Goal: Task Accomplishment & Management: Complete application form

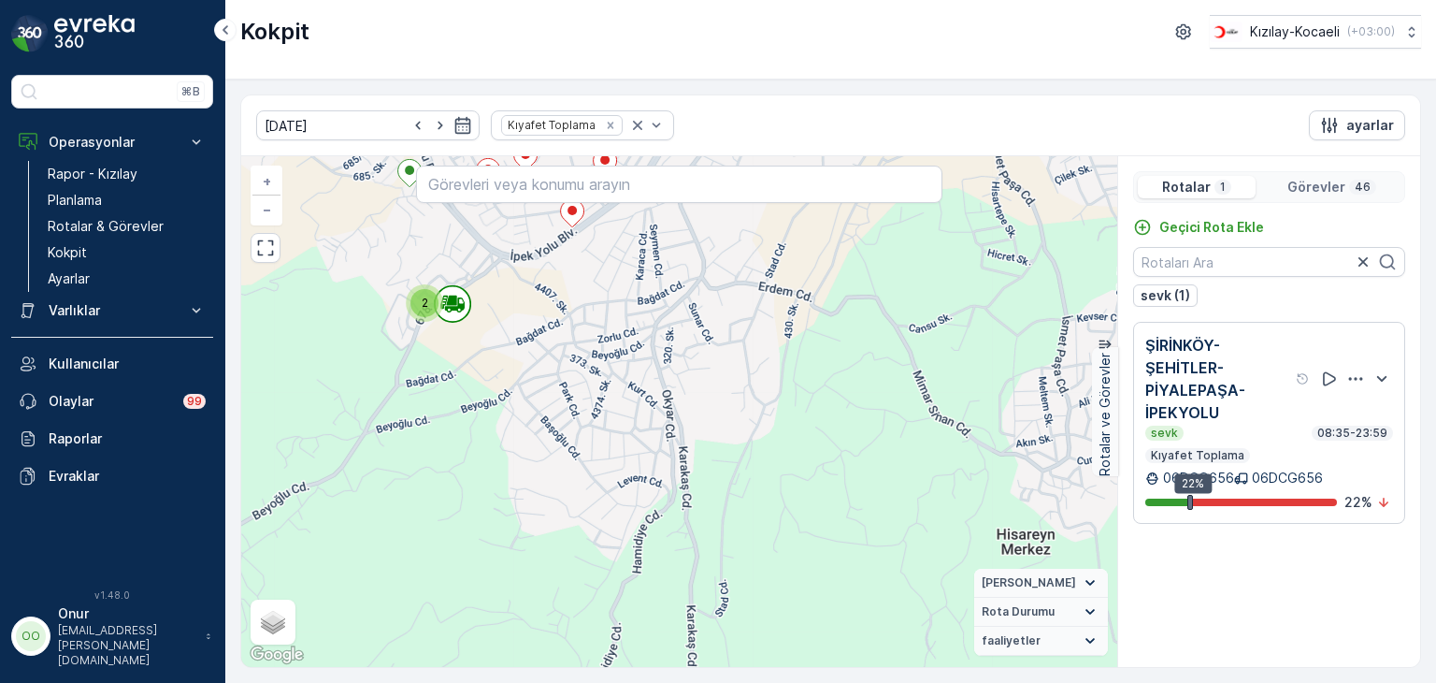
click at [1320, 180] on p "Görevler" at bounding box center [1317, 187] width 58 height 19
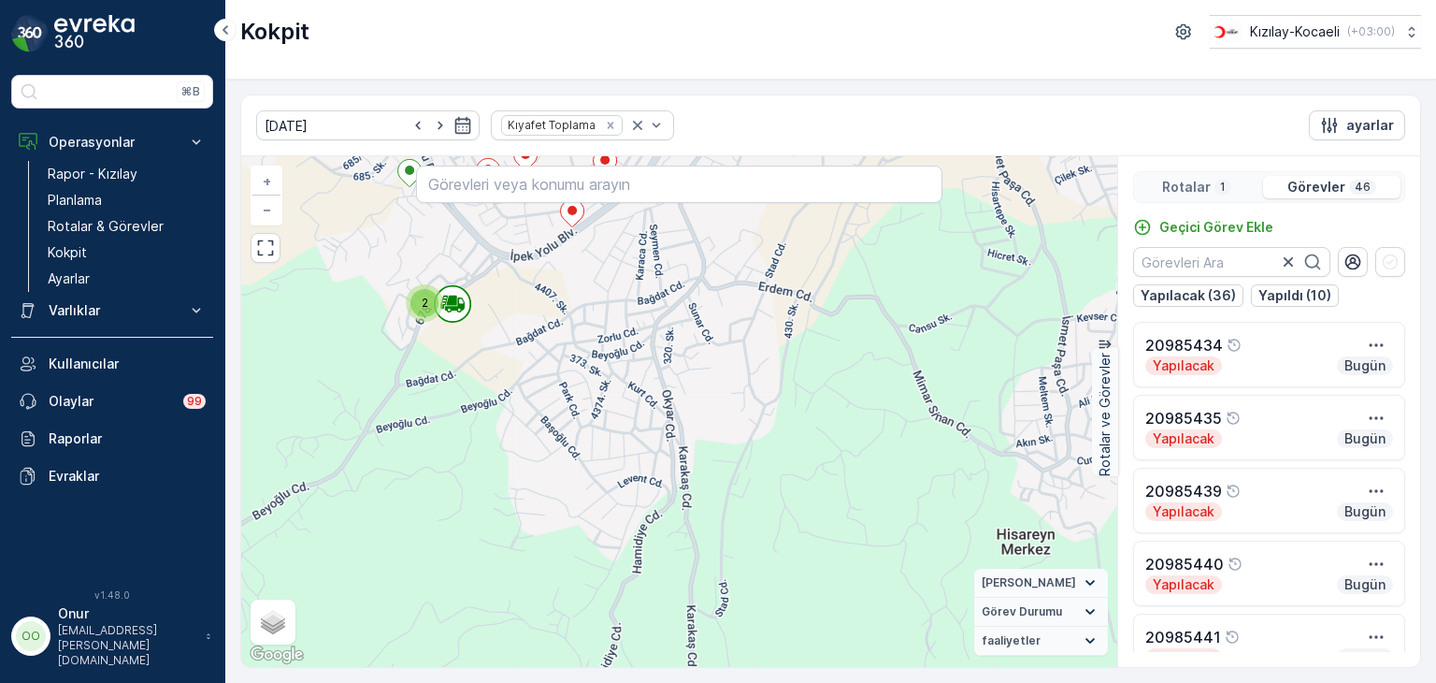
click at [1203, 178] on p "Rotalar" at bounding box center [1186, 187] width 49 height 19
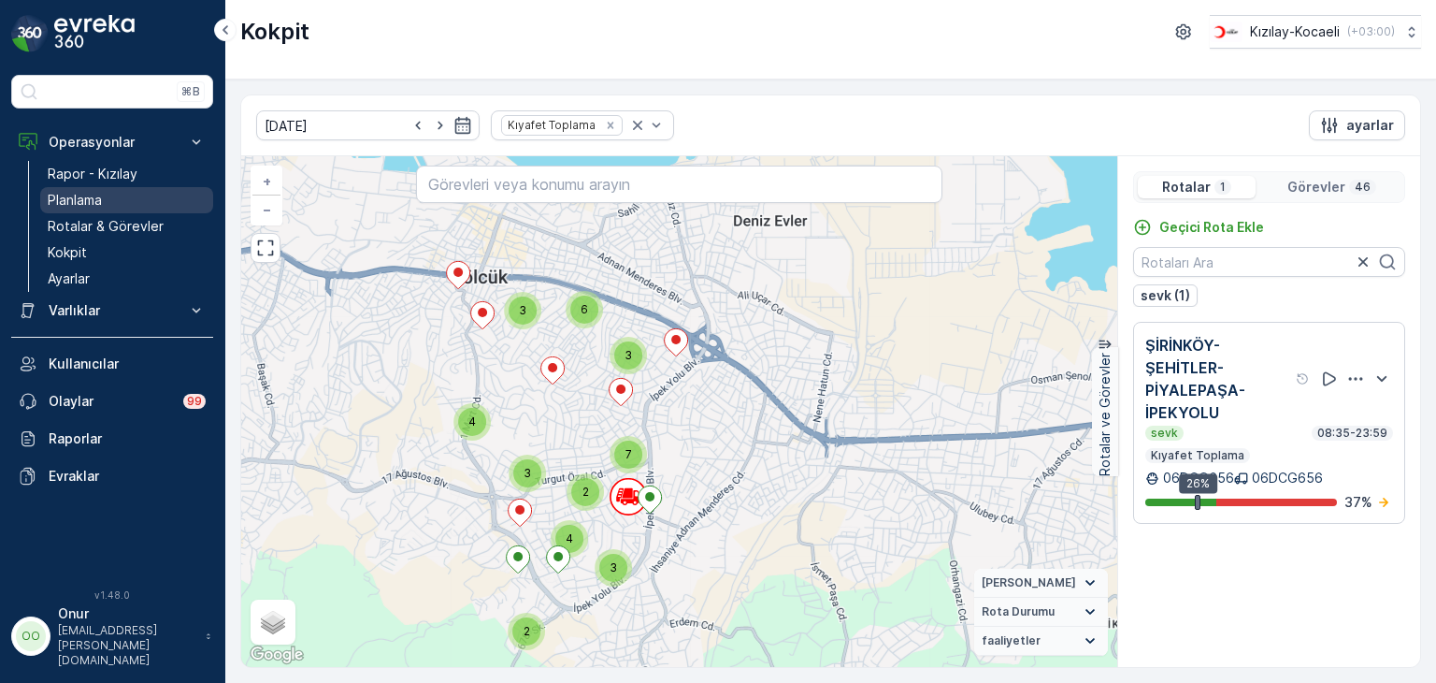
click at [102, 197] on p "Planlama" at bounding box center [75, 200] width 54 height 19
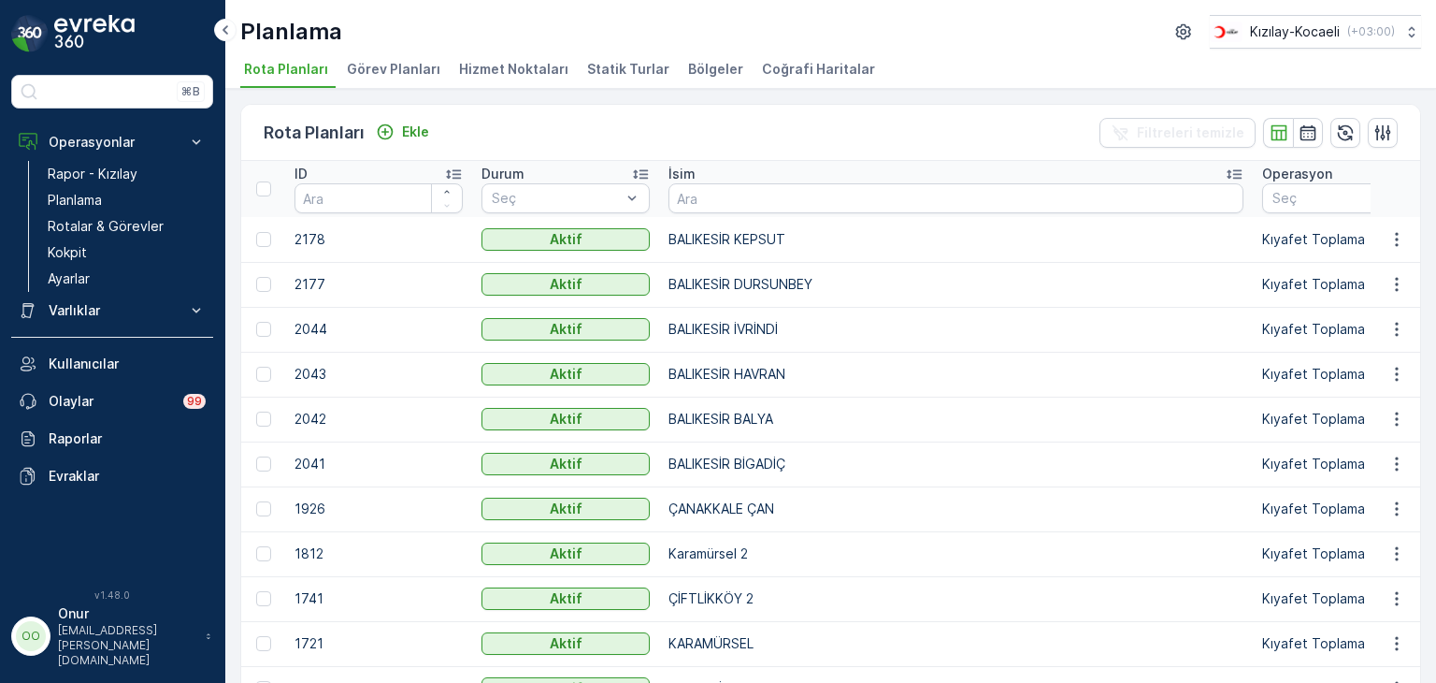
click at [516, 65] on span "Hizmet Noktaları" at bounding box center [513, 69] width 109 height 19
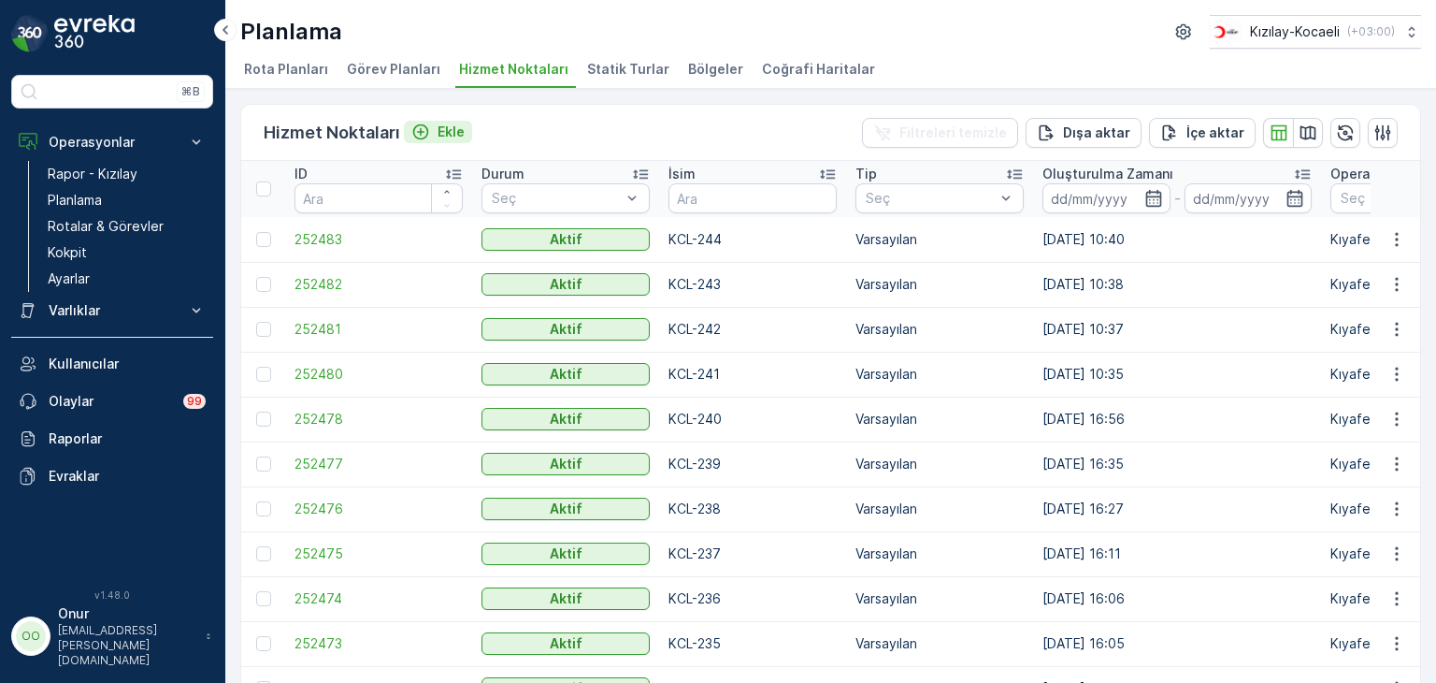
click at [432, 132] on div "Ekle" at bounding box center [437, 132] width 53 height 19
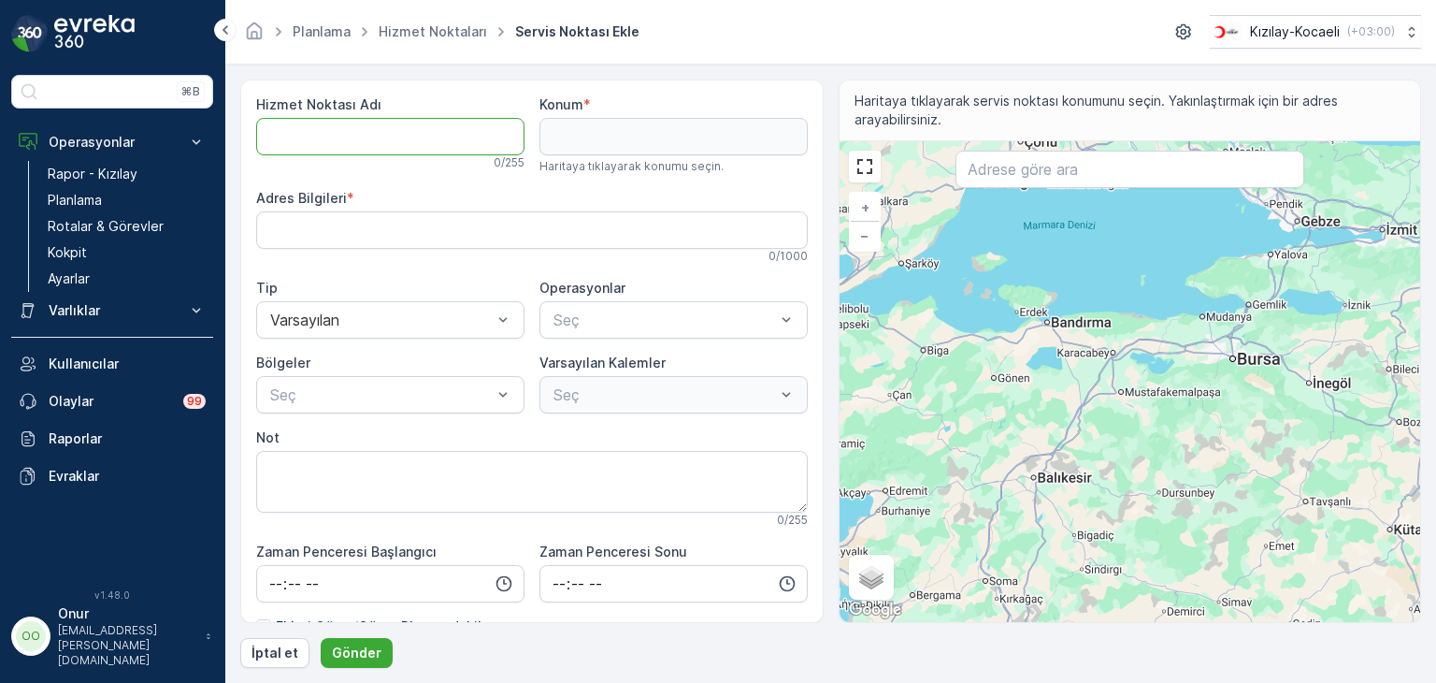
click at [344, 136] on Adı "Hizmet Noktası Adı" at bounding box center [390, 136] width 268 height 37
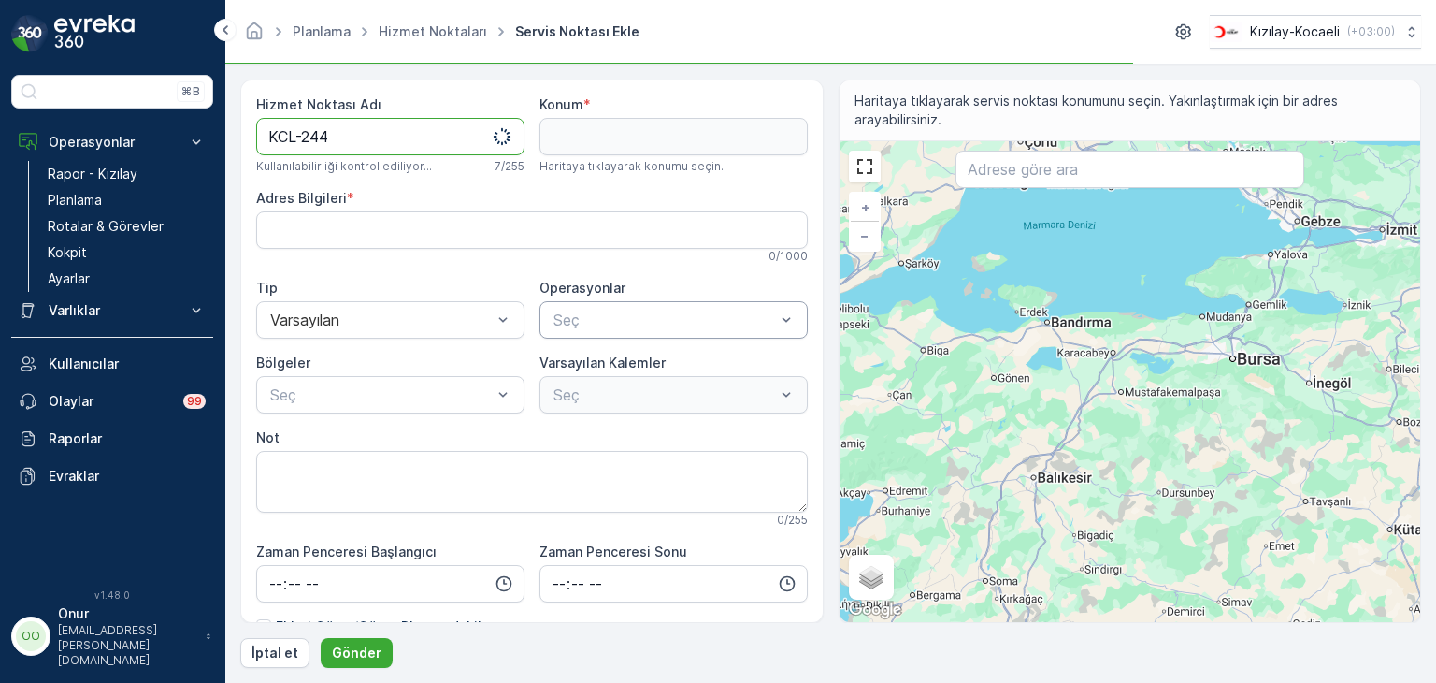
type Adı "KCL-244"
click at [613, 334] on div "Seç" at bounding box center [674, 319] width 268 height 37
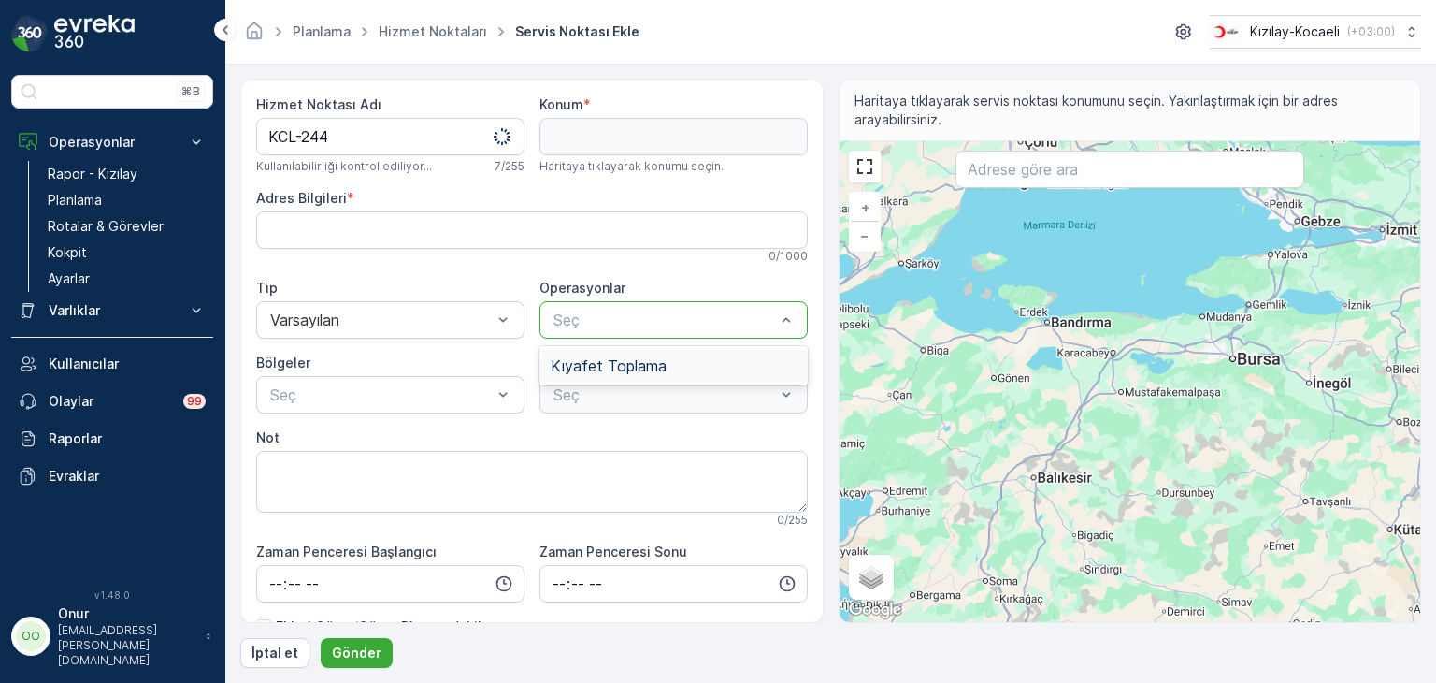
click at [624, 357] on span "Kıyafet Toplama" at bounding box center [609, 365] width 116 height 17
click at [632, 406] on div "Seç" at bounding box center [674, 394] width 268 height 37
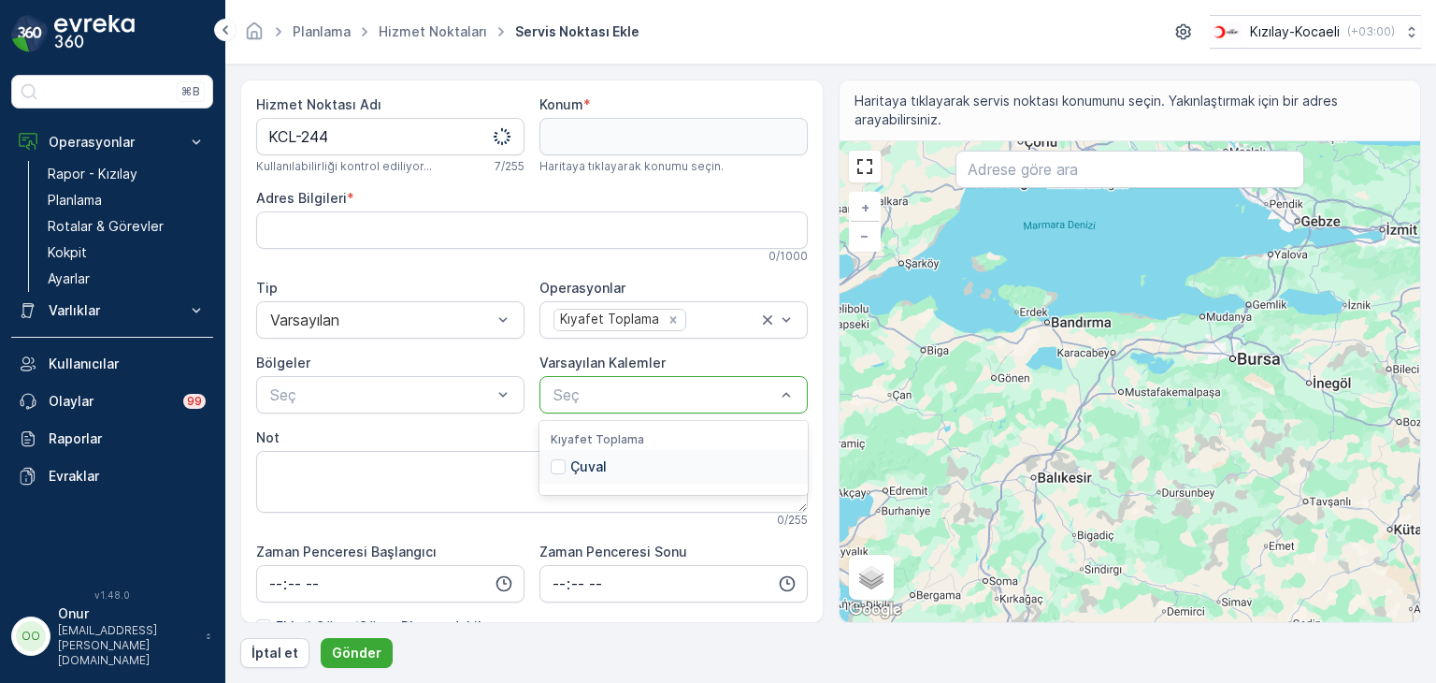
drag, startPoint x: 627, startPoint y: 467, endPoint x: 545, endPoint y: 425, distance: 92.4
click at [618, 463] on div "Çuval" at bounding box center [674, 467] width 268 height 34
click at [488, 389] on div at bounding box center [380, 394] width 225 height 17
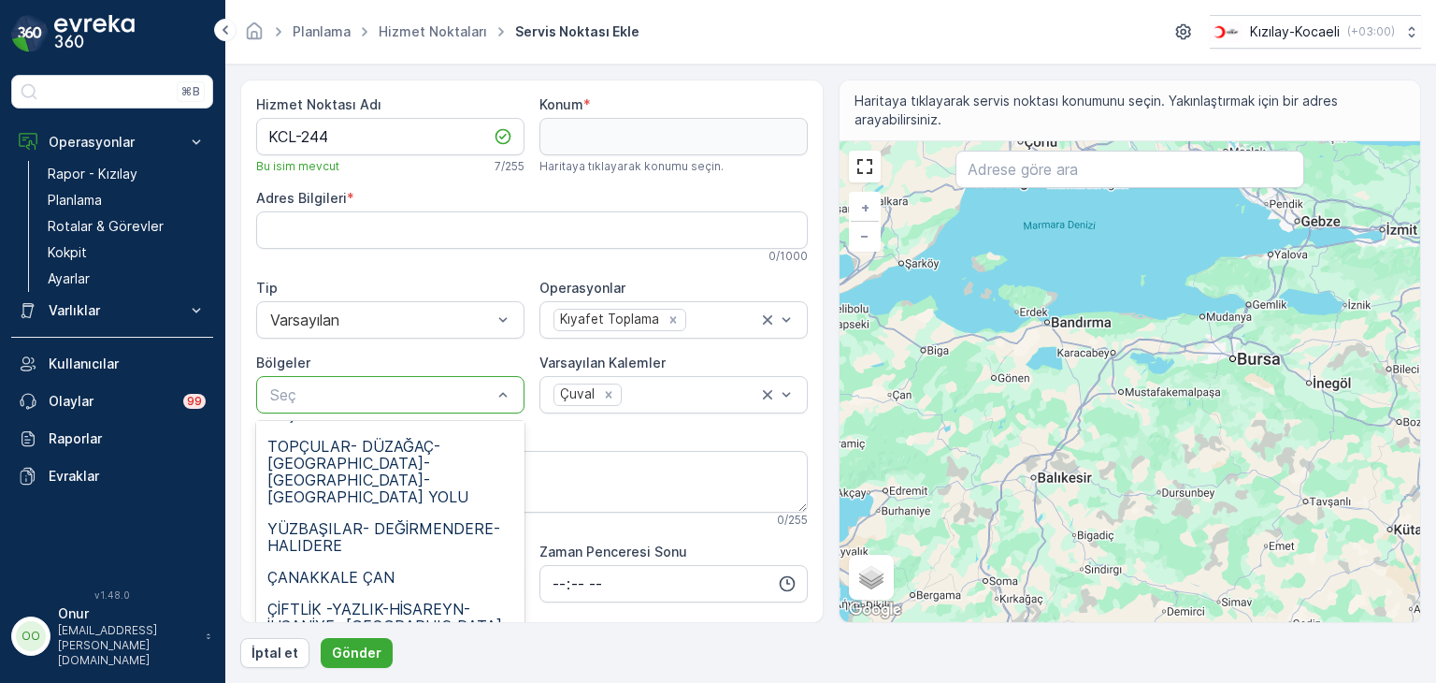
scroll to position [822, 0]
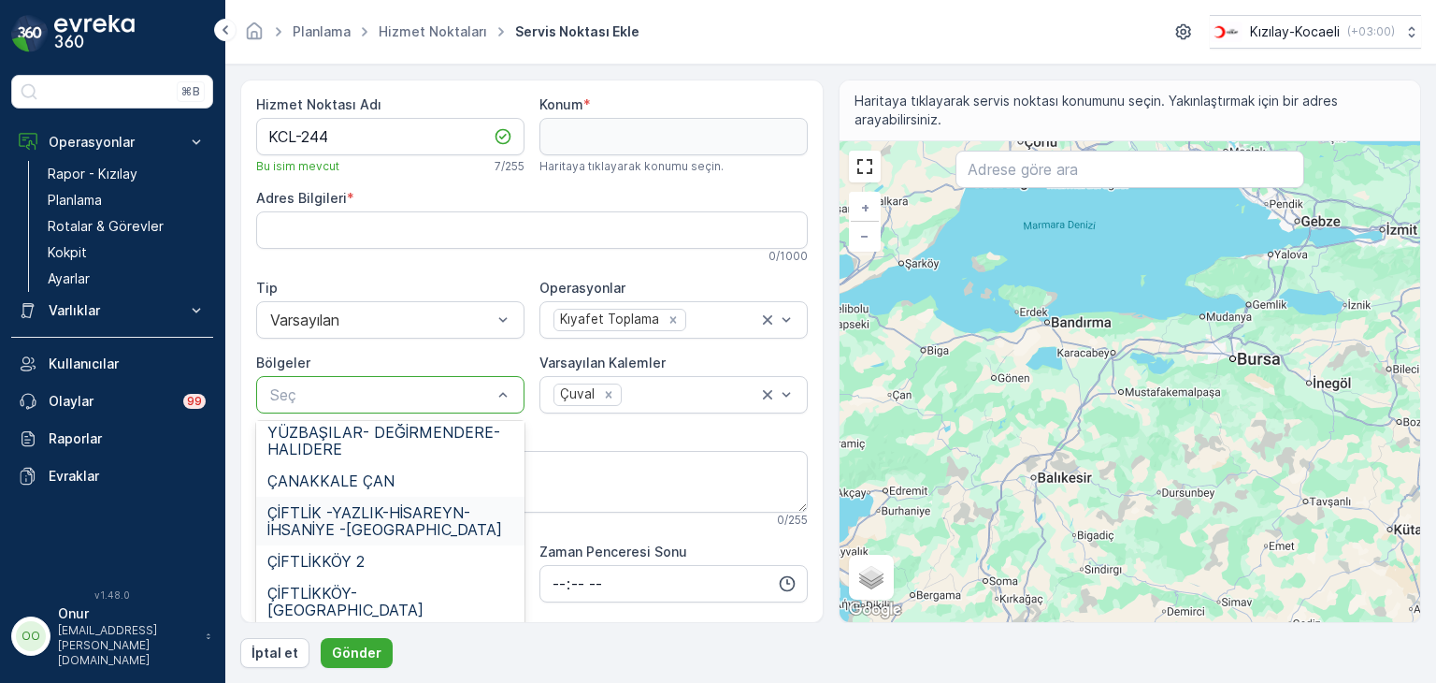
click at [397, 504] on span "ÇİFTLİK -YAZLIK-HİSAREYN-İHSANİYE -KARAKÖPRÜ" at bounding box center [390, 521] width 246 height 34
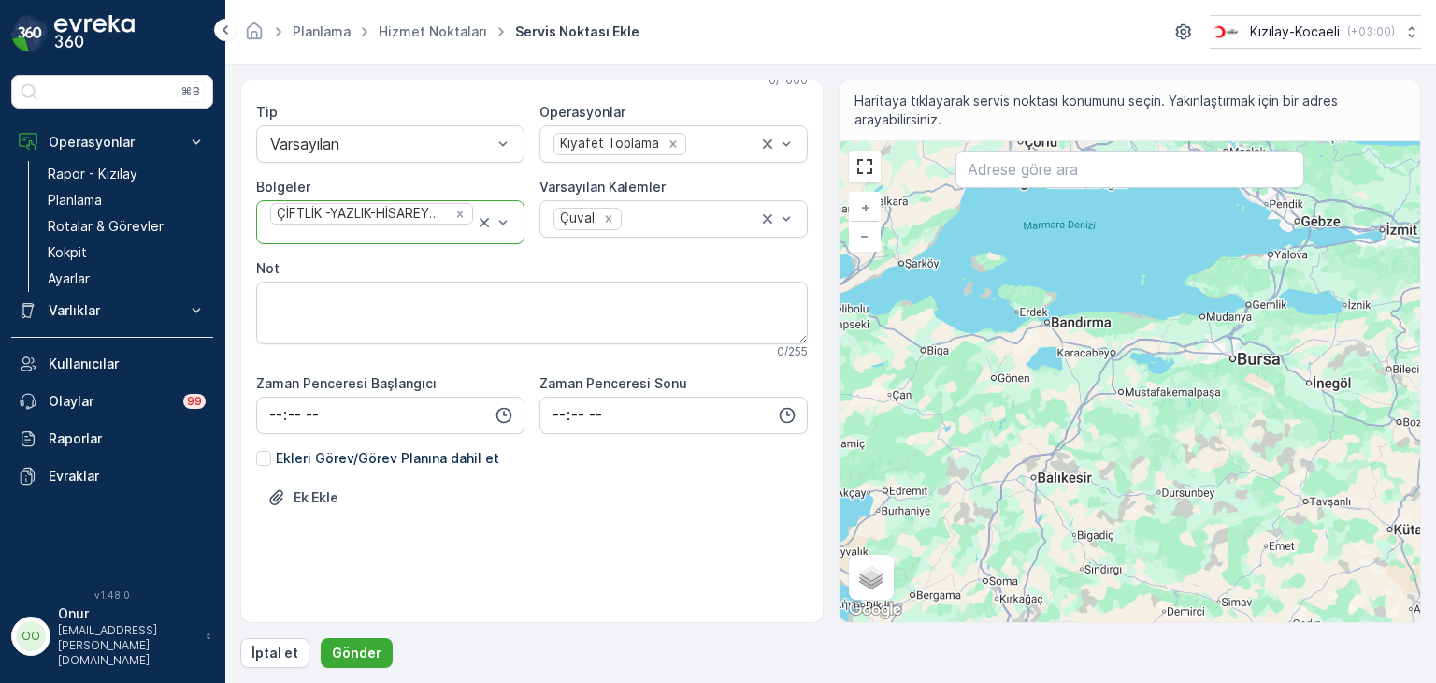
scroll to position [0, 0]
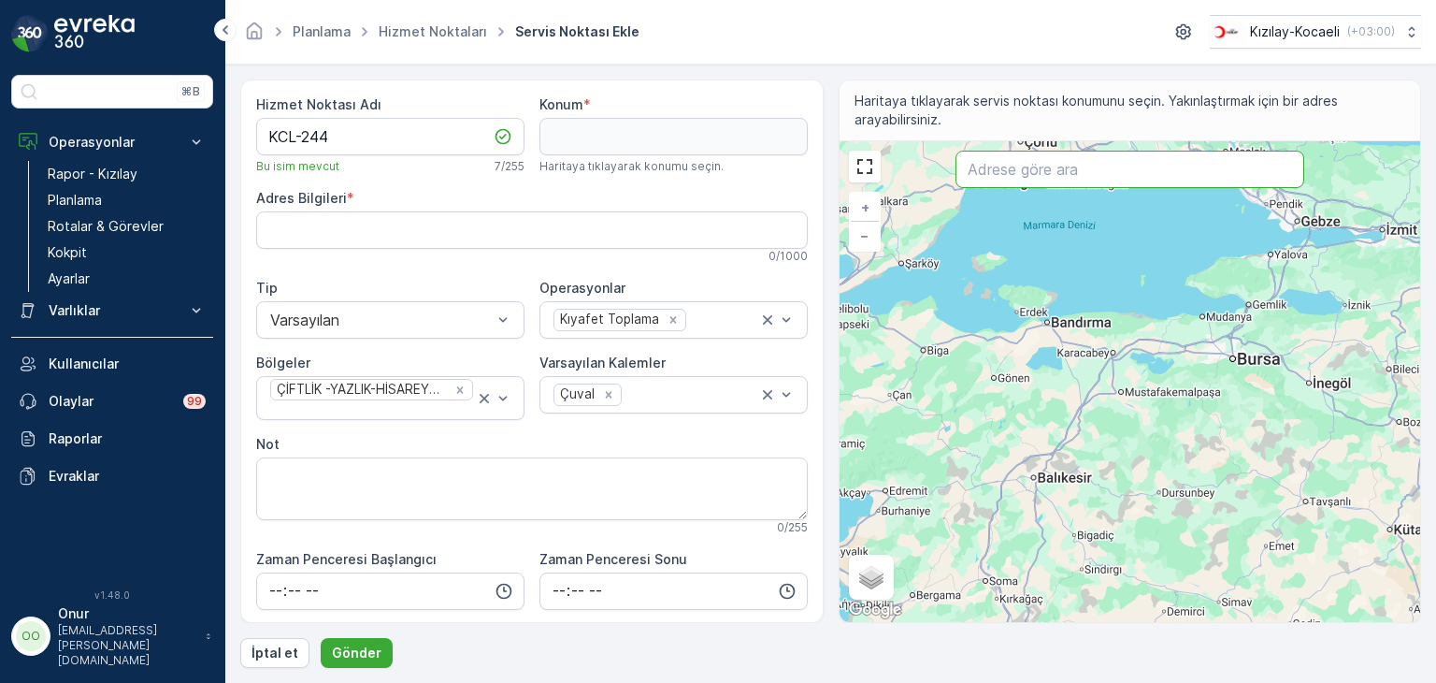
paste input "Miracle kids çocuk gelişim merkezi"
type input "Miracle kids çocuk gelişim merkezi"
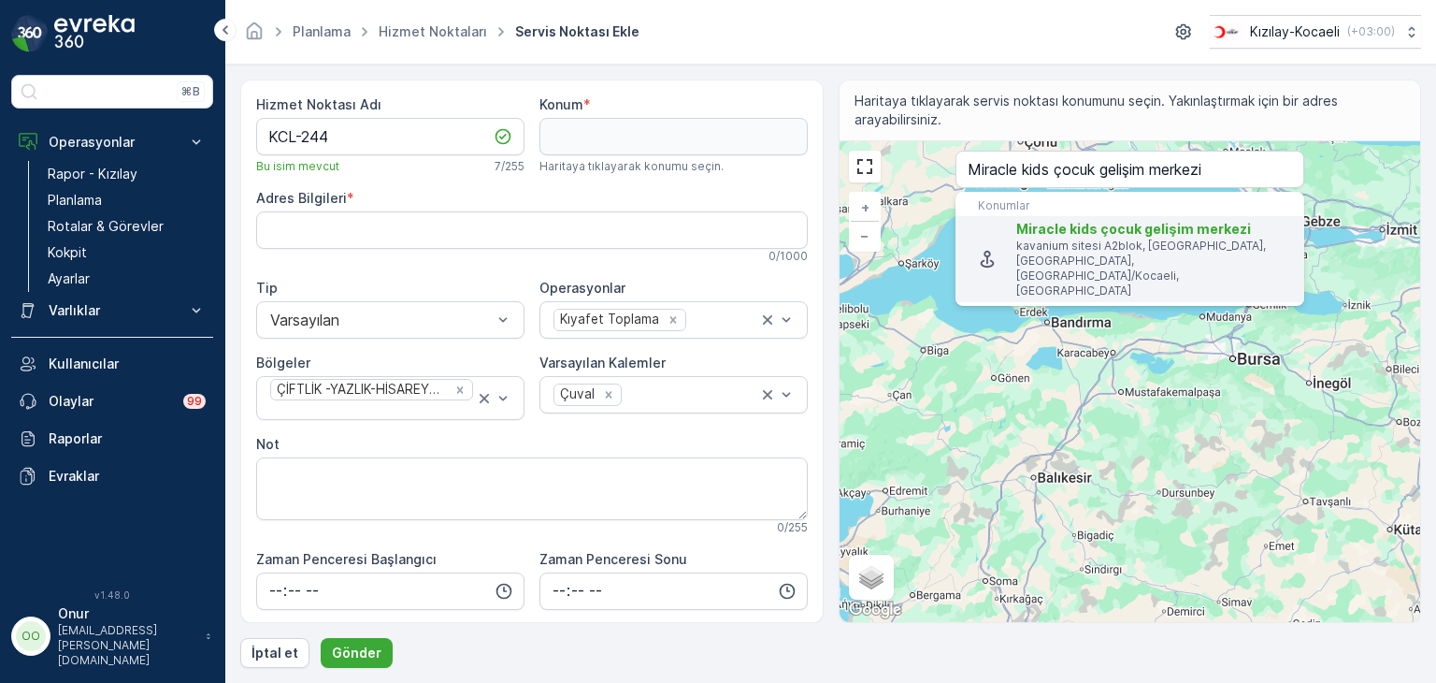
click at [1122, 243] on p "kavanium sitesi A2blok, Karaköprü, Orhangazi Caddesi, Gölcük/Kocaeli, Türkiye" at bounding box center [1153, 268] width 273 height 60
type input "40.7047389,29.854174"
type Bilgileri "kavanium sitesi A2blok, Karaköprü, Orhangazi Cd. no 2C, 41650 Gölcük/Kocaeli, T…"
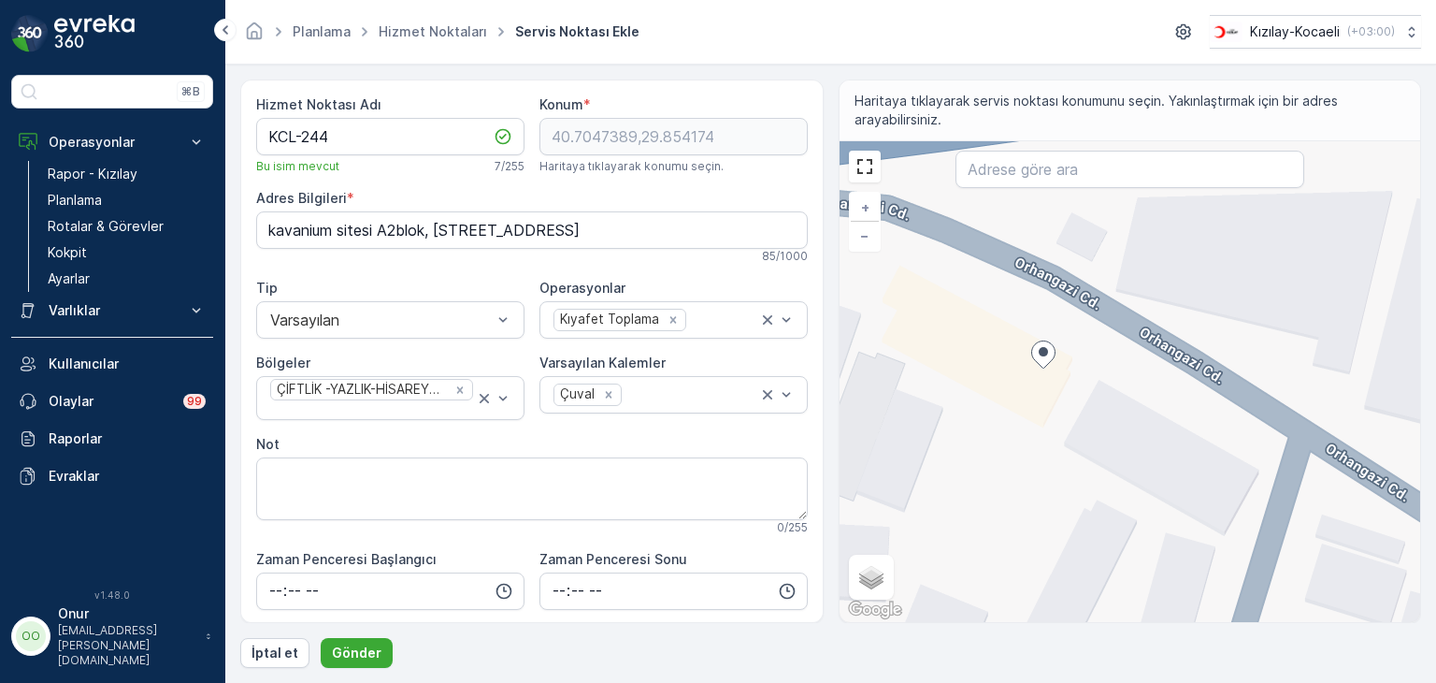
click at [1279, 441] on div "+ − Uydu Yol haritası Arazi Karışık Leaflet Klavye kısayolları Harita Verileri …" at bounding box center [1131, 381] width 582 height 481
type input "40.70457849124598,29.85485255155869"
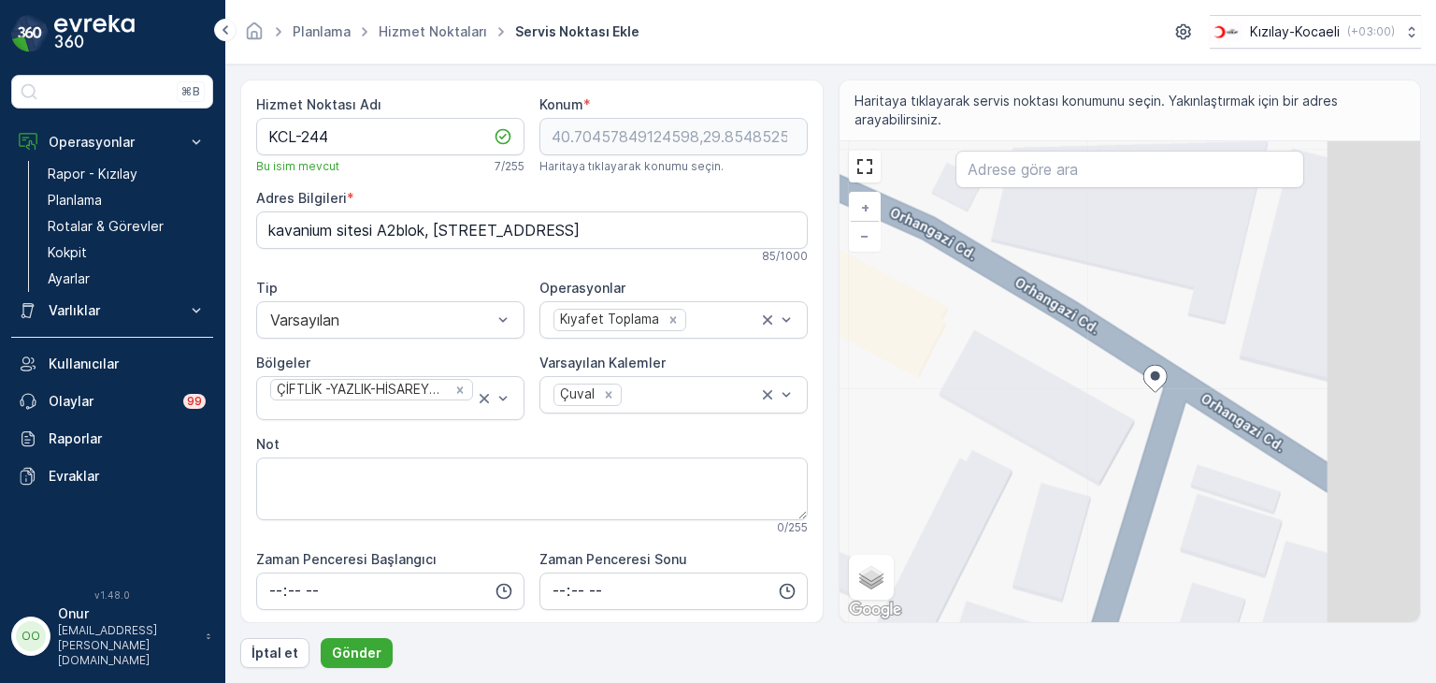
type Bilgileri "Karaköprü Mh., Orhangazi Cd. No:15, 41650 Gölcük/Kocaeli, Türkiye"
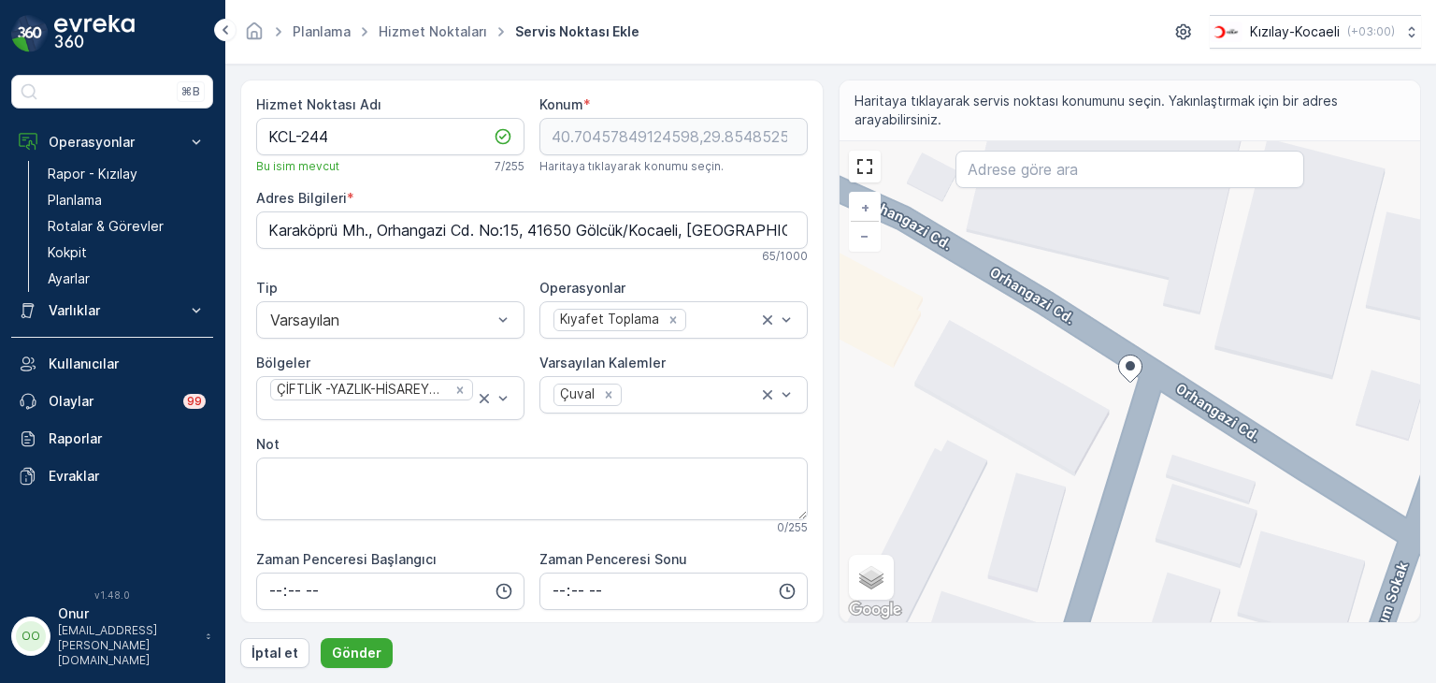
click at [1113, 379] on div "+ − Uydu Yol haritası Arazi Karışık Leaflet Klavye kısayolları Harita Verileri …" at bounding box center [1131, 381] width 582 height 481
type input "40.70458464418061,29.85480419504506"
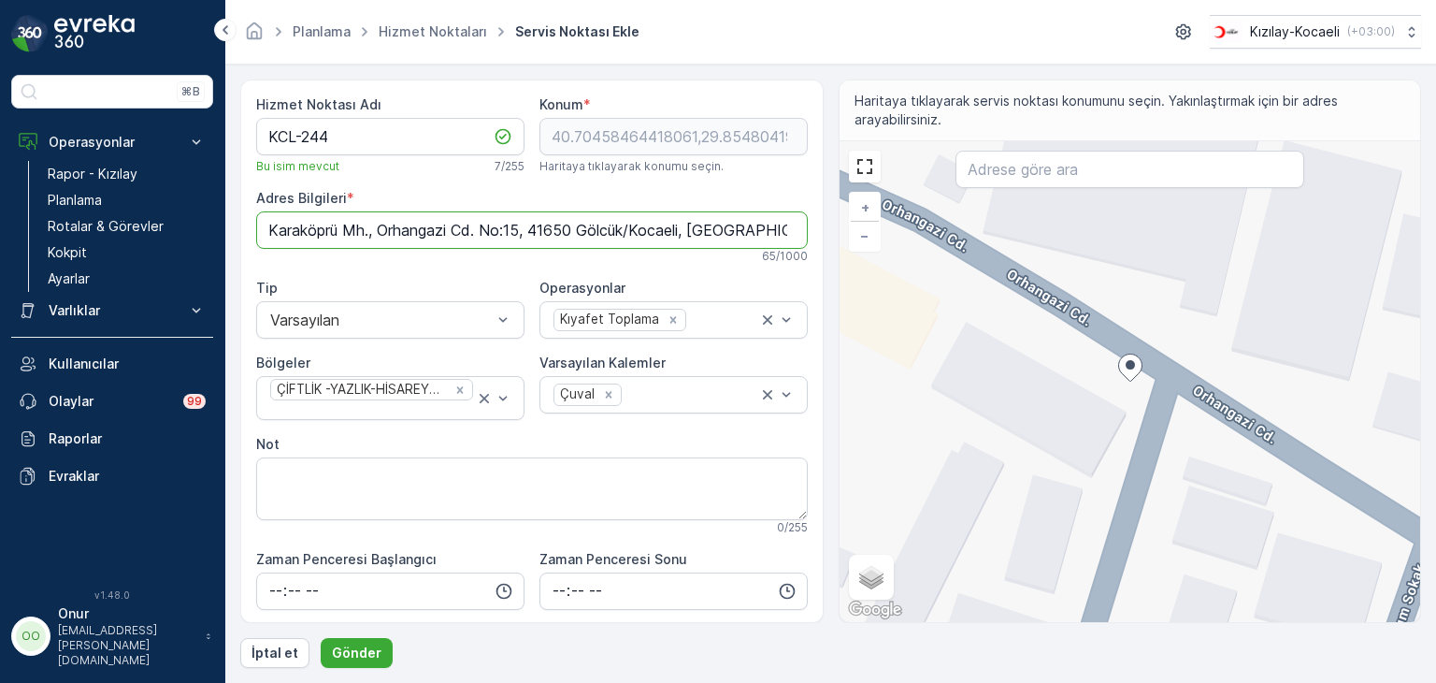
drag, startPoint x: 265, startPoint y: 224, endPoint x: 524, endPoint y: 207, distance: 259.6
click at [524, 207] on div "Adres Bilgileri * Karaköprü Mh., Orhangazi Cd. No:15, 41650 Gölcük/Kocaeli, Tür…" at bounding box center [532, 226] width 552 height 75
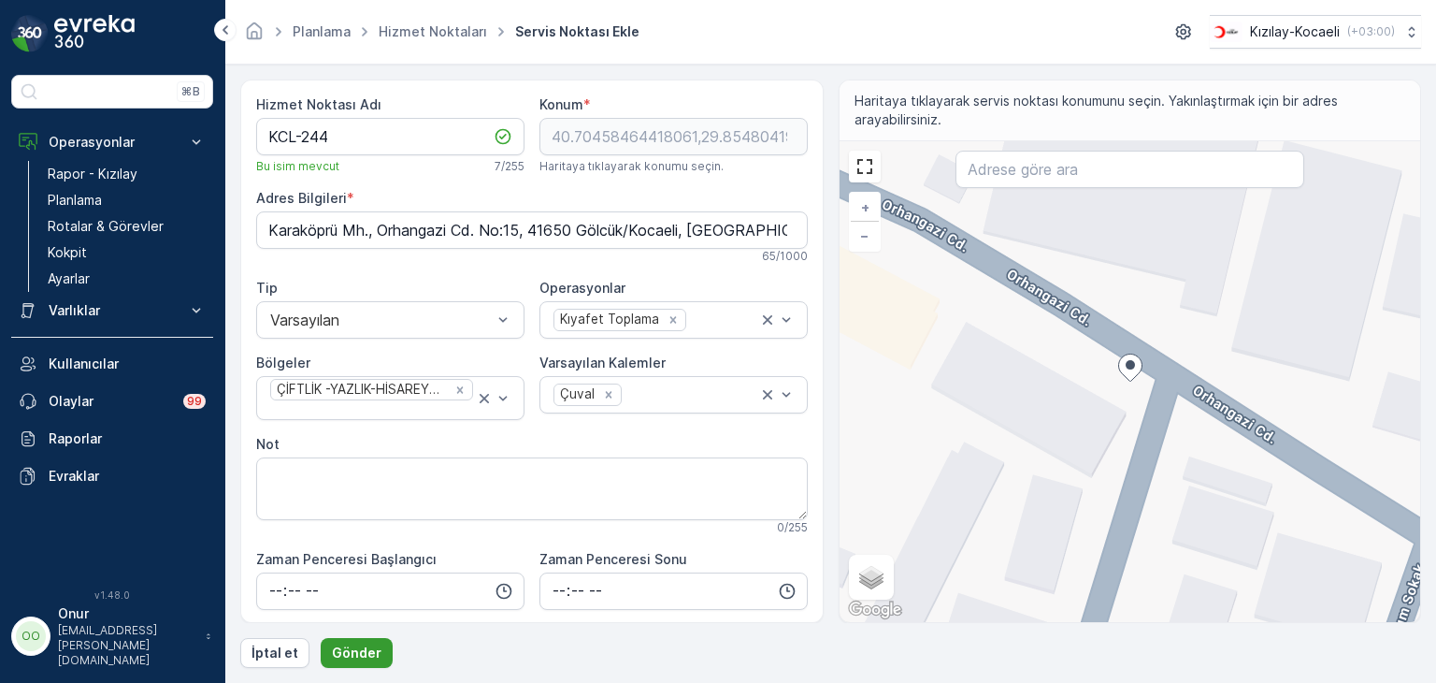
click at [352, 652] on p "Gönder" at bounding box center [357, 652] width 50 height 19
click at [357, 655] on p "Gönder" at bounding box center [357, 652] width 50 height 19
click at [389, 127] on Adı "KCL-244" at bounding box center [390, 136] width 268 height 37
click at [357, 649] on p "Gönder" at bounding box center [357, 652] width 50 height 19
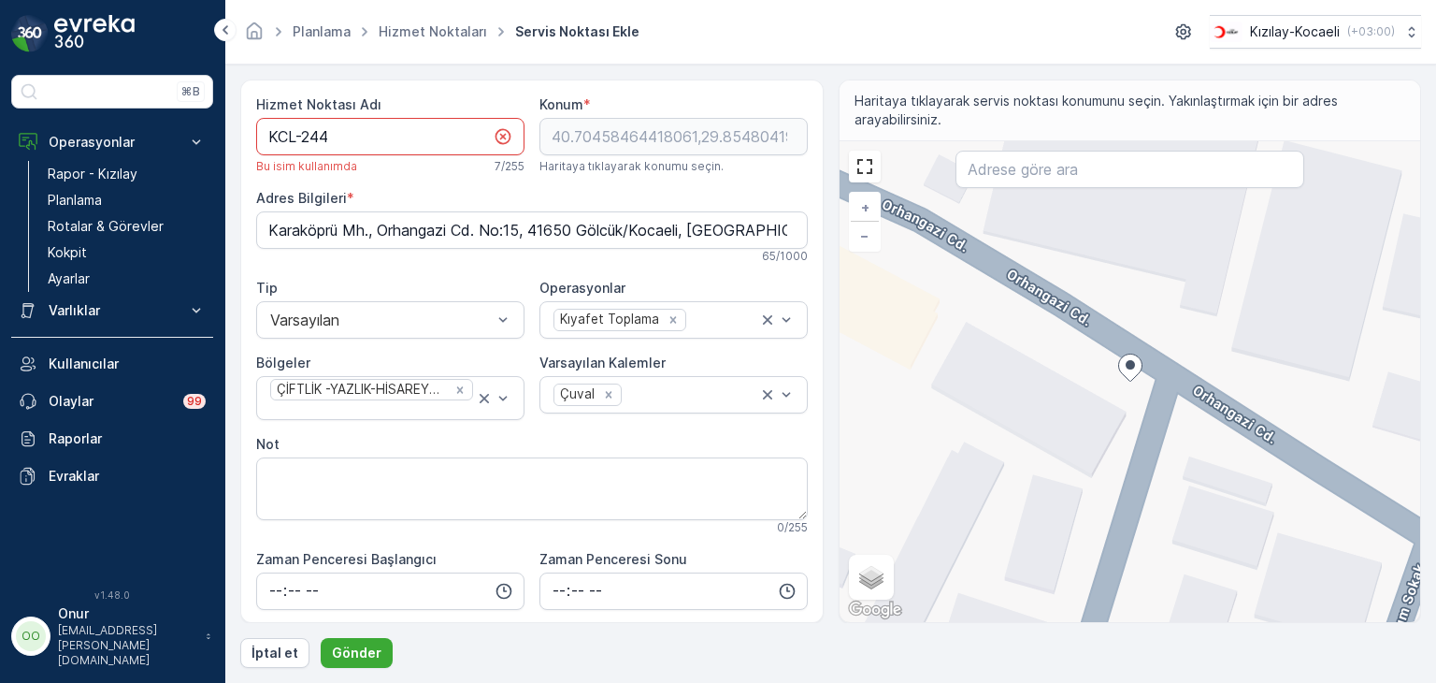
click at [385, 131] on Adı "KCL-244" at bounding box center [390, 136] width 268 height 37
type Adı "KCL-245"
click at [361, 653] on p "Gönder" at bounding box center [357, 652] width 50 height 19
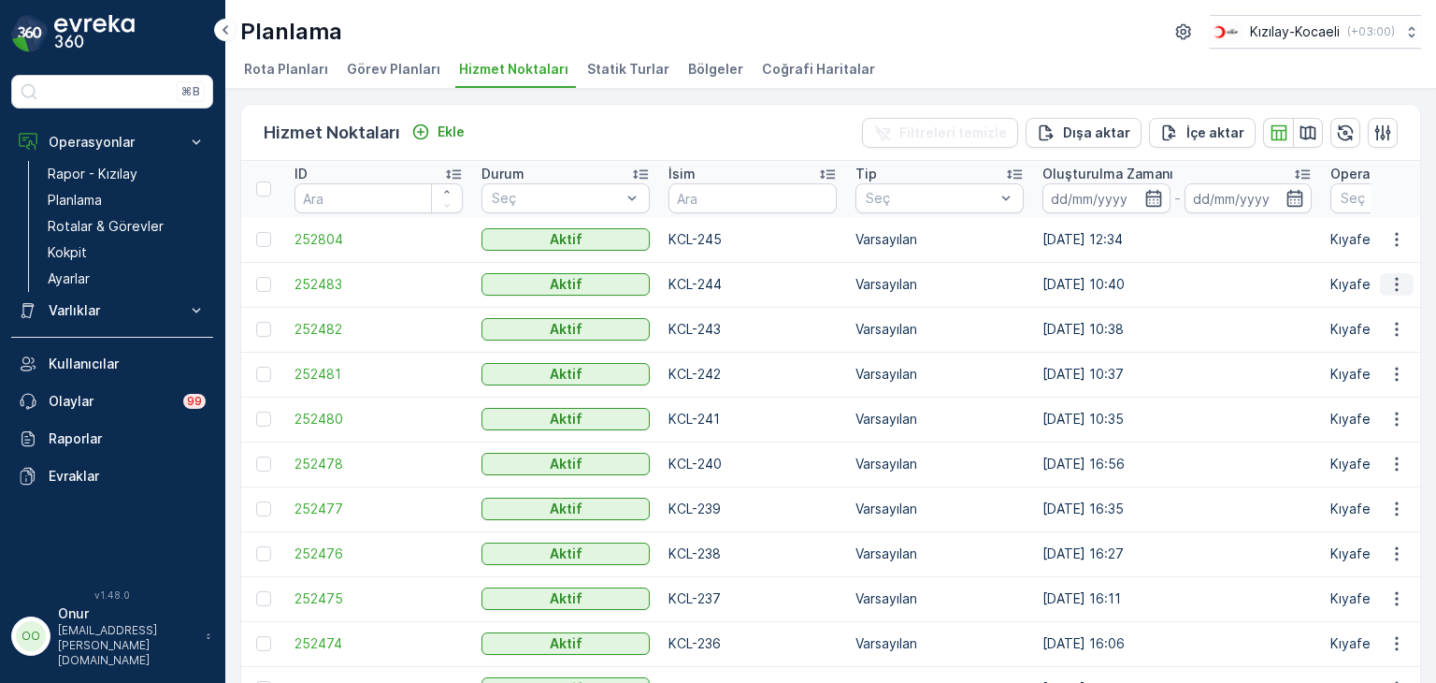
click at [1397, 285] on icon "button" at bounding box center [1397, 284] width 19 height 19
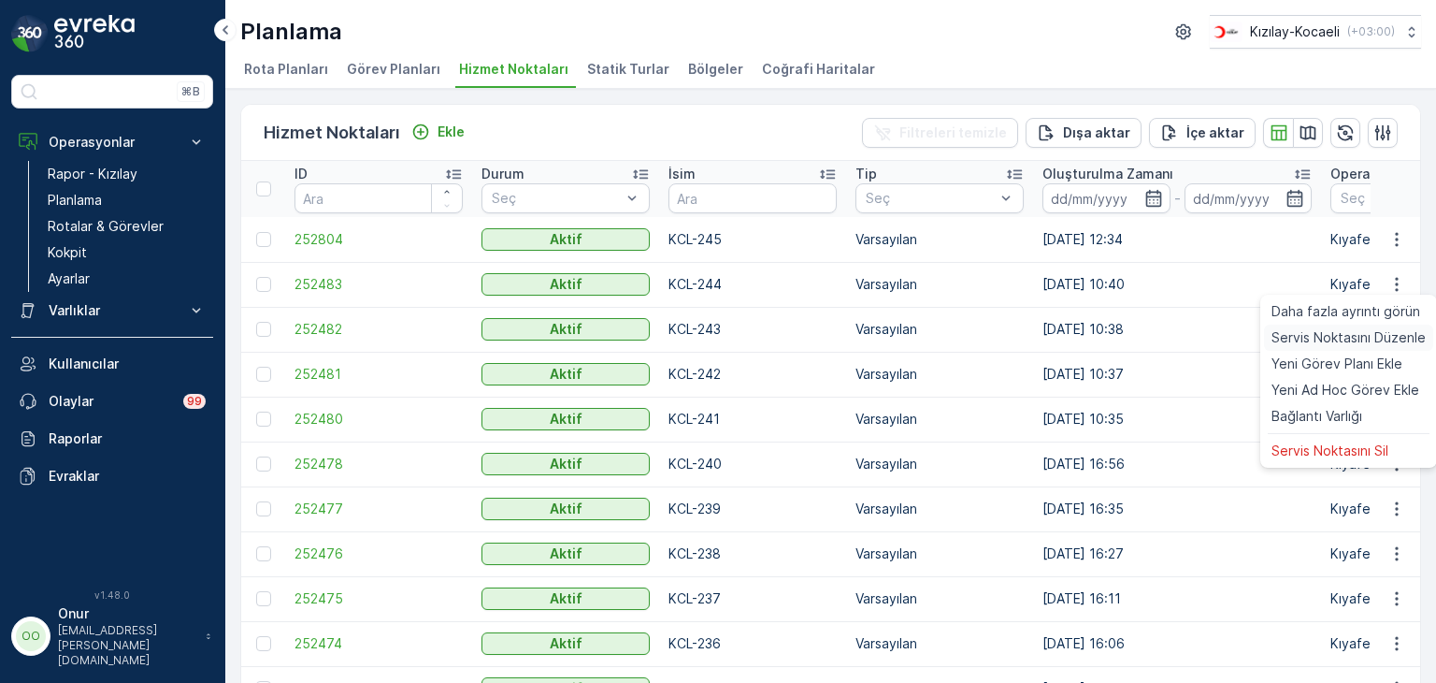
click at [1360, 338] on span "Servis Noktasını Düzenle" at bounding box center [1349, 337] width 154 height 19
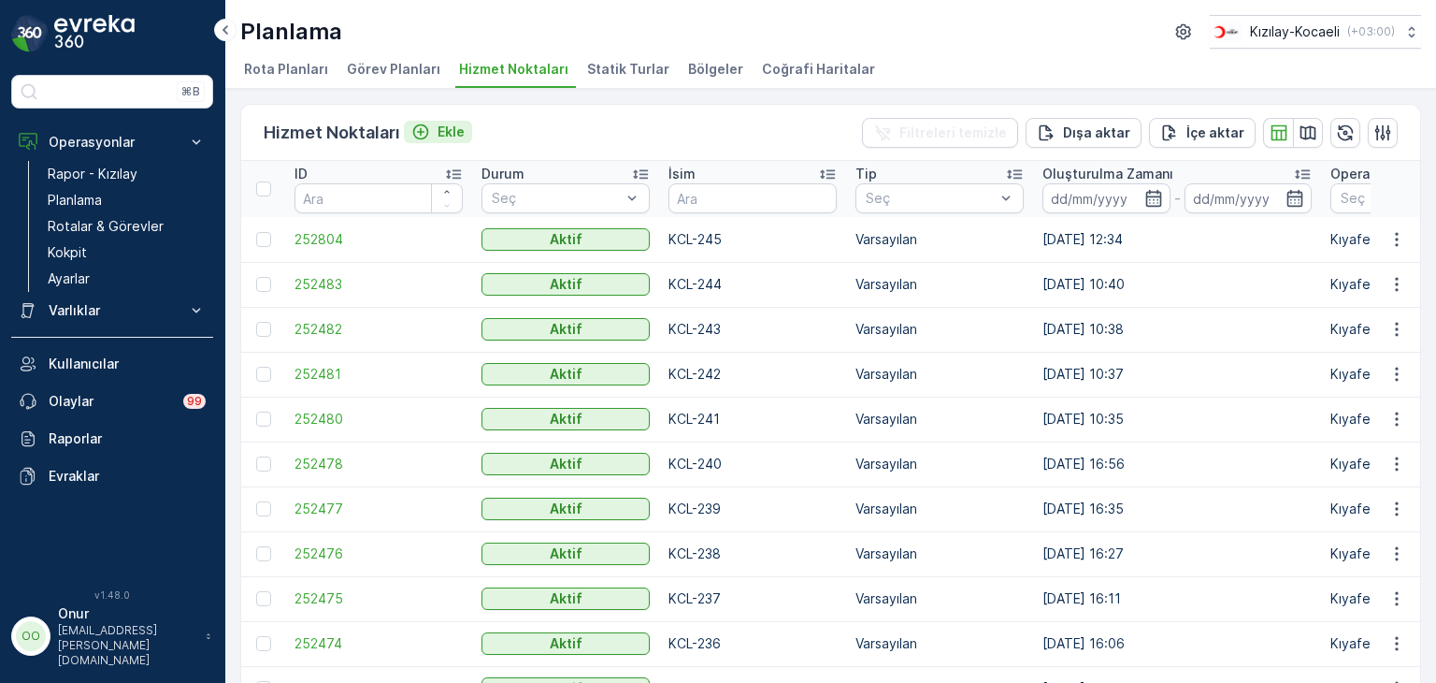
click at [429, 129] on div "Ekle" at bounding box center [437, 132] width 53 height 19
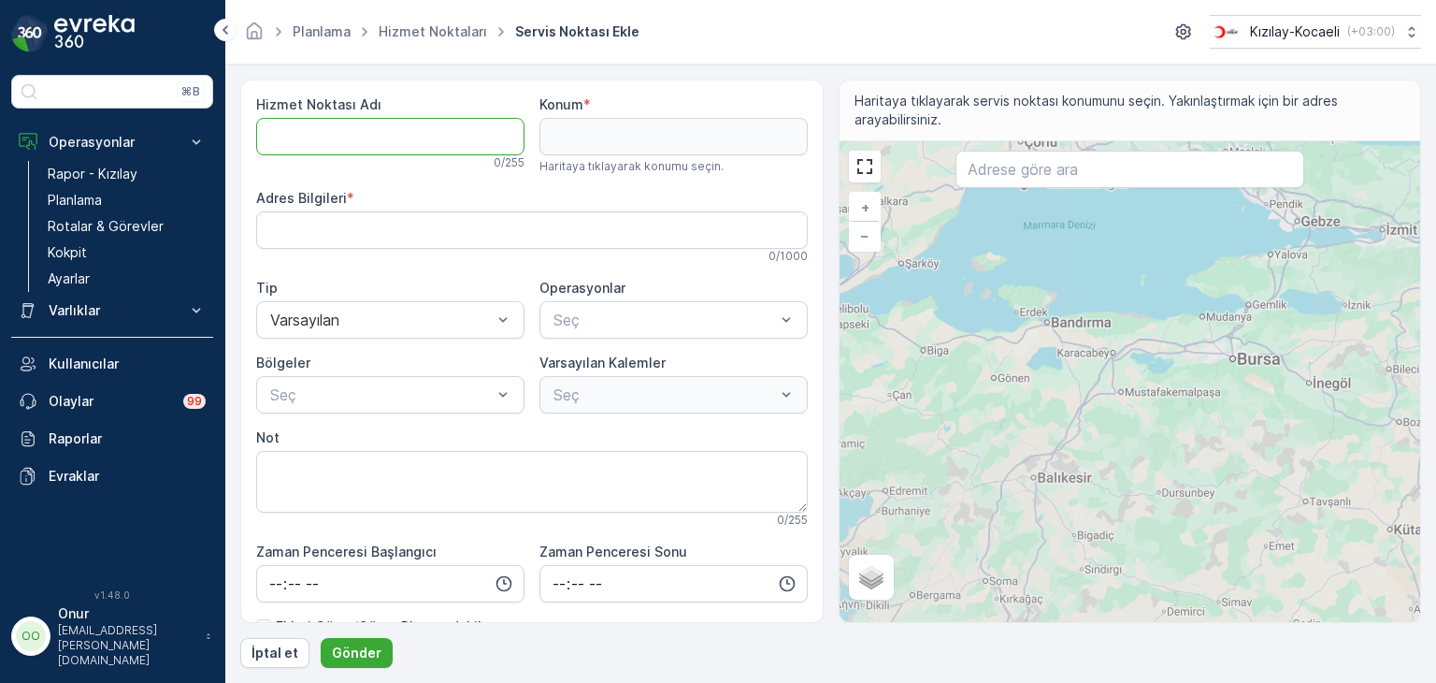
click at [352, 139] on Adı "Hizmet Noktası Adı" at bounding box center [390, 136] width 268 height 37
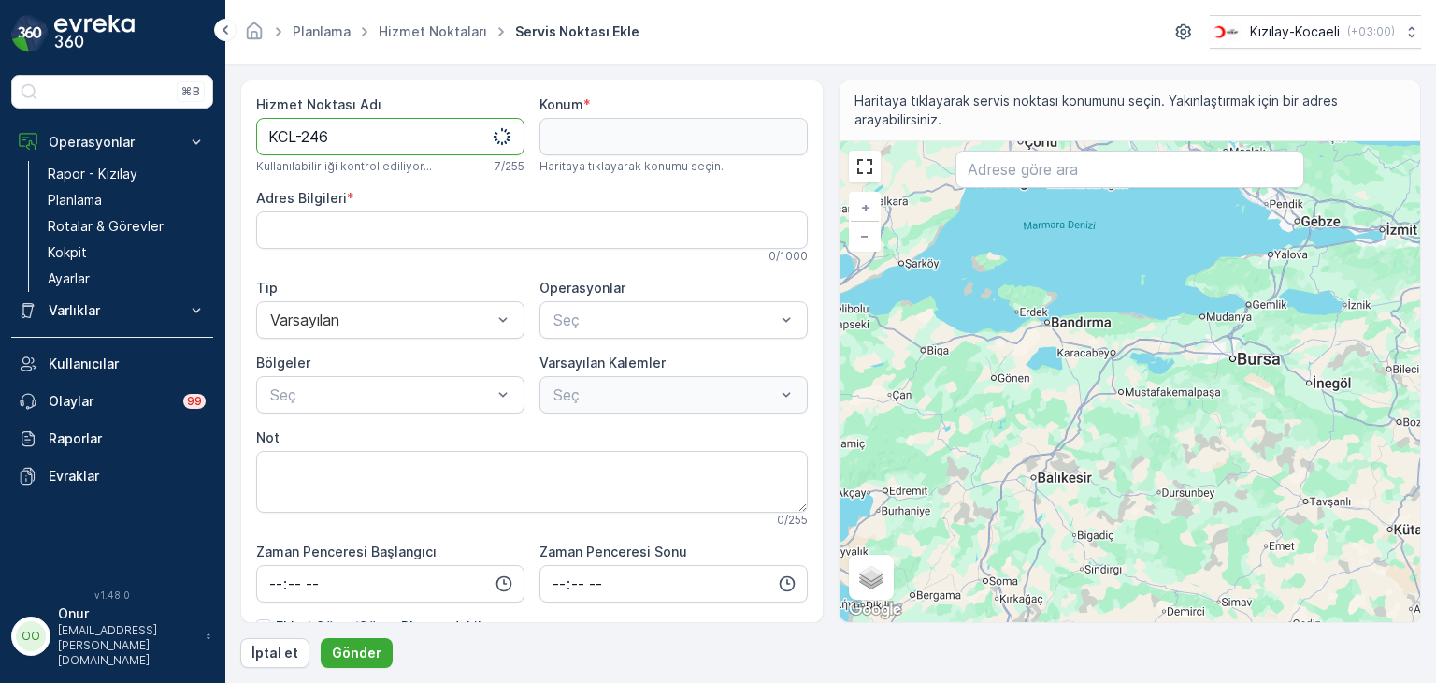
type Adı "KCL-246"
click at [631, 340] on div "Hizmet Noktası Adı KCL-246 Bu isim mevcut 7 / 255 Konum * Haritaya tıklayarak k…" at bounding box center [532, 444] width 552 height 698
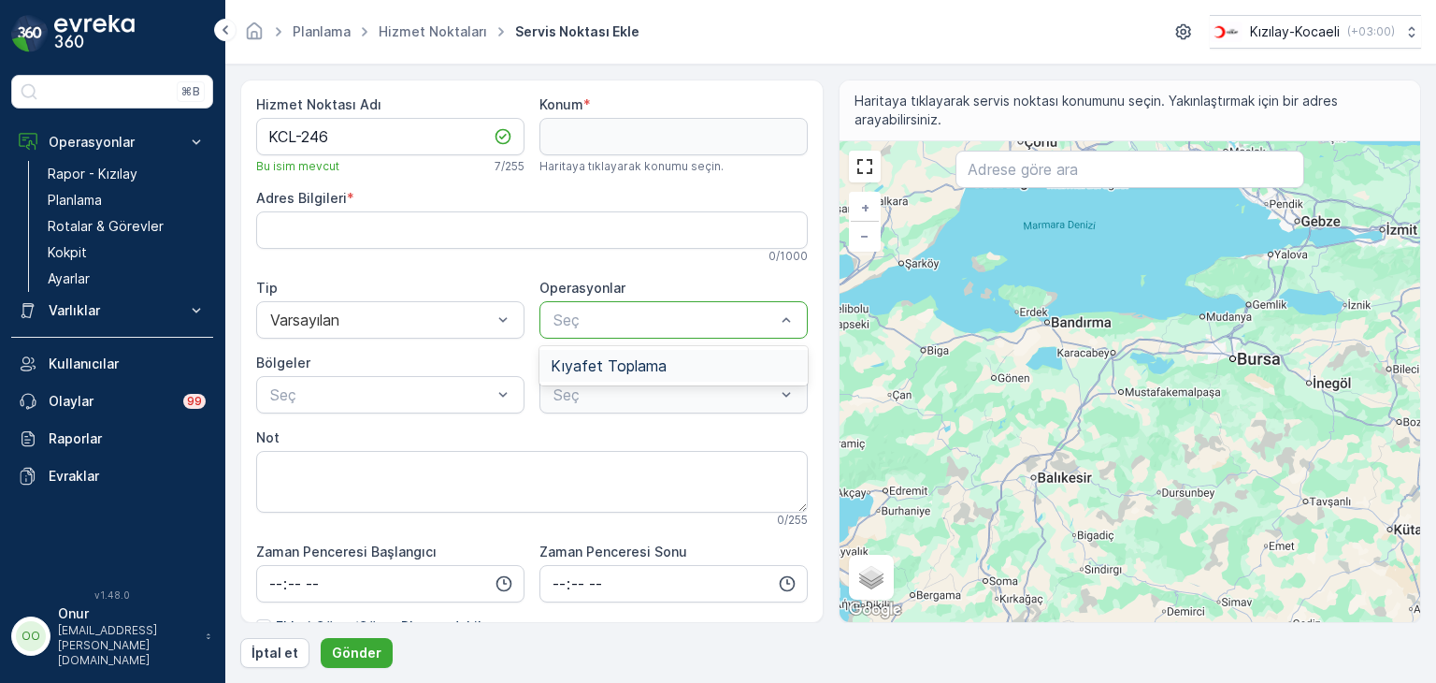
click at [636, 331] on div "Seç" at bounding box center [674, 319] width 268 height 37
drag, startPoint x: 636, startPoint y: 356, endPoint x: 521, endPoint y: 346, distance: 115.5
click at [630, 359] on span "Kıyafet Toplama" at bounding box center [609, 365] width 116 height 17
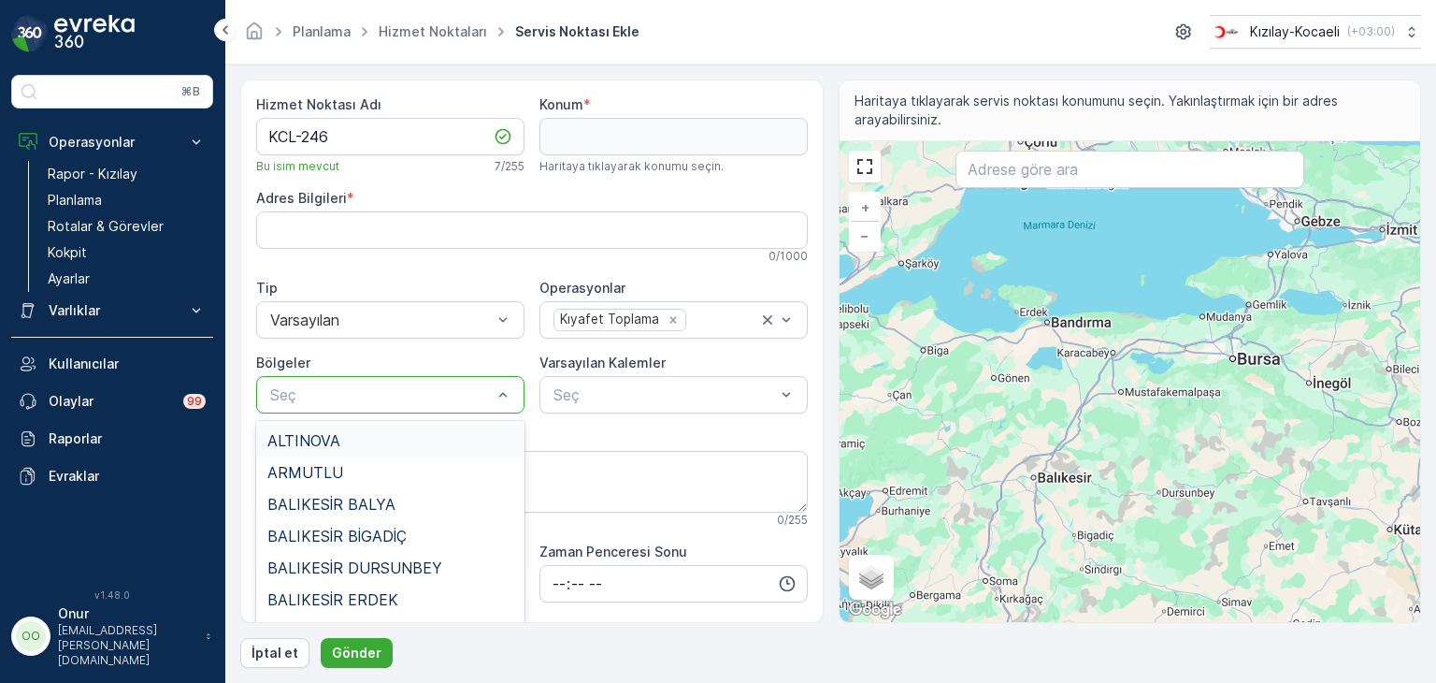
click at [421, 397] on div at bounding box center [380, 394] width 225 height 17
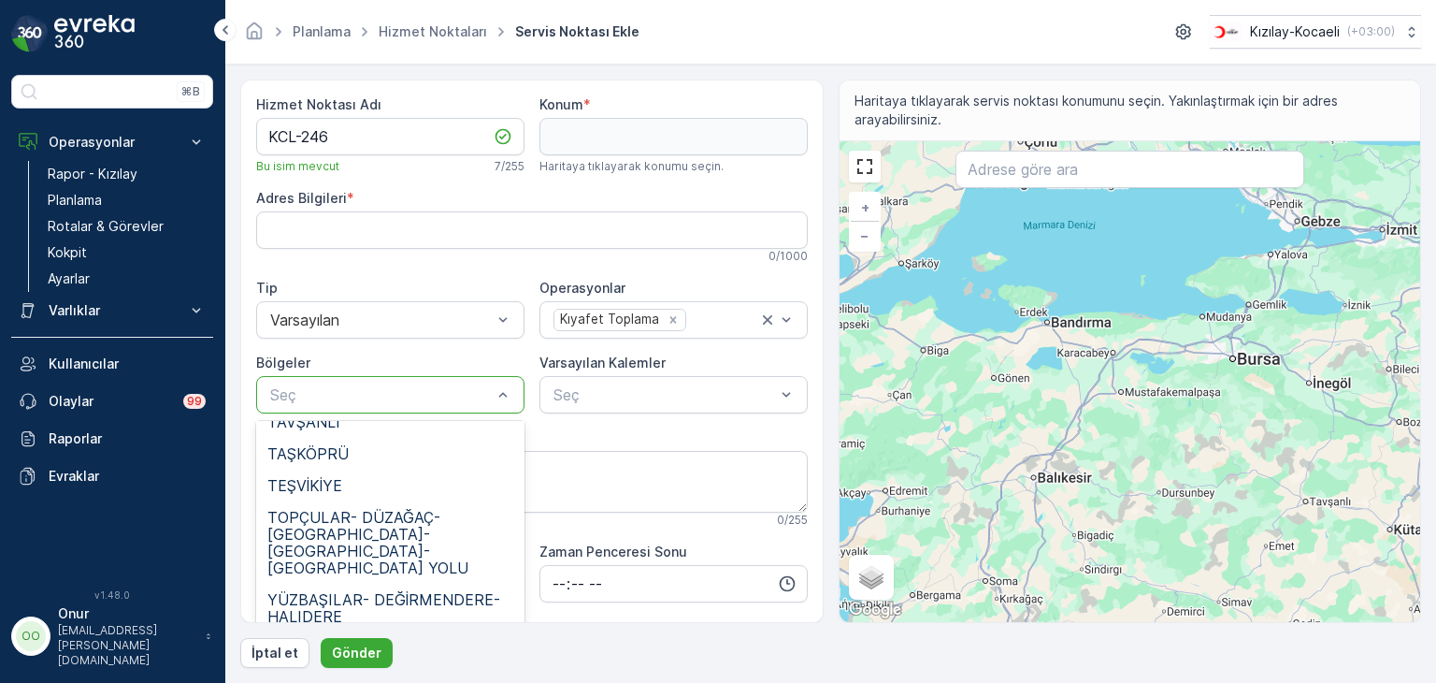
scroll to position [748, 0]
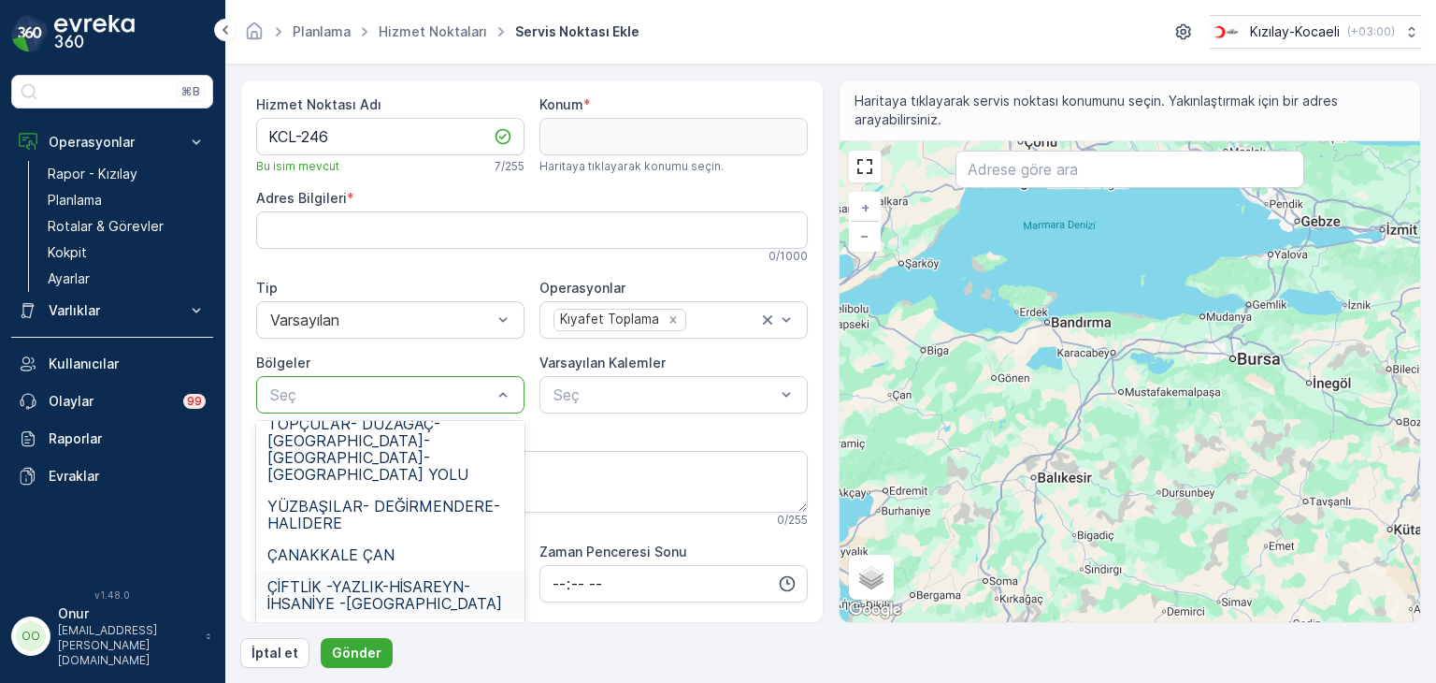
click at [413, 578] on span "ÇİFTLİK -YAZLIK-HİSAREYN-İHSANİYE -KARAKÖPRÜ" at bounding box center [390, 595] width 246 height 34
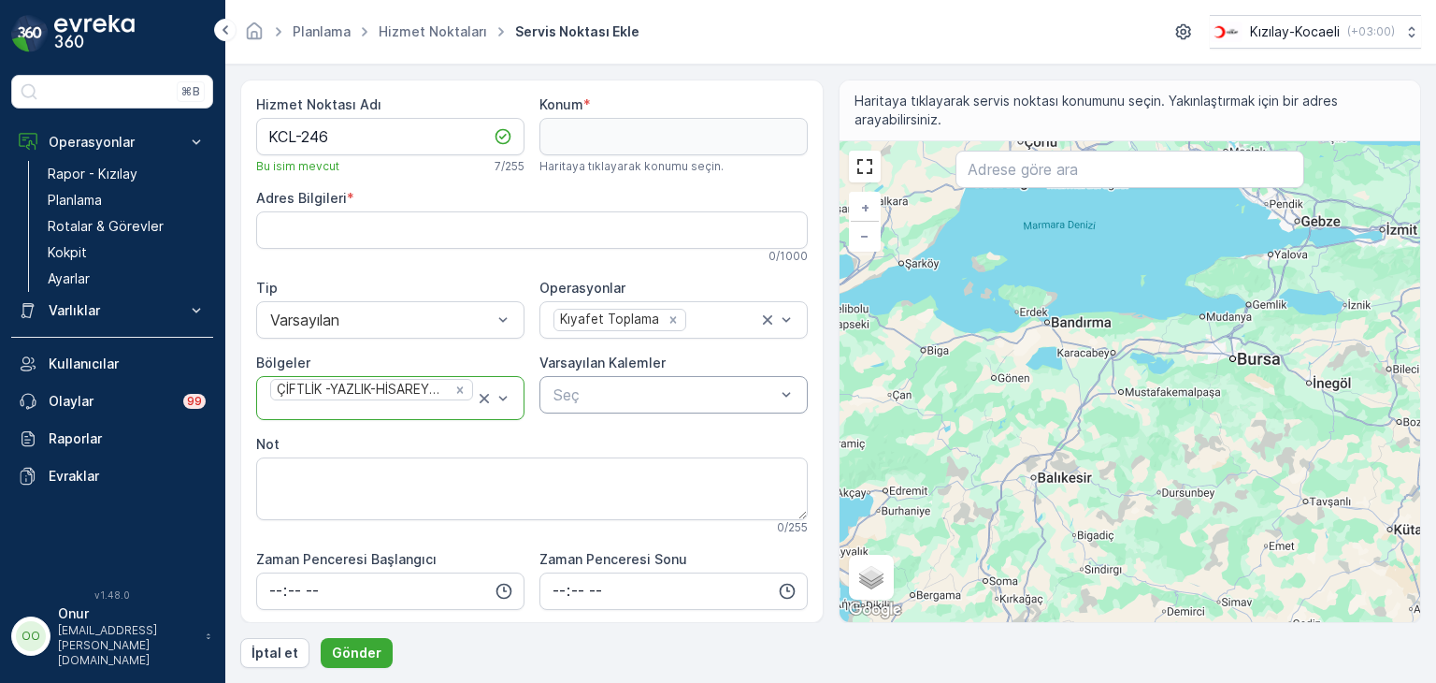
click at [692, 397] on div at bounding box center [664, 394] width 225 height 17
click at [638, 467] on div "Çuval" at bounding box center [674, 467] width 268 height 34
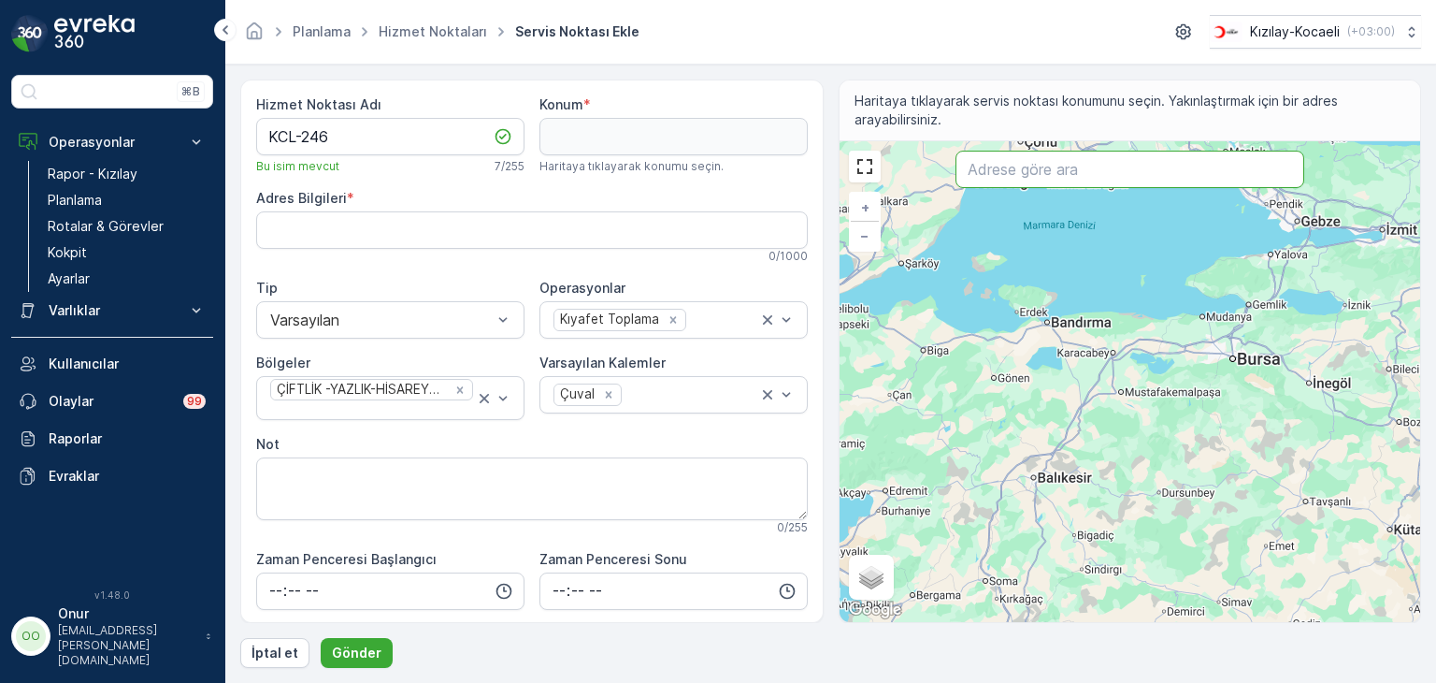
click at [1075, 177] on input "text" at bounding box center [1130, 169] width 349 height 37
paste input "MCİNDİLLİ GIDA VE SÜT ÜRÜNLERİ"
type input "MCİNDİLLİ GIDA VE SÜT ÜRÜNLERİ"
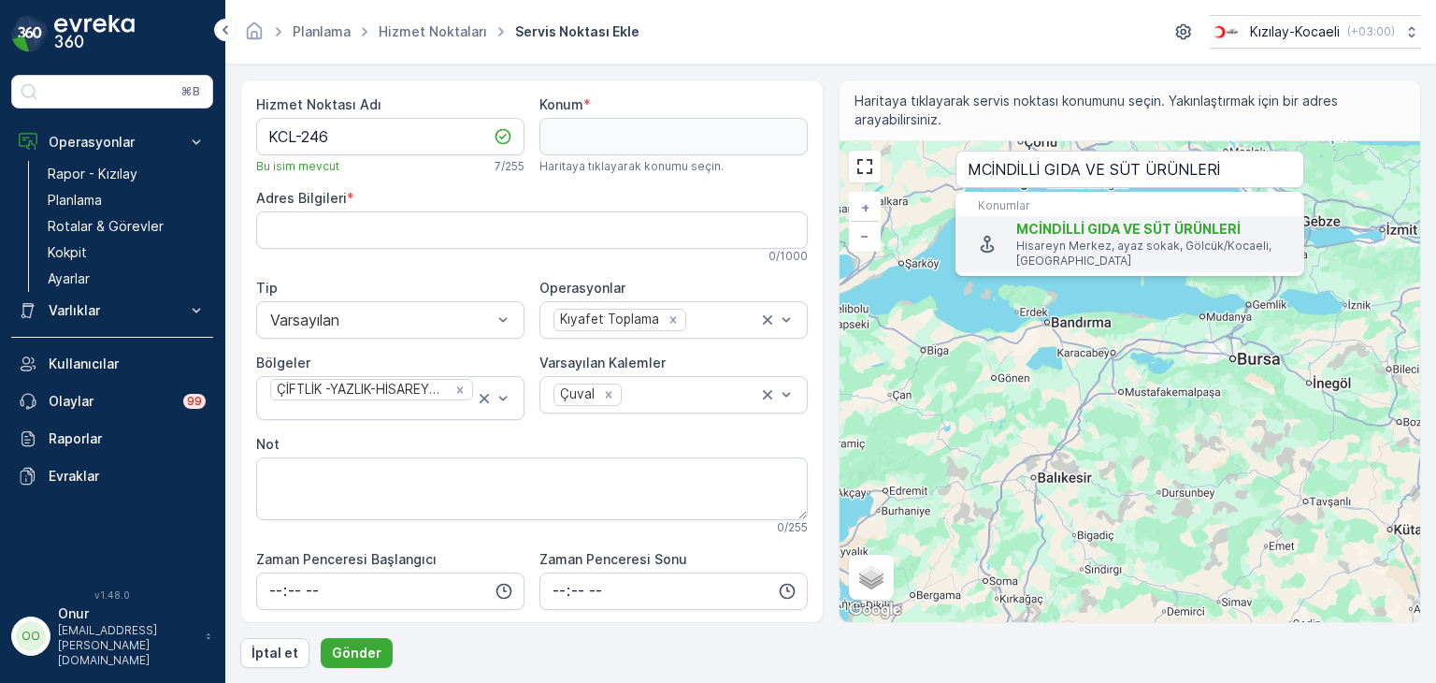
click at [1093, 232] on span "MCİNDİLLİ GIDA VE SÜT ÜRÜNLERİ" at bounding box center [1129, 229] width 224 height 16
type input "40.696076,29.8560286"
type Bilgileri "Hisareyn Merkez, ayaz sokak No:14, 41650 Gölcük/Kocaeli, Türkiye"
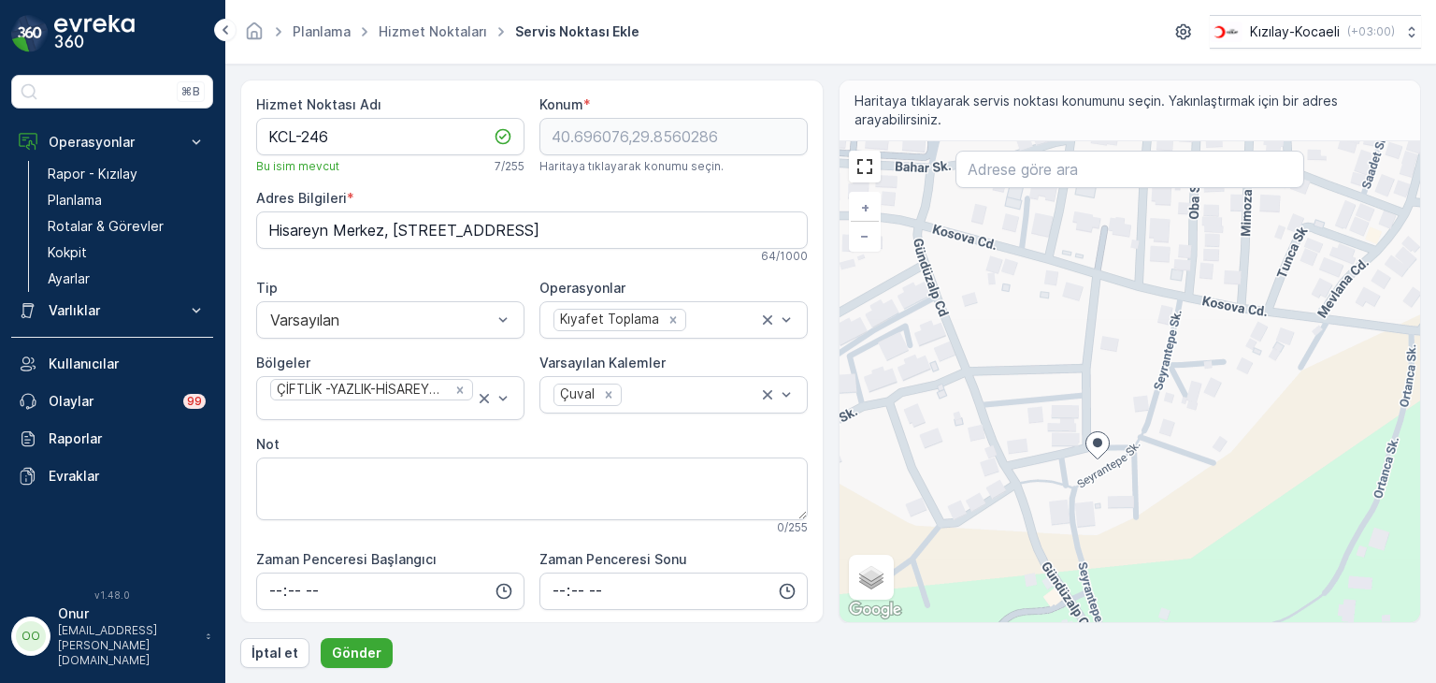
drag, startPoint x: 1162, startPoint y: 291, endPoint x: 1104, endPoint y: 384, distance: 110.0
click at [1130, 368] on div "+ − Uydu Yol haritası Arazi Karışık Leaflet Klavye kısayolları Harita Verileri …" at bounding box center [1131, 381] width 582 height 481
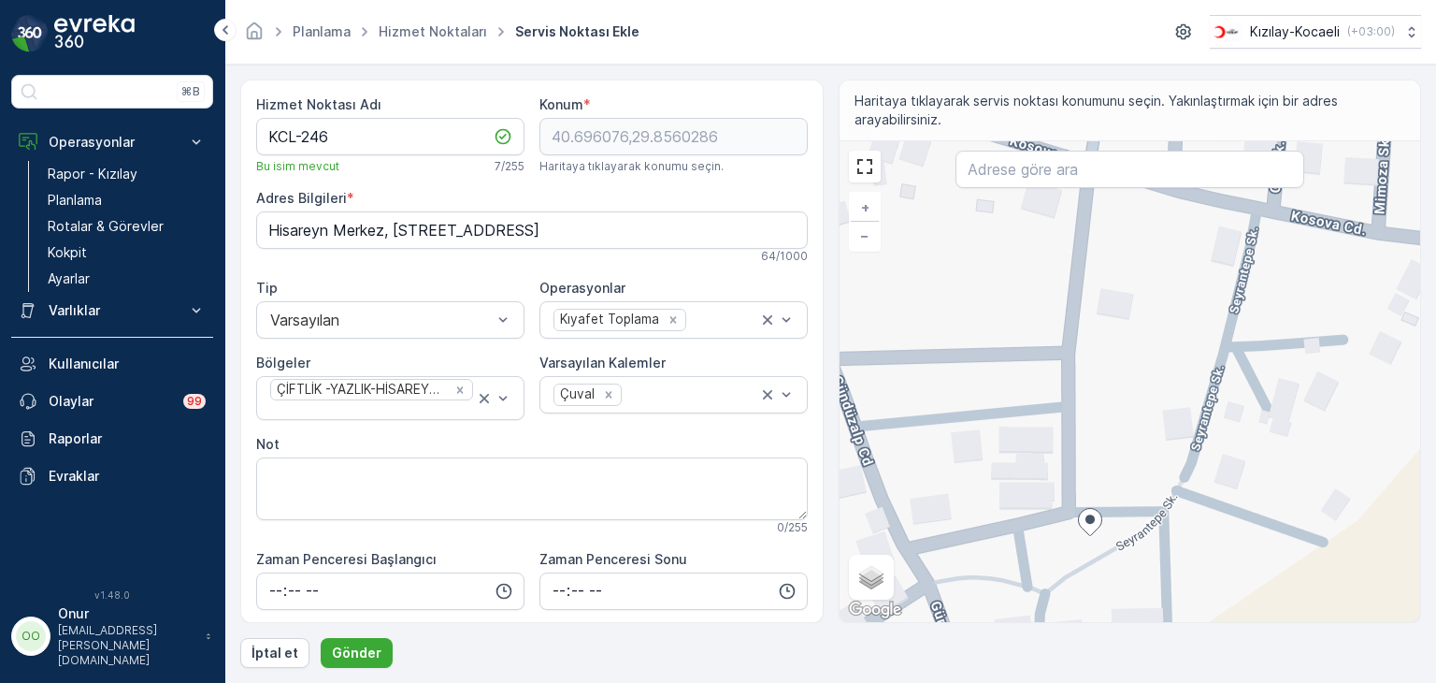
click at [1060, 398] on div "+ − Uydu Yol haritası Arazi Karışık Leaflet Klavye kısayolları Harita Verileri …" at bounding box center [1131, 381] width 582 height 481
type input "40.69666829794542,29.85586028886565"
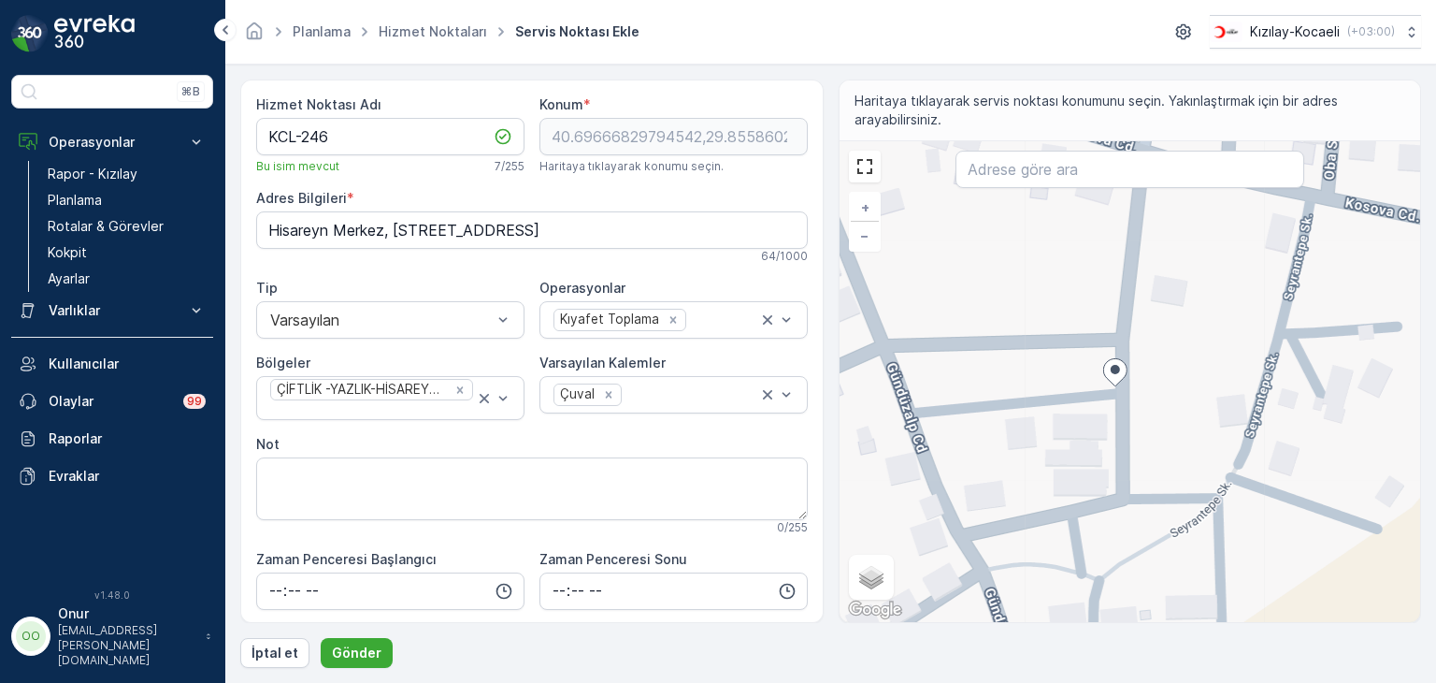
type Bilgileri "Hisareyn Merkez, Kosova Cd. No:6, 41650 Gölcük/Kocaeli, Türkiye"
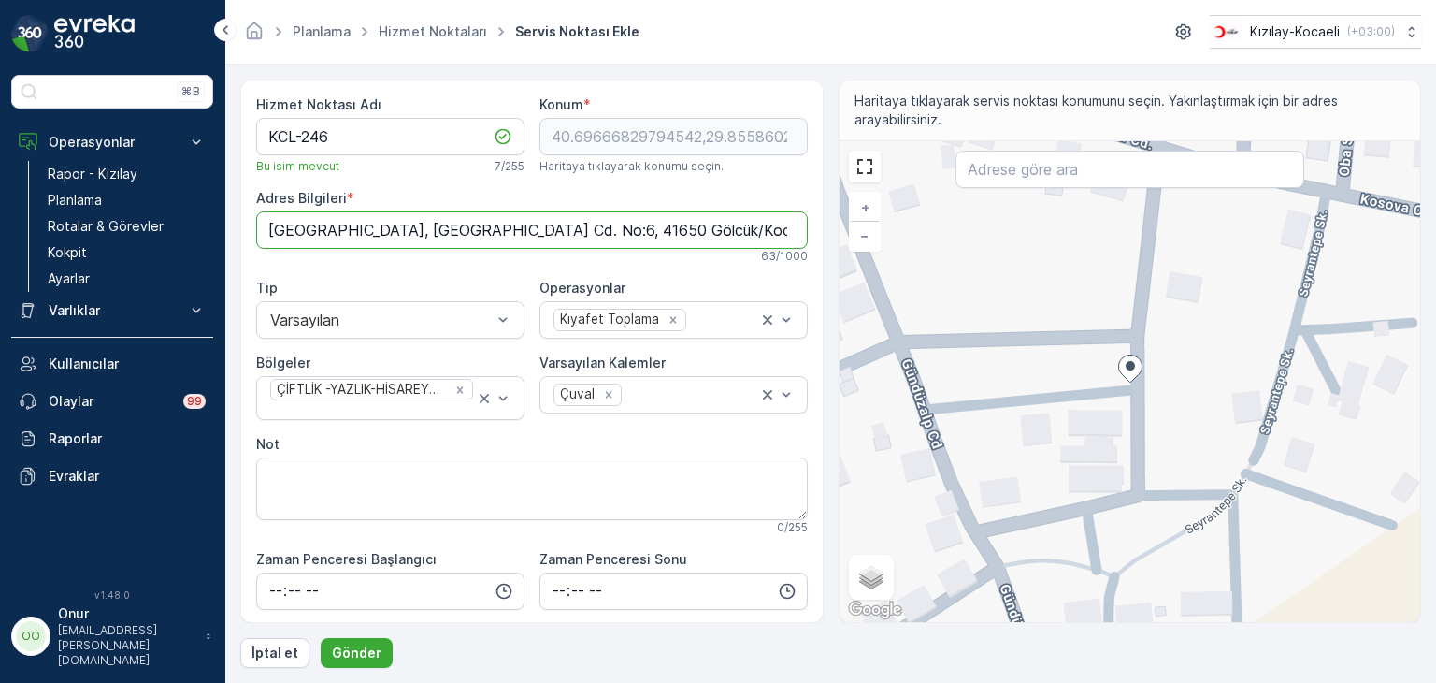
drag, startPoint x: 258, startPoint y: 229, endPoint x: 742, endPoint y: 242, distance: 483.7
click at [742, 242] on Bilgileri "Hisareyn Merkez, Kosova Cd. No:6, 41650 Gölcük/Kocaeli, Türkiye" at bounding box center [532, 229] width 552 height 37
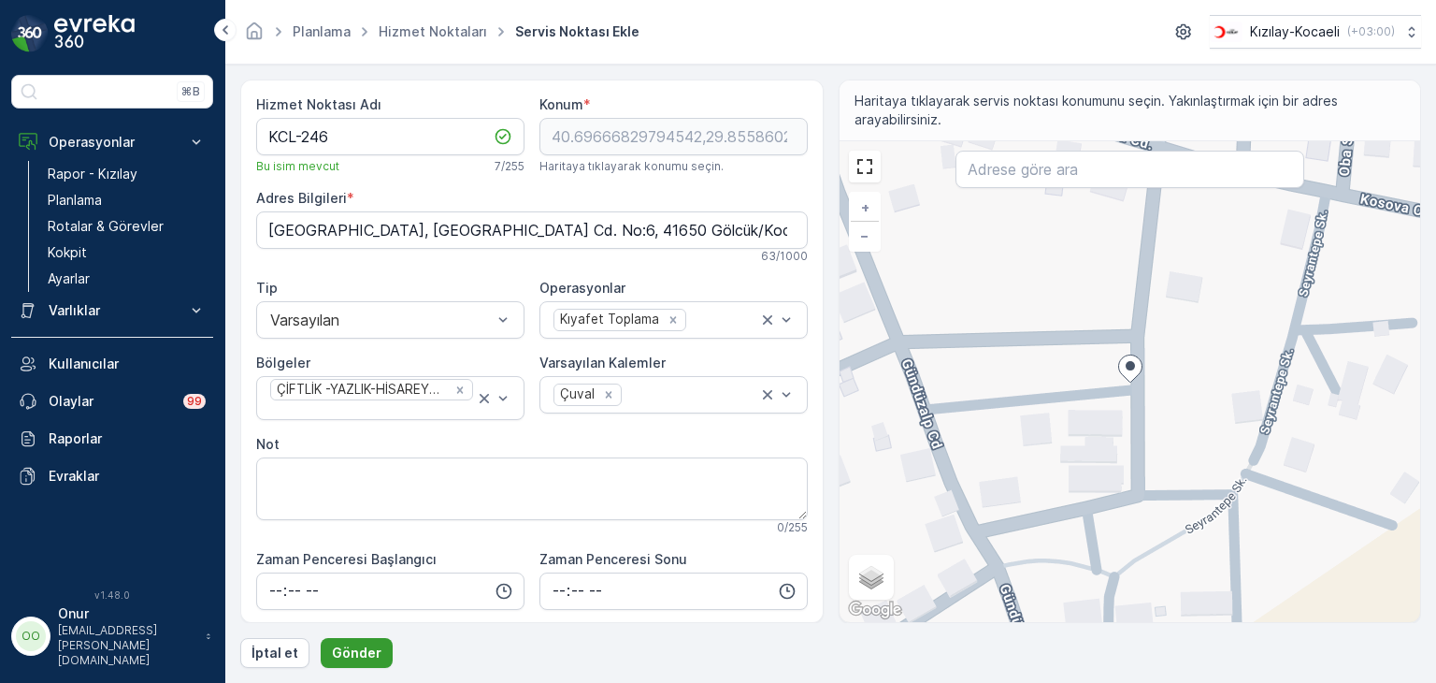
click at [346, 644] on p "Gönder" at bounding box center [357, 652] width 50 height 19
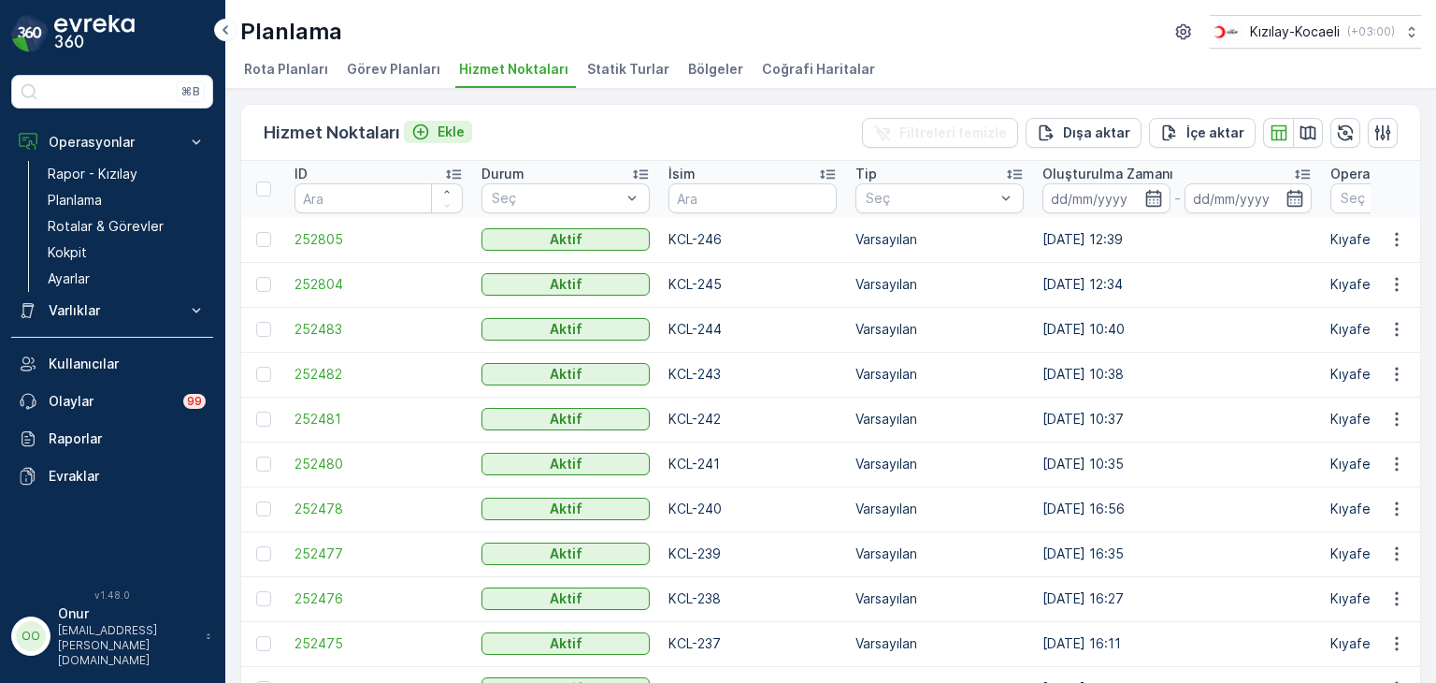
click at [430, 124] on div "Ekle" at bounding box center [437, 132] width 53 height 19
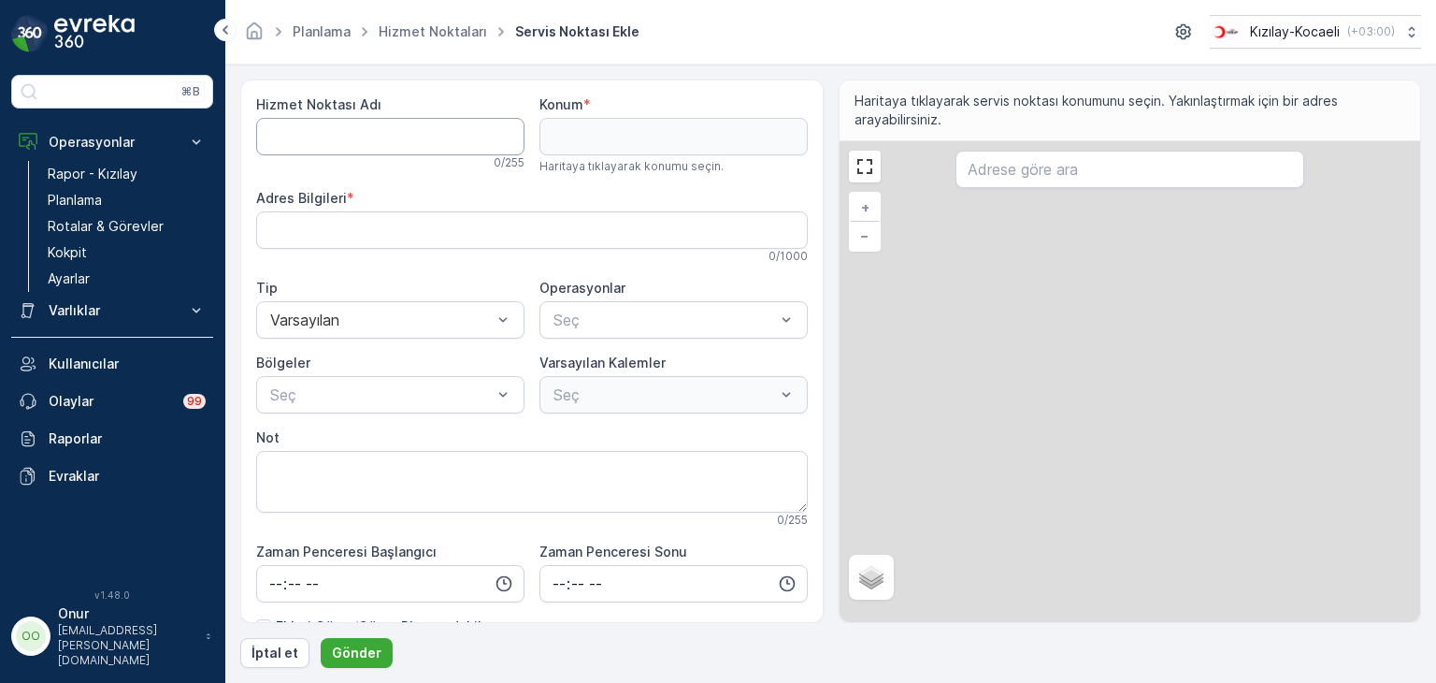
click at [360, 127] on Adı "Hizmet Noktası Adı" at bounding box center [390, 136] width 268 height 37
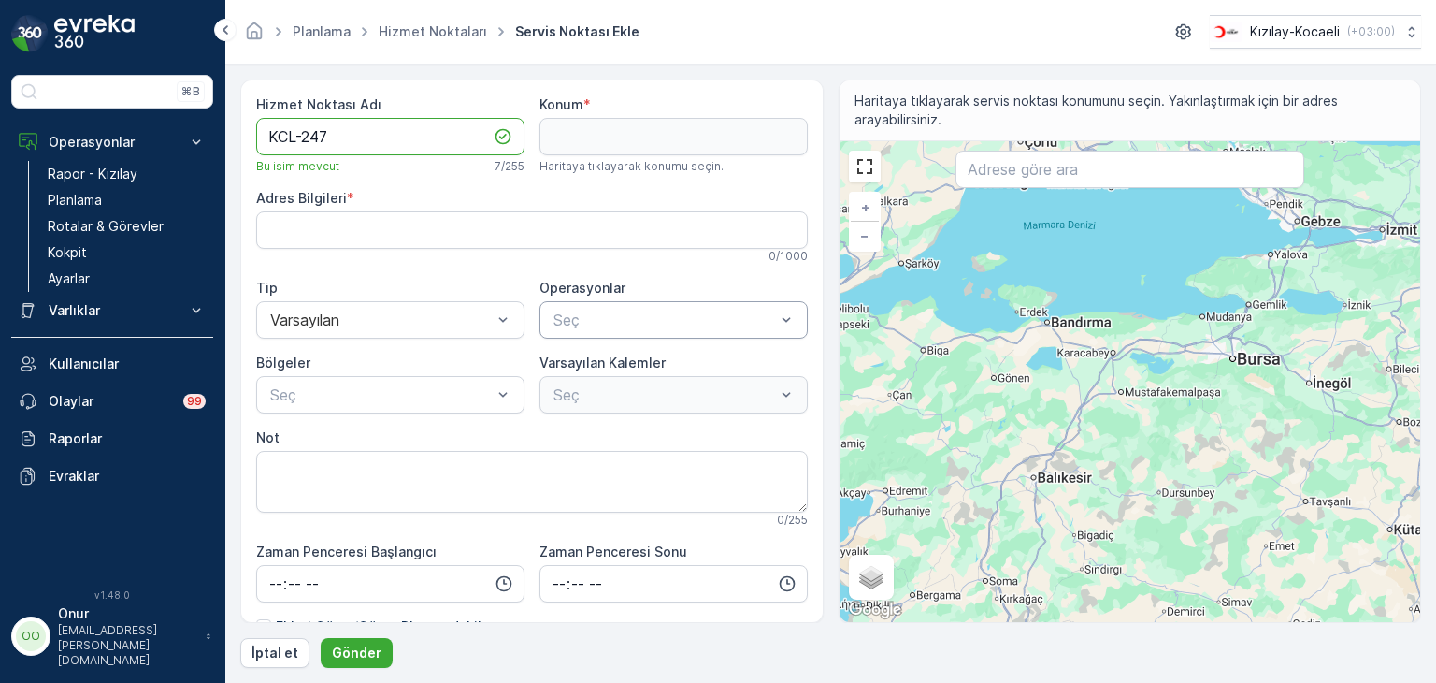
type Adı "KCL-247"
click at [599, 372] on span "Kıyafet Toplama" at bounding box center [609, 365] width 116 height 17
click at [610, 390] on div at bounding box center [664, 394] width 225 height 17
drag, startPoint x: 617, startPoint y: 475, endPoint x: 548, endPoint y: 430, distance: 82.5
click at [615, 473] on div "Çuval" at bounding box center [674, 467] width 268 height 34
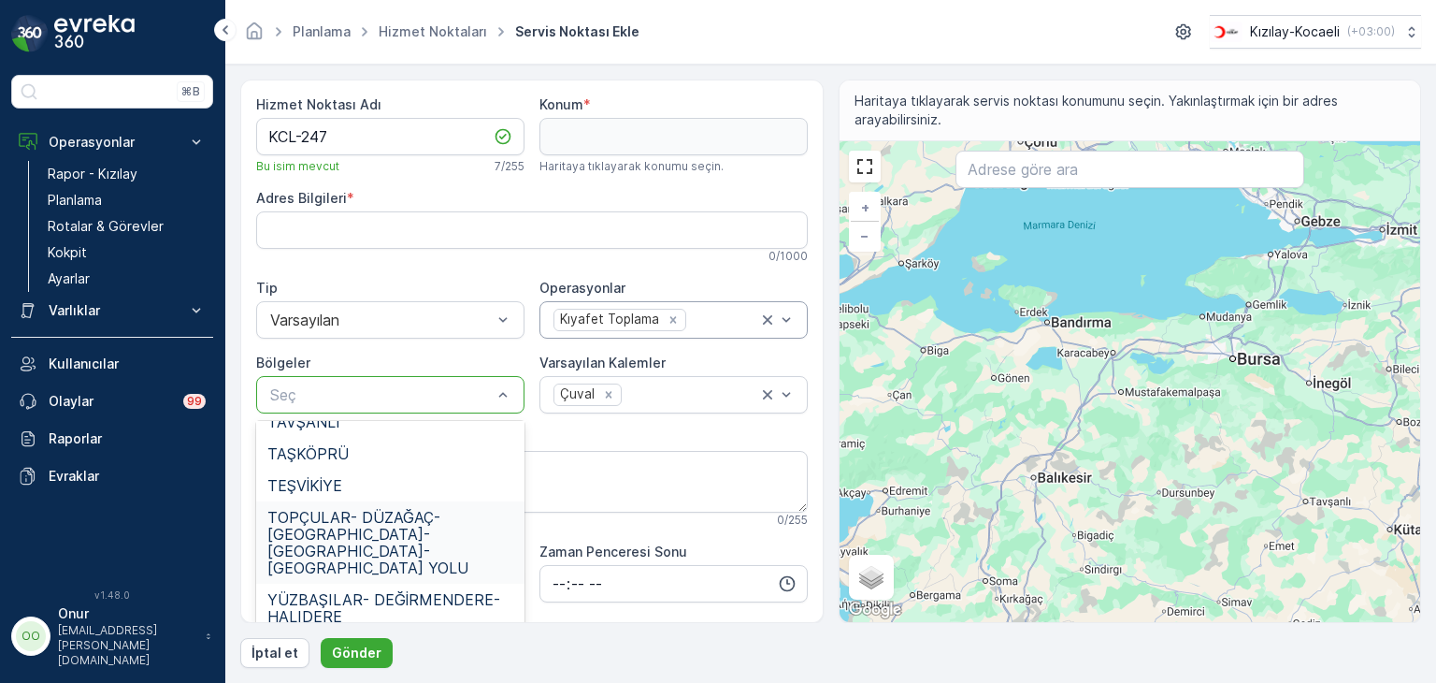
scroll to position [748, 0]
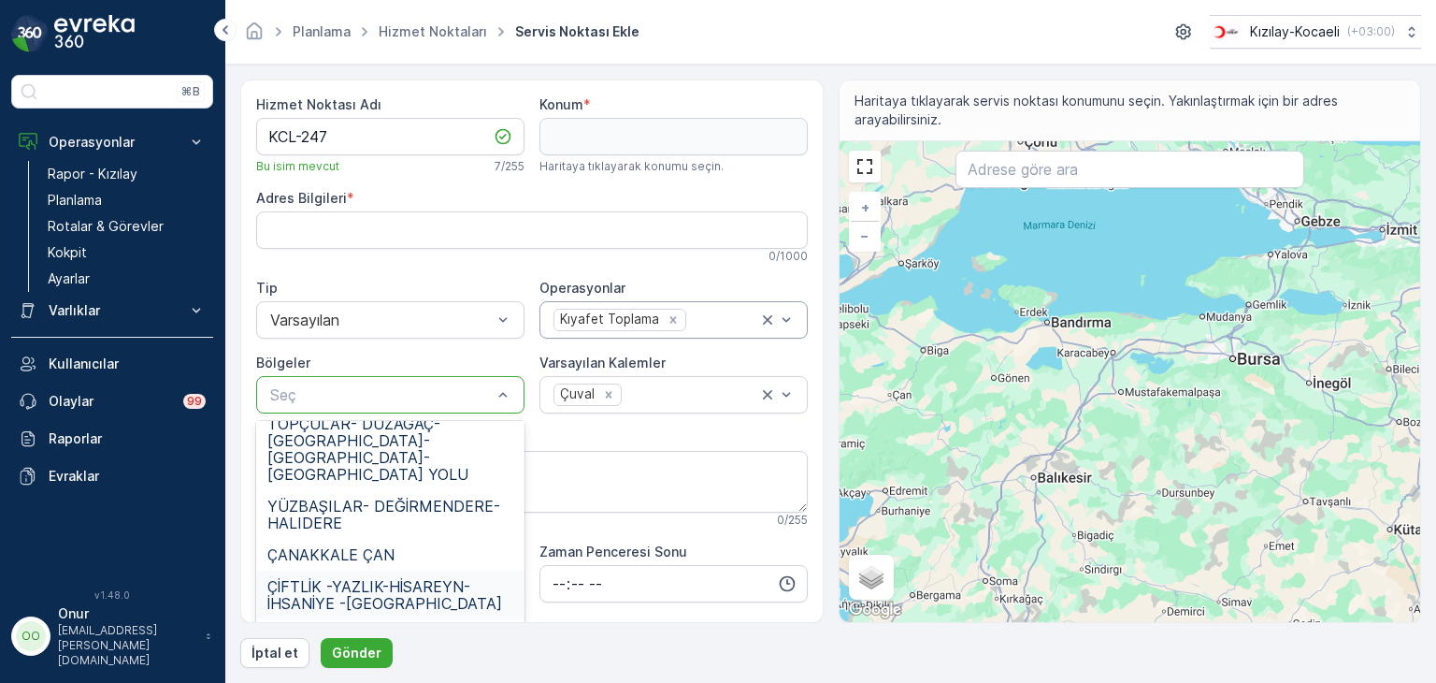
click at [419, 578] on span "ÇİFTLİK -YAZLIK-HİSAREYN-İHSANİYE -KARAKÖPRÜ" at bounding box center [390, 595] width 246 height 34
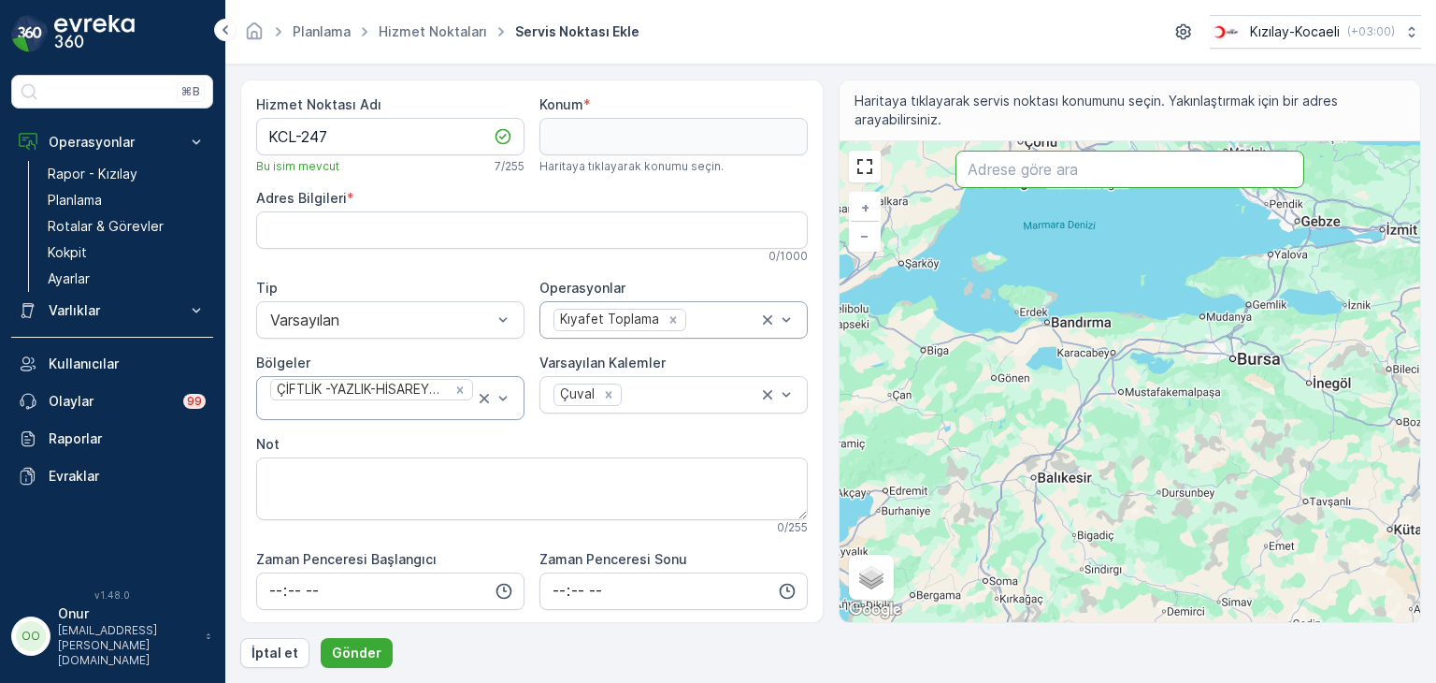
click at [1033, 175] on input "text" at bounding box center [1130, 169] width 349 height 37
paste input "Fatih Market"
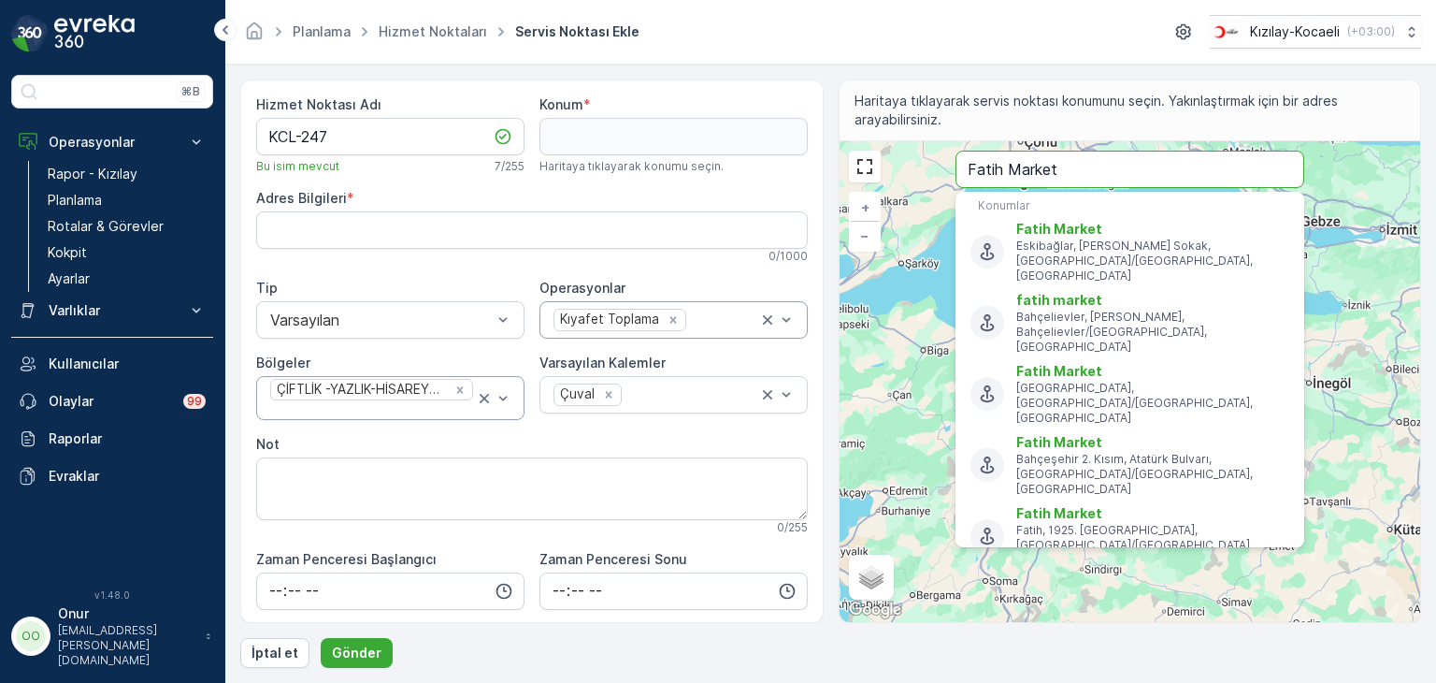
click at [1081, 175] on input "Fatih Market" at bounding box center [1130, 169] width 349 height 37
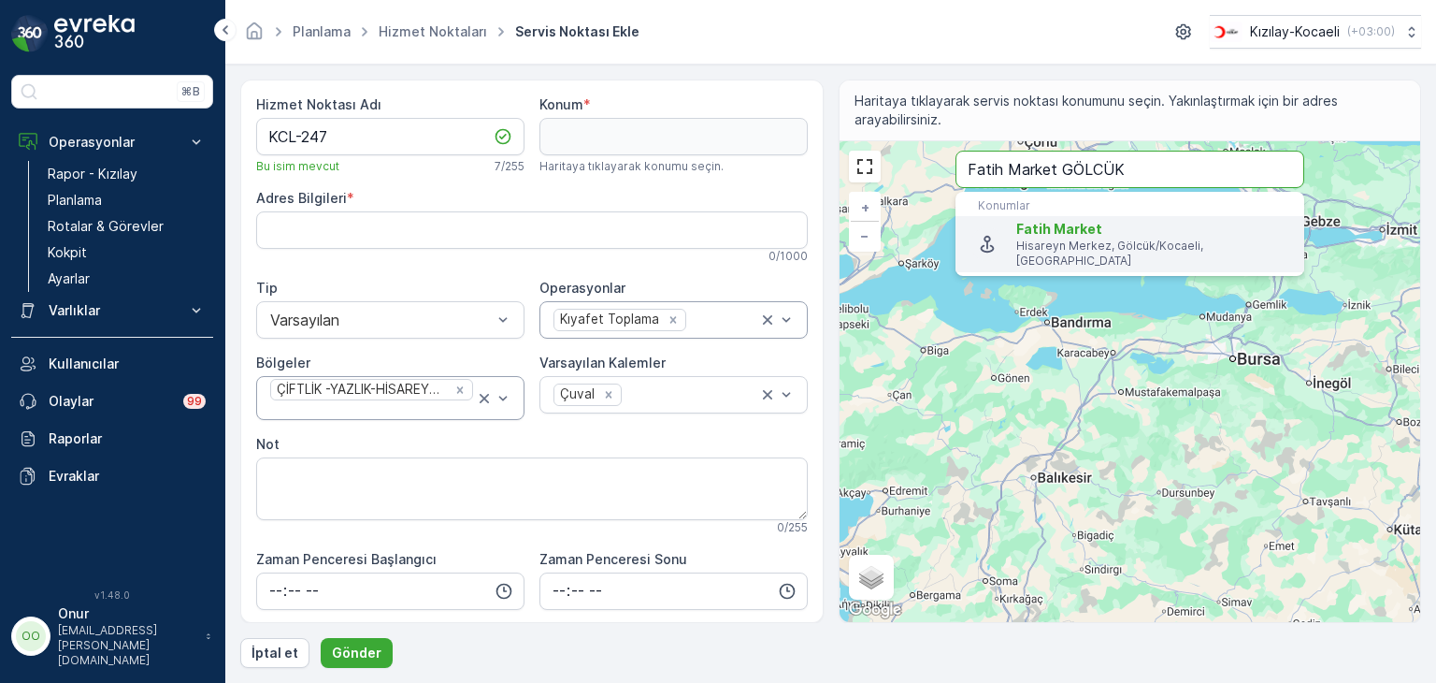
type input "Fatih Market GÖLCÜK"
click at [1193, 255] on li "Fatih Market Hisareyn Merkez, Gölcük/Kocaeli, Türkiye" at bounding box center [1130, 244] width 349 height 56
type input "40.7597605,29.8766952"
type Bilgileri "Cumhuriyet, Muammer Dereli Sk. No:24, 41100 İzmit/Kocaeli, Türkiye"
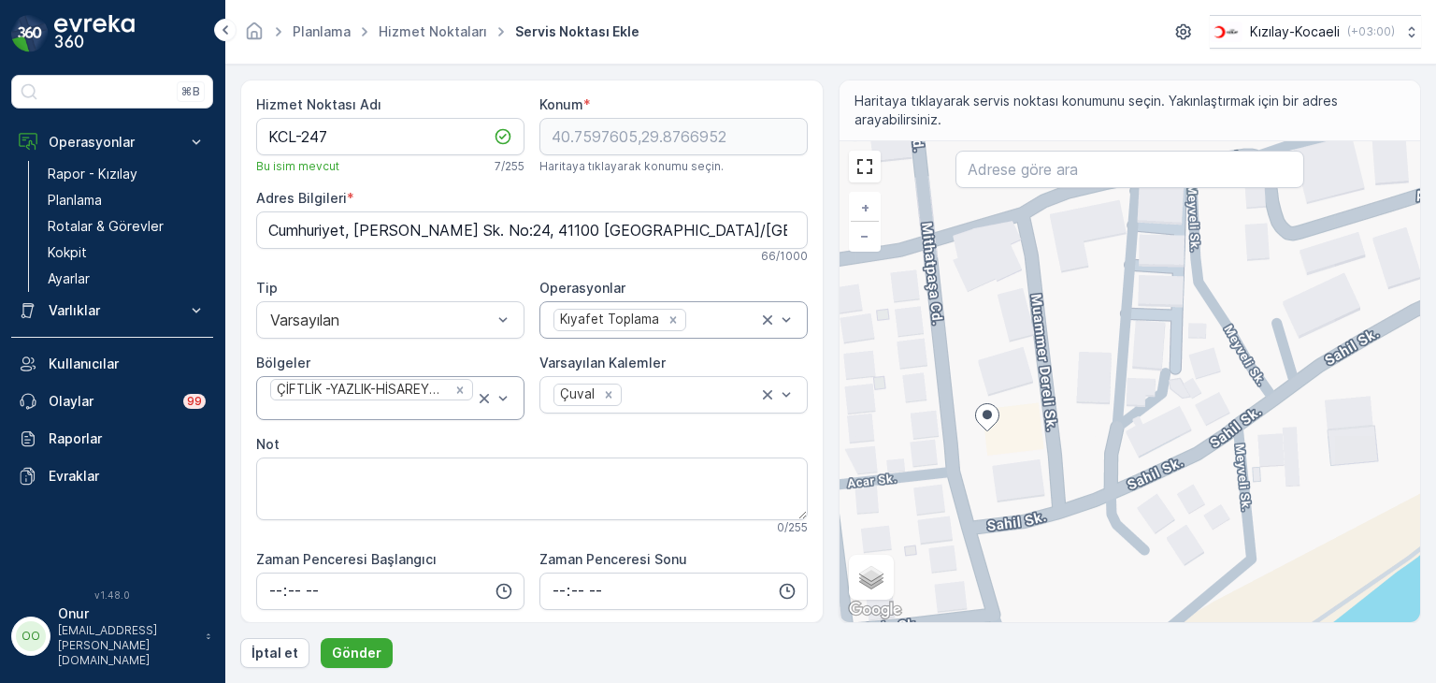
drag, startPoint x: 1115, startPoint y: 469, endPoint x: 985, endPoint y: 513, distance: 137.5
click at [985, 513] on div "+ − Uydu Yol haritası Arazi Karışık Leaflet Klavye kısayolları Harita Verileri …" at bounding box center [1131, 381] width 582 height 481
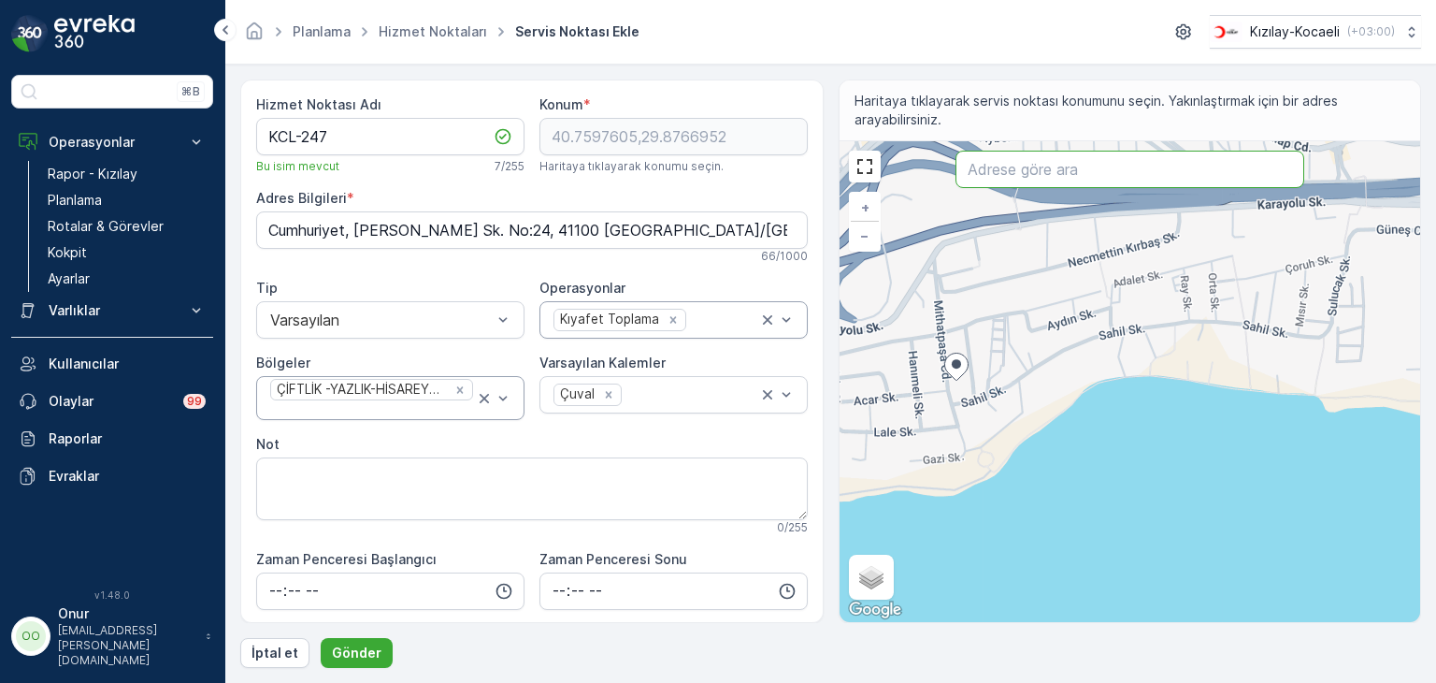
click at [1061, 173] on input "text" at bounding box center [1130, 169] width 349 height 37
paste input "Hisareyn Merkez, 41650 Gölcük/Kocaeli"
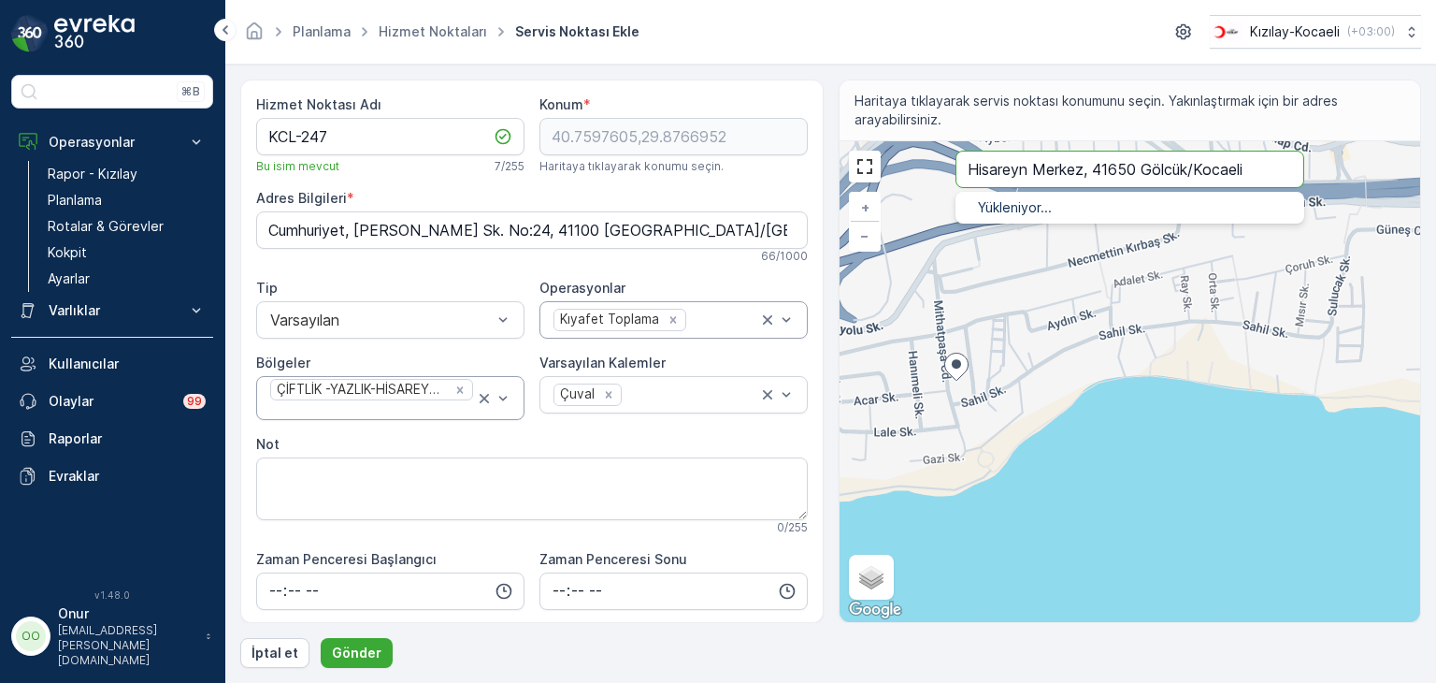
type input "Hisareyn Merkez, 41650 Gölcük/Kocaeli"
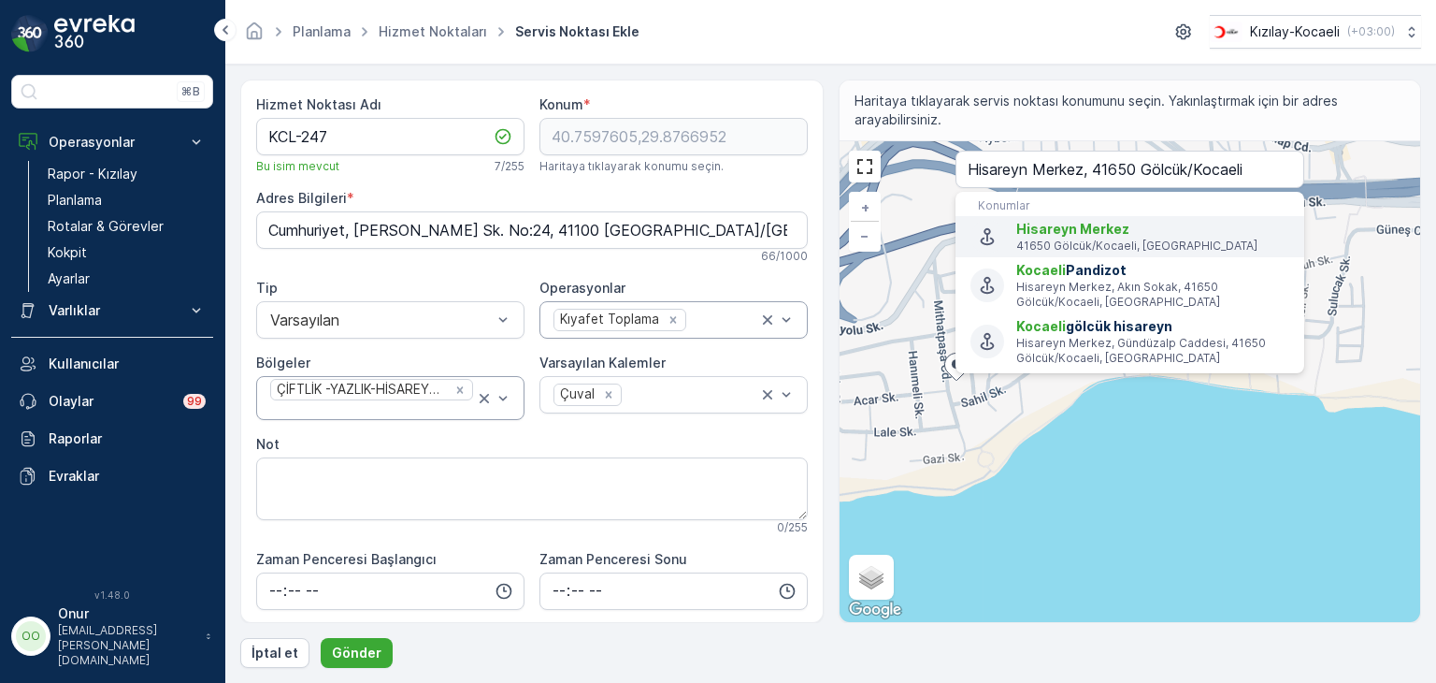
click at [1148, 237] on span "Hisareyn Merkez" at bounding box center [1153, 229] width 273 height 19
type input "40.683793,29.851405"
type Bilgileri "Hisareyn Merkez, 41650 Gölcük/Kocaeli, Türkiye"
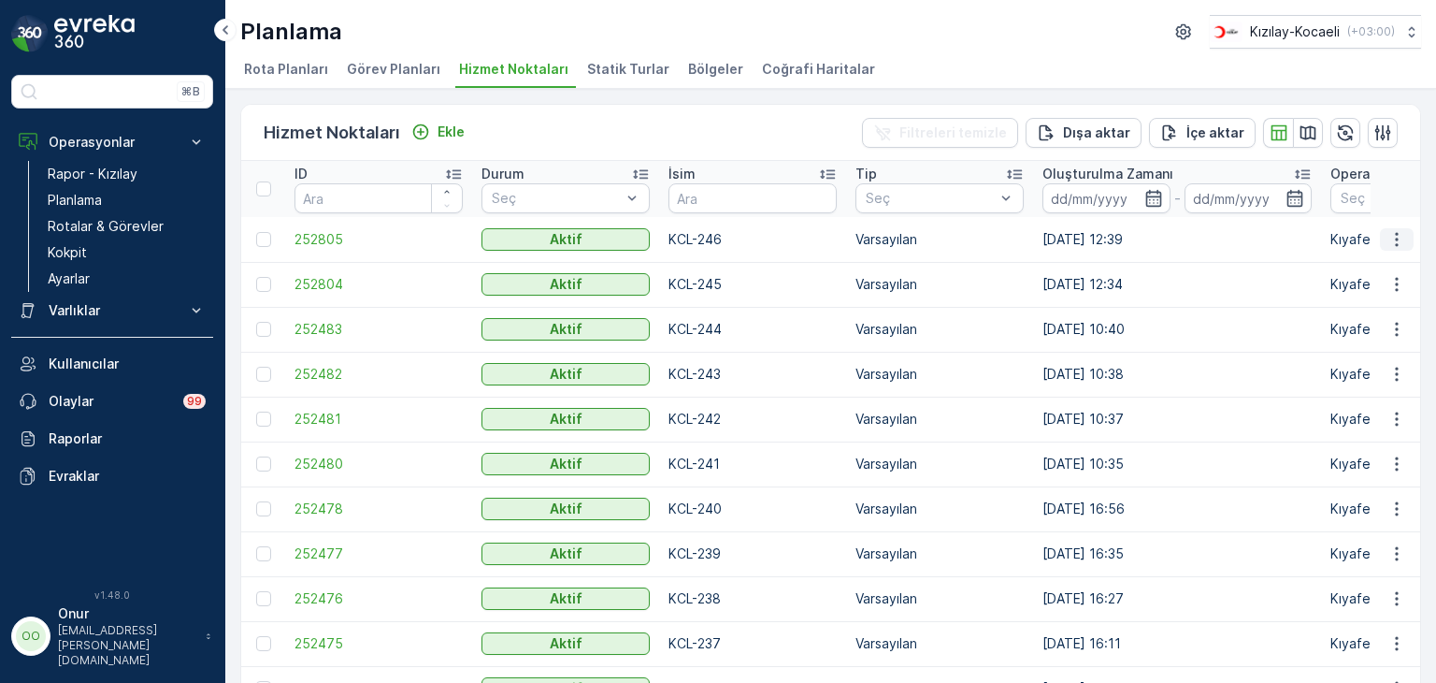
click at [1392, 236] on icon "button" at bounding box center [1397, 239] width 19 height 19
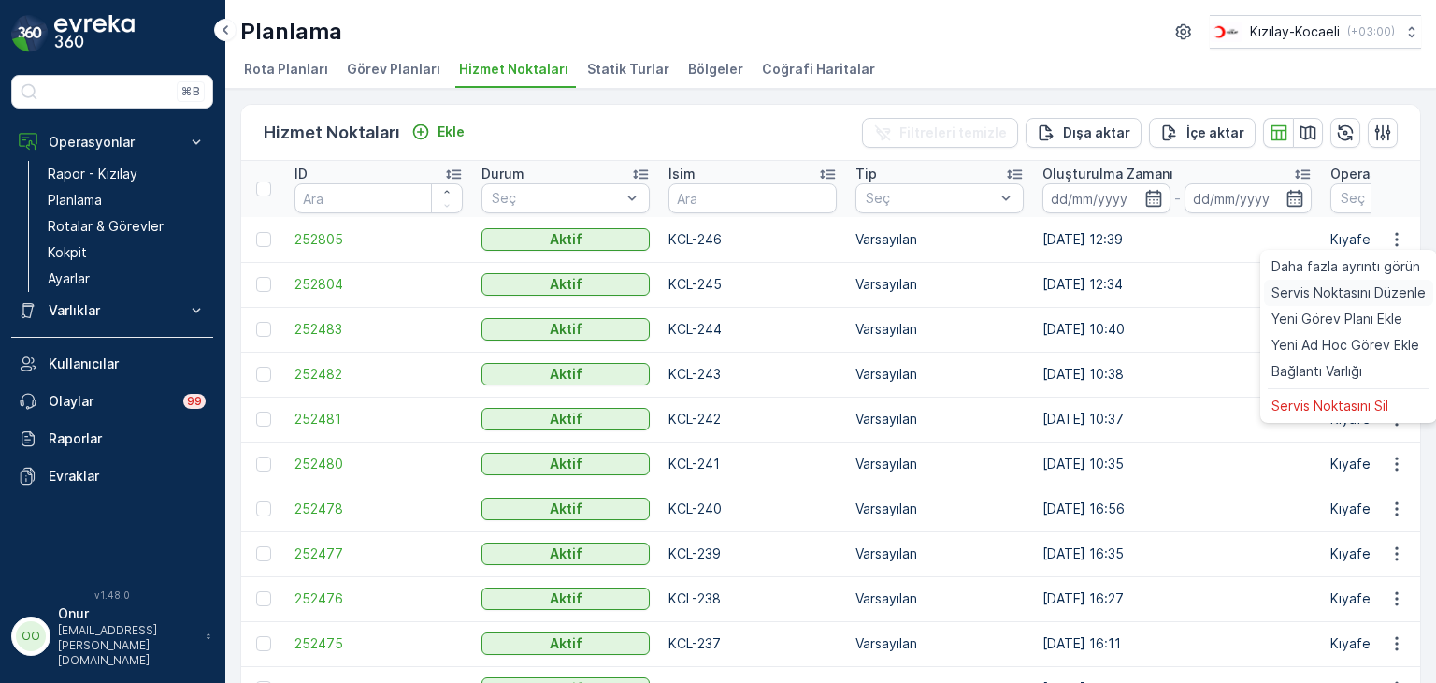
click at [1346, 290] on span "Servis Noktasını Düzenle" at bounding box center [1349, 292] width 154 height 19
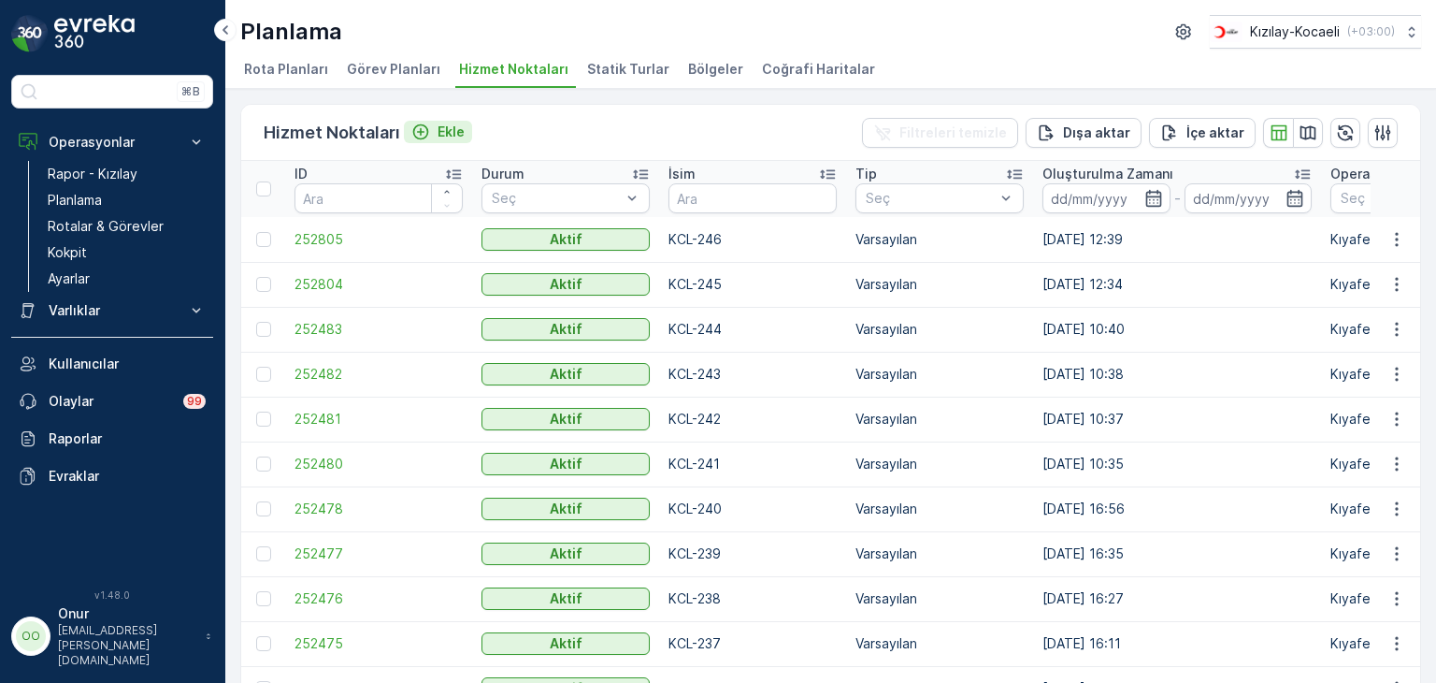
click at [454, 124] on p "Ekle" at bounding box center [451, 132] width 27 height 19
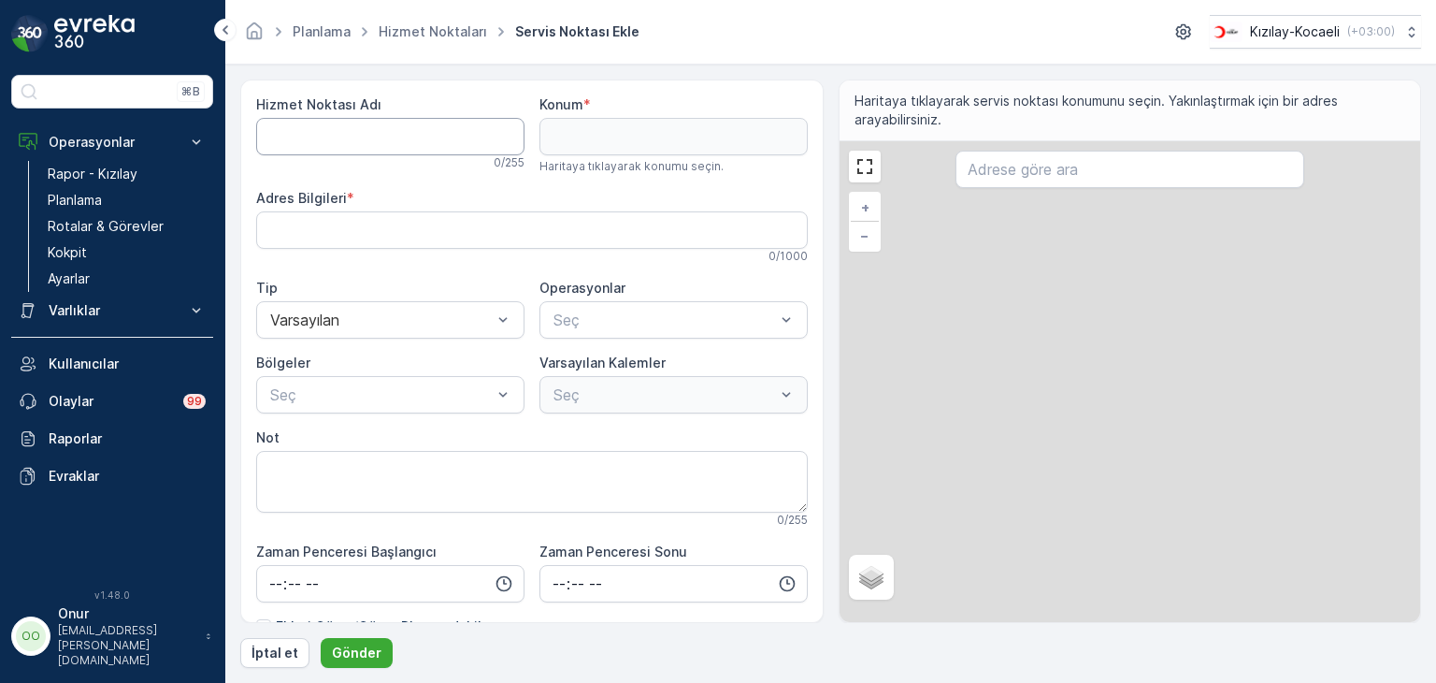
click at [433, 141] on Adı "Hizmet Noktası Adı" at bounding box center [390, 136] width 268 height 37
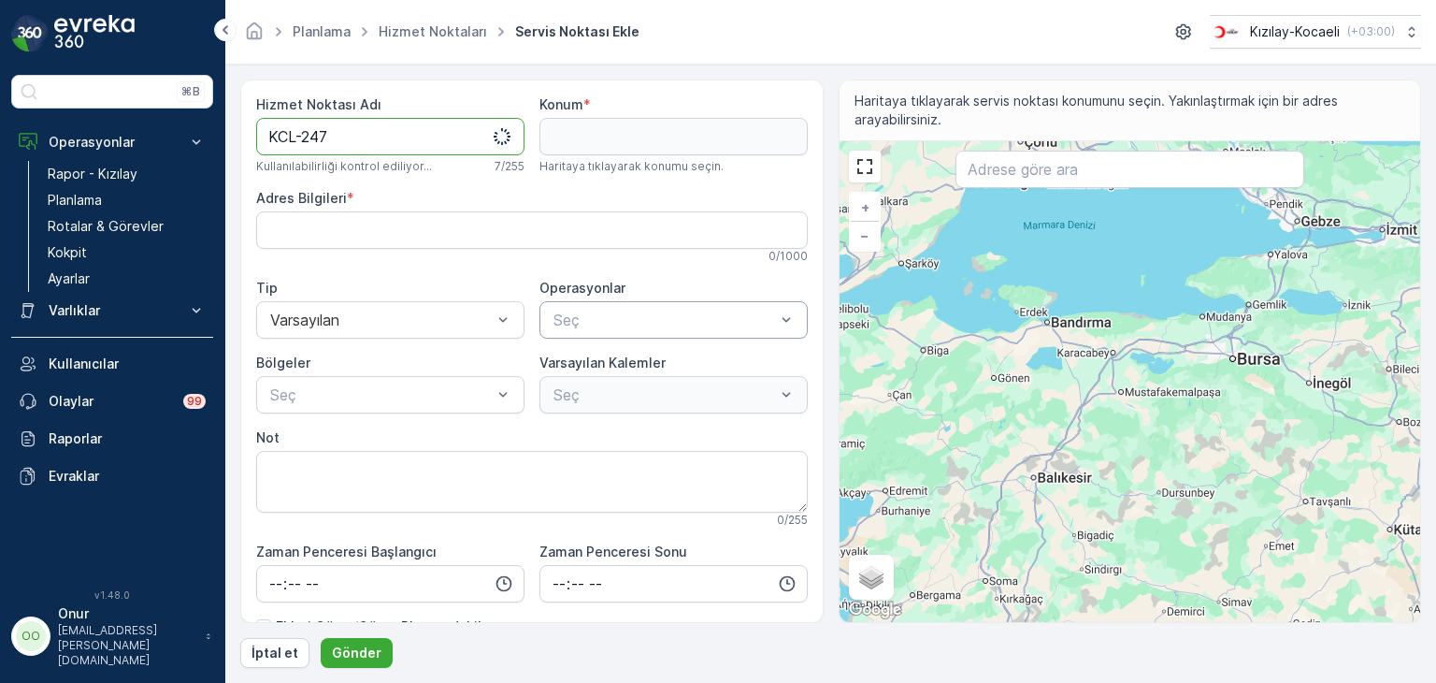
type Adı "KCL-247"
click at [659, 319] on div at bounding box center [664, 319] width 225 height 17
drag, startPoint x: 655, startPoint y: 358, endPoint x: 624, endPoint y: 352, distance: 31.5
click at [651, 357] on span "Kıyafet Toplama" at bounding box center [609, 365] width 116 height 17
click at [420, 386] on div at bounding box center [380, 394] width 225 height 17
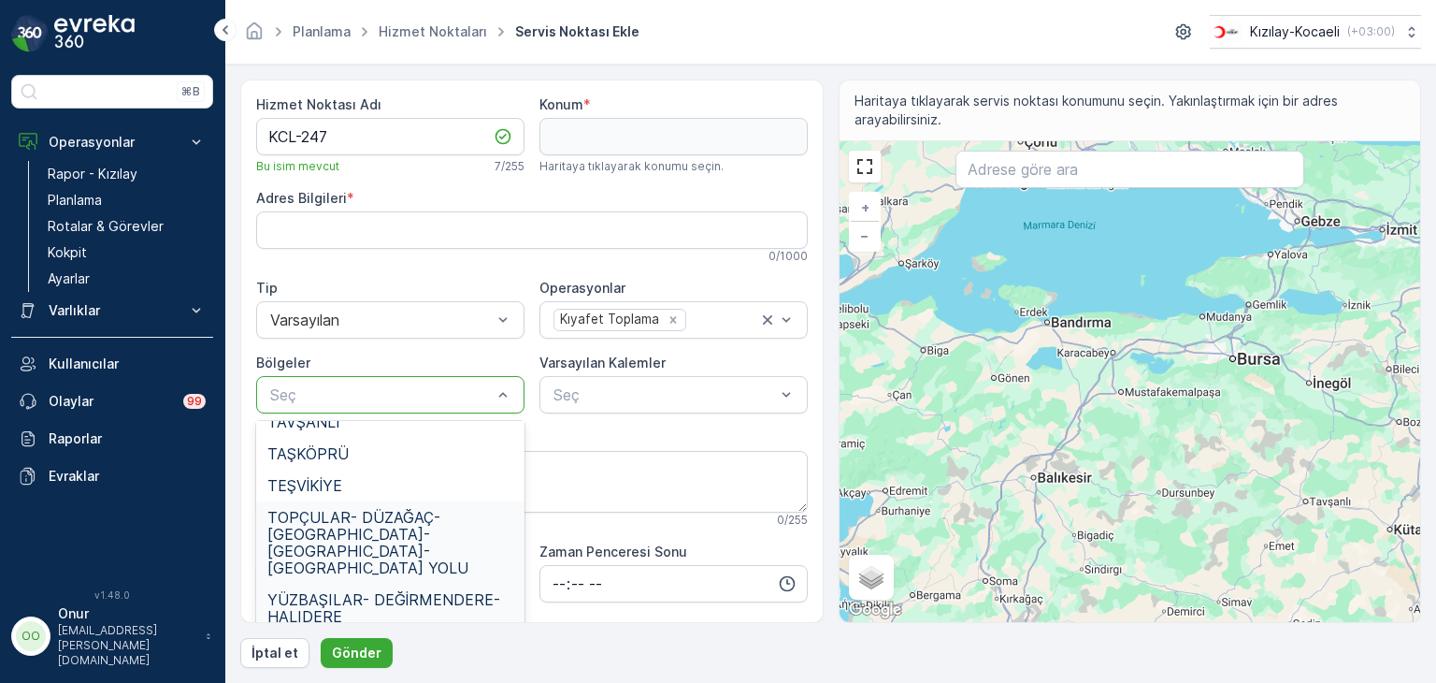
scroll to position [748, 0]
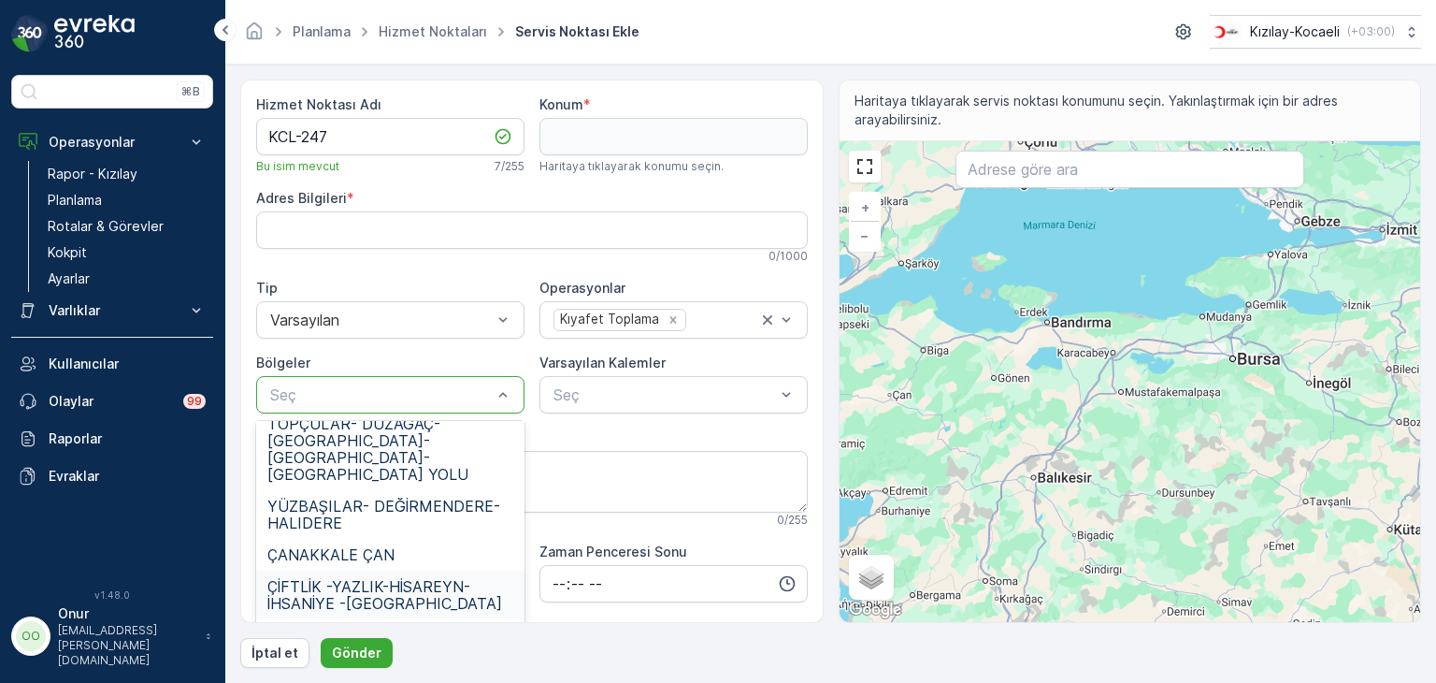
click at [411, 578] on span "ÇİFTLİK -YAZLIK-HİSAREYN-İHSANİYE -KARAKÖPRÜ" at bounding box center [390, 595] width 246 height 34
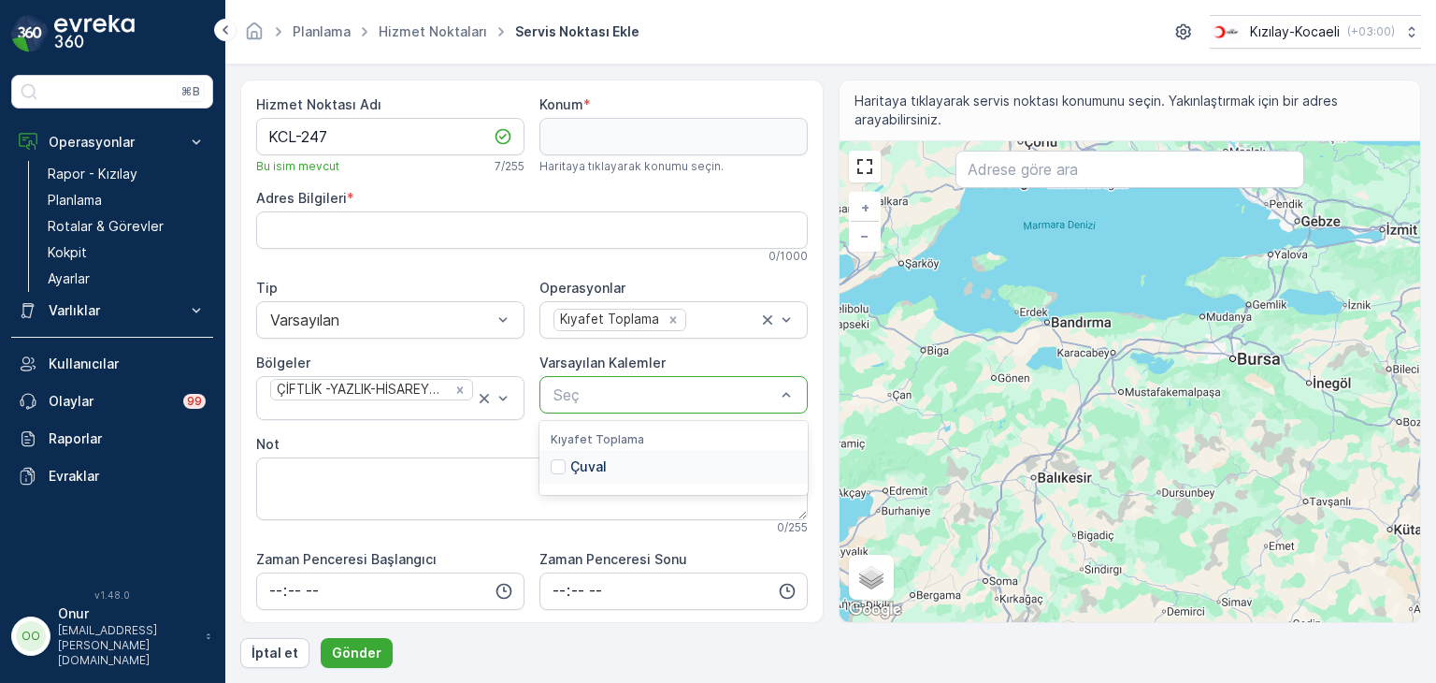
click at [599, 394] on div at bounding box center [664, 394] width 225 height 17
click at [603, 472] on div "Çuval" at bounding box center [674, 467] width 268 height 34
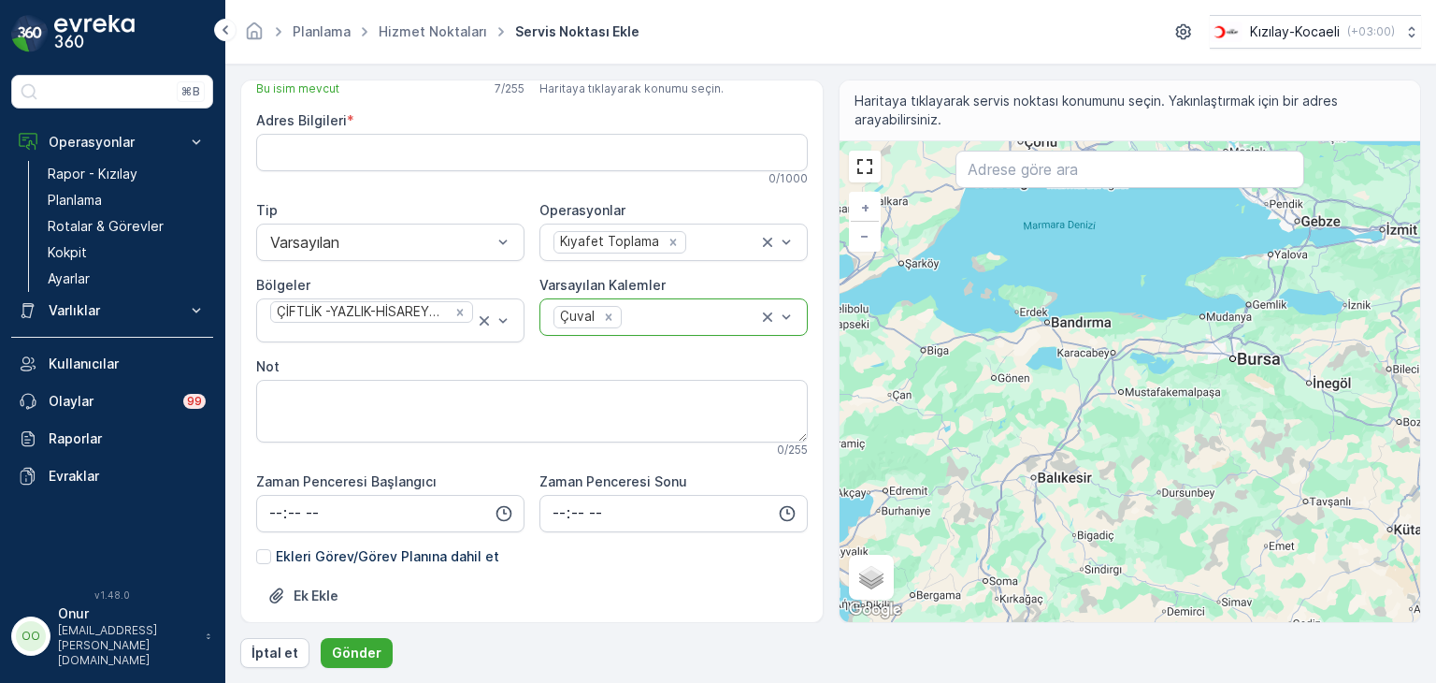
scroll to position [0, 0]
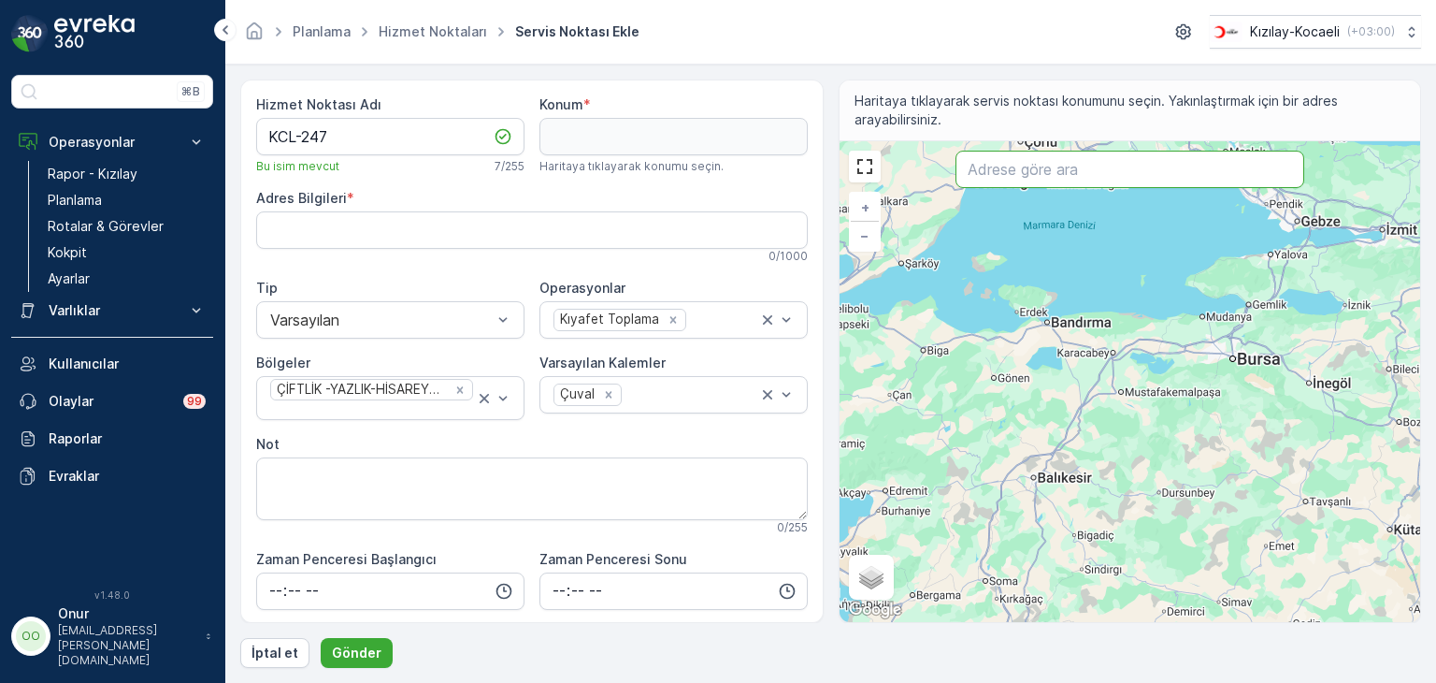
click at [1021, 178] on input "text" at bounding box center [1130, 169] width 349 height 37
click at [1004, 169] on input "text" at bounding box center [1130, 169] width 349 height 37
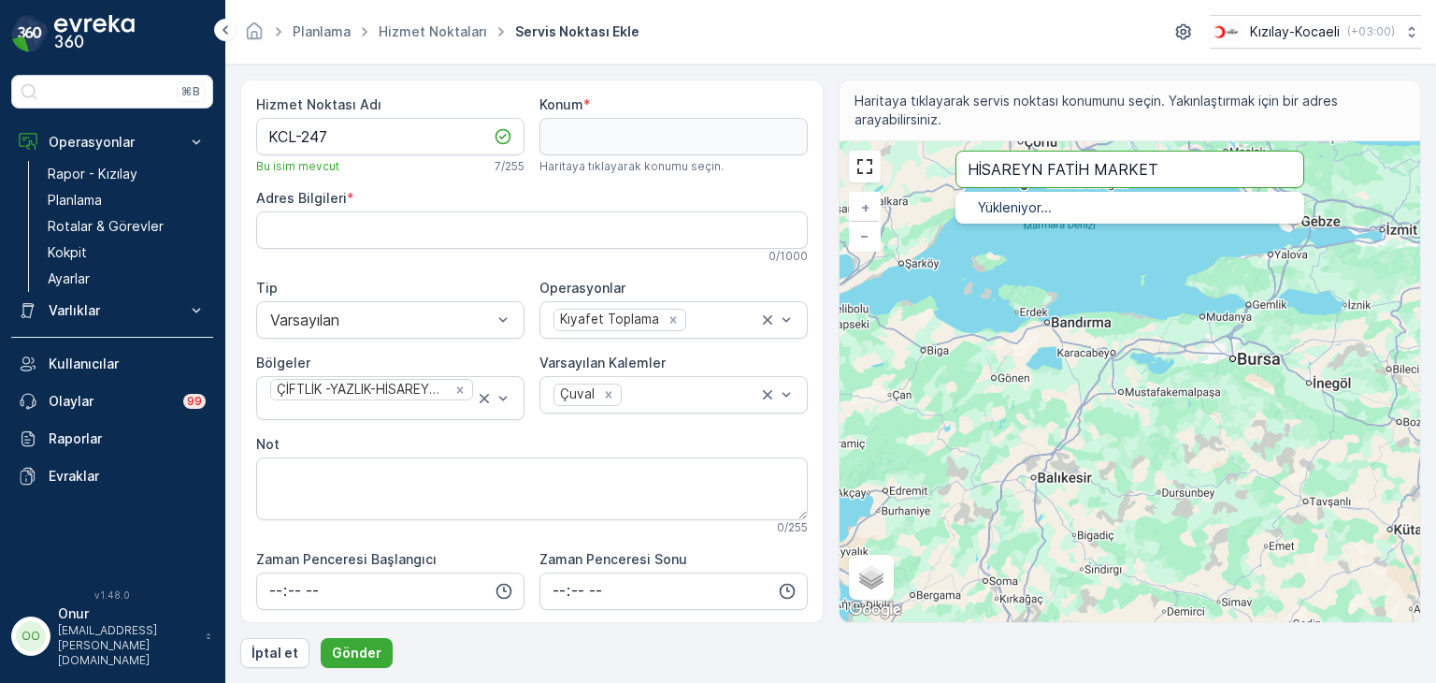
type input "HİSAREYN FATİH MARKET"
click at [321, 638] on button "Gönder" at bounding box center [357, 653] width 72 height 30
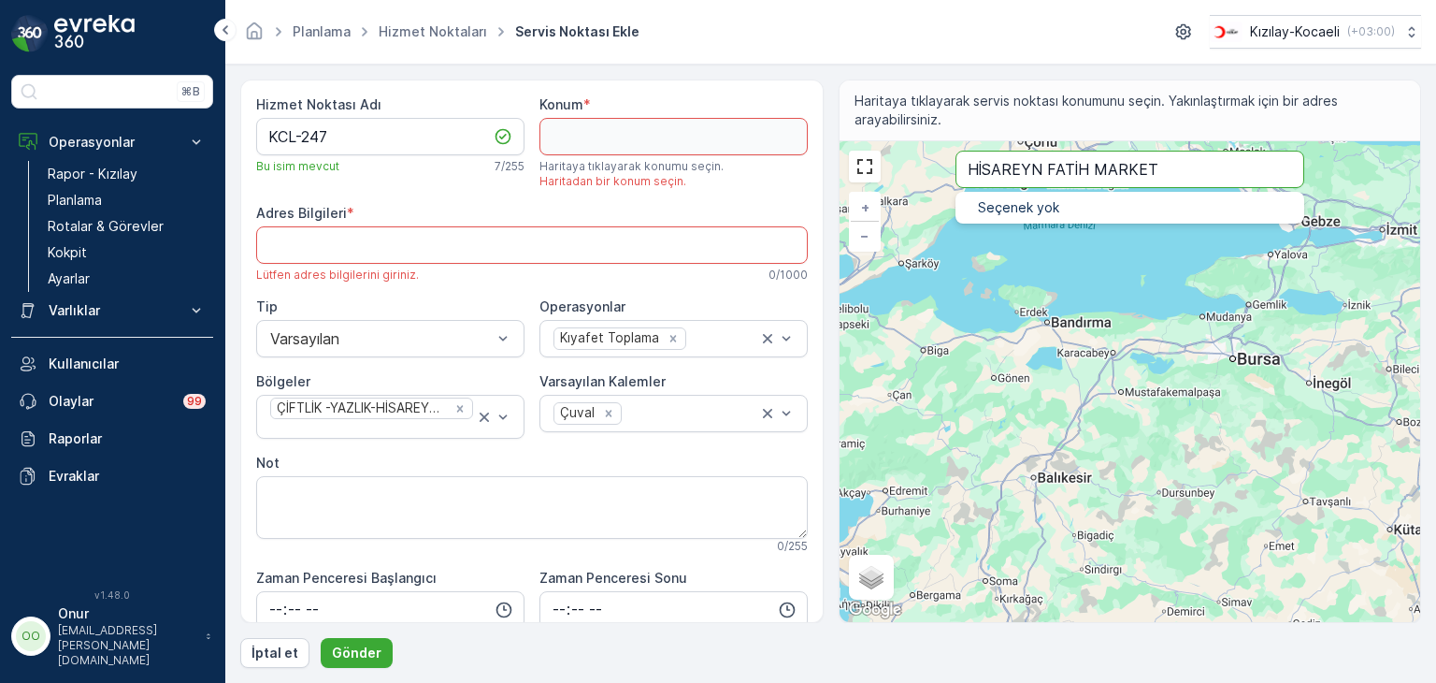
drag, startPoint x: 1160, startPoint y: 166, endPoint x: 939, endPoint y: 157, distance: 220.9
click at [939, 157] on div "+ − Uydu Yol haritası Arazi Karışık Leaflet Klavye kısayolları Harita Verileri …" at bounding box center [1131, 381] width 582 height 481
type input "41.08346281127514,27.33792388065741"
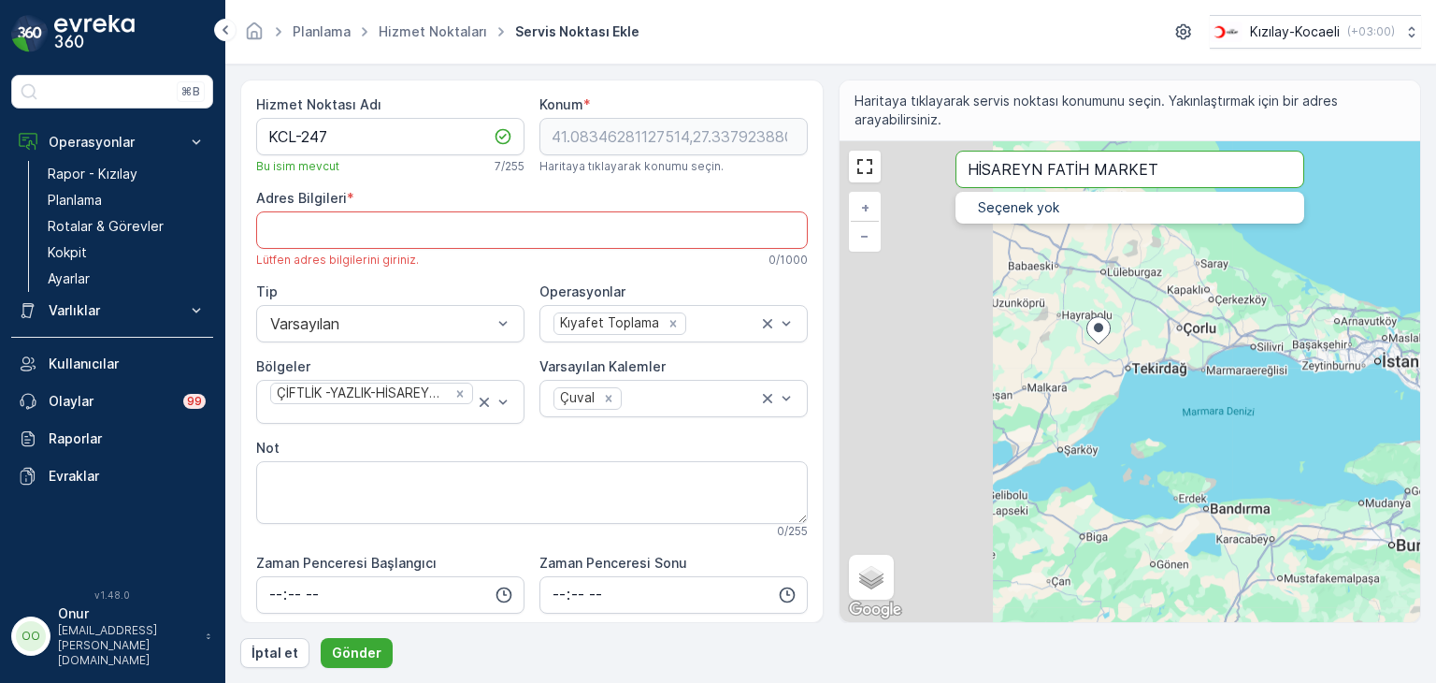
type Bilgileri "38MQ+95 Süleymanpaşa/Tekirdağ, Türkiye"
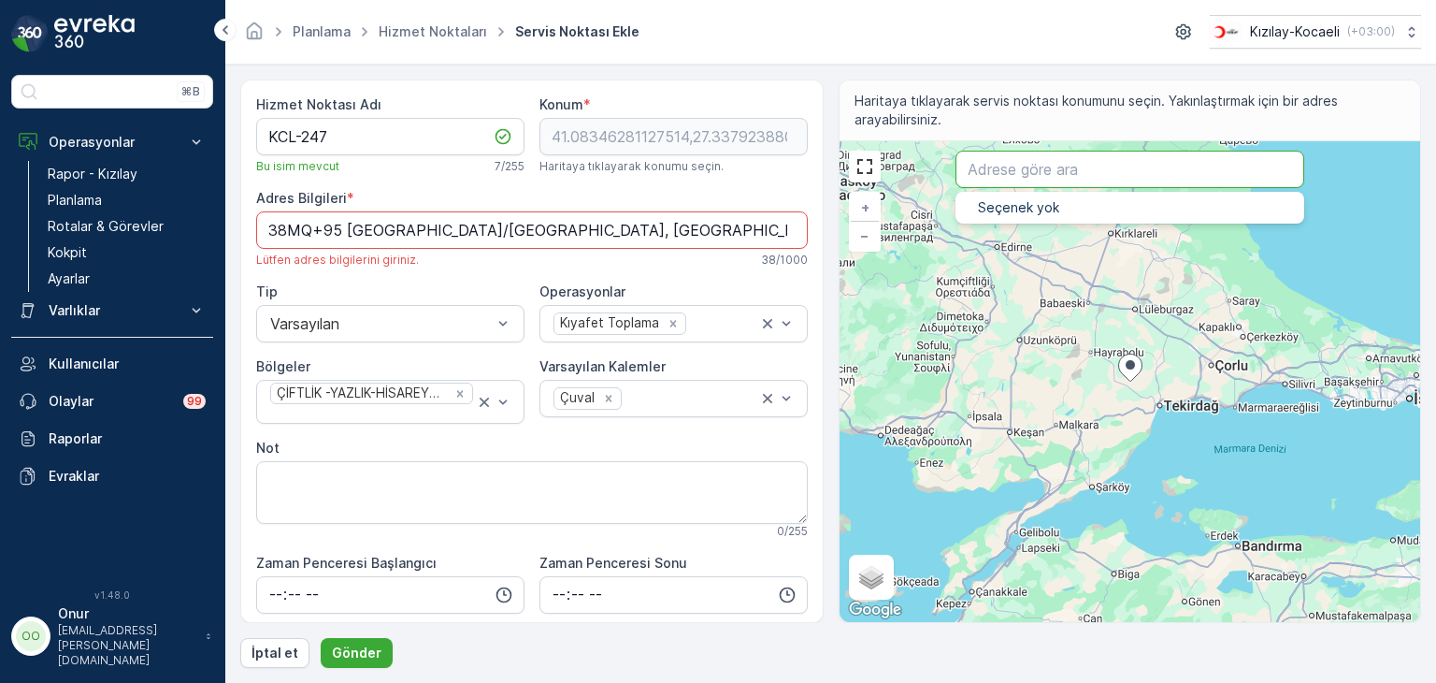
paste input "Hisareyn Merkez, 41650 Gölcük/Kocaeli"
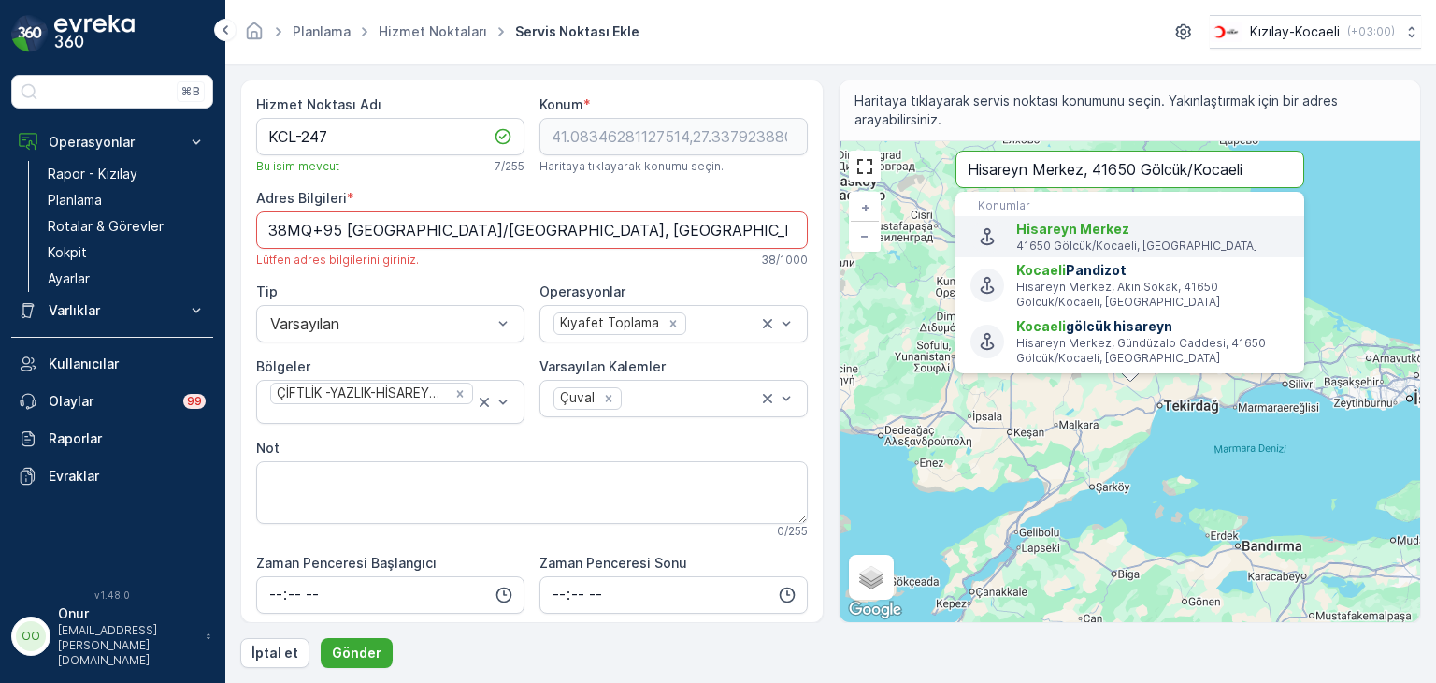
type input "Hisareyn Merkez, 41650 Gölcük/Kocaeli"
click at [1105, 225] on span "Hisareyn Merkez" at bounding box center [1073, 229] width 113 height 16
type input "40.683793,29.851405"
type Bilgileri "Hisareyn Merkez, 41650 Gölcük/Kocaeli, Türkiye"
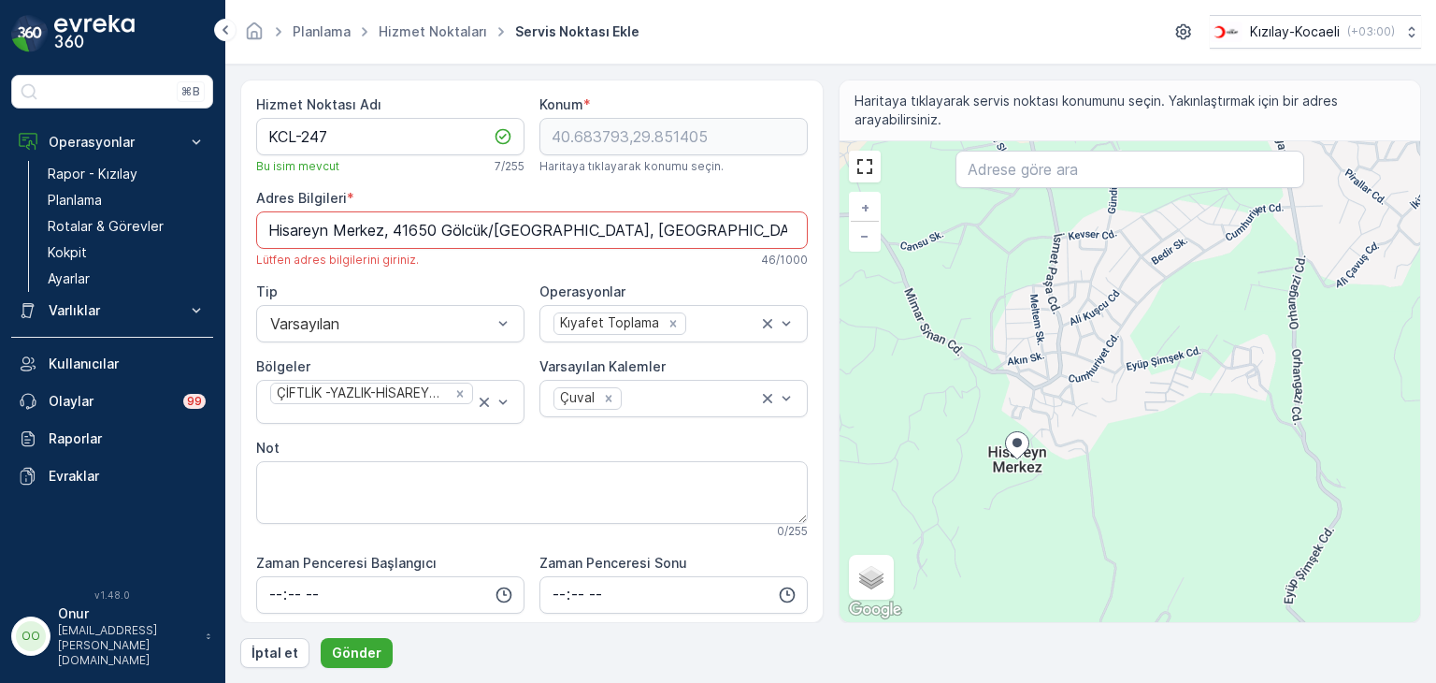
drag, startPoint x: 1180, startPoint y: 399, endPoint x: 1017, endPoint y: 477, distance: 180.3
click at [1017, 477] on div "+ − Uydu Yol haritası Arazi Karışık Leaflet Klavye kısayolları Harita Verileri …" at bounding box center [1131, 381] width 582 height 481
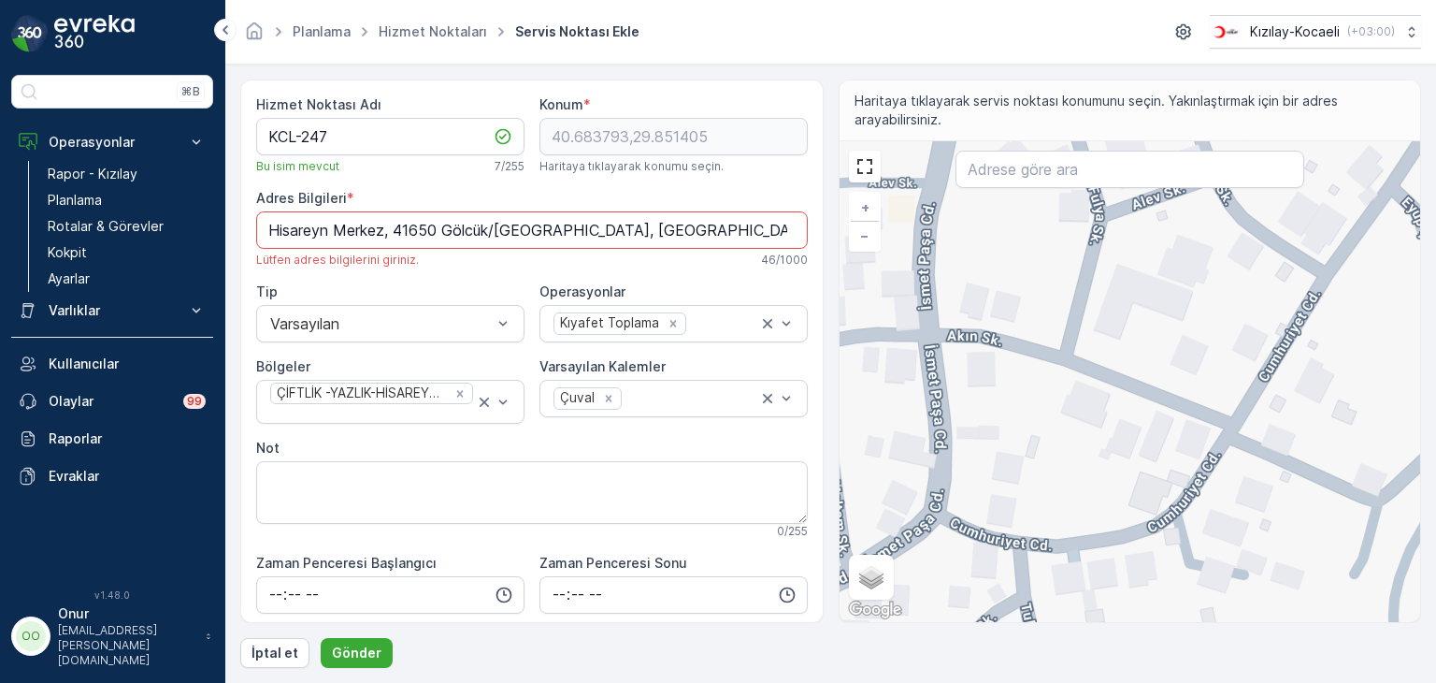
drag, startPoint x: 930, startPoint y: 368, endPoint x: 1119, endPoint y: 413, distance: 194.4
click at [1119, 413] on div "+ − Uydu Yol haritası Arazi Karışık Leaflet Klavye kısayolları Harita Verileri …" at bounding box center [1131, 381] width 582 height 481
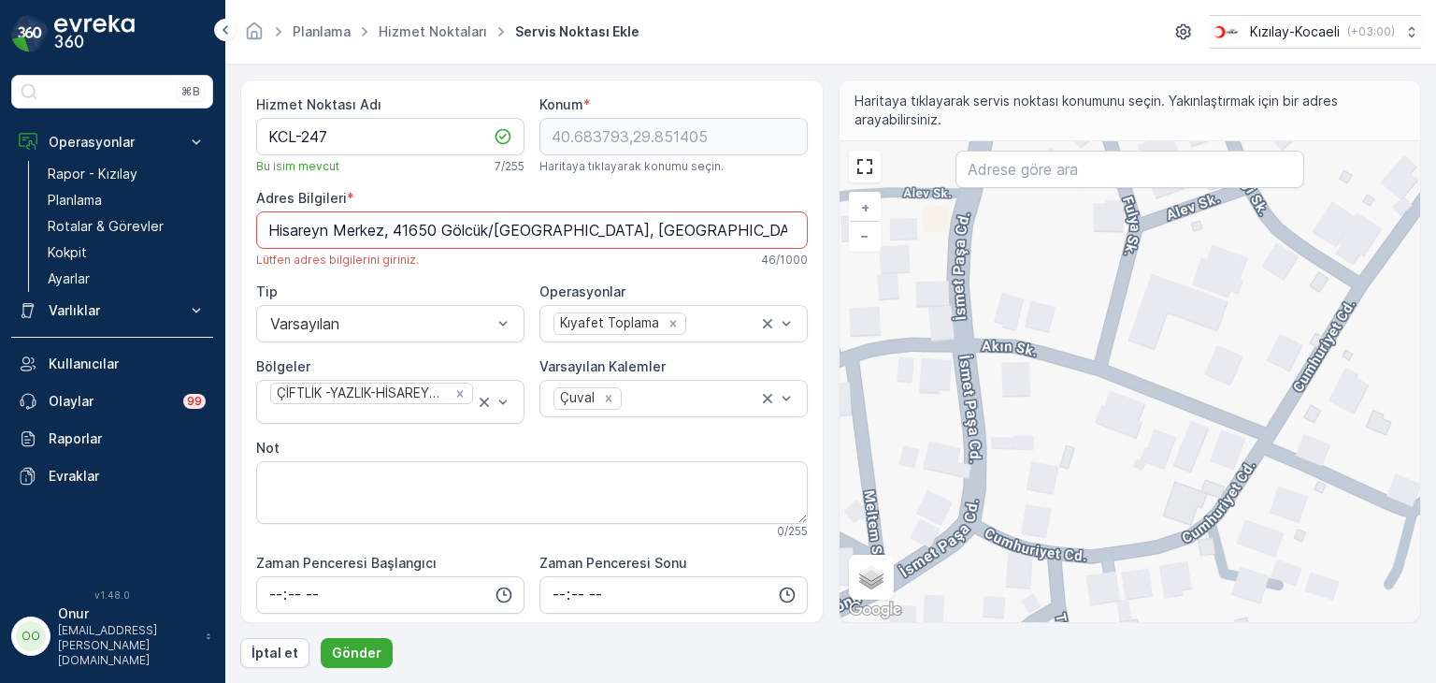
drag, startPoint x: 1010, startPoint y: 375, endPoint x: 914, endPoint y: 323, distance: 109.6
click at [1029, 378] on div "+ − Uydu Yol haritası Arazi Karışık Leaflet Klavye kısayolları Harita Verileri …" at bounding box center [1131, 381] width 582 height 481
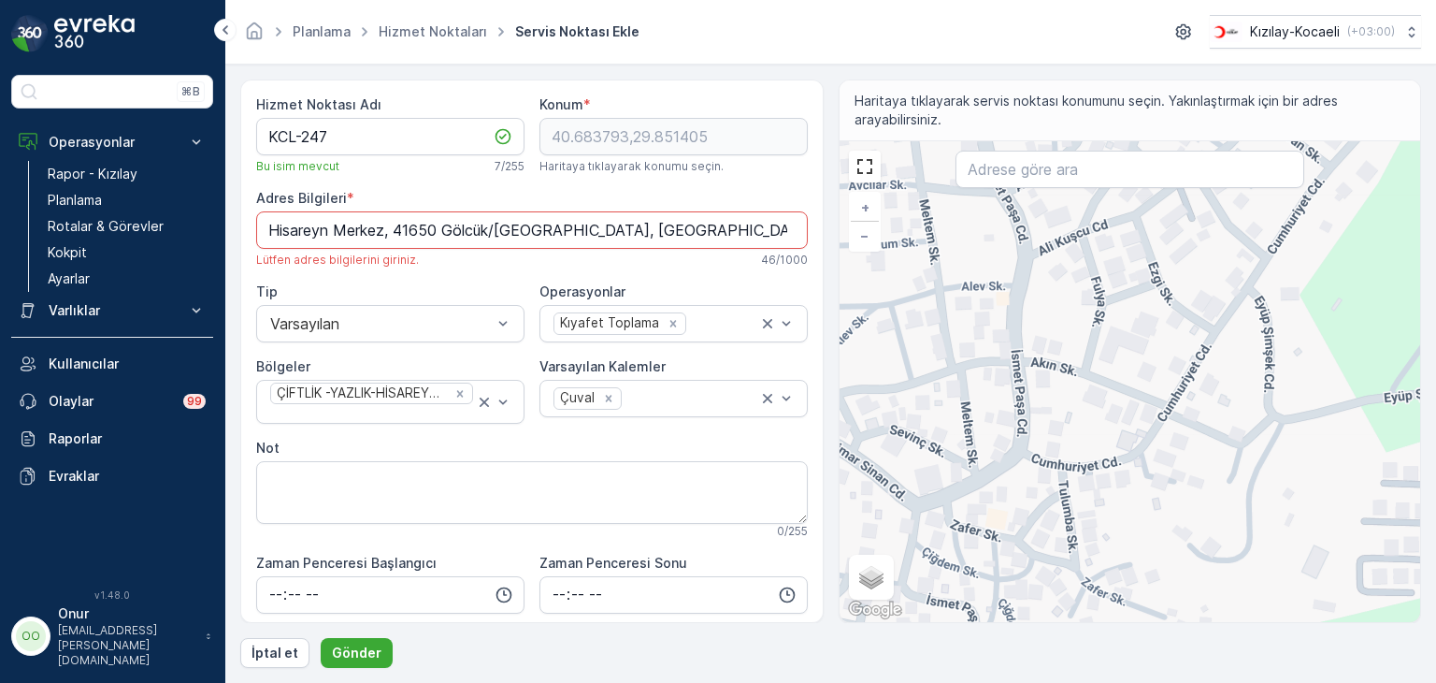
drag, startPoint x: 1000, startPoint y: 392, endPoint x: 1040, endPoint y: 396, distance: 40.4
click at [1040, 396] on div "+ − Uydu Yol haritası Arazi Karışık Leaflet Klavye kısayolları Harita Verileri …" at bounding box center [1131, 381] width 582 height 481
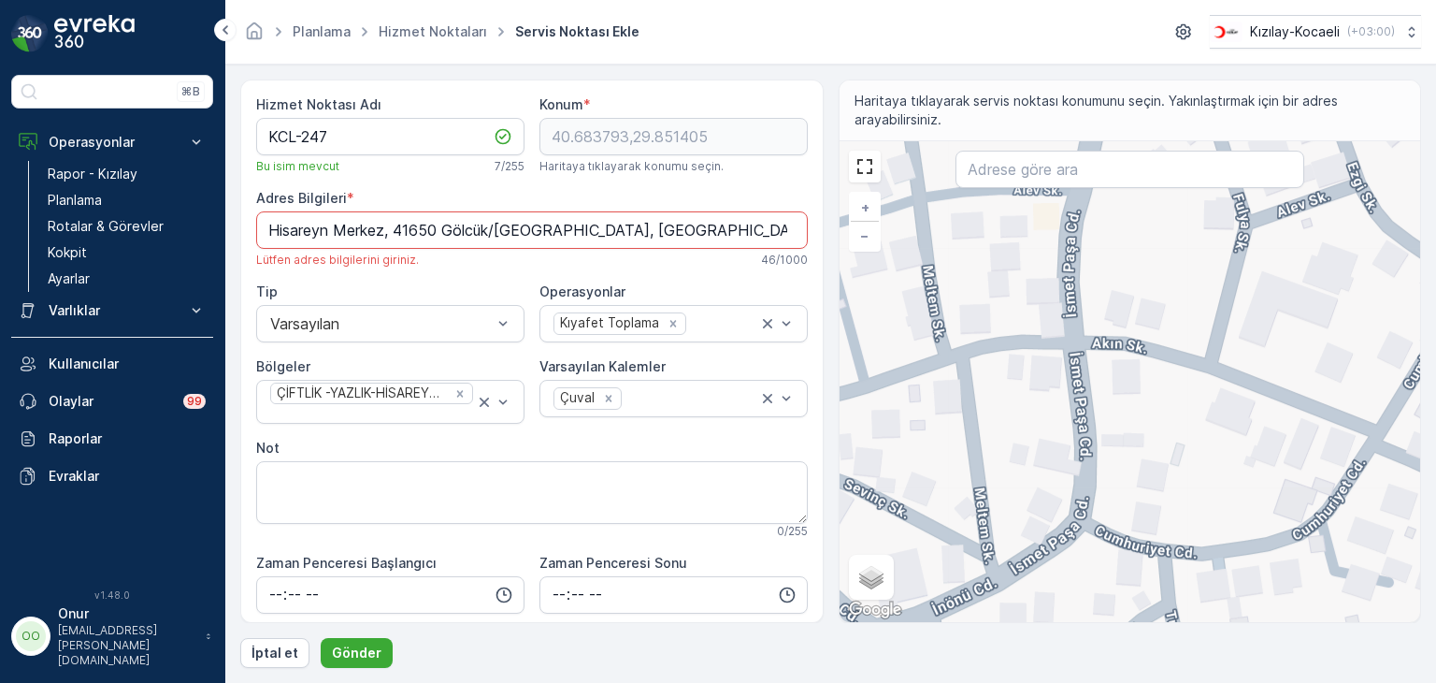
drag, startPoint x: 950, startPoint y: 430, endPoint x: 1031, endPoint y: 448, distance: 83.3
click at [1031, 448] on div "+ − Uydu Yol haritası Arazi Karışık Leaflet Klavye kısayolları Harita Verileri …" at bounding box center [1131, 381] width 582 height 481
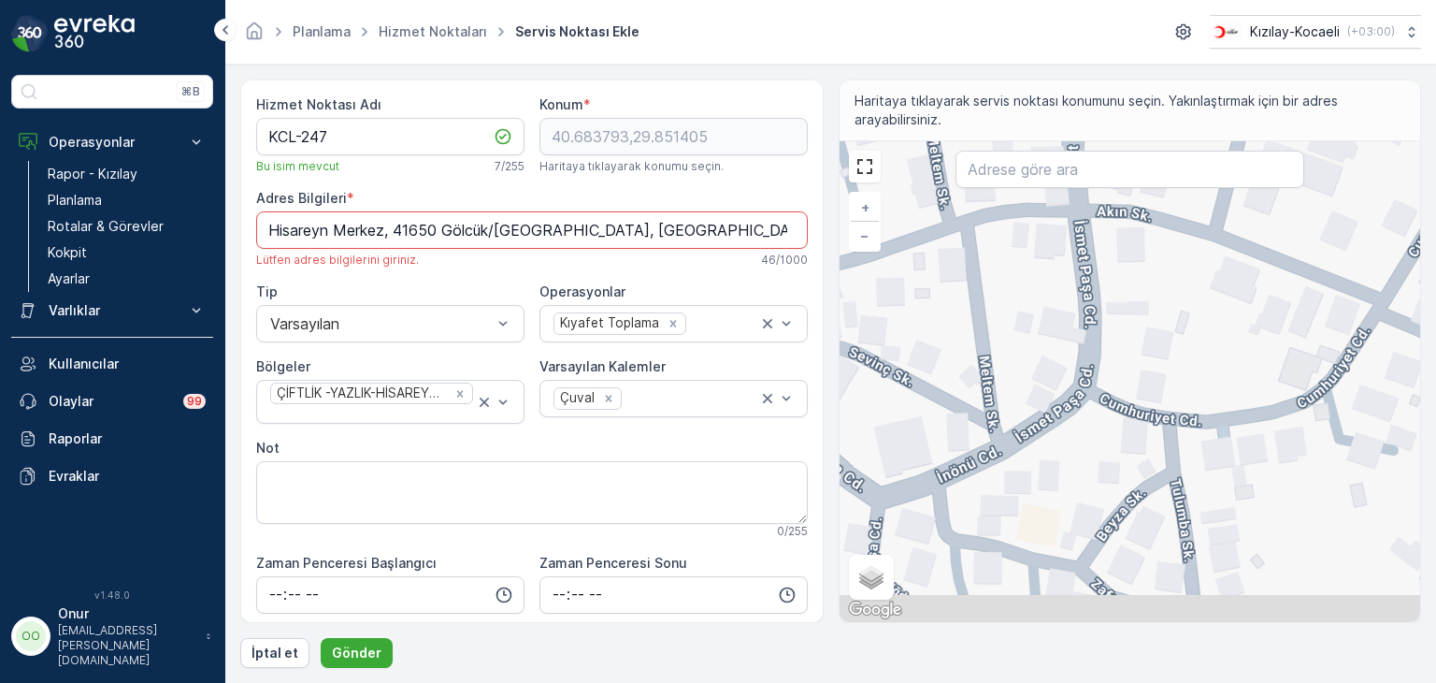
drag, startPoint x: 1126, startPoint y: 469, endPoint x: 1129, endPoint y: 340, distance: 129.1
click at [1129, 340] on div "+ − Uydu Yol haritası Arazi Karışık Leaflet Klavye kısayolları Harita Verileri …" at bounding box center [1131, 381] width 582 height 481
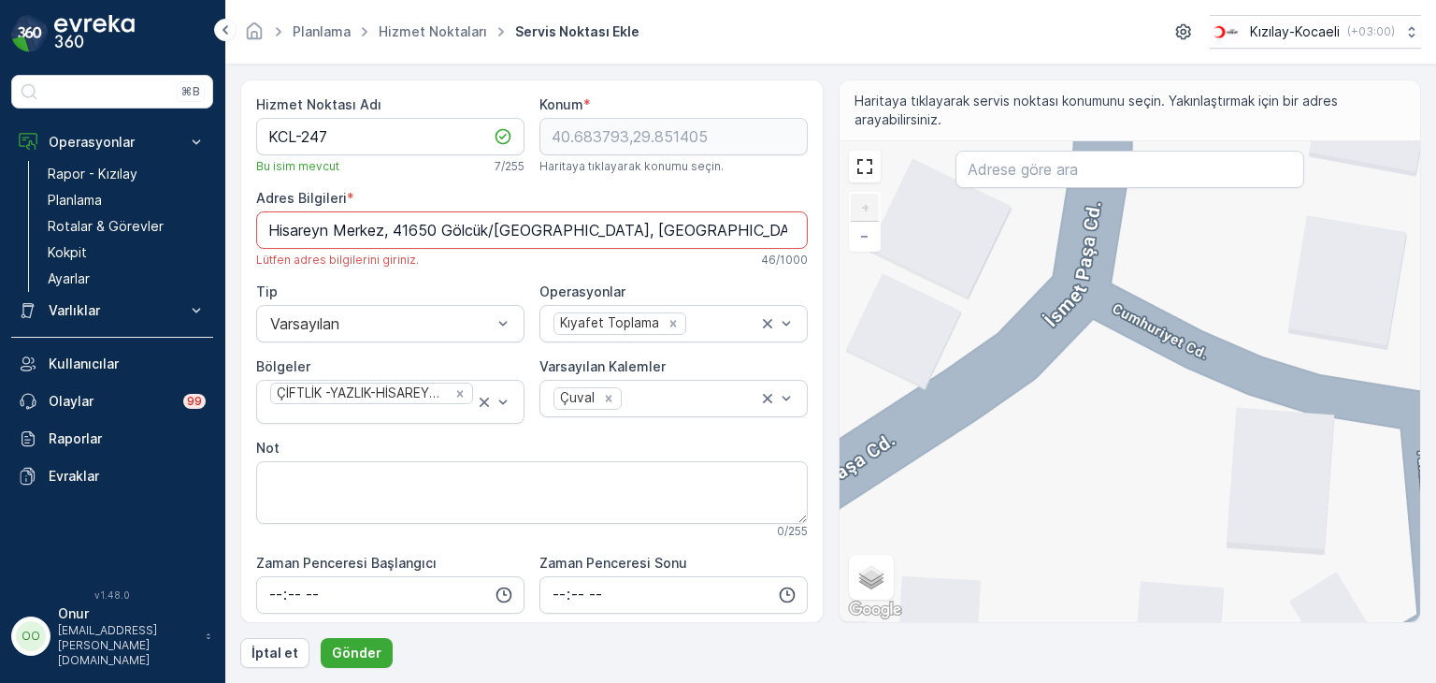
click at [1087, 340] on div "+ − Uydu Yol haritası Arazi Karışık Leaflet Klavye kısayolları Harita Verileri …" at bounding box center [1131, 381] width 582 height 481
type input "40.68668800555228,29.853364138212637"
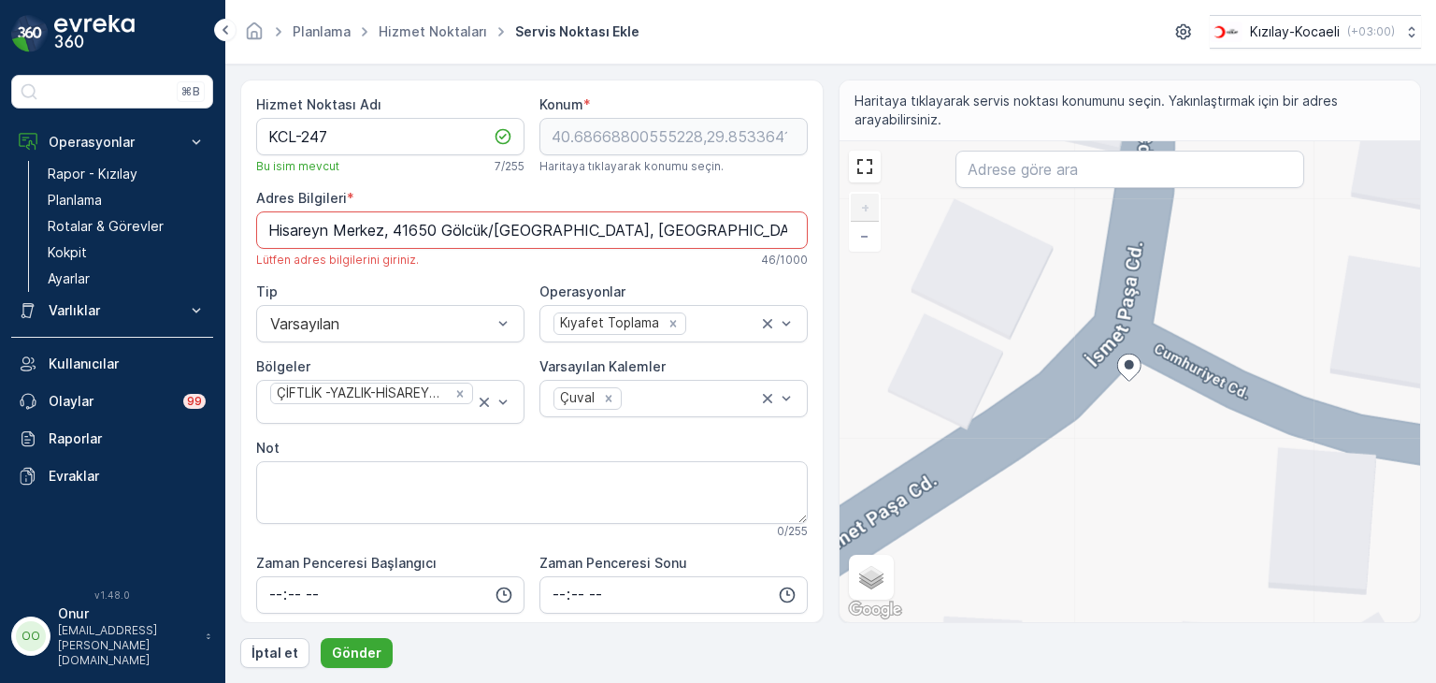
type Bilgileri "Otobüs Durağı, Hisareyn Merkez, İsmet Paşa Cd., 41650 Gölcük/Kocaeli, Türkiye"
click at [1122, 397] on div "+ − Uydu Yol haritası Arazi Karışık Leaflet Klavye kısayolları Harita Verileri …" at bounding box center [1131, 381] width 582 height 481
type input "40.686670682791636,29.85335480243916"
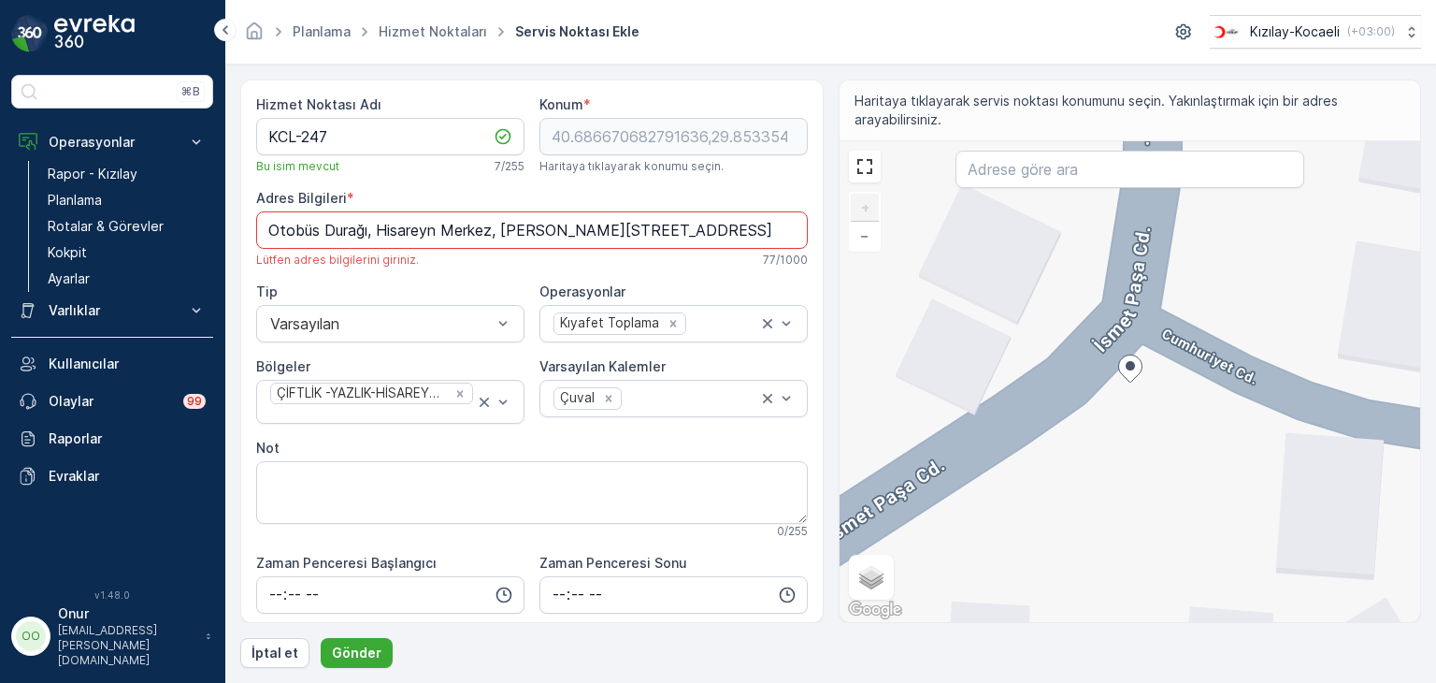
scroll to position [0, 49]
drag, startPoint x: 266, startPoint y: 233, endPoint x: 796, endPoint y: 246, distance: 530.4
click at [796, 246] on Bilgileri "Otobüs Durağı, Hisareyn Merkez, İsmet Paşa Cd., 41650 Gölcük/Kocaeli, Türkiye" at bounding box center [532, 229] width 552 height 37
click at [359, 657] on p "Gönder" at bounding box center [357, 652] width 50 height 19
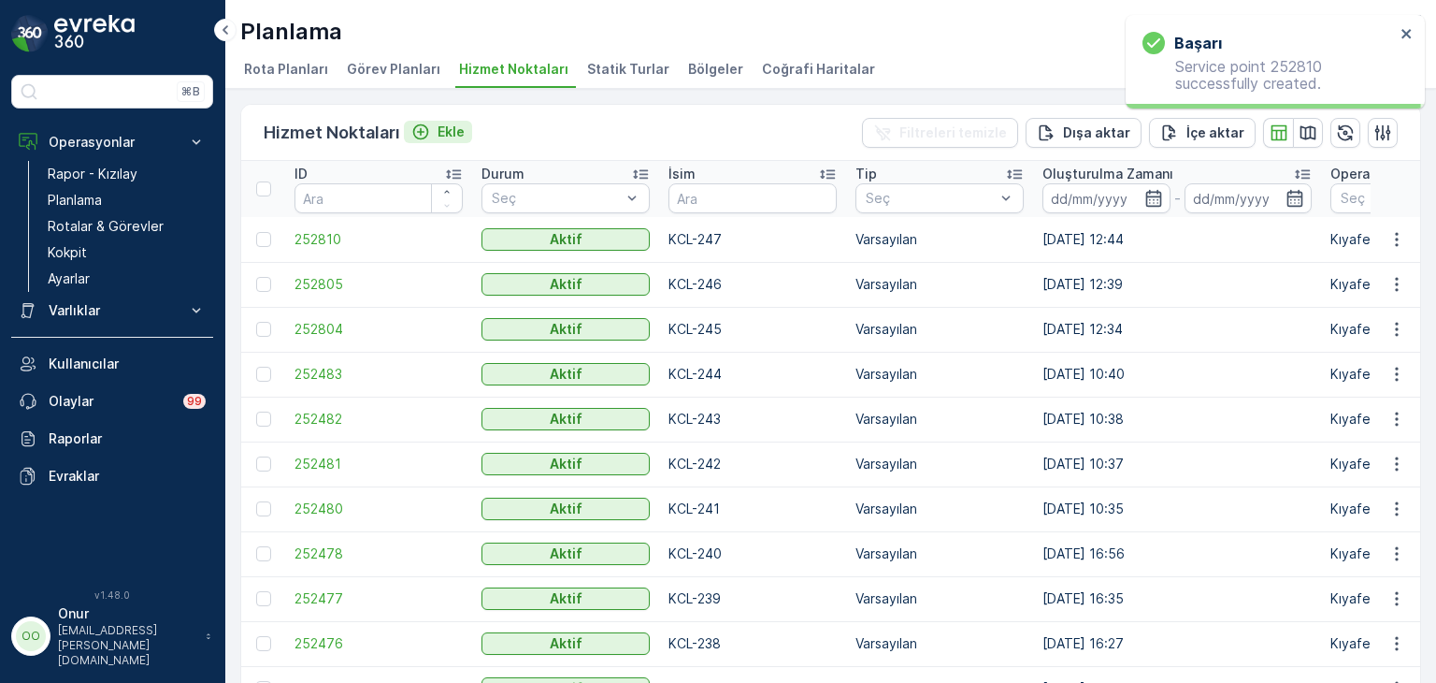
click at [441, 128] on p "Ekle" at bounding box center [451, 132] width 27 height 19
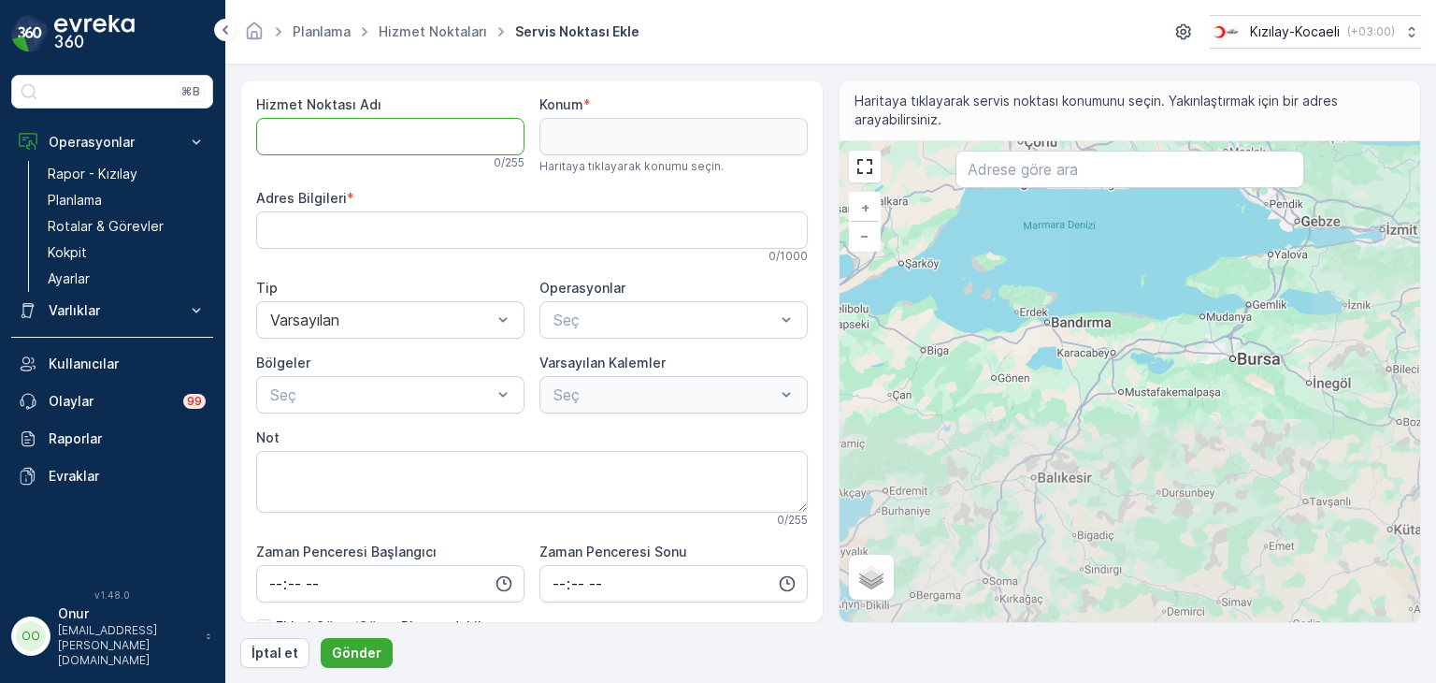
click at [389, 138] on Adı "Hizmet Noktası Adı" at bounding box center [390, 136] width 268 height 37
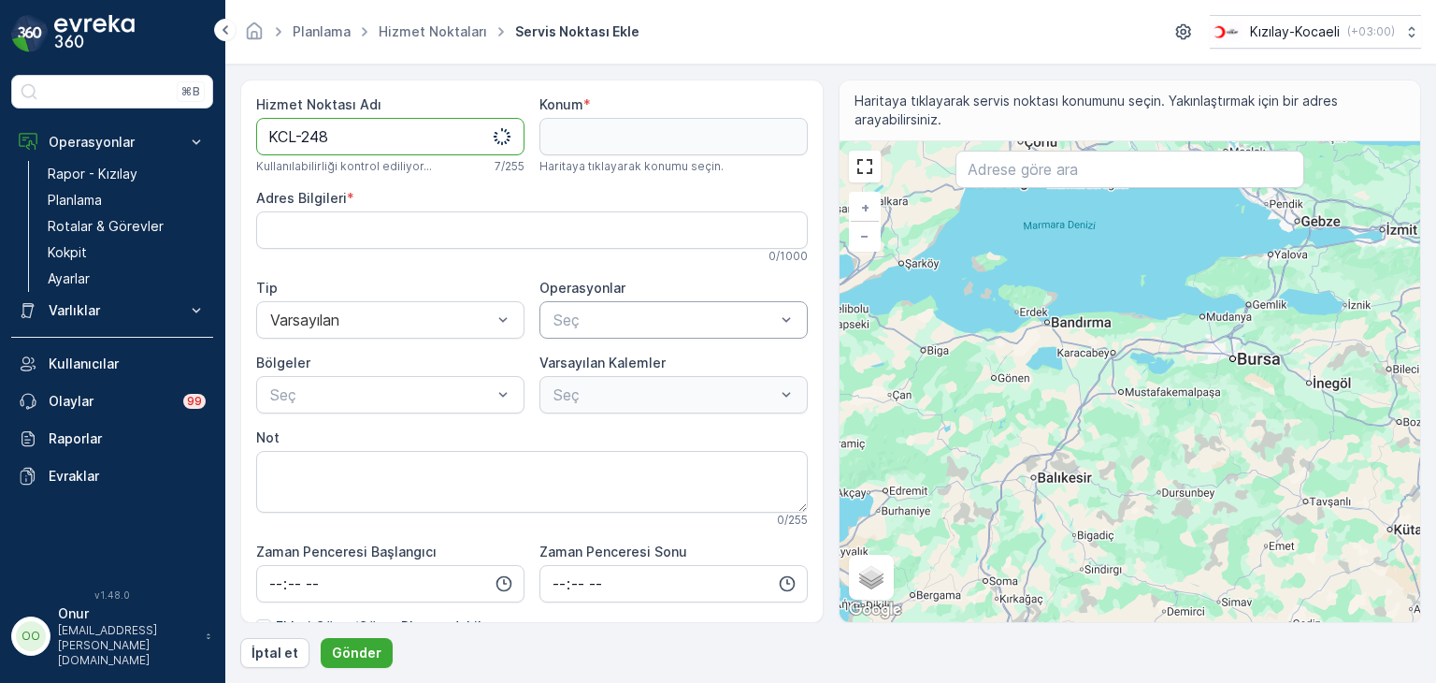
type Adı "KCL-248"
click at [594, 320] on div at bounding box center [664, 319] width 225 height 17
drag, startPoint x: 584, startPoint y: 353, endPoint x: 565, endPoint y: 390, distance: 42.2
click at [584, 353] on div "Kıyafet Toplama" at bounding box center [674, 366] width 268 height 32
click at [569, 397] on div at bounding box center [664, 394] width 225 height 17
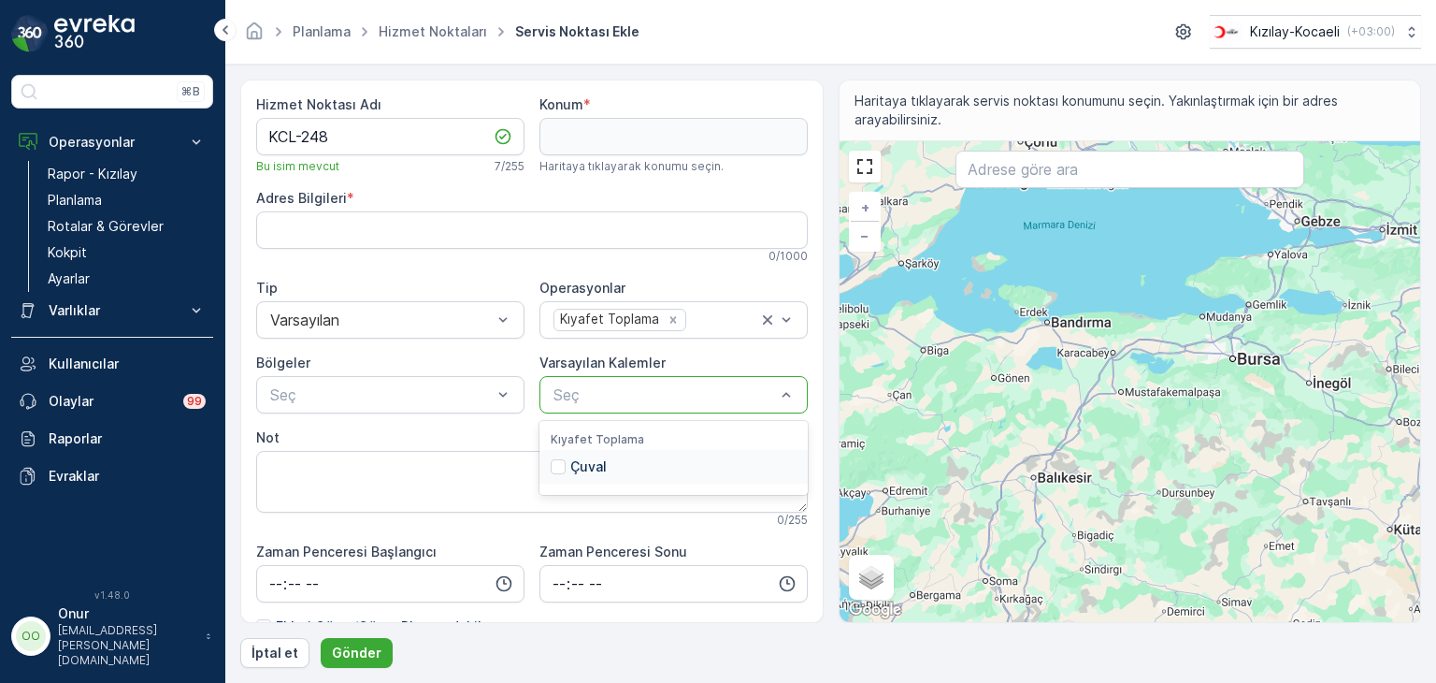
drag, startPoint x: 586, startPoint y: 469, endPoint x: 546, endPoint y: 449, distance: 44.8
click at [584, 468] on p "Çuval" at bounding box center [588, 466] width 36 height 19
click at [441, 409] on div "Seç" at bounding box center [390, 394] width 268 height 37
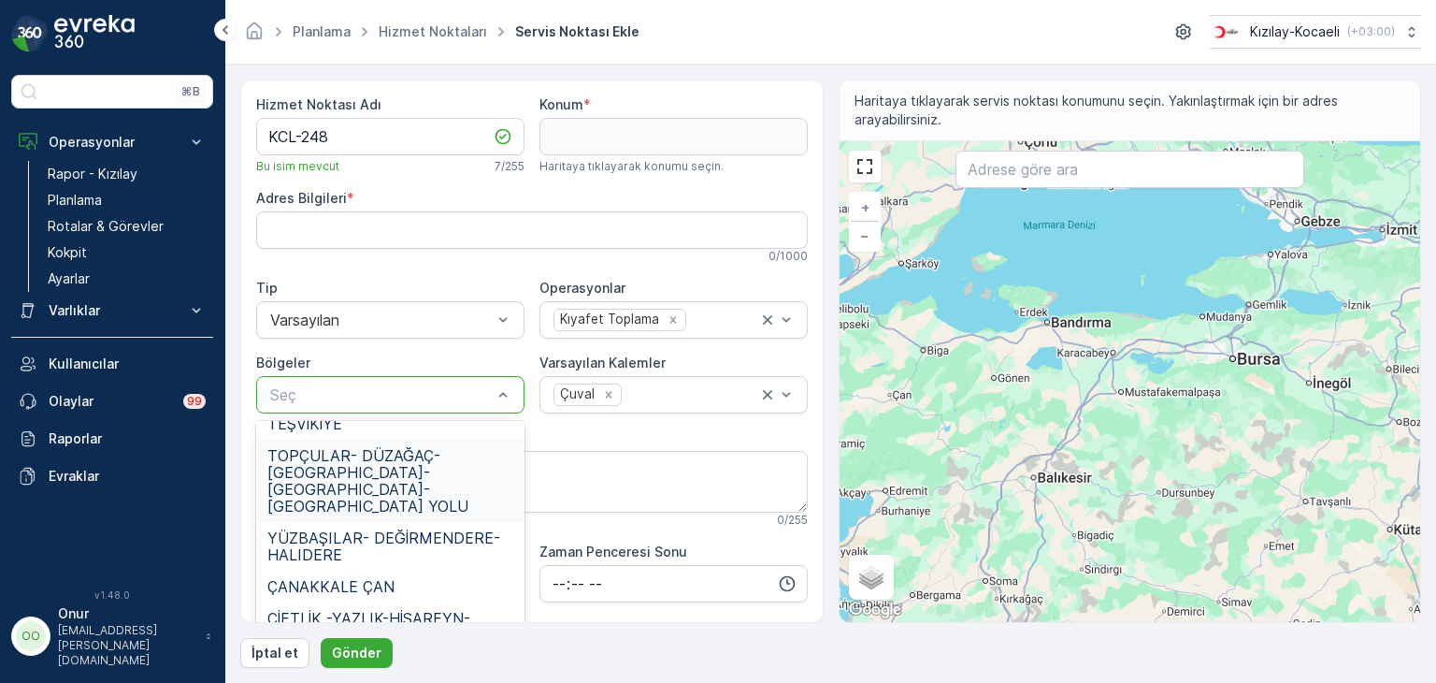
scroll to position [748, 0]
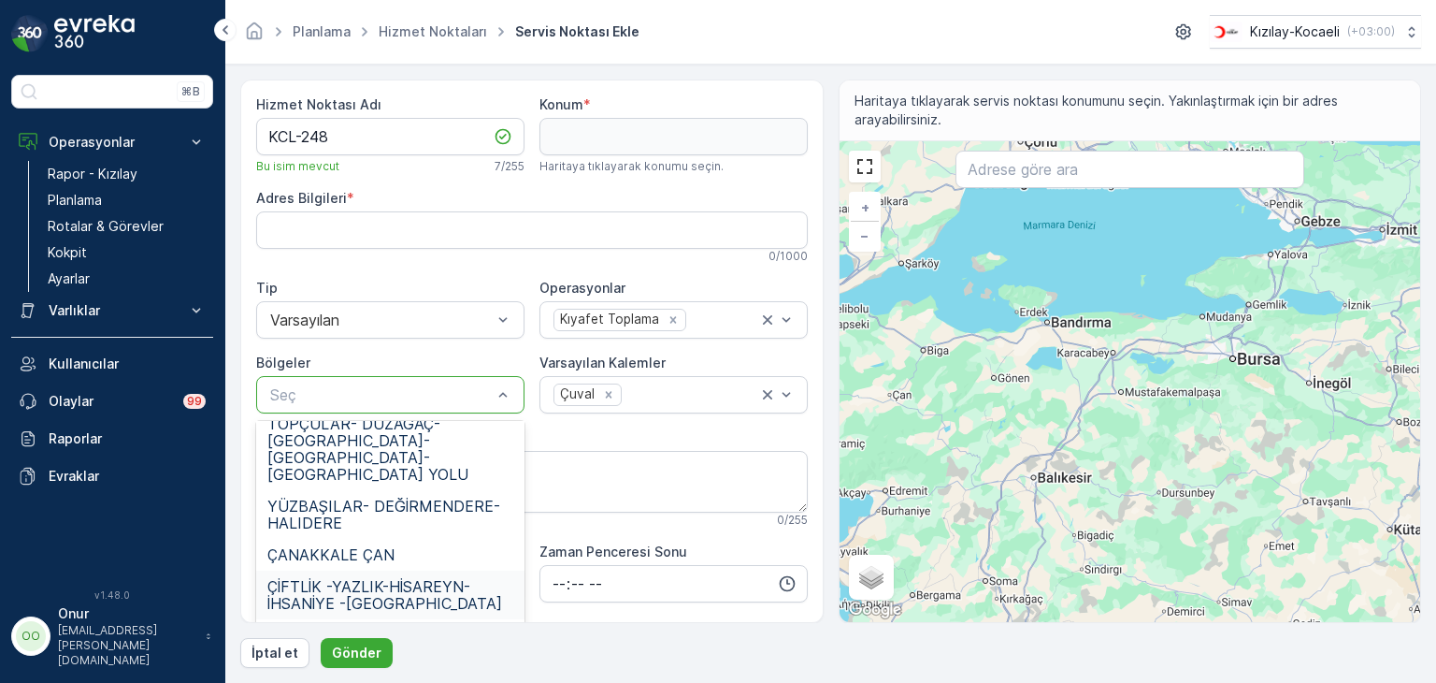
click at [382, 578] on span "ÇİFTLİK -YAZLIK-HİSAREYN-İHSANİYE -KARAKÖPRÜ" at bounding box center [390, 595] width 246 height 34
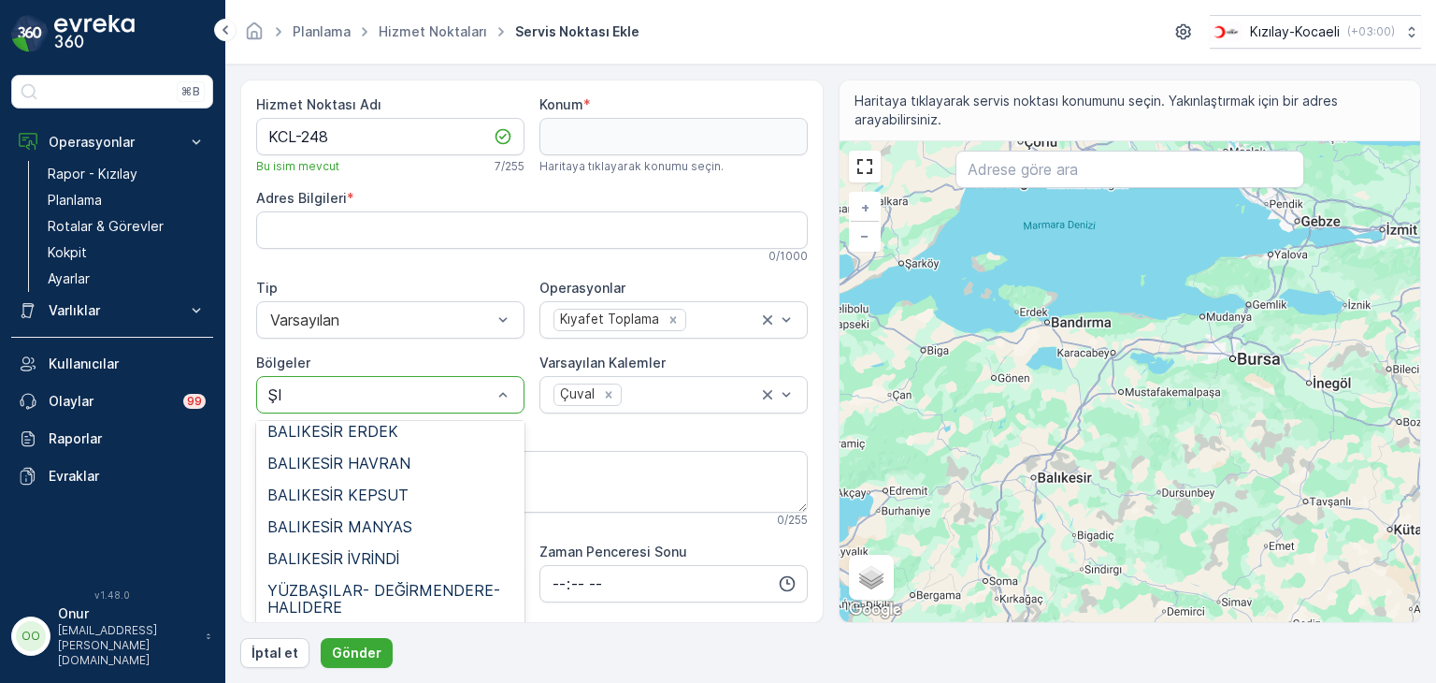
scroll to position [104, 0]
type input "Ş"
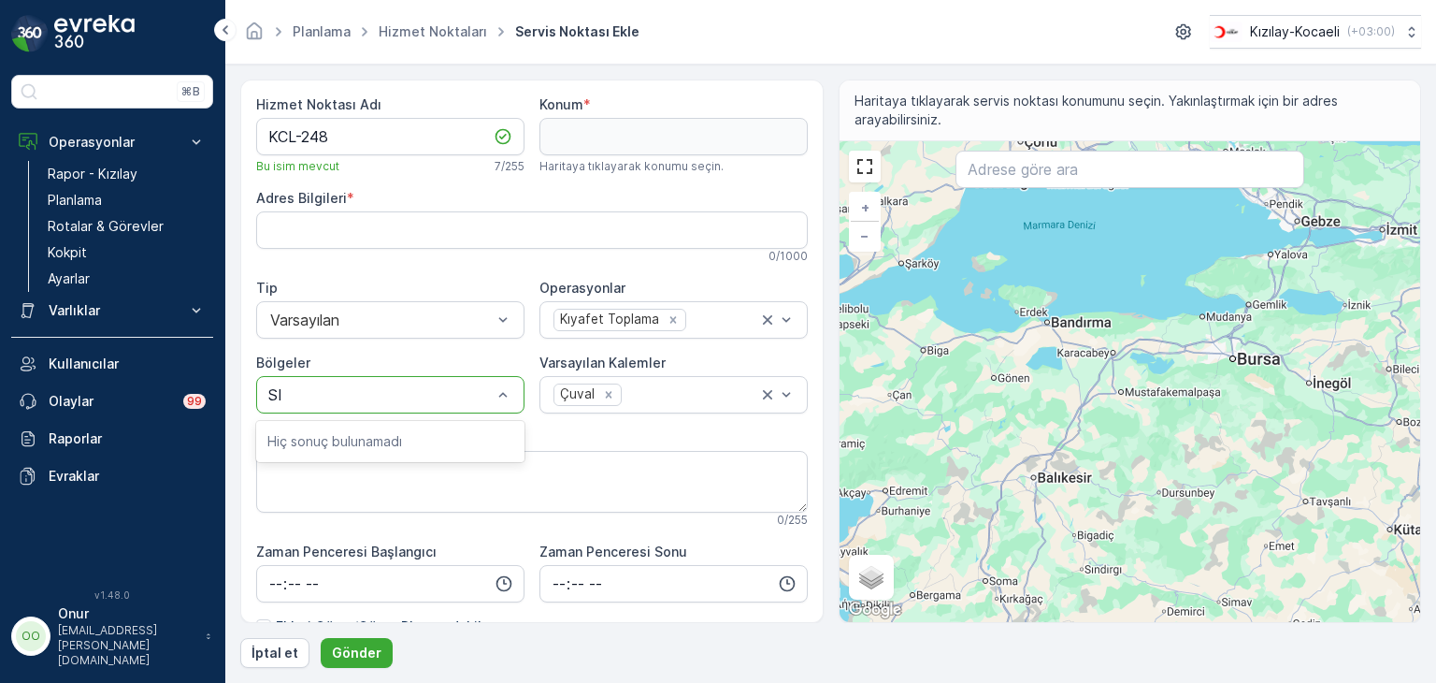
type input "S"
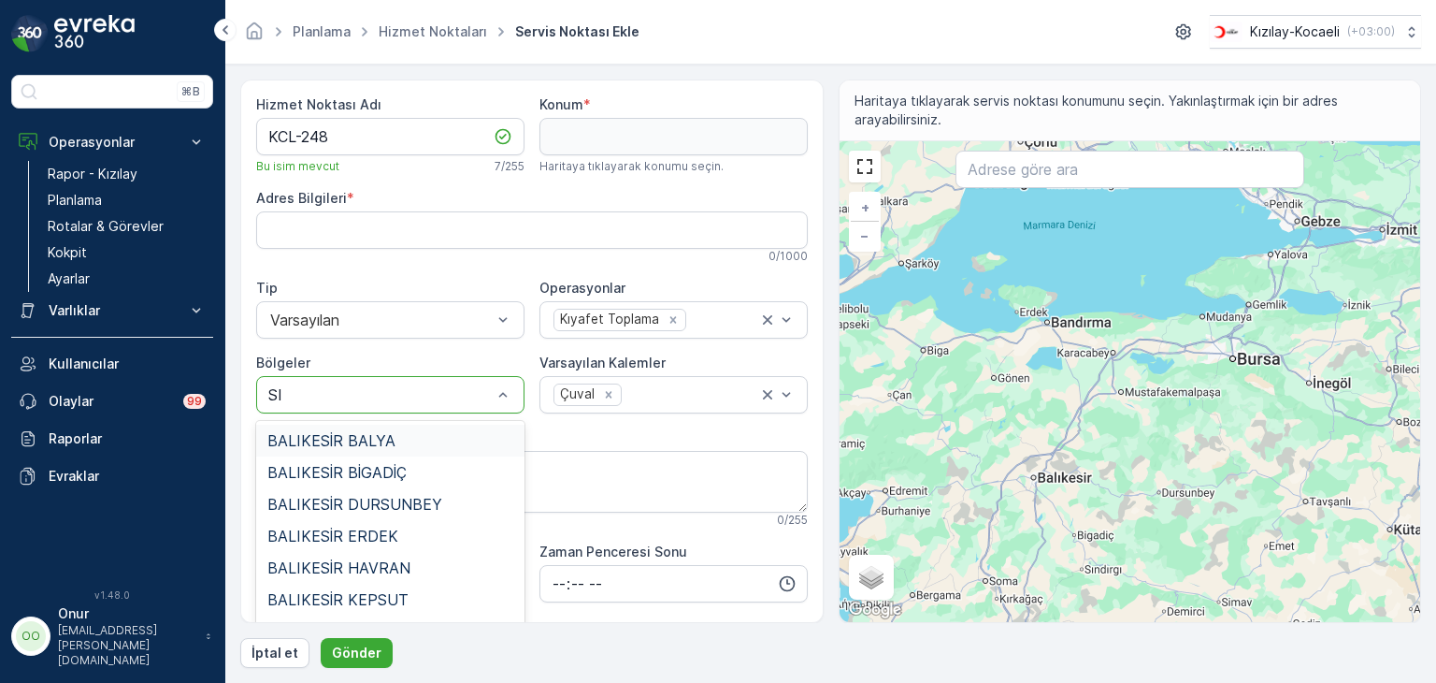
type input "S"
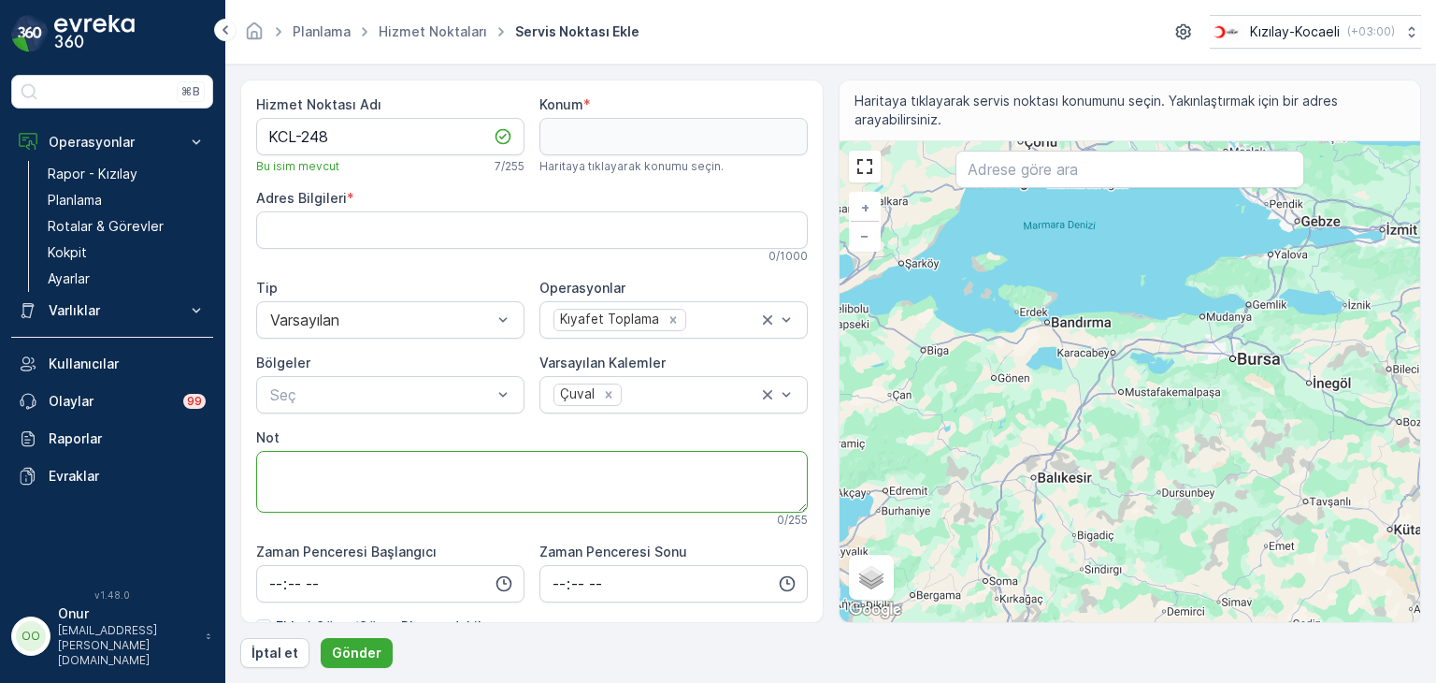
click at [686, 460] on textarea "Not" at bounding box center [532, 482] width 552 height 62
click at [476, 387] on div at bounding box center [380, 394] width 225 height 17
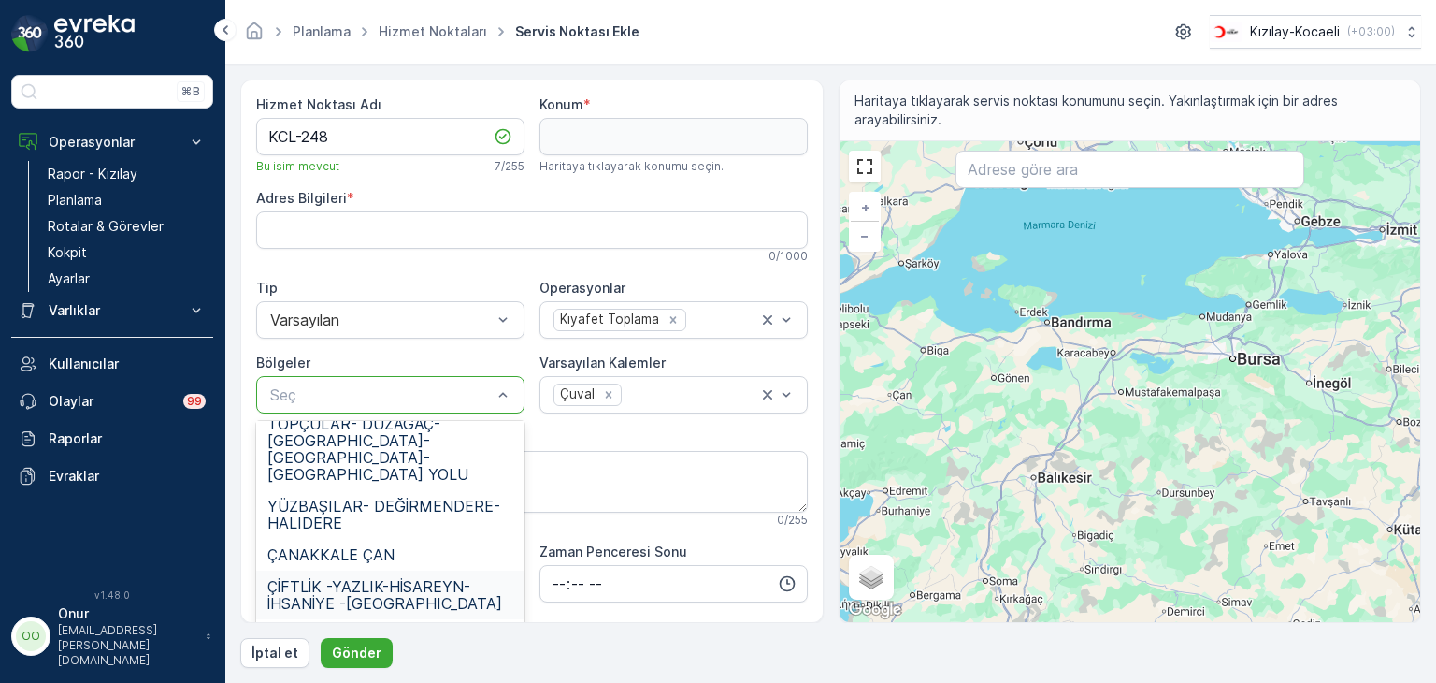
scroll to position [822, 0]
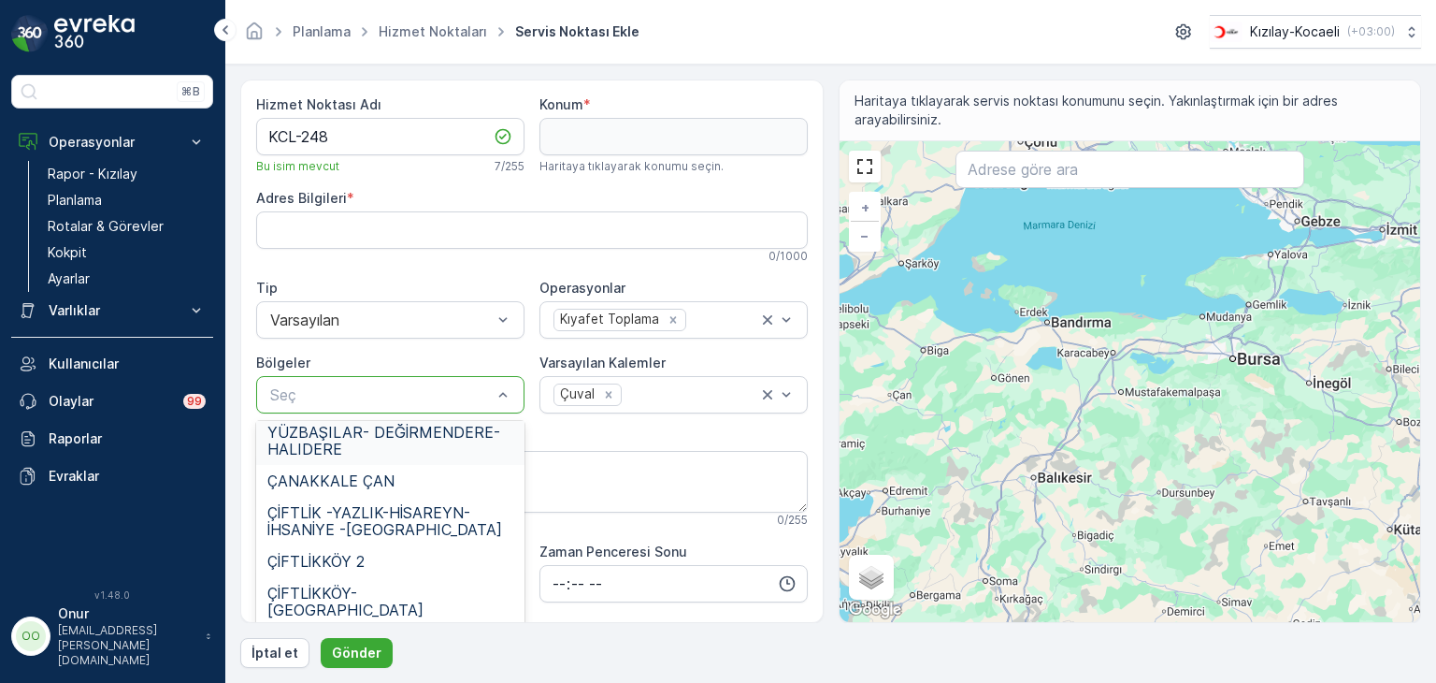
click at [359, 255] on div "0 / 1000" at bounding box center [532, 256] width 552 height 15
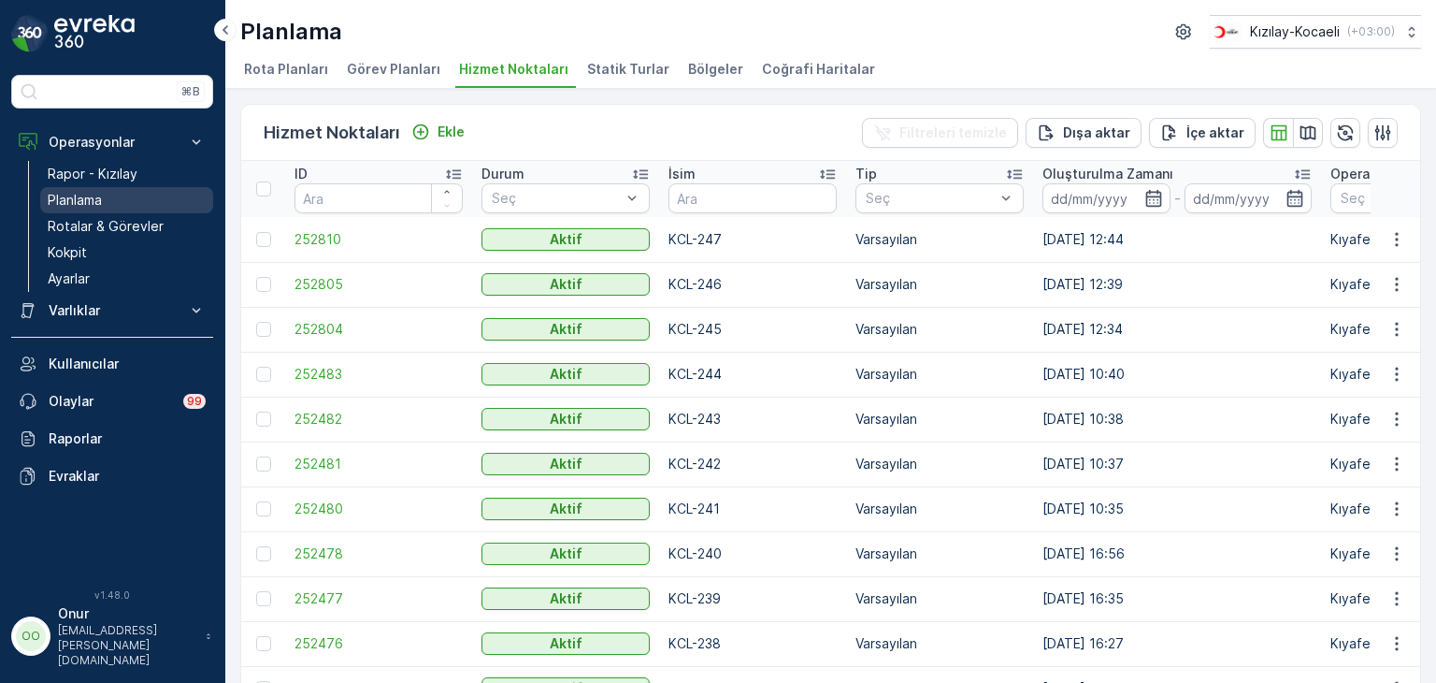
click at [85, 197] on p "Planlama" at bounding box center [75, 200] width 54 height 19
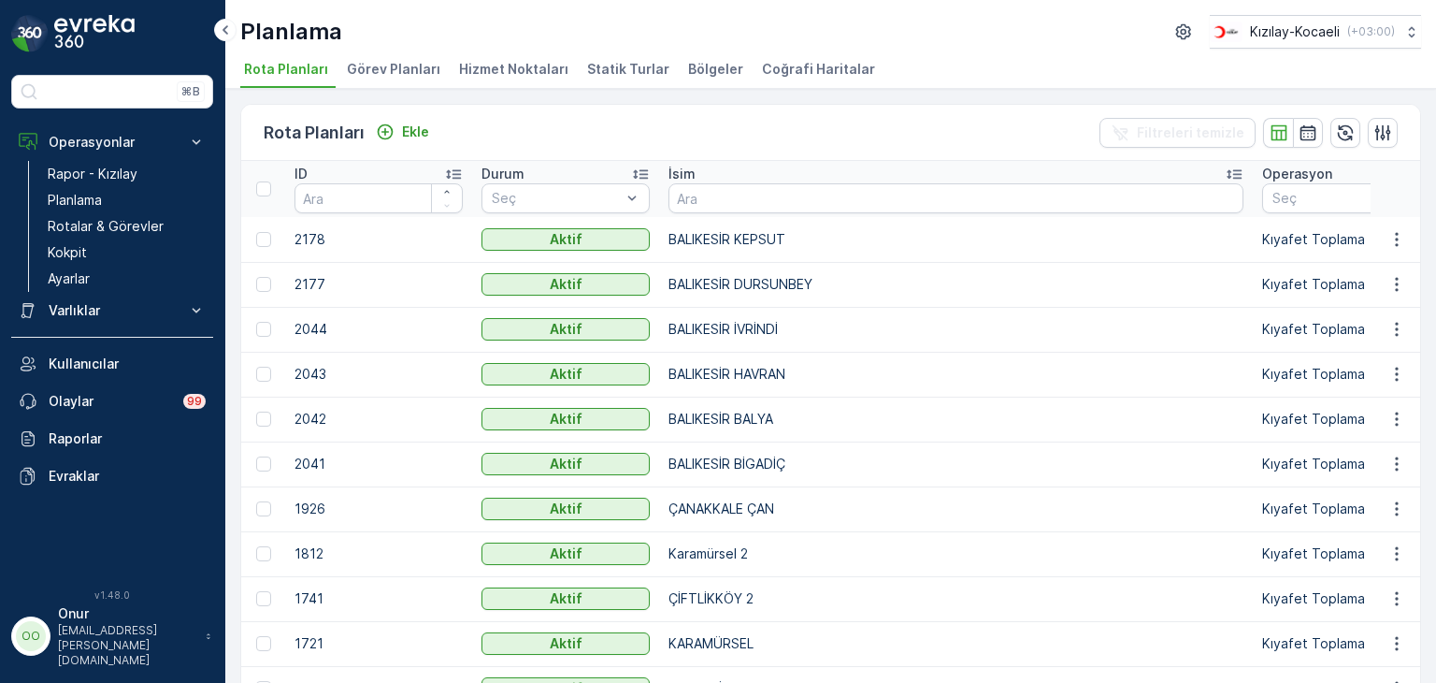
click at [688, 70] on span "Bölgeler" at bounding box center [715, 69] width 55 height 19
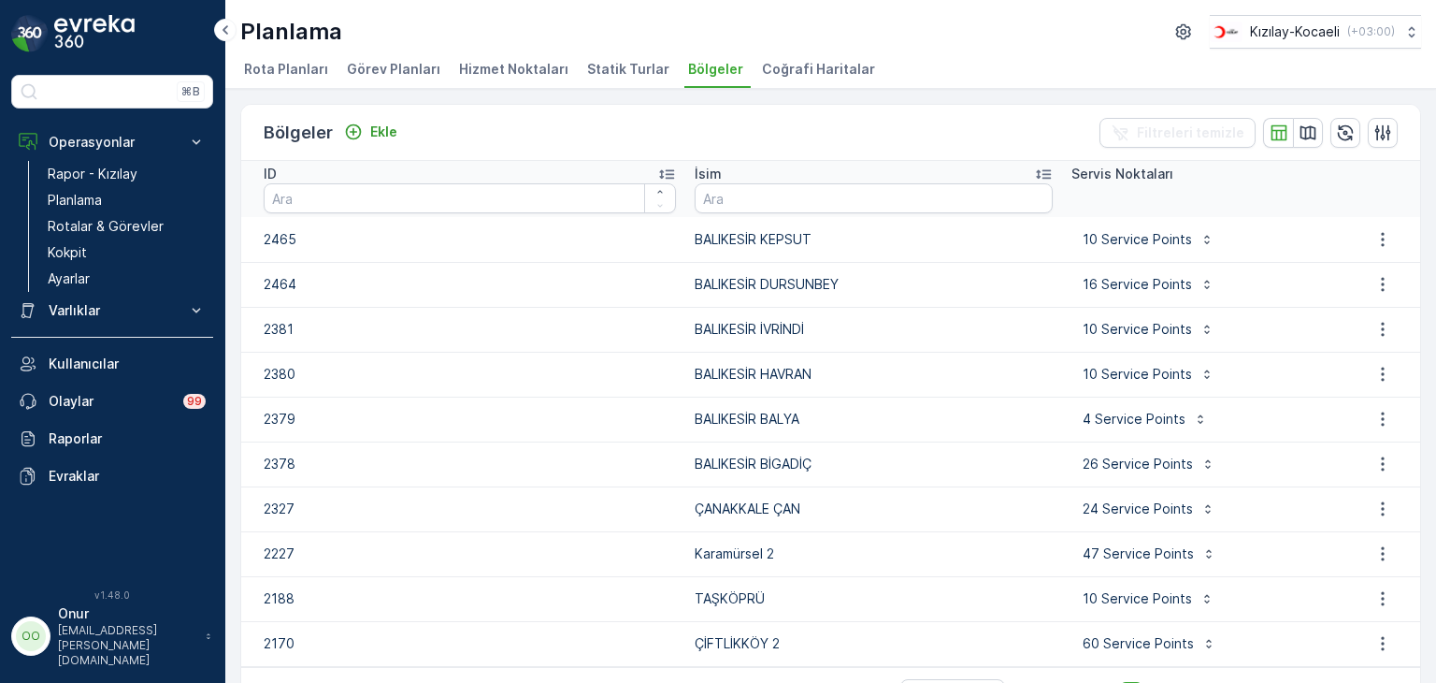
click at [410, 73] on span "Görev Planları" at bounding box center [394, 69] width 94 height 19
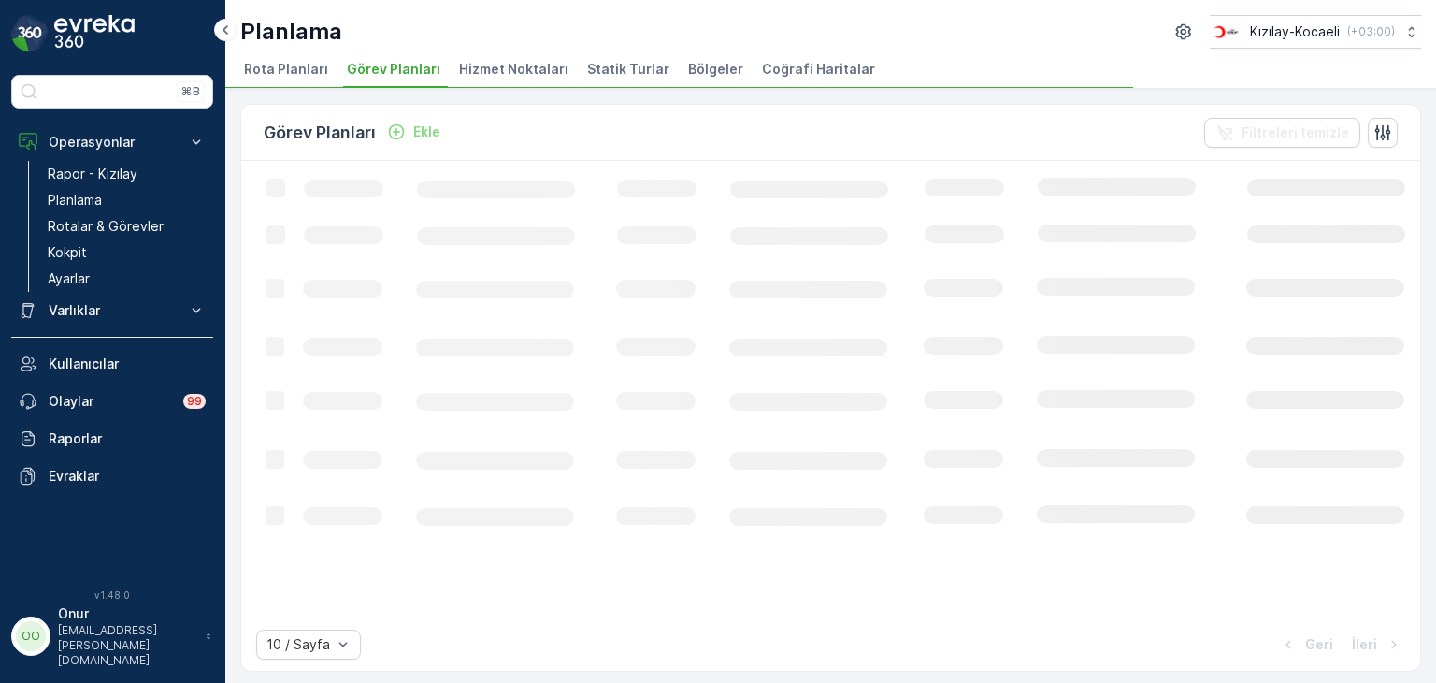
click at [498, 66] on span "Hizmet Noktaları" at bounding box center [513, 69] width 109 height 19
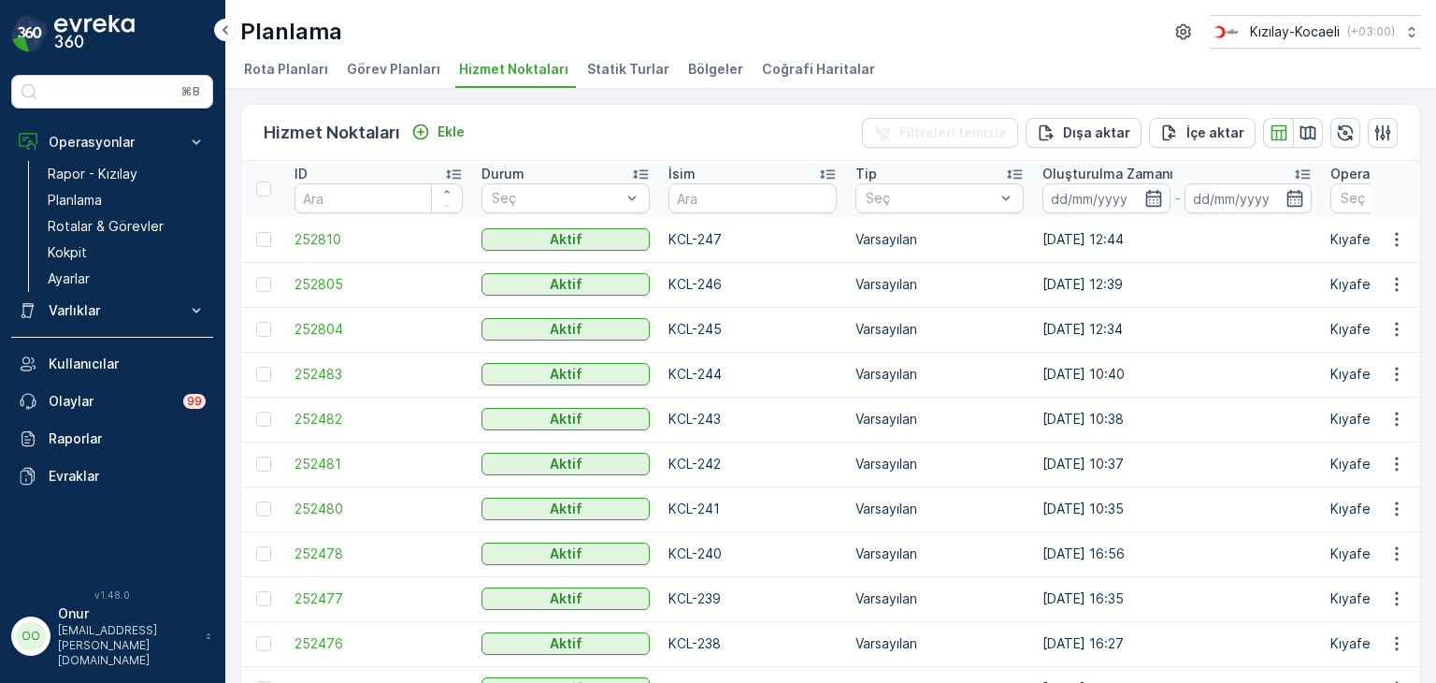
click at [384, 60] on span "Görev Planları" at bounding box center [394, 69] width 94 height 19
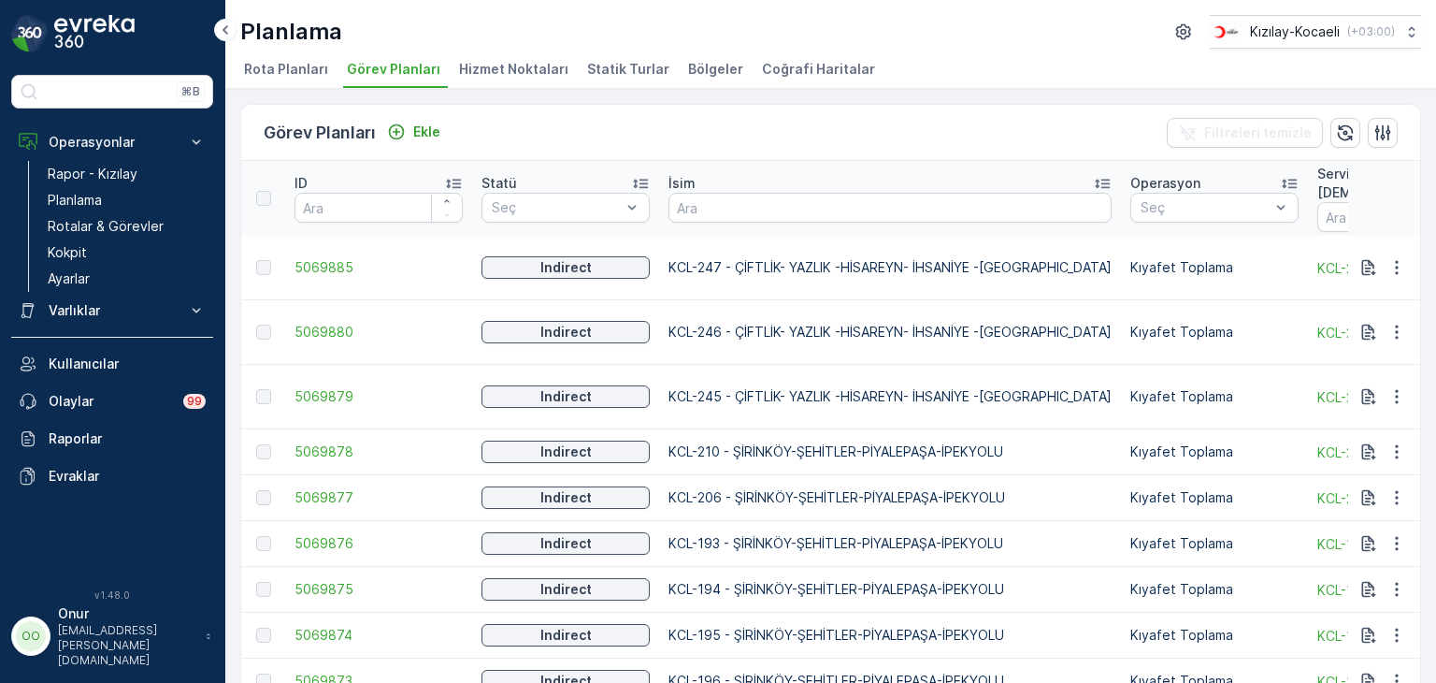
click at [286, 73] on span "Rota Planları" at bounding box center [286, 69] width 84 height 19
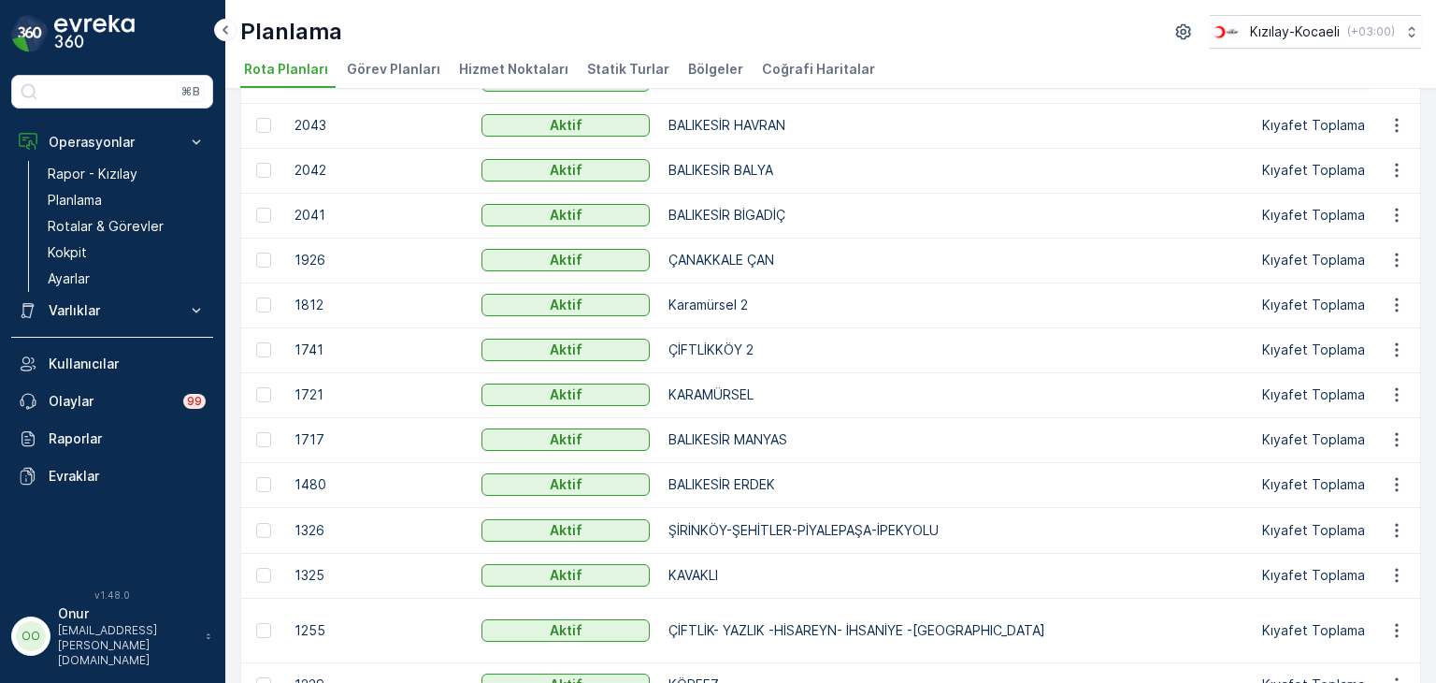
scroll to position [281, 0]
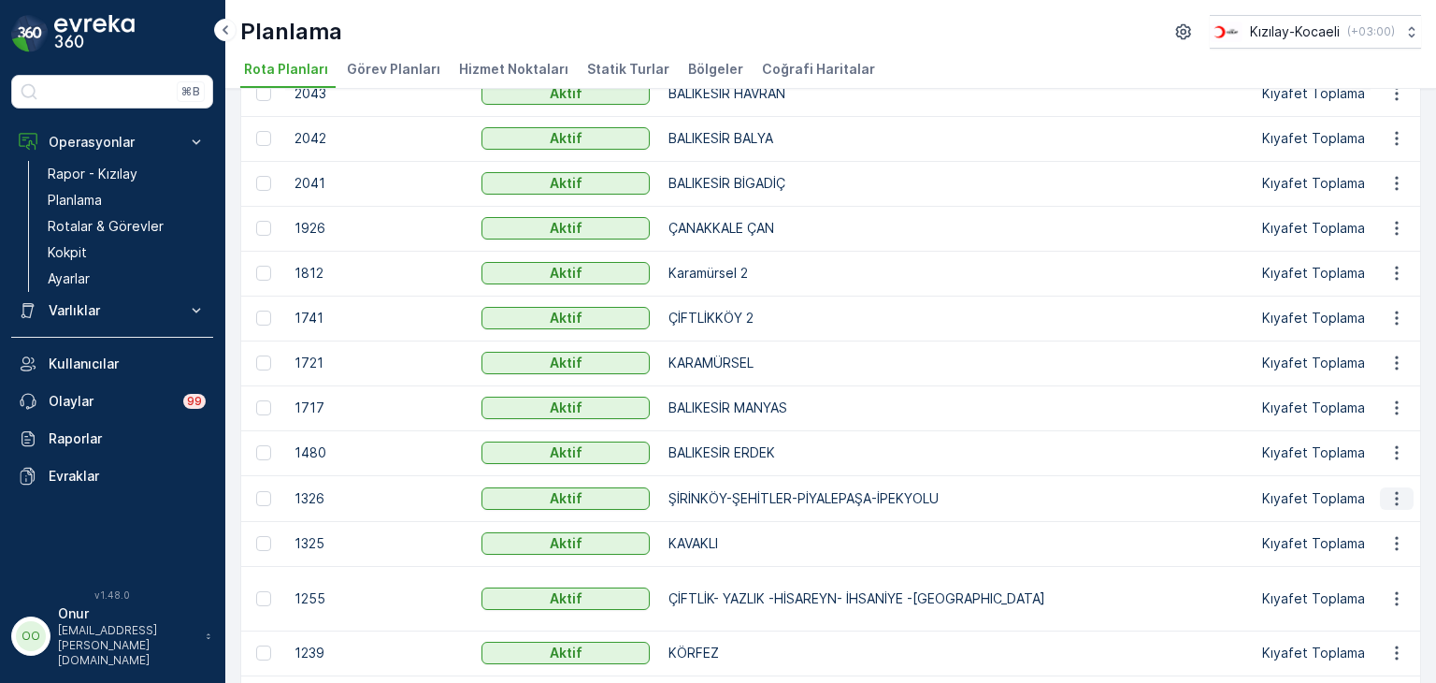
click at [1395, 501] on icon "button" at bounding box center [1396, 498] width 3 height 14
click at [1374, 522] on span "Rota Planını Düzenle" at bounding box center [1363, 525] width 128 height 19
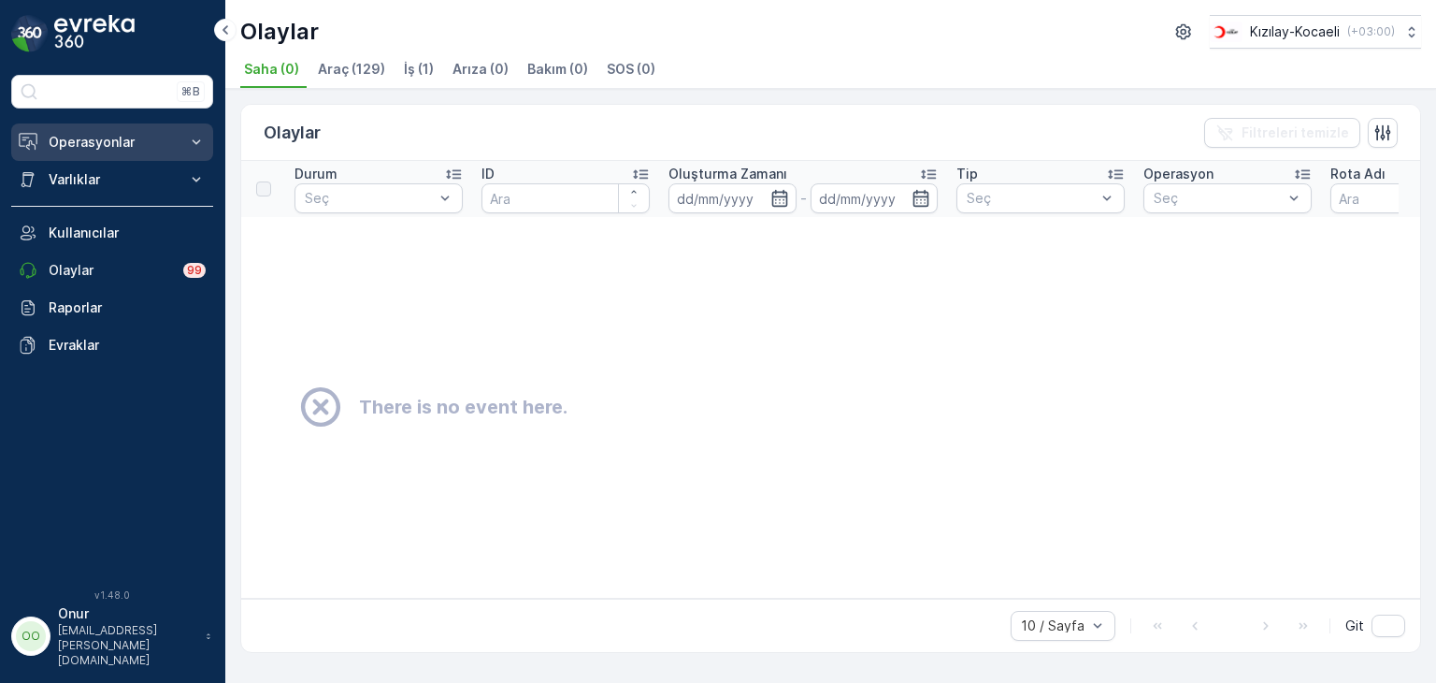
click at [97, 140] on p "Operasyonlar" at bounding box center [112, 142] width 127 height 19
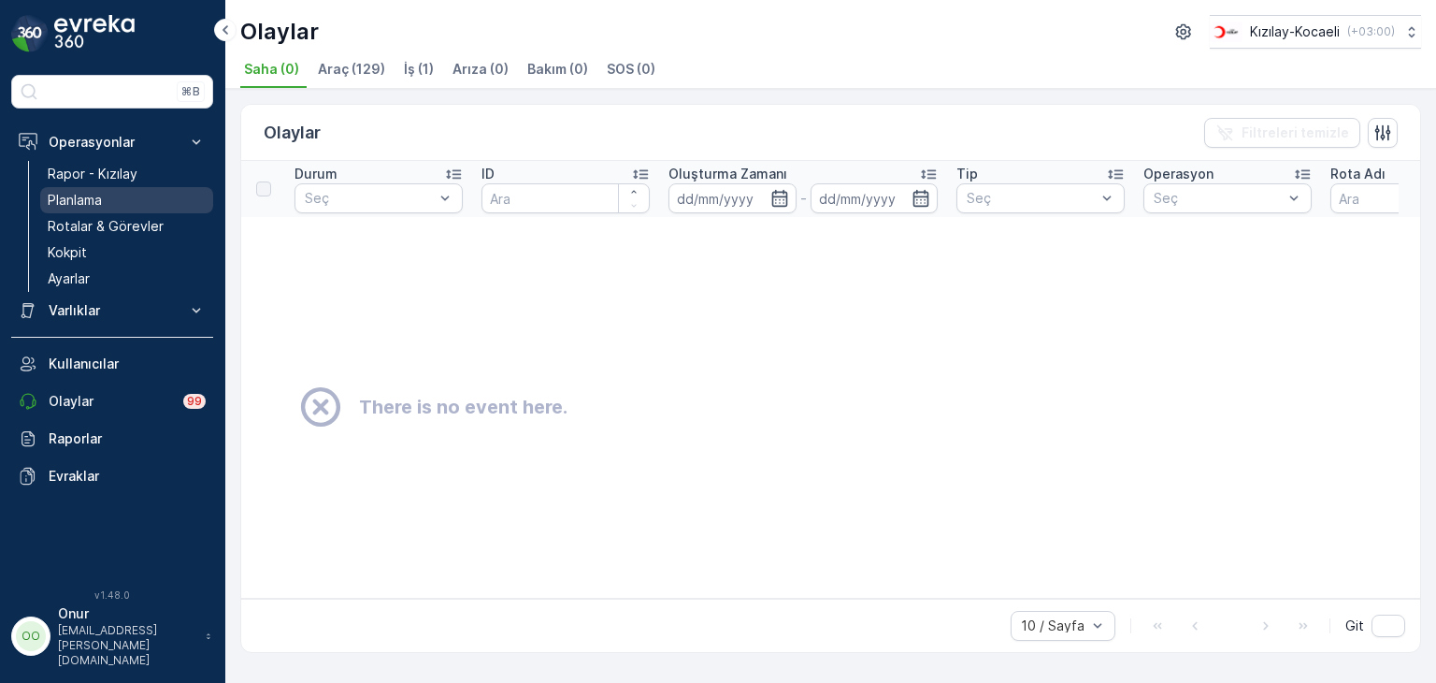
click at [94, 197] on p "Planlama" at bounding box center [75, 200] width 54 height 19
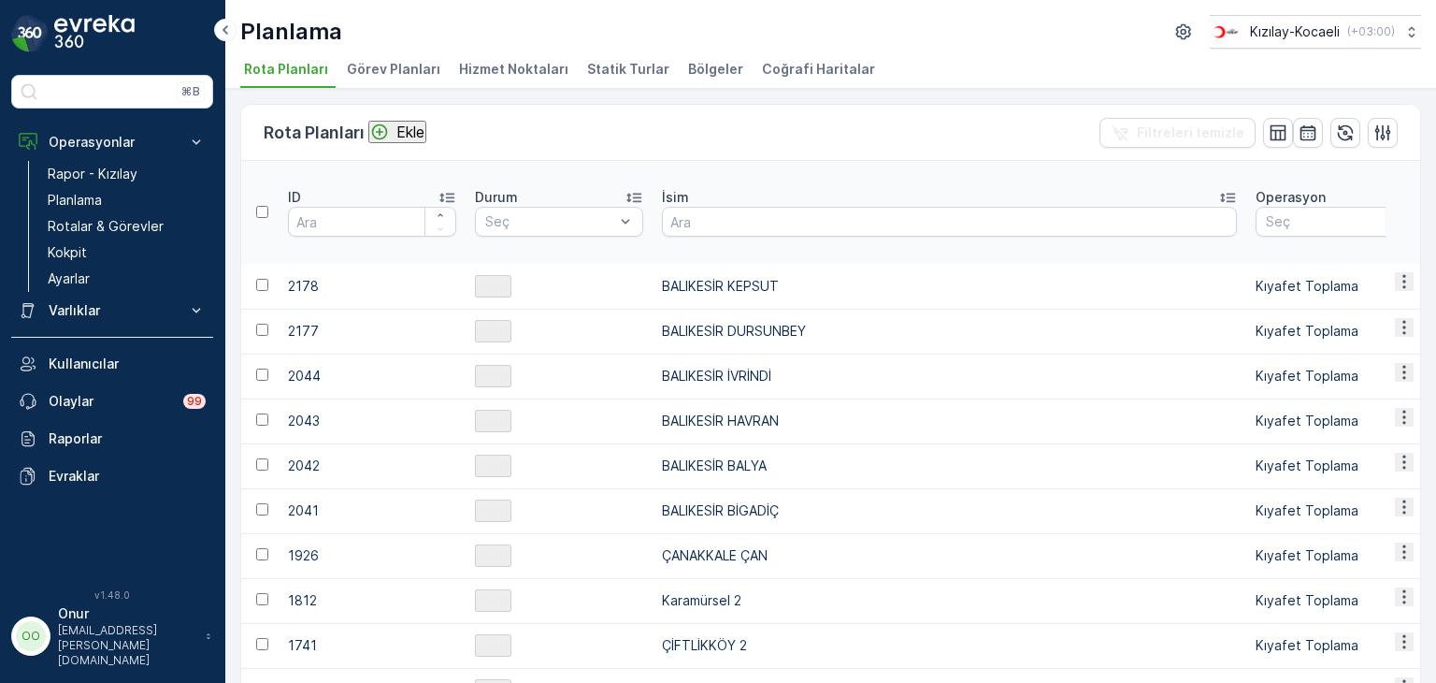
click at [526, 72] on span "Hizmet Noktaları" at bounding box center [513, 69] width 109 height 19
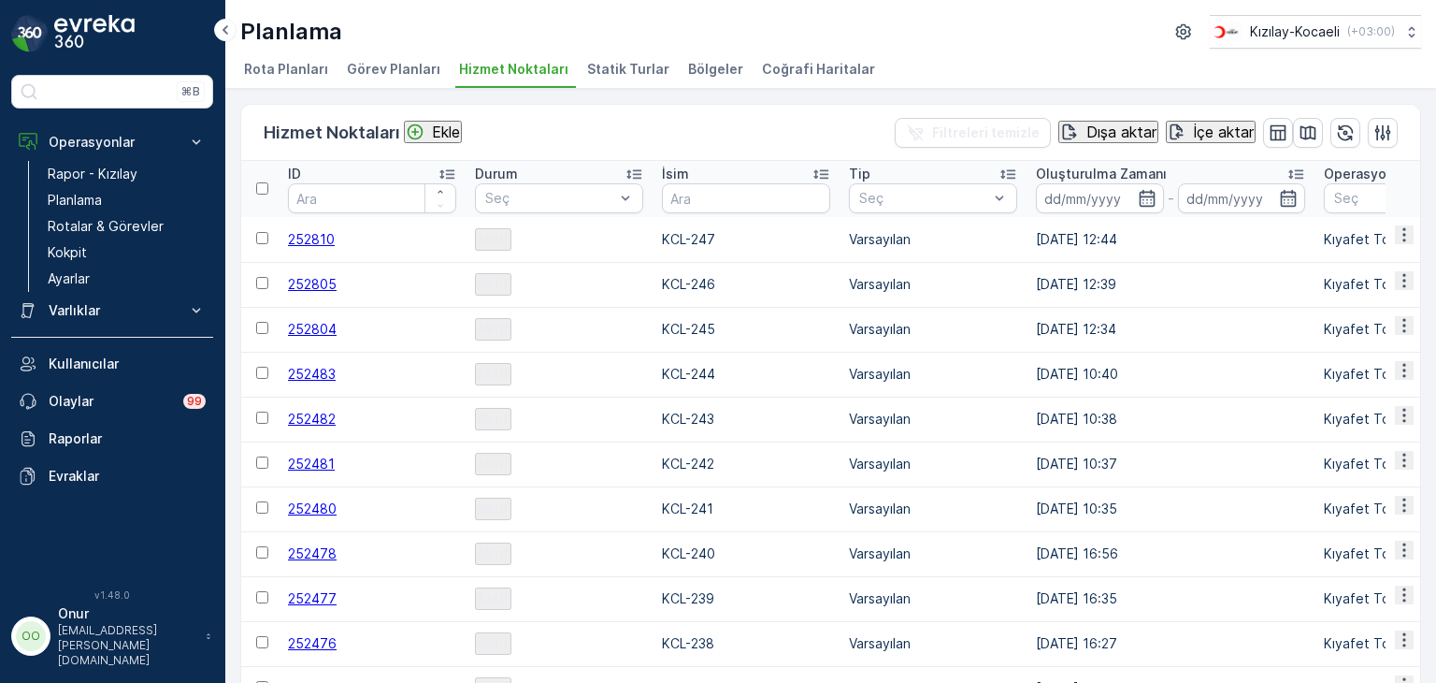
click at [442, 127] on p "Ekle" at bounding box center [446, 131] width 28 height 17
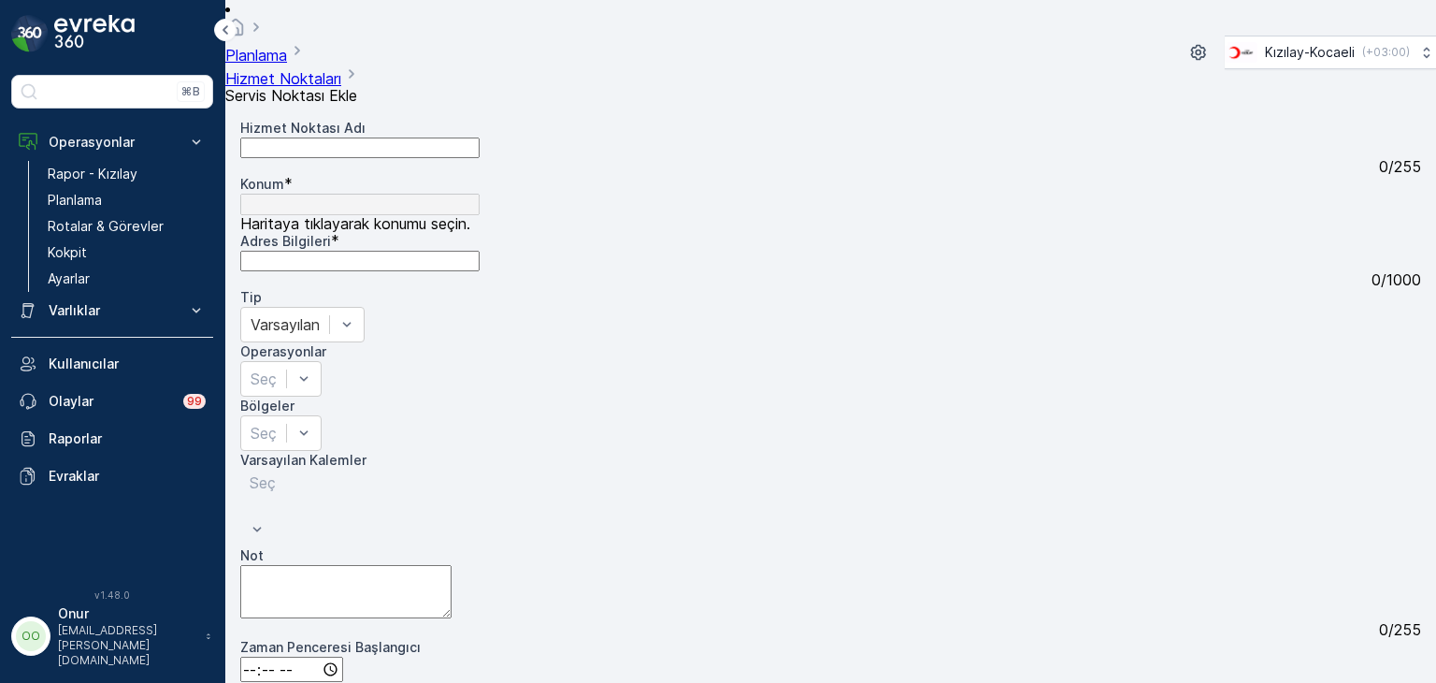
click at [412, 119] on div "Hizmet Noktası Adı 0 / 255" at bounding box center [830, 147] width 1181 height 56
click at [410, 137] on Adı "Hizmet Noktası Adı" at bounding box center [359, 147] width 239 height 21
type Adı "KCL-248"
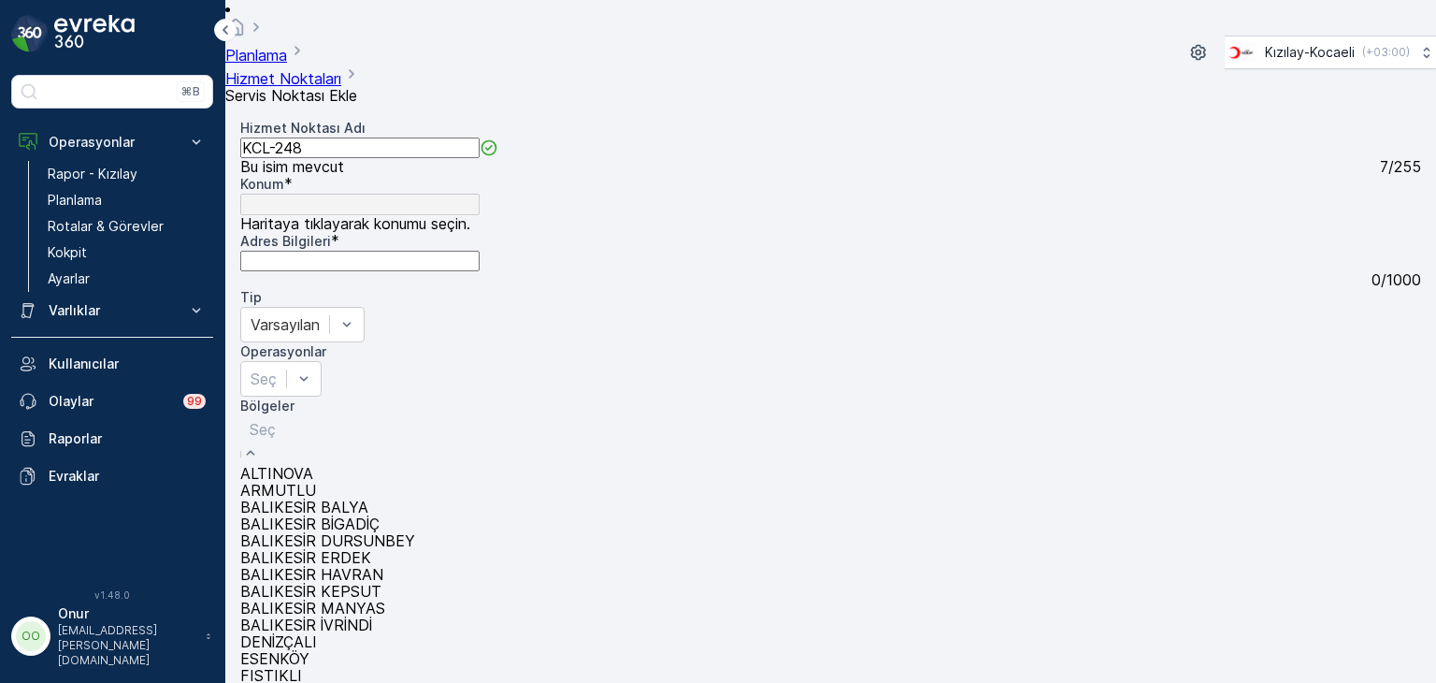
scroll to position [822, 0]
click at [385, 419] on div at bounding box center [592, 429] width 685 height 21
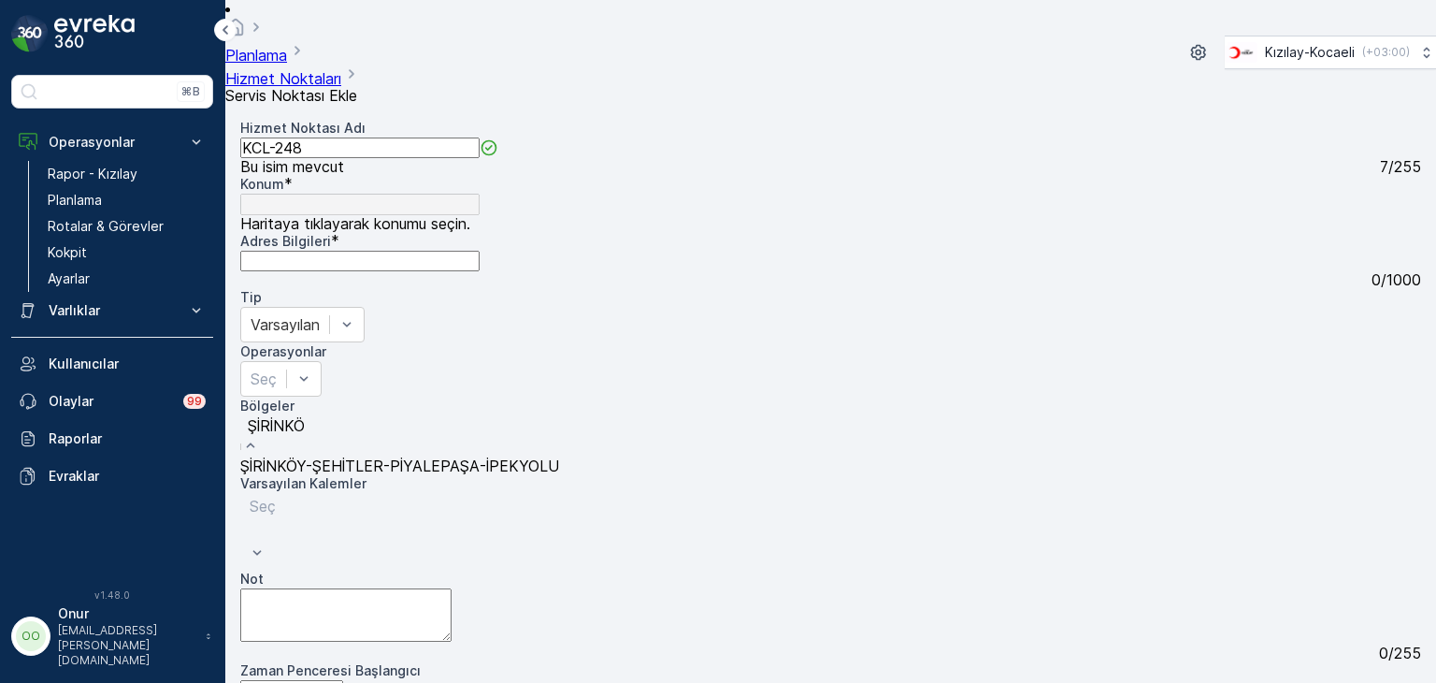
type input "ŞİRİNKÖY"
click at [423, 456] on span "ŞİRİNKÖY-ŞEHİTLER-PİYALEPAŞA-İPEKYOLU" at bounding box center [399, 465] width 319 height 19
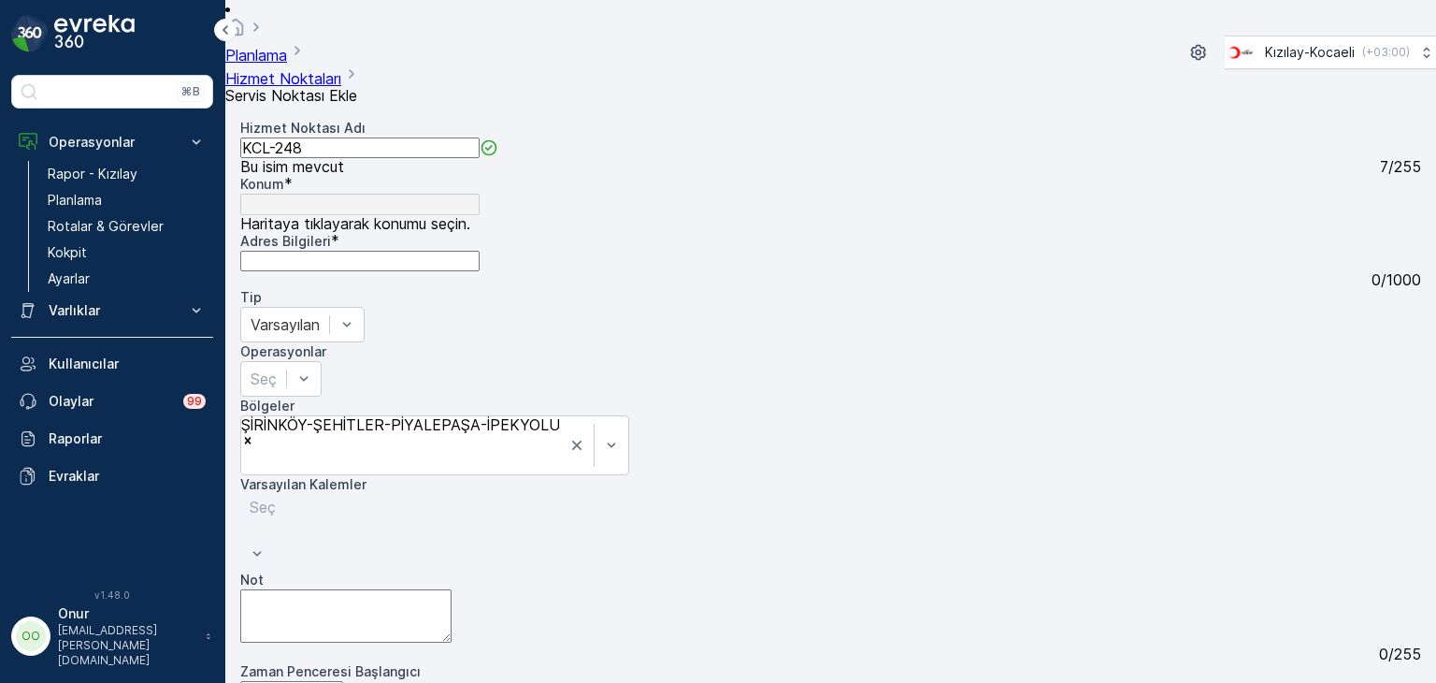
click at [505, 494] on div "Seç" at bounding box center [372, 532] width 265 height 77
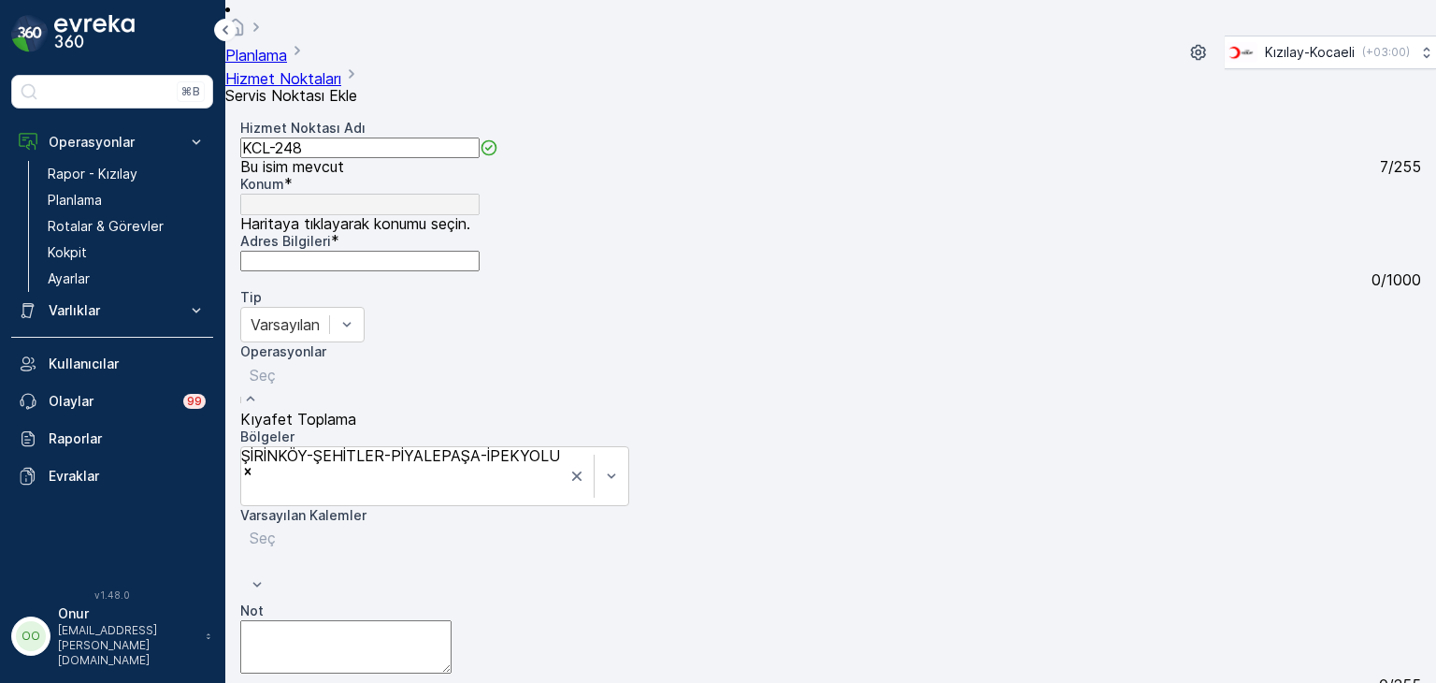
click at [356, 361] on div "Seç" at bounding box center [298, 386] width 116 height 50
drag, startPoint x: 683, startPoint y: 369, endPoint x: 507, endPoint y: 348, distance: 177.1
click at [356, 411] on div "Kıyafet Toplama" at bounding box center [298, 419] width 116 height 17
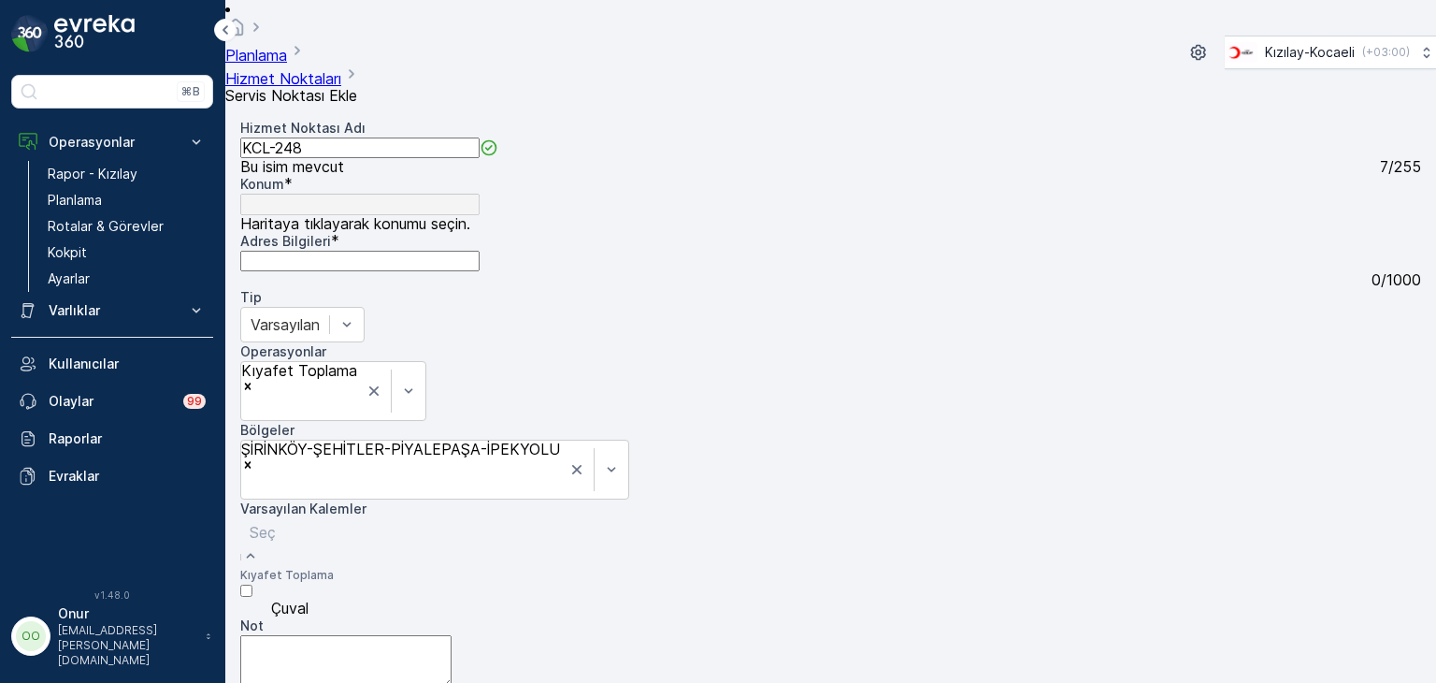
click at [334, 518] on div "Seç" at bounding box center [287, 543] width 94 height 50
click at [334, 583] on div "Çuval" at bounding box center [287, 600] width 94 height 34
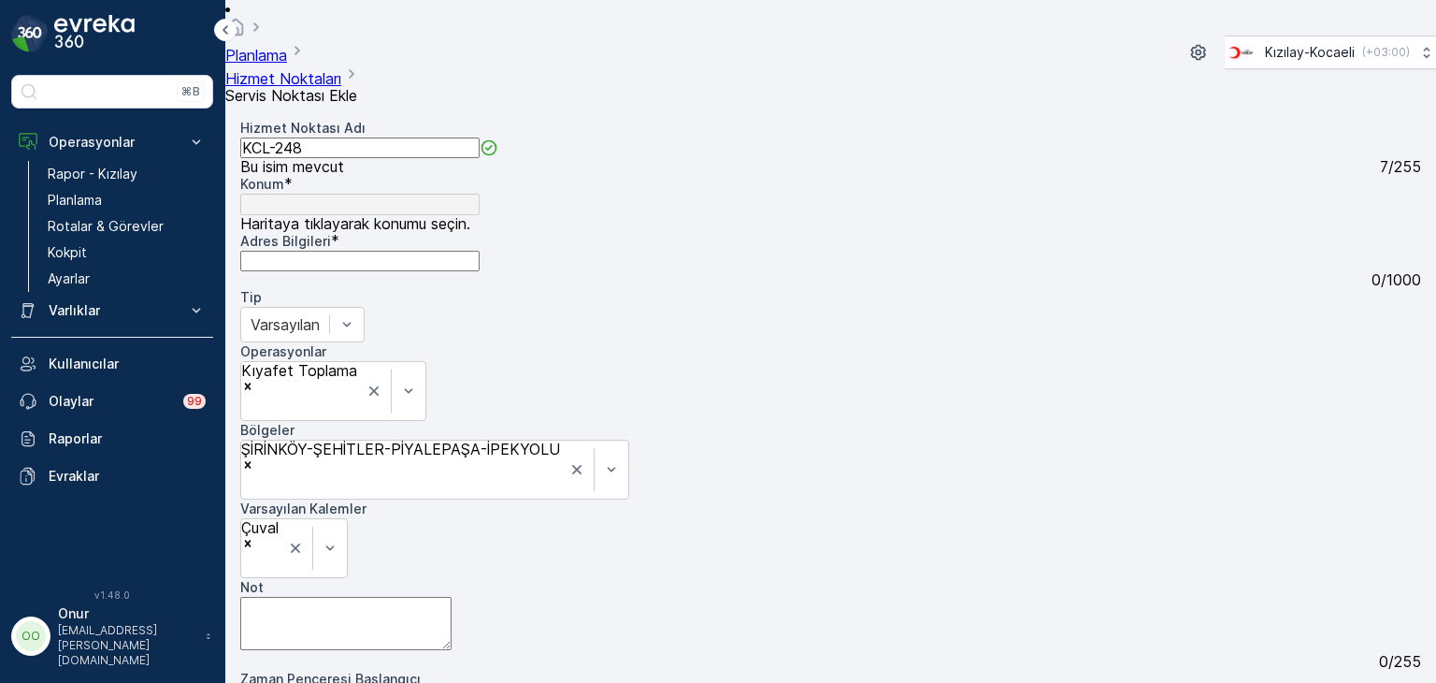
paste input "Şirinköy, 678. Sk., 41650 Gölcük/Kocaeli"
type input "Şirinköy, 678. Sk., 41650 Gölcük/Kocaeli"
type input "40.6921301,29.8245069"
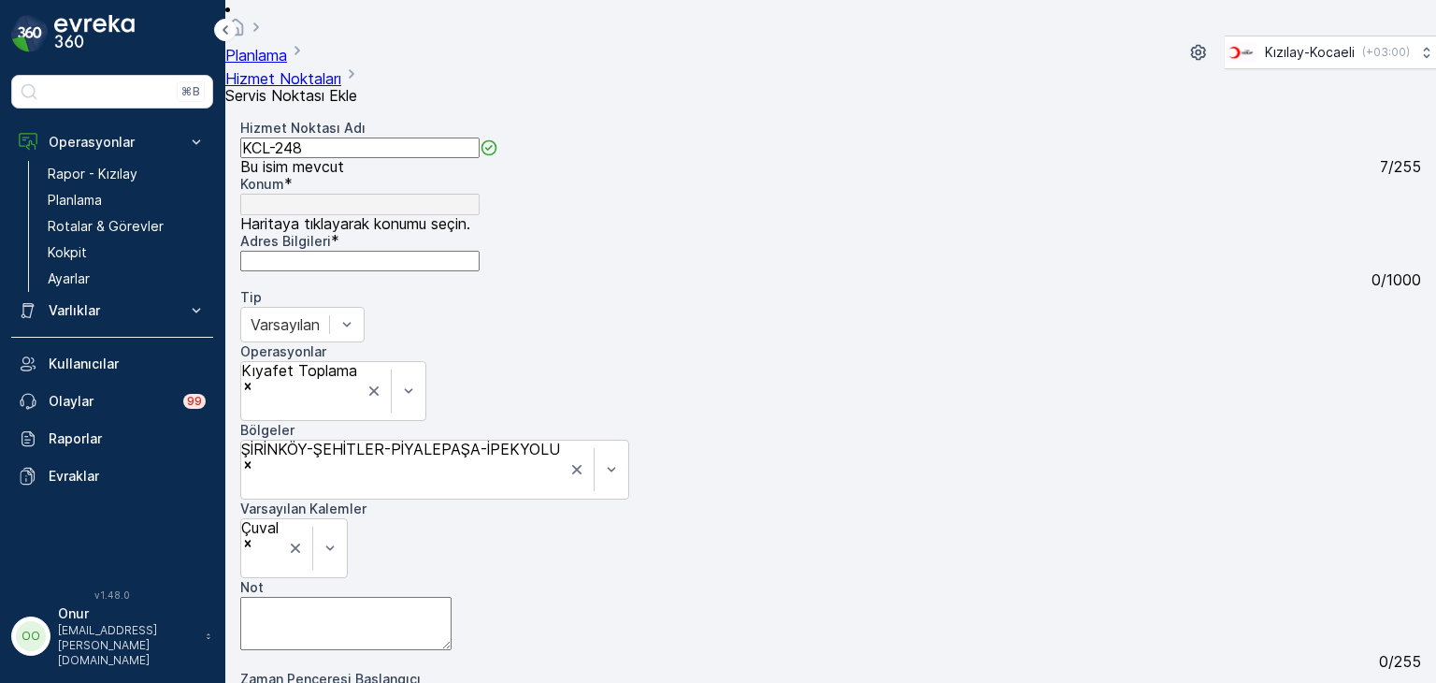
type Bilgileri "678. Sk., Gölcük/Kocaeli, Türkiye"
drag, startPoint x: 1226, startPoint y: 492, endPoint x: 1132, endPoint y: 459, distance: 99.1
type input "40.69210872920007,29.82426397705416"
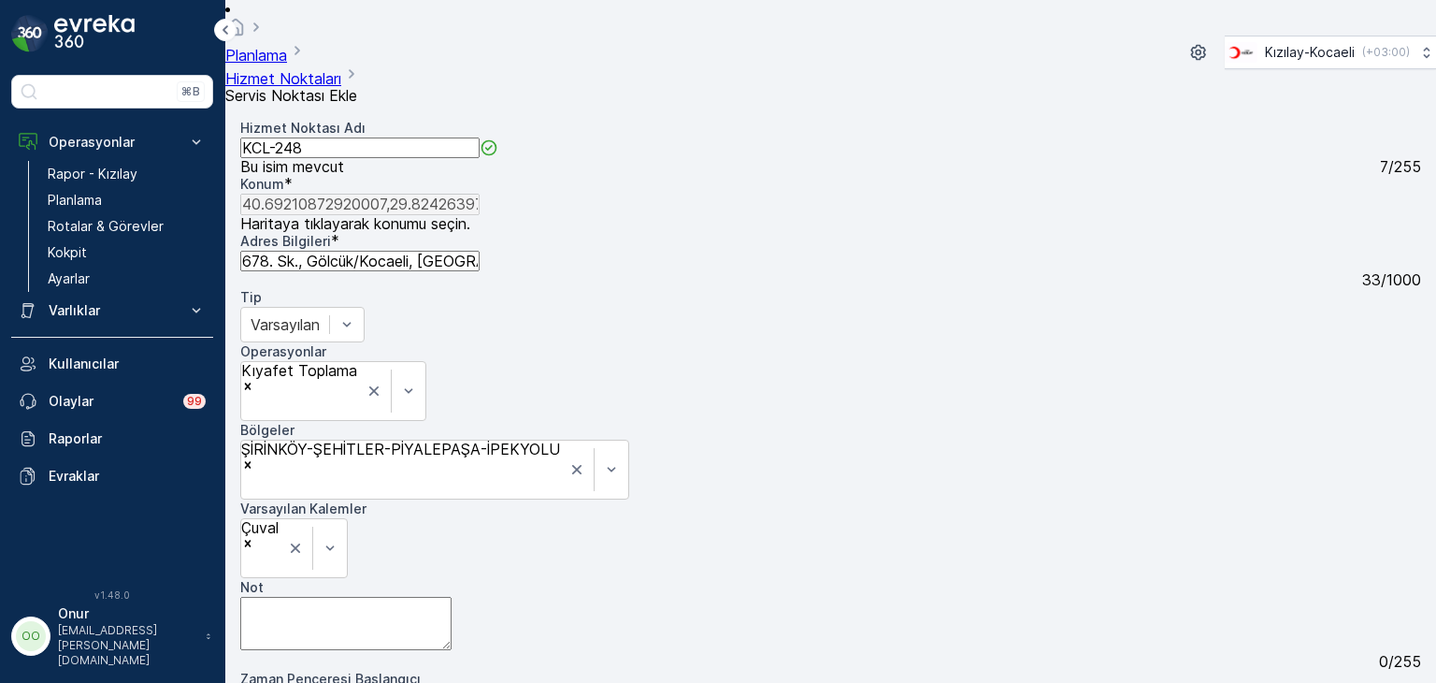
type Bilgileri "Şirinköy, 678. Sk. 26/D, 41650 Gölcük/Kocaeli, Türkiye"
type input "40.692177935546724,29.82443558927575"
drag, startPoint x: 266, startPoint y: 234, endPoint x: 650, endPoint y: 228, distance: 384.4
click at [480, 251] on Bilgileri "Şirinköy, 678. Sk. 26/D, 41650 Gölcük/Kocaeli, Türkiye" at bounding box center [359, 261] width 239 height 21
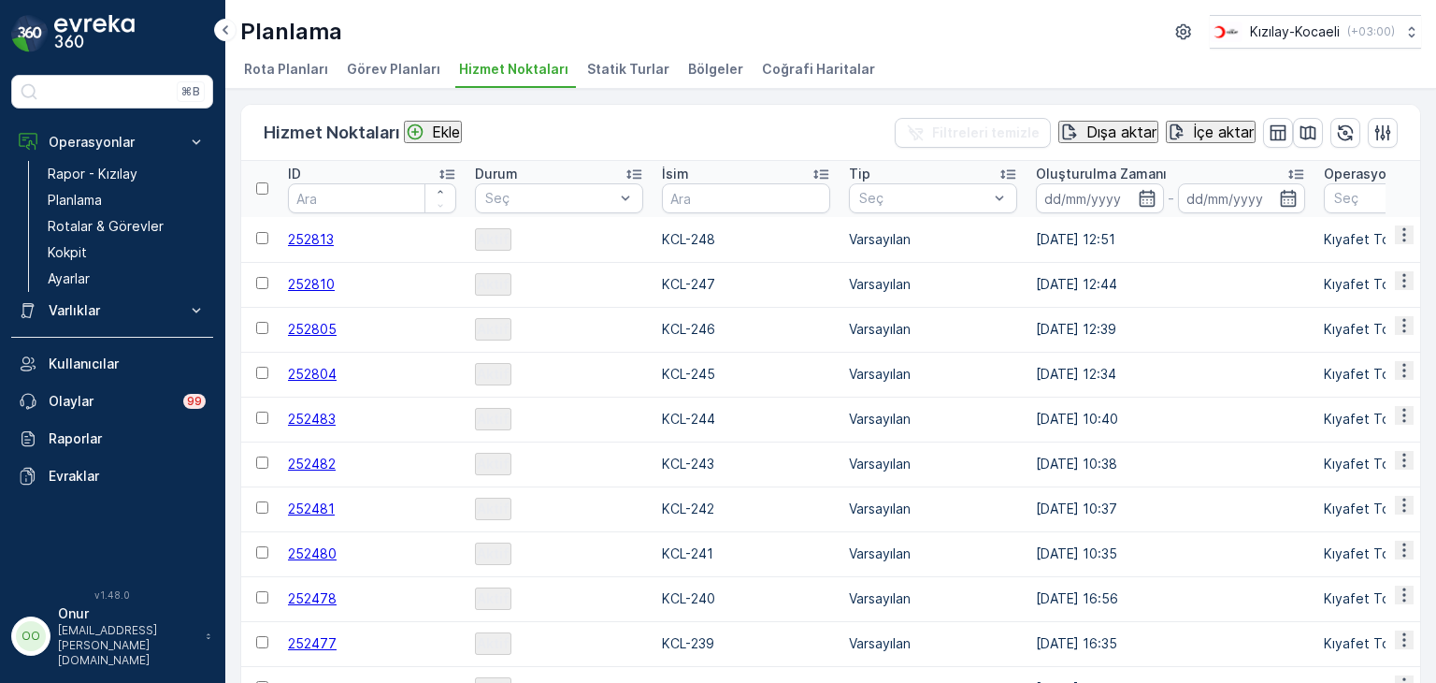
click at [451, 128] on p "Ekle" at bounding box center [446, 131] width 28 height 17
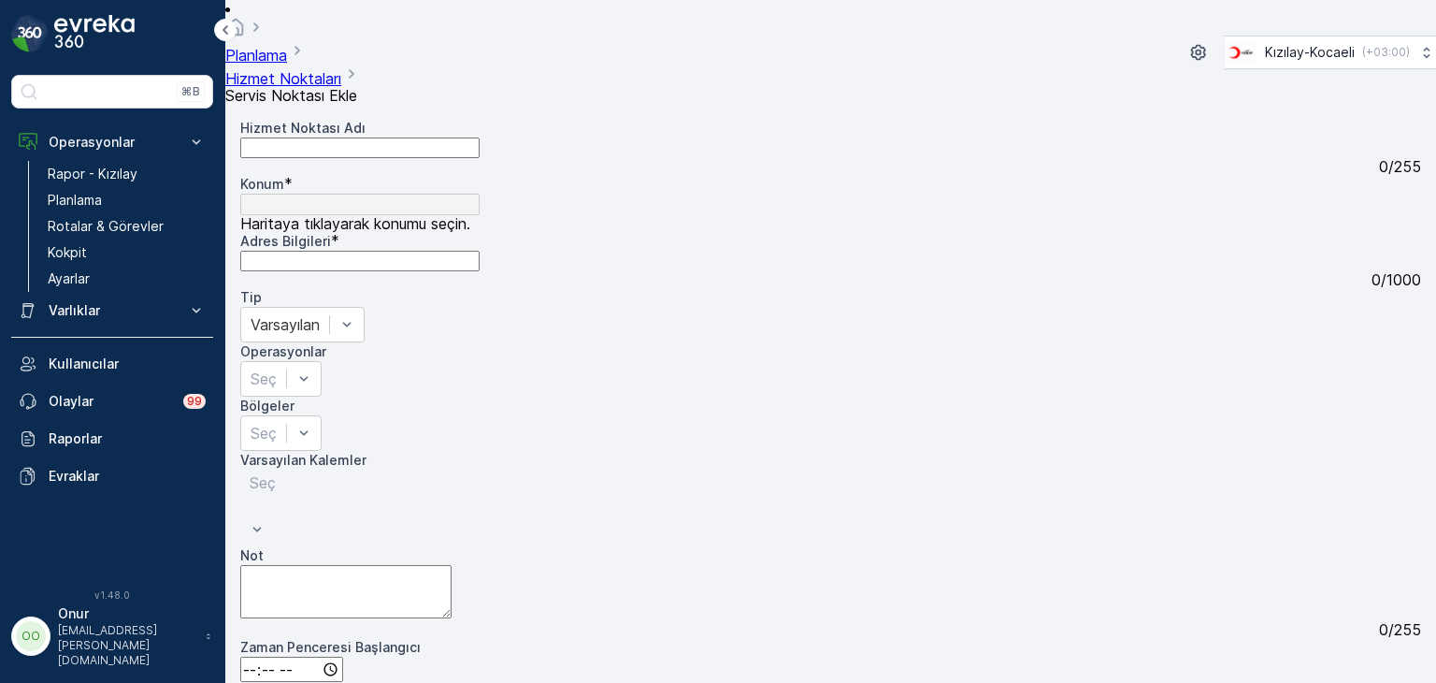
click at [387, 137] on Adı "Hizmet Noktası Adı" at bounding box center [359, 147] width 239 height 21
type Adı "KCL-249"
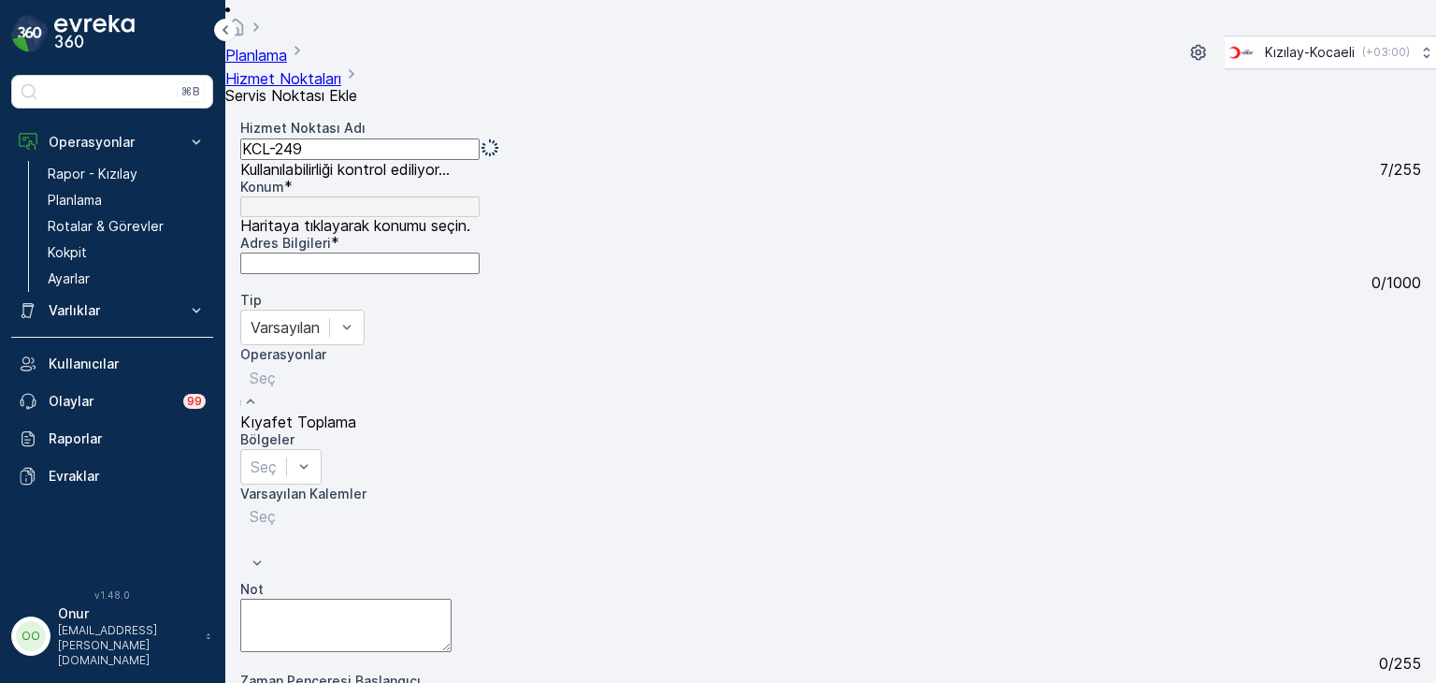
click at [347, 368] on div at bounding box center [298, 378] width 97 height 21
click at [356, 410] on span "Kıyafet Toplama" at bounding box center [298, 419] width 116 height 19
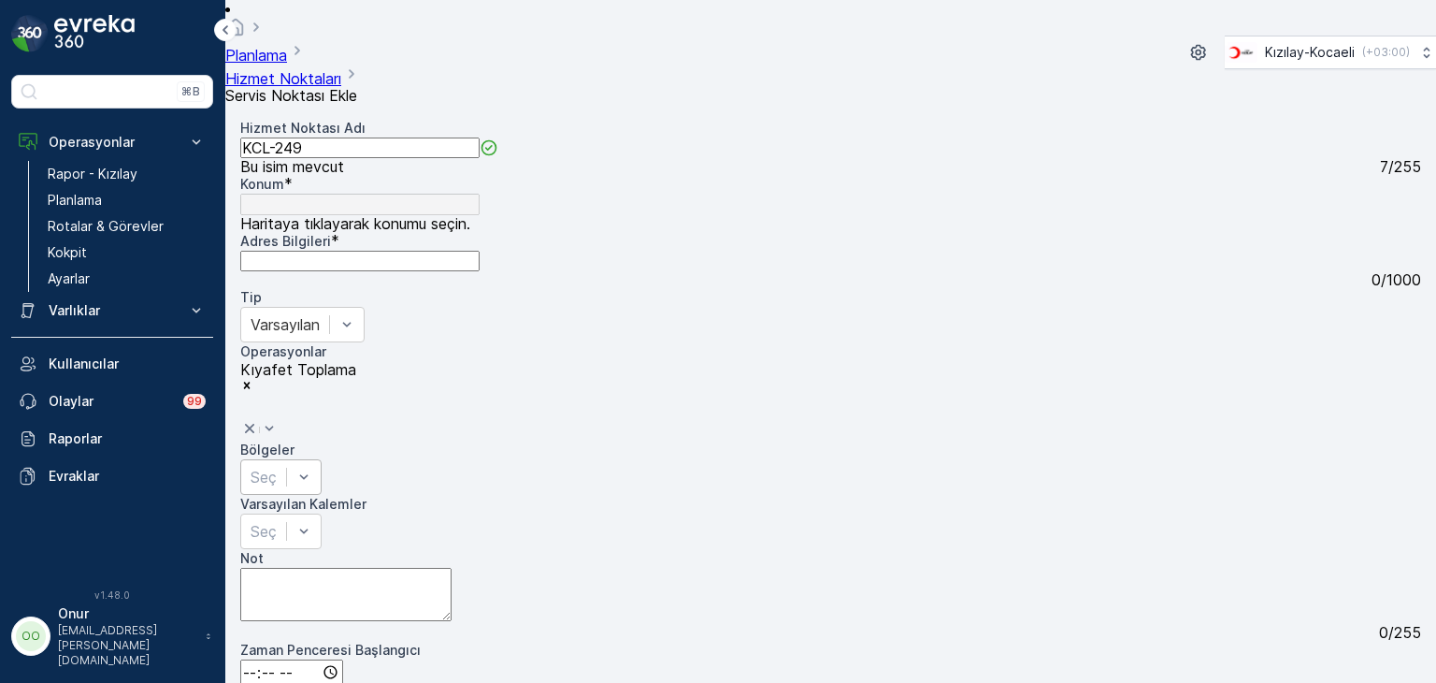
click at [277, 467] on div at bounding box center [264, 477] width 26 height 21
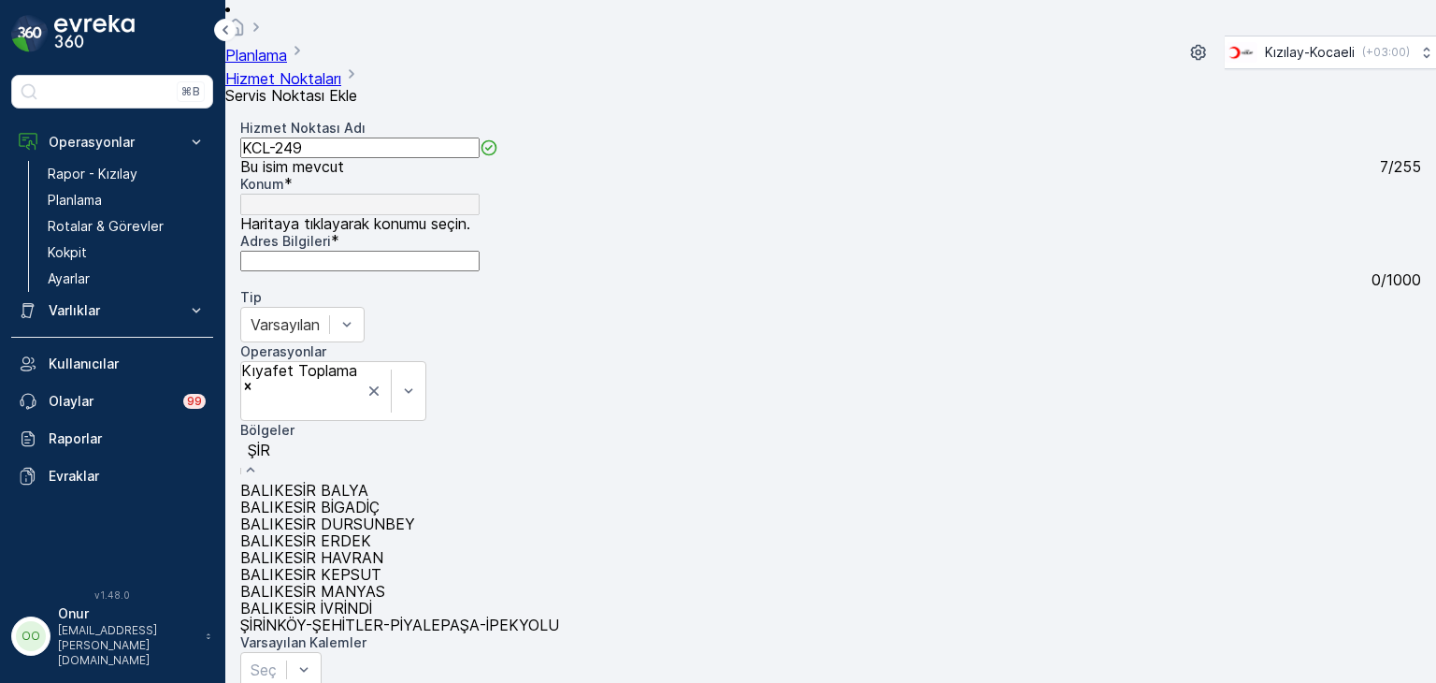
type input "ŞİRİ"
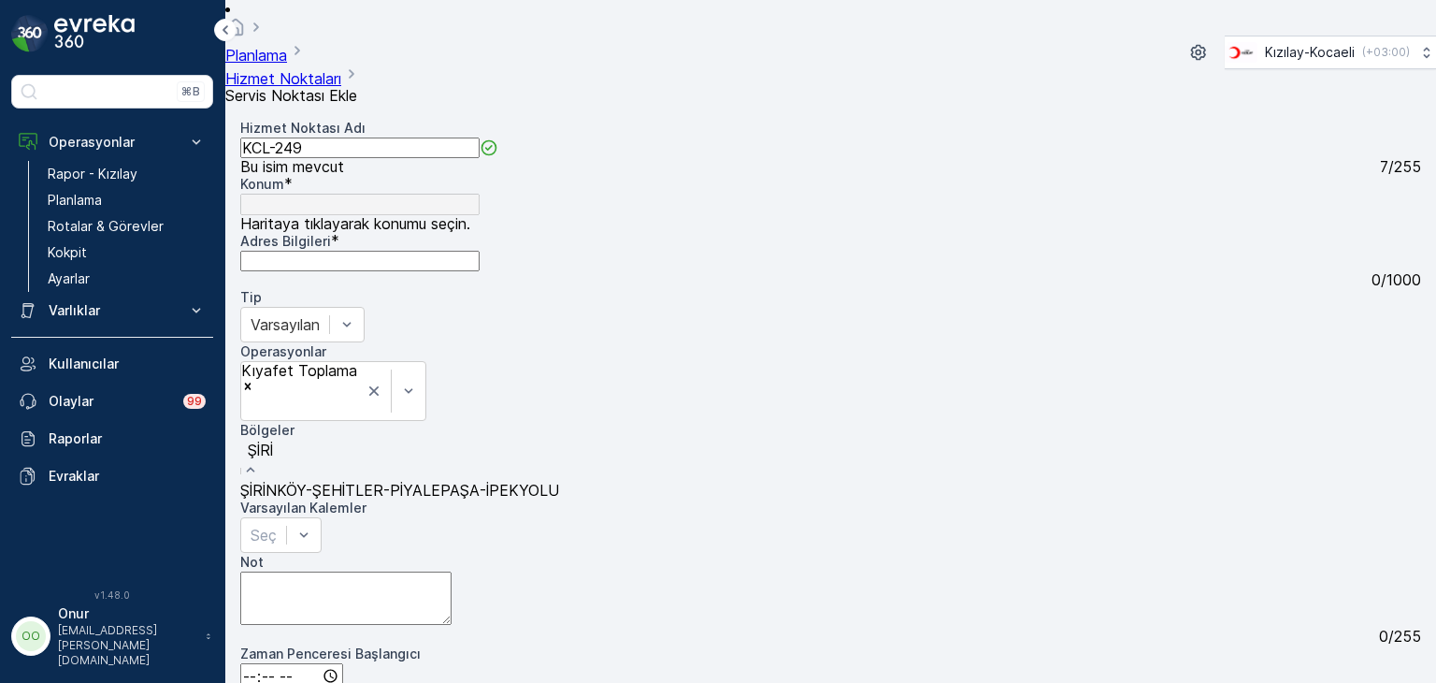
click at [404, 482] on div "ŞİRİNKÖY-ŞEHİTLER-PİYALEPAŞA-İPEKYOLU" at bounding box center [399, 490] width 319 height 17
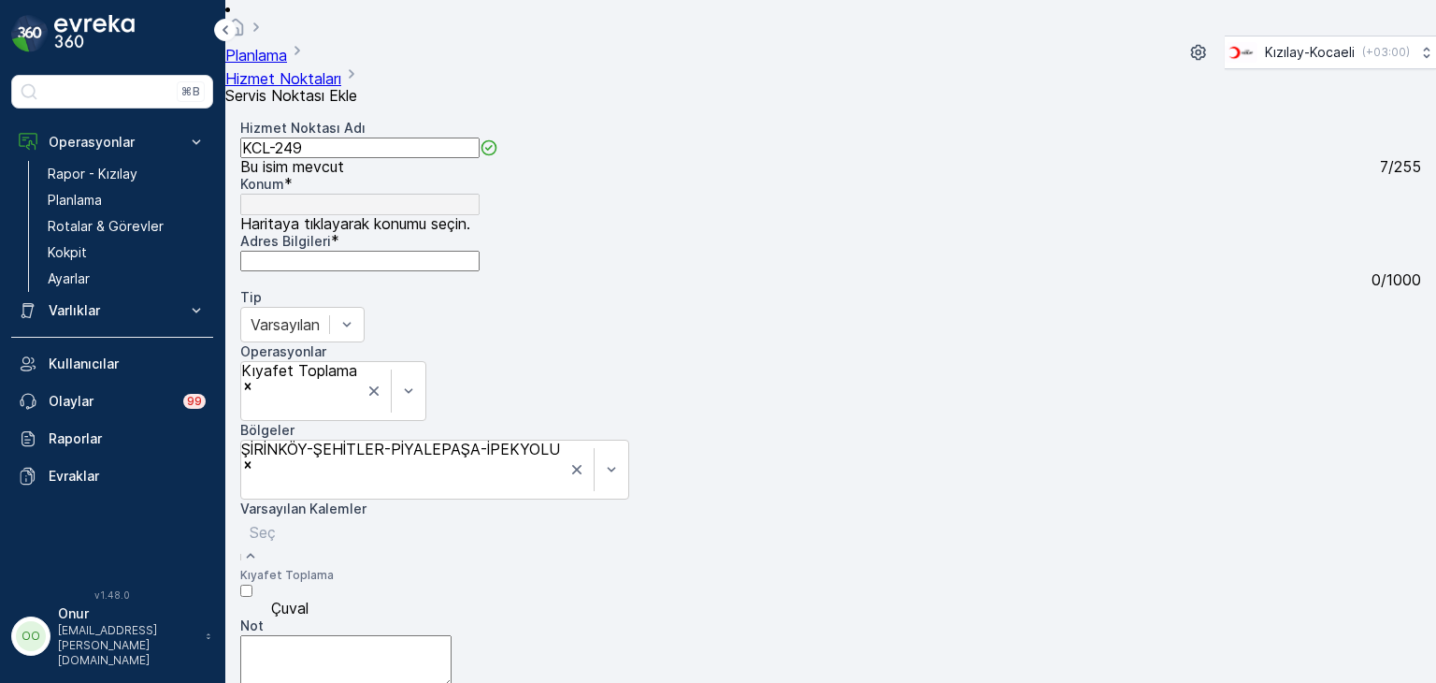
click at [325, 522] on div at bounding box center [287, 532] width 75 height 21
click at [334, 583] on div "Çuval" at bounding box center [287, 600] width 94 height 34
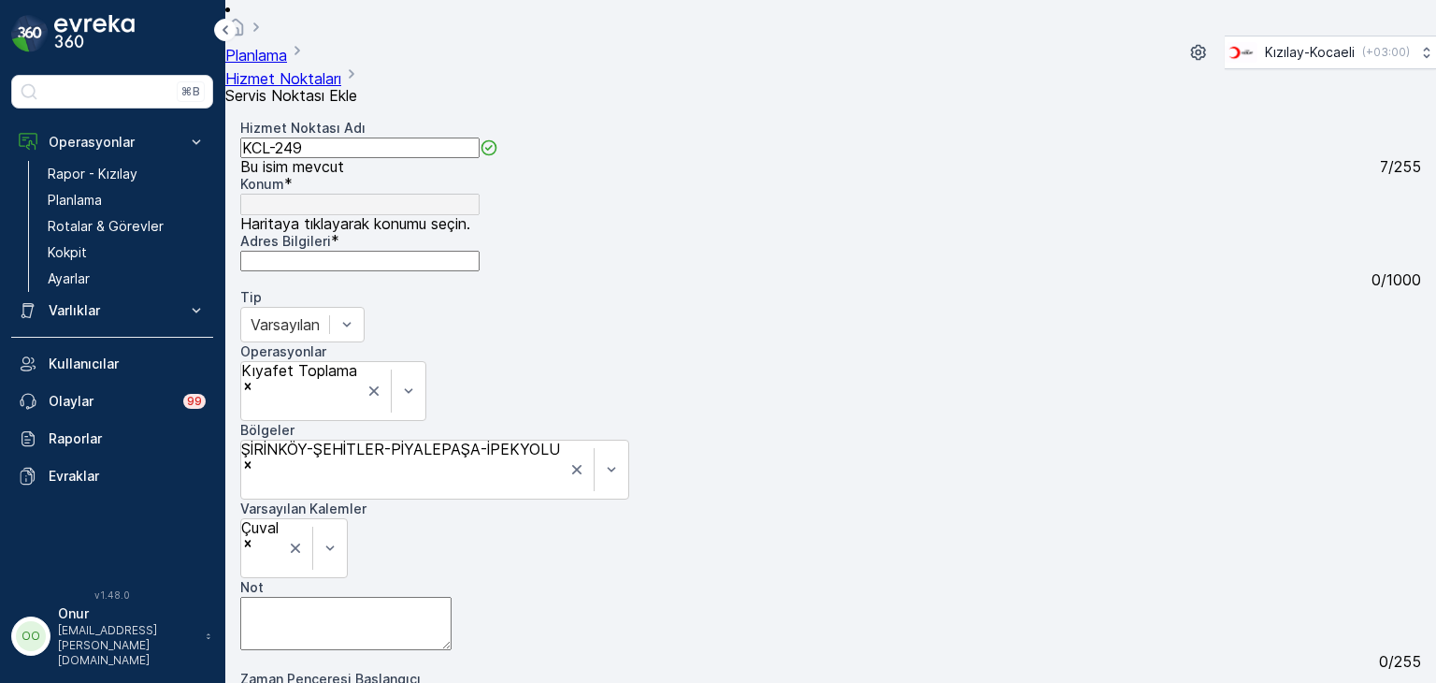
paste input "Şirinköy, Mehmet Akif Cd. No:15, 41650 Gölcük/Kocaeli"
type input "Şirinköy, Mehmet Akif Cd. No:15, 41650 Gölcük/Kocaeli"
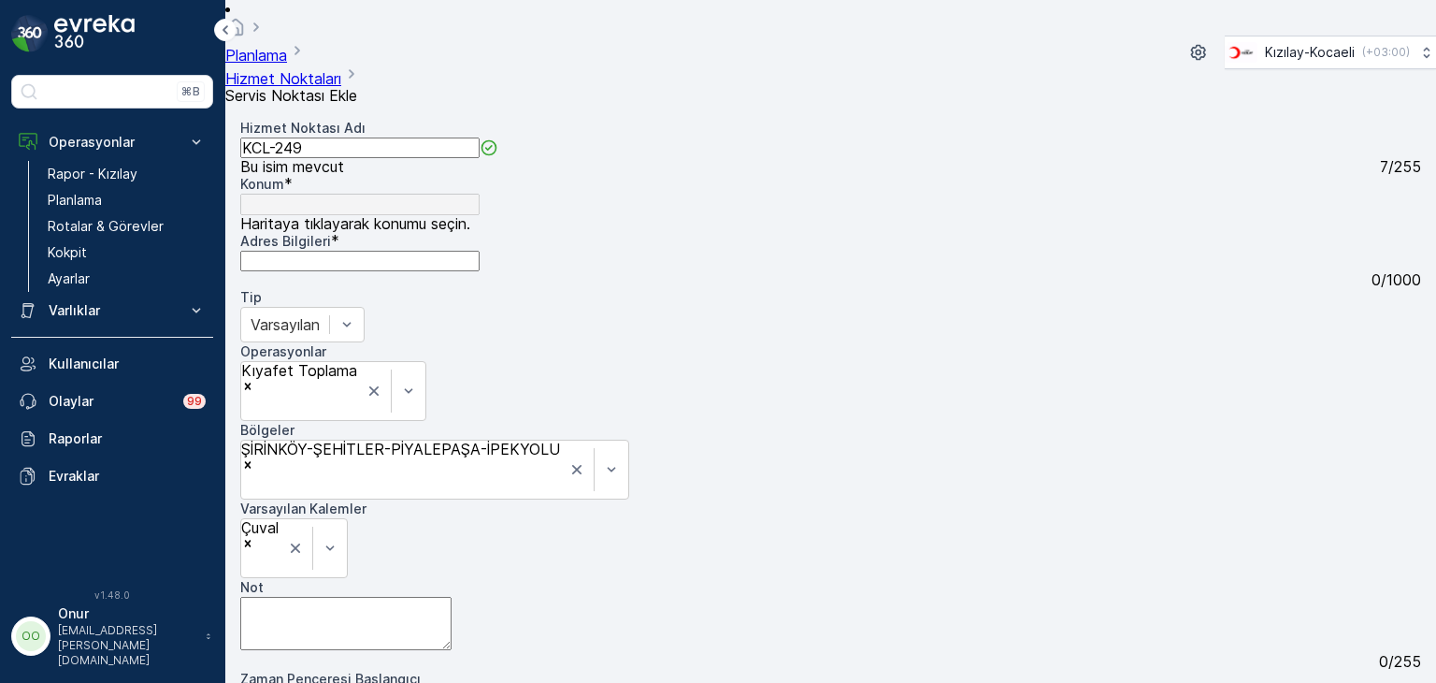
scroll to position [0, 0]
type input "40.7186821,29.8221895"
type Bilgileri "Merkez, 38. Sk. No:15, 41650 Gölcük/Kocaeli, Türkiye"
drag, startPoint x: 1122, startPoint y: 414, endPoint x: 1186, endPoint y: 509, distance: 113.9
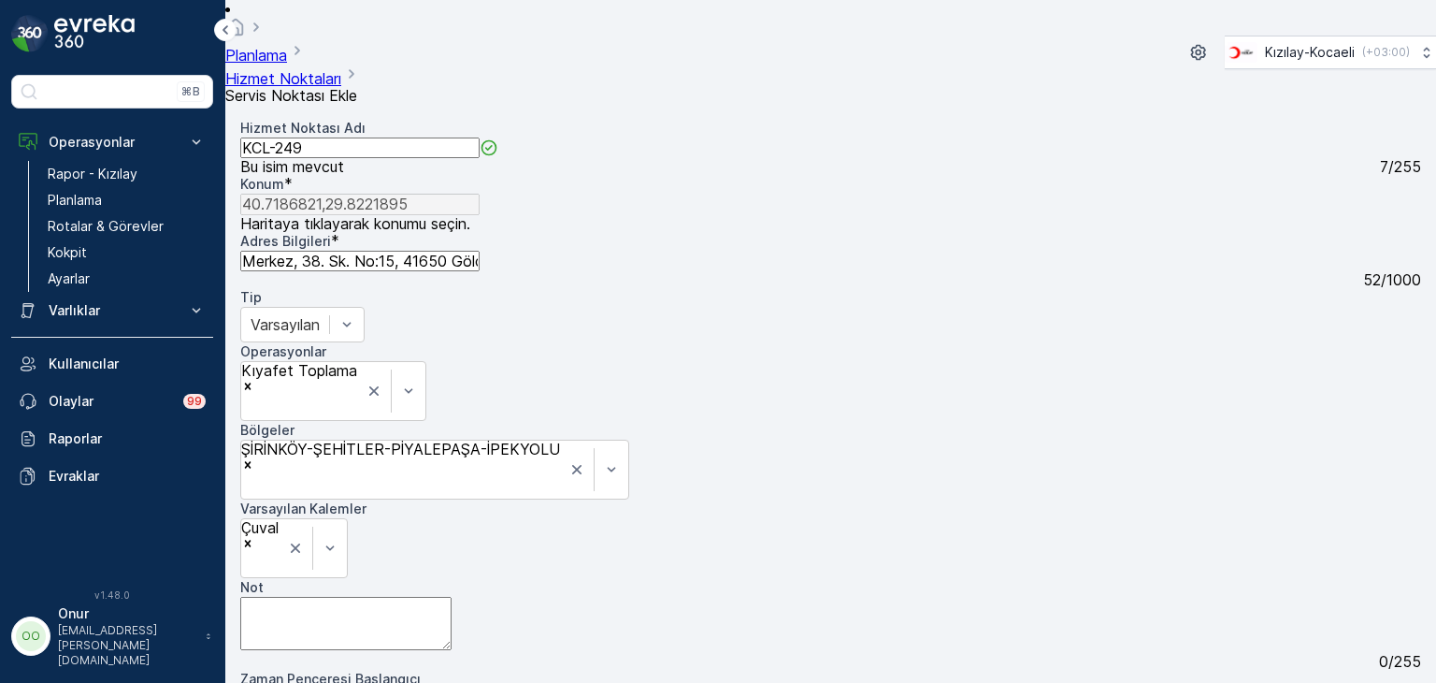
drag, startPoint x: 1190, startPoint y: 500, endPoint x: 1031, endPoint y: 442, distance: 168.3
drag, startPoint x: 1029, startPoint y: 462, endPoint x: 1223, endPoint y: 463, distance: 194.5
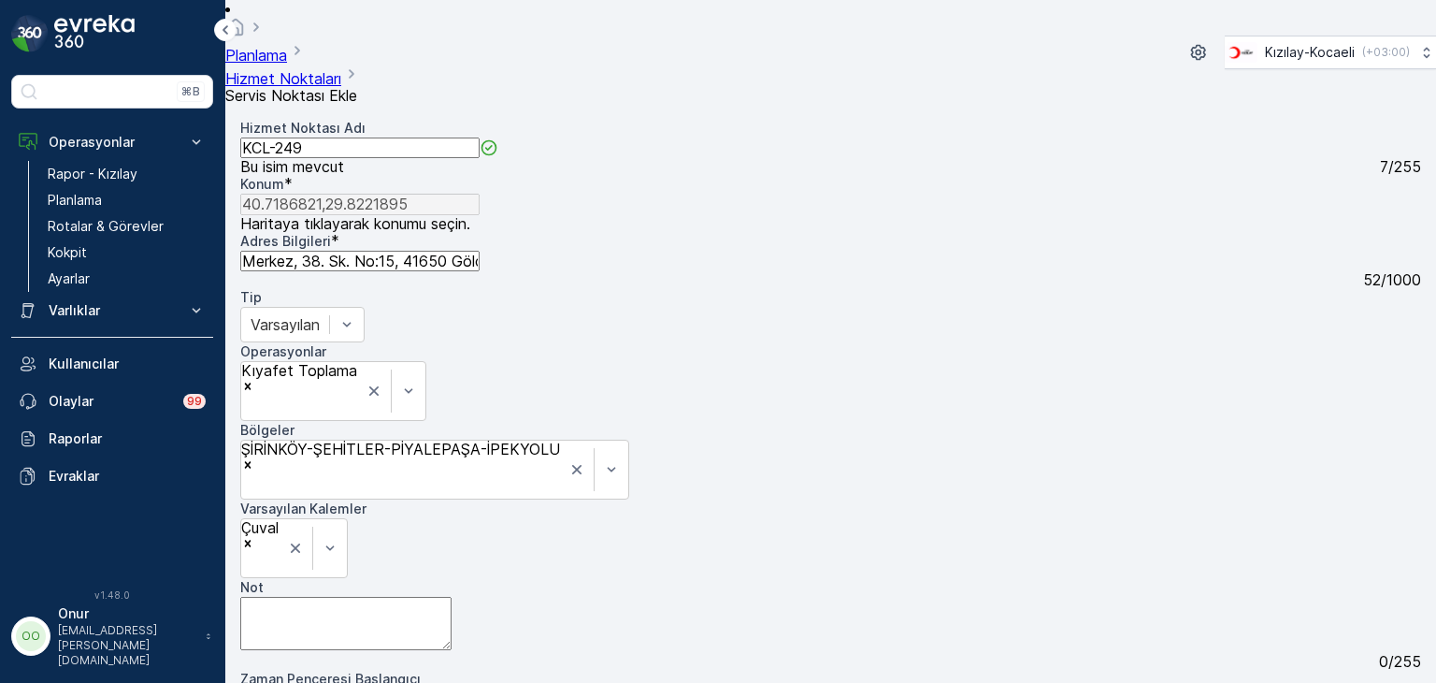
paste input "Şirinköy, Mehmet Akif Cd. No:15, 41650 Gölcük/Kocaeli"
type input "Şirinköy, Mehmet Akif Cd. No:15, 41650 Gölcük/Kocaeli"
type input "40.701268,29.826299"
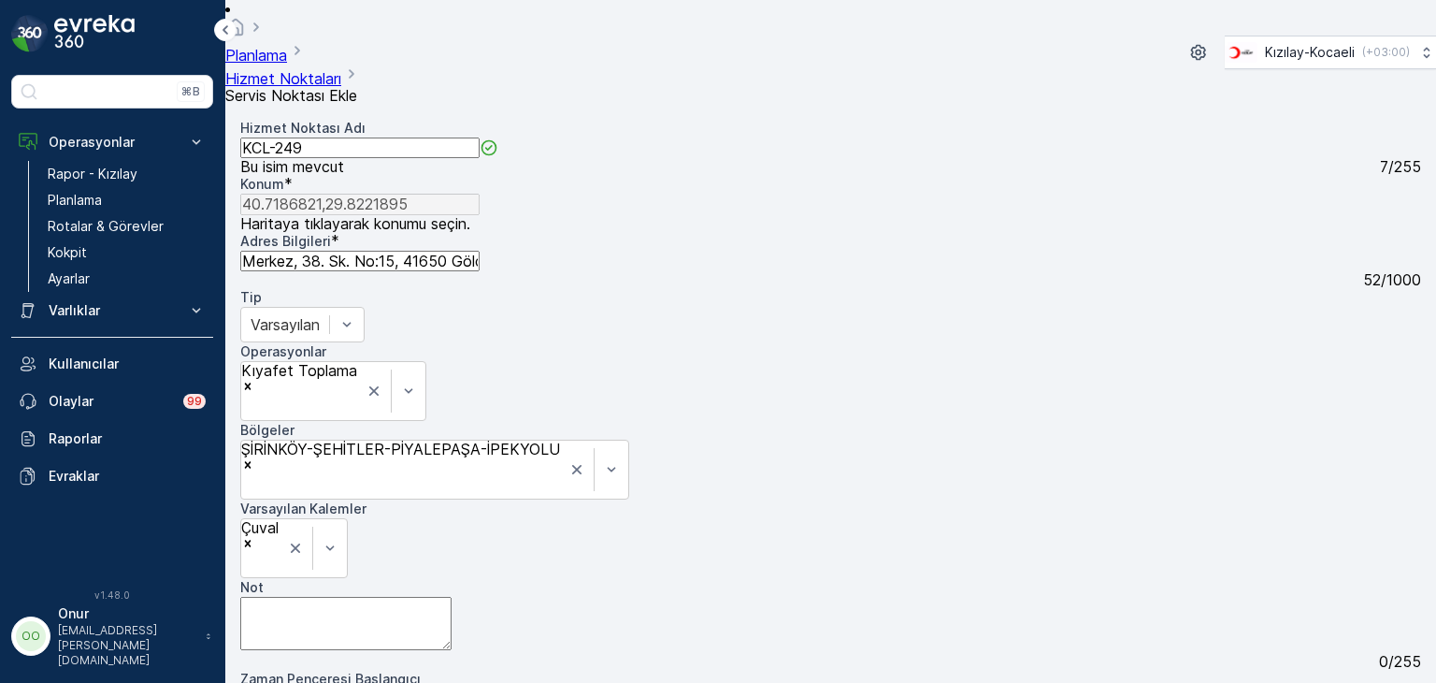
type Bilgileri "Şirinköy, Mehmet Akif Cd. No:15, 41650 Gölcük/Kocaeli, Türkiye"
drag, startPoint x: 1146, startPoint y: 456, endPoint x: 1118, endPoint y: 430, distance: 38.4
drag, startPoint x: 1067, startPoint y: 366, endPoint x: 1119, endPoint y: 476, distance: 122.1
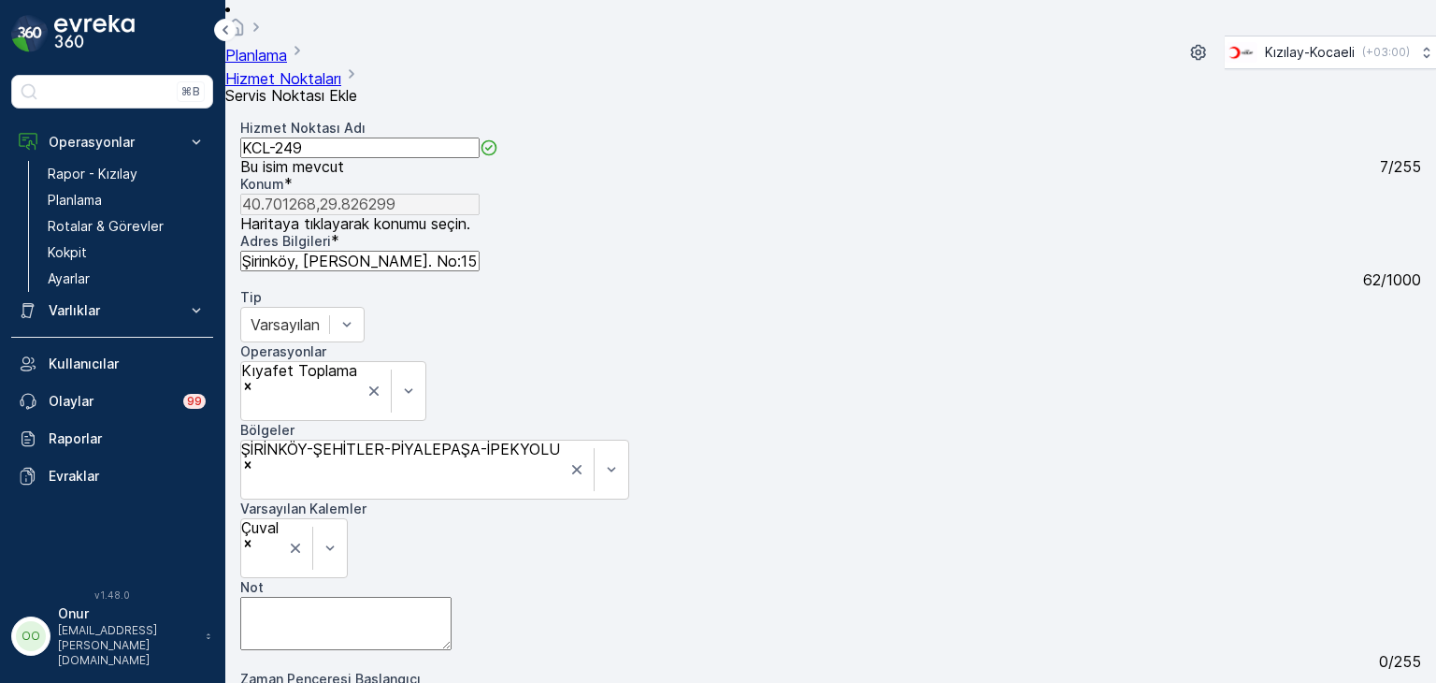
type input "40.701096505657304,29.82629666409896"
drag, startPoint x: 262, startPoint y: 236, endPoint x: 494, endPoint y: 239, distance: 232.0
click at [480, 251] on Bilgileri "Şirinköy, Mehmet Akif Cd. No:15, 41650 Gölcük/Kocaeli, Türkiye" at bounding box center [359, 261] width 239 height 21
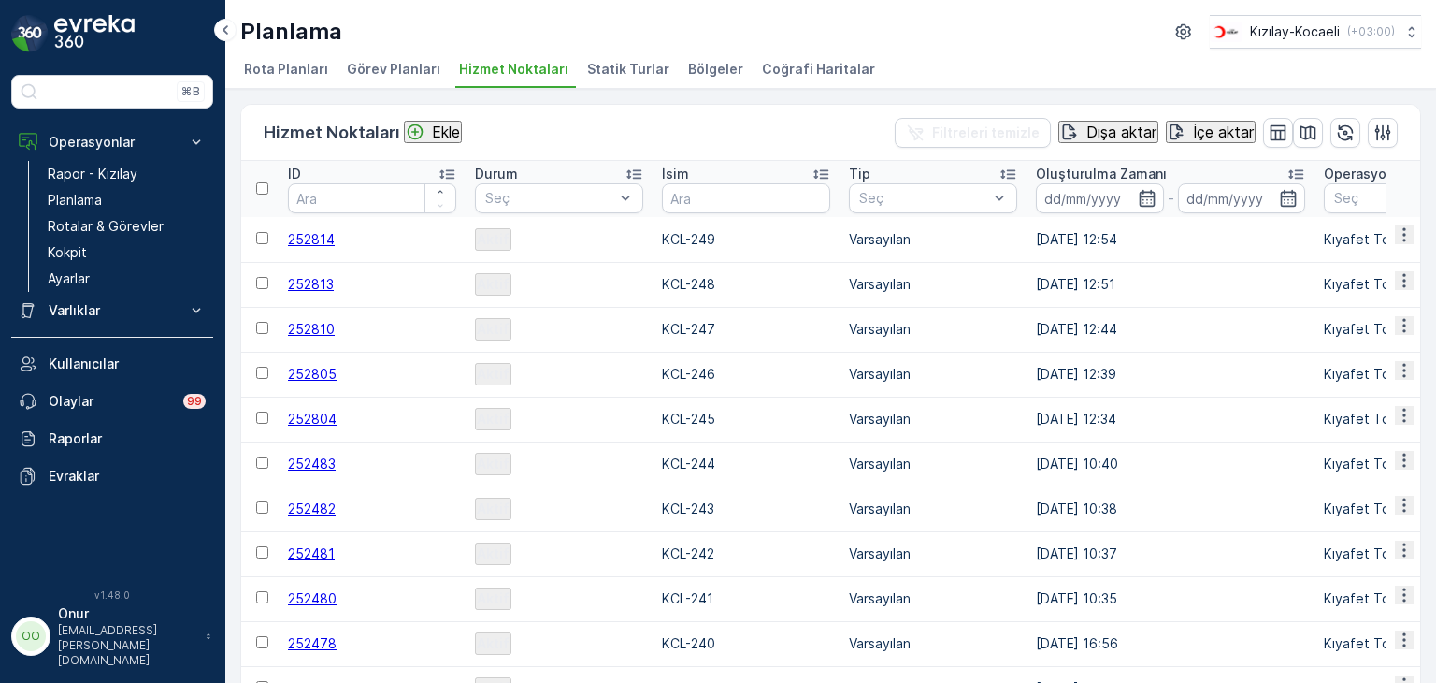
click at [430, 123] on div "Ekle" at bounding box center [433, 132] width 54 height 19
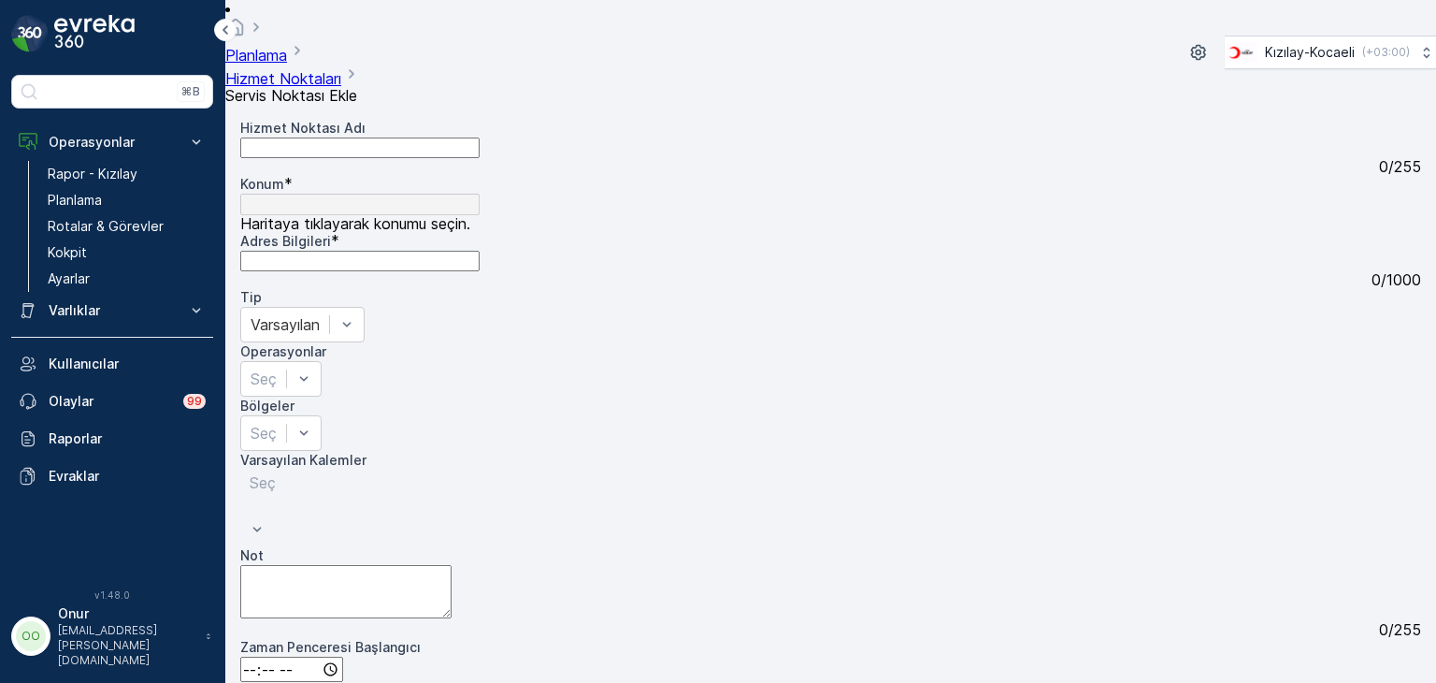
click at [371, 137] on Adı "Hizmet Noktası Adı" at bounding box center [359, 147] width 239 height 21
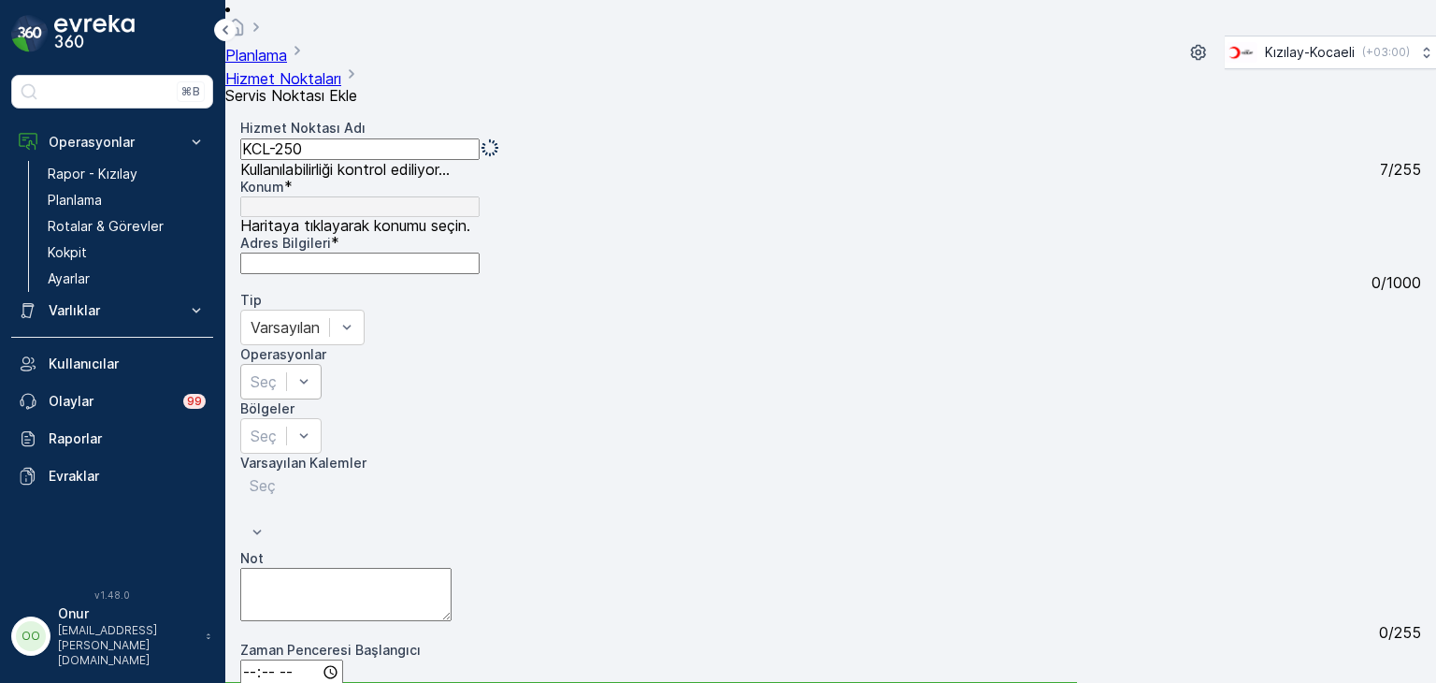
type Adı "KCL-250"
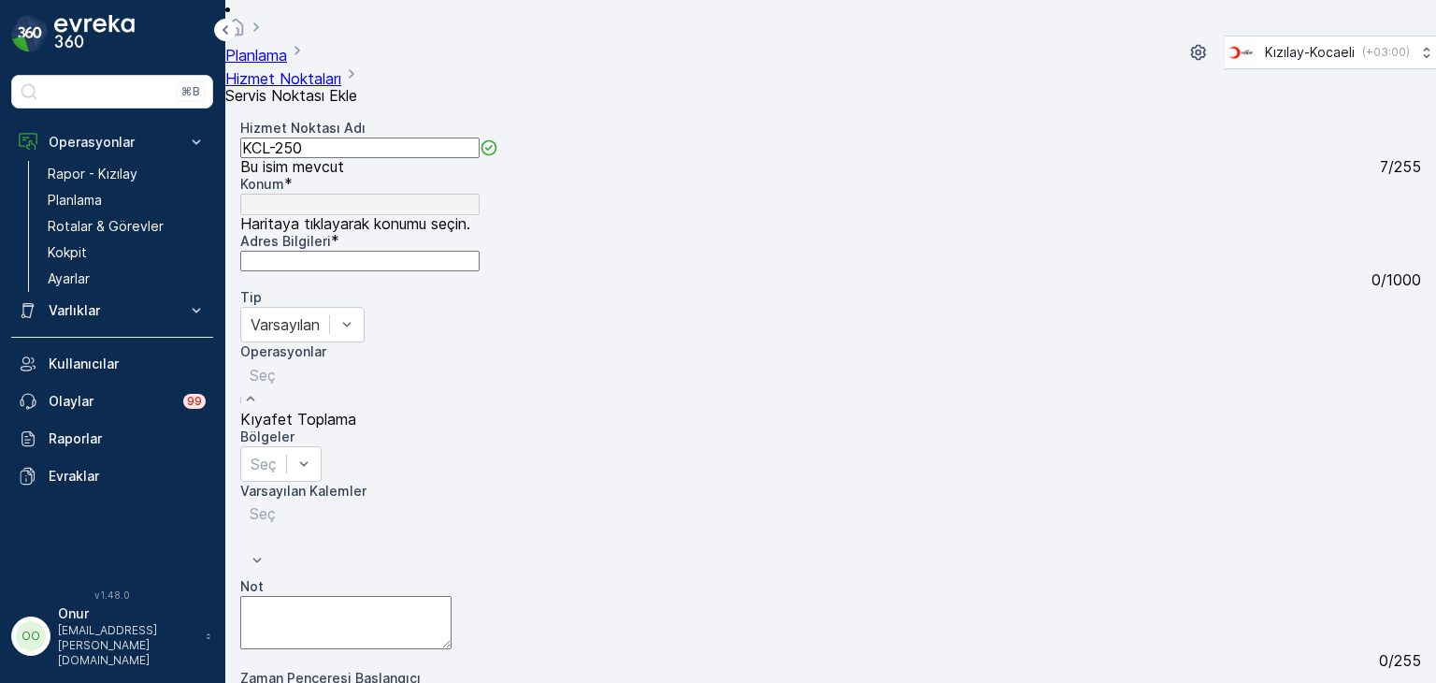
click at [347, 365] on div at bounding box center [298, 375] width 97 height 21
drag, startPoint x: 595, startPoint y: 360, endPoint x: 468, endPoint y: 351, distance: 127.5
click at [356, 410] on span "Kıyafet Toplama" at bounding box center [298, 419] width 116 height 19
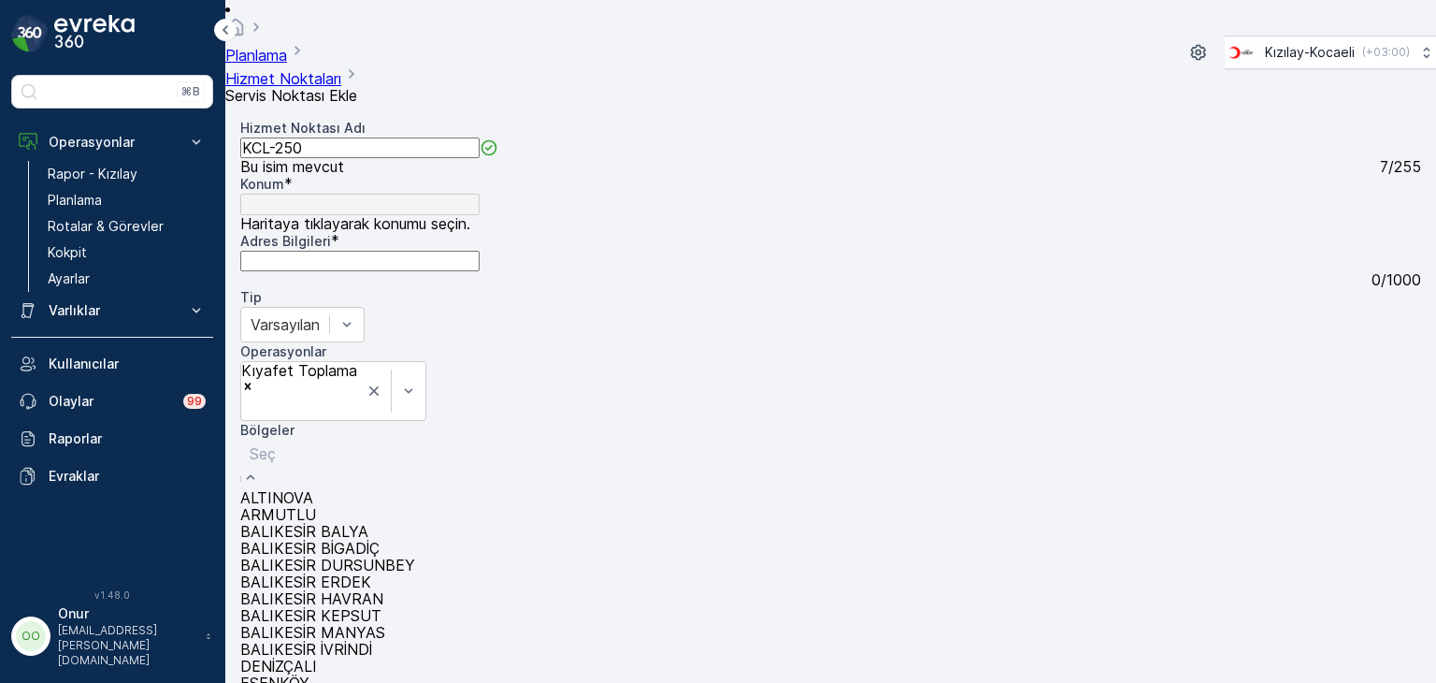
drag, startPoint x: 458, startPoint y: 393, endPoint x: 451, endPoint y: 406, distance: 15.1
click at [455, 443] on div at bounding box center [592, 453] width 685 height 21
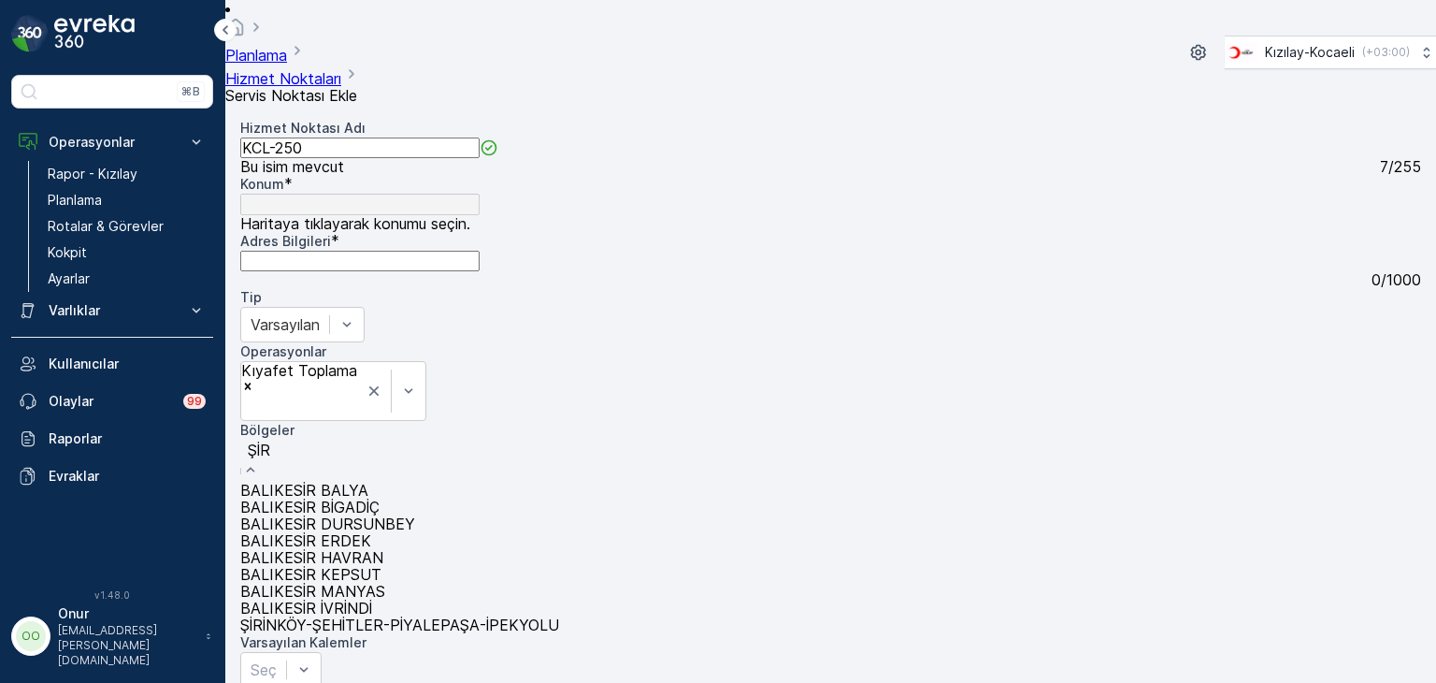
type input "ŞİRİ"
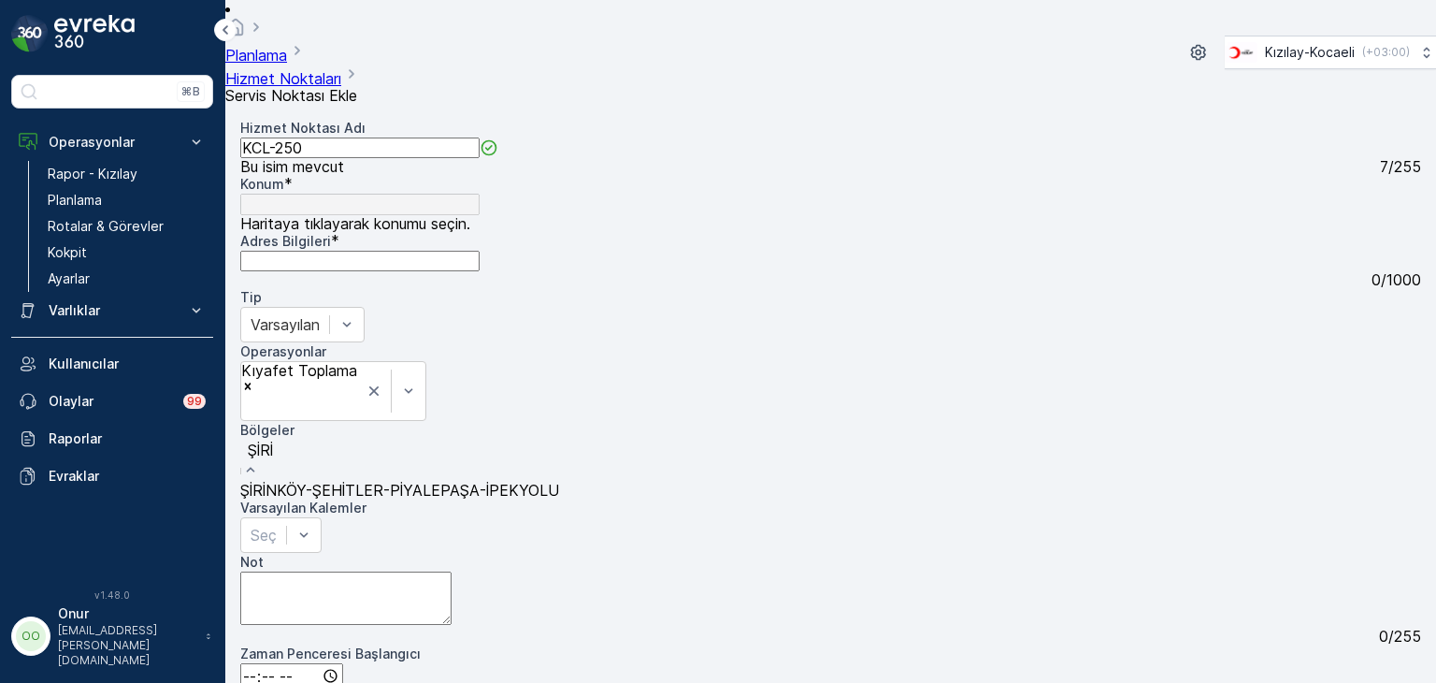
click at [403, 481] on span "ŞİRİNKÖY-ŞEHİTLER-PİYALEPAŞA-İPEKYOLU" at bounding box center [399, 490] width 319 height 19
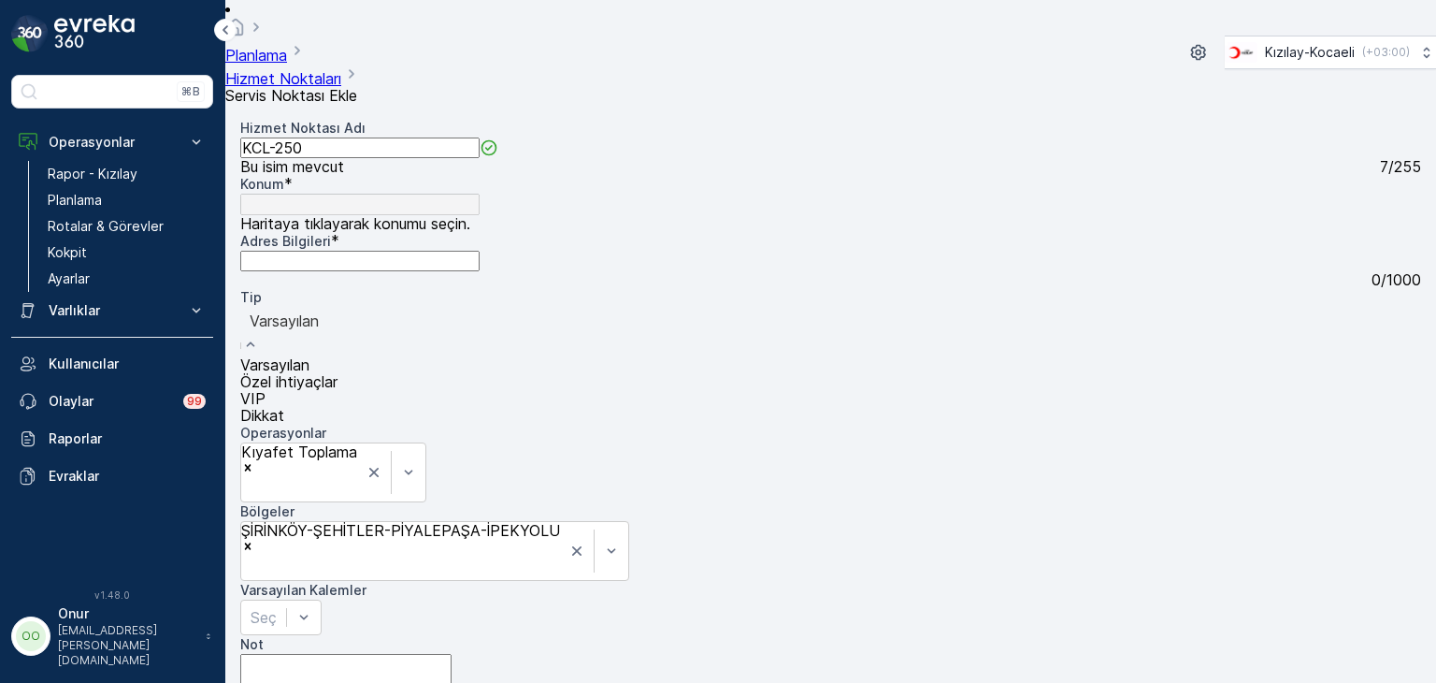
click at [338, 327] on div "Varsayılan" at bounding box center [288, 332] width 97 height 50
click at [338, 365] on div "Varsayılan" at bounding box center [288, 364] width 97 height 17
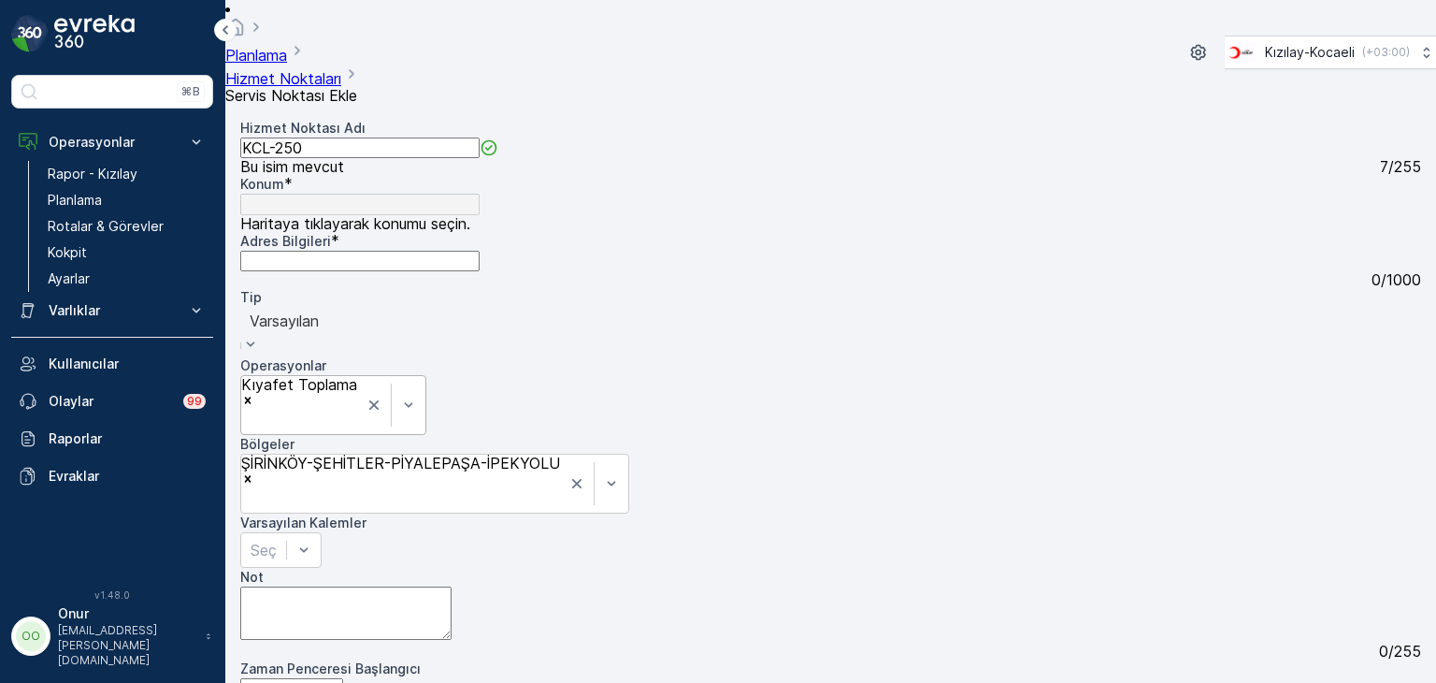
click at [357, 376] on div "Kıyafet Toplama" at bounding box center [299, 384] width 116 height 17
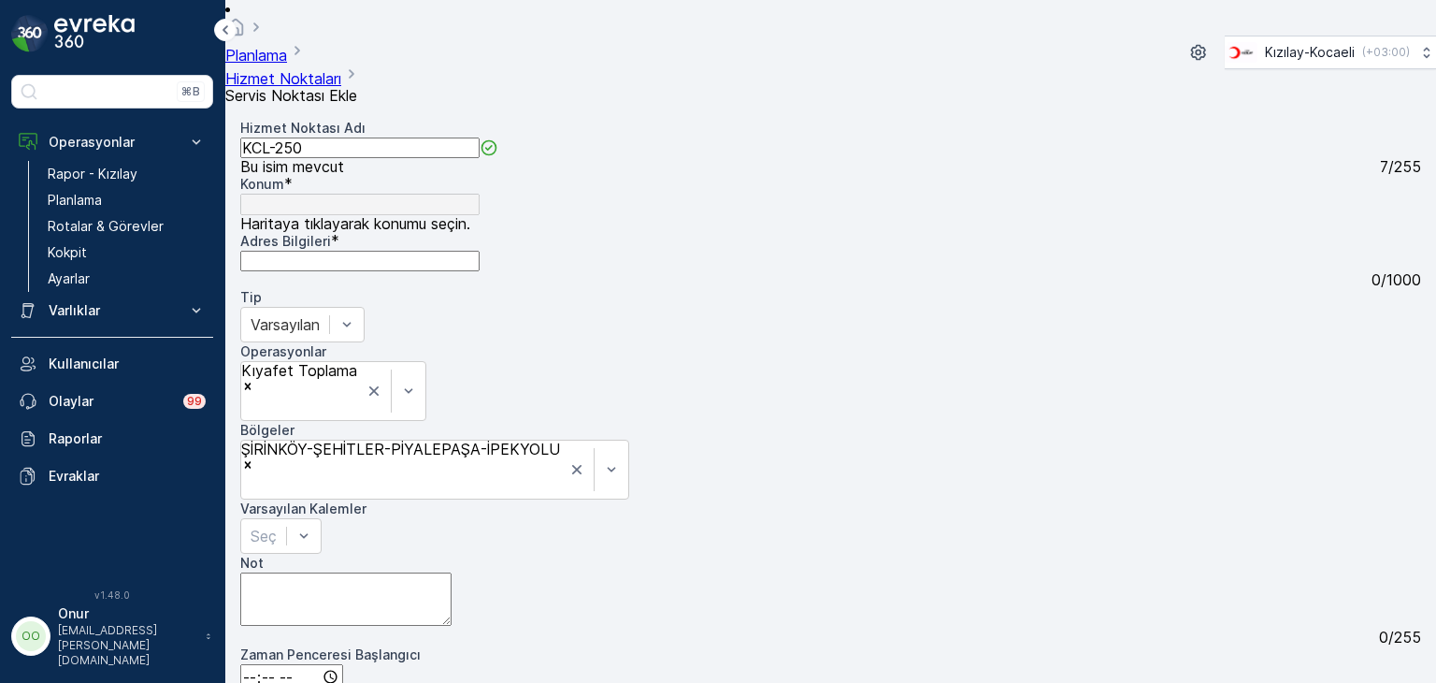
click at [480, 251] on Bilgileri "Adres Bilgileri" at bounding box center [359, 261] width 239 height 21
type input "KUBA CAMİ"
type input "37.0252853,37.3458037"
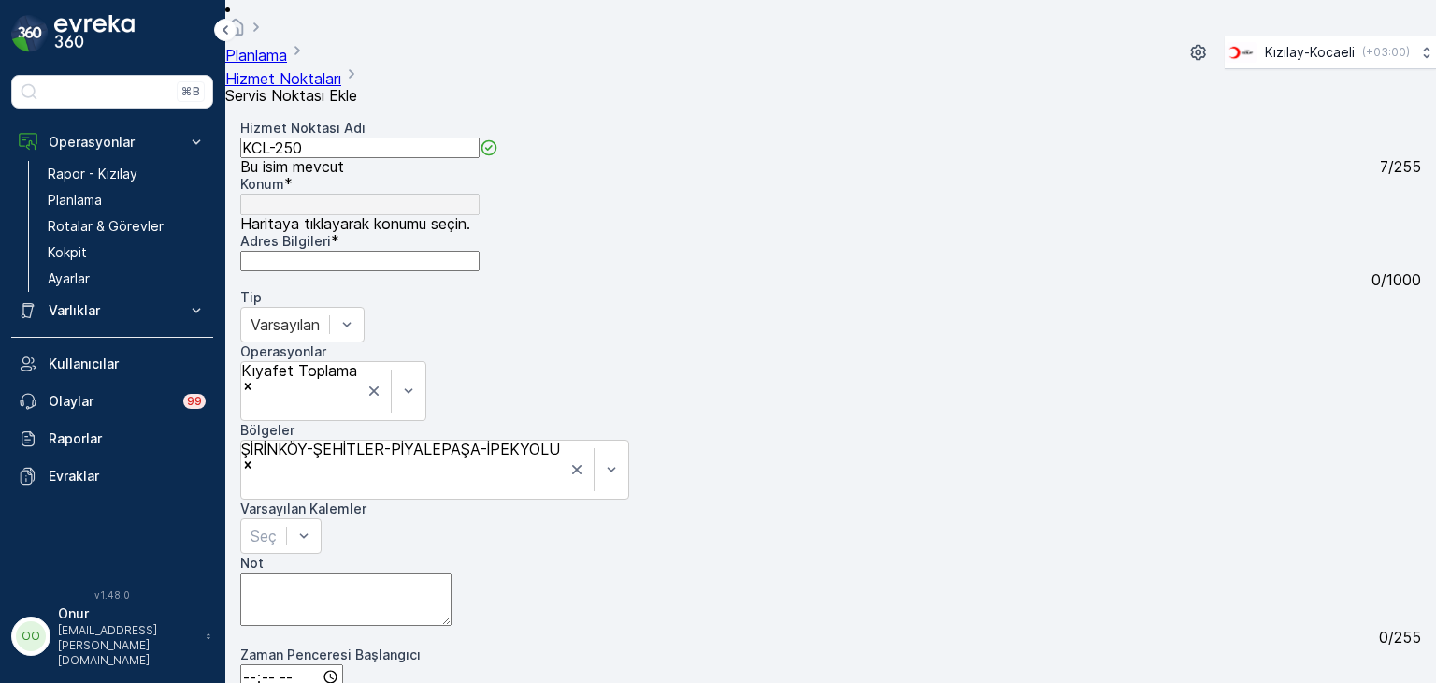
type Bilgileri "Karataş, 416. Cd. No:18, 27470 Şahinbey/Gaziantep, Türkiye"
type input "KÜBA CAMİİ"
type input "KÜBA CAMİİ GÖLCÜK"
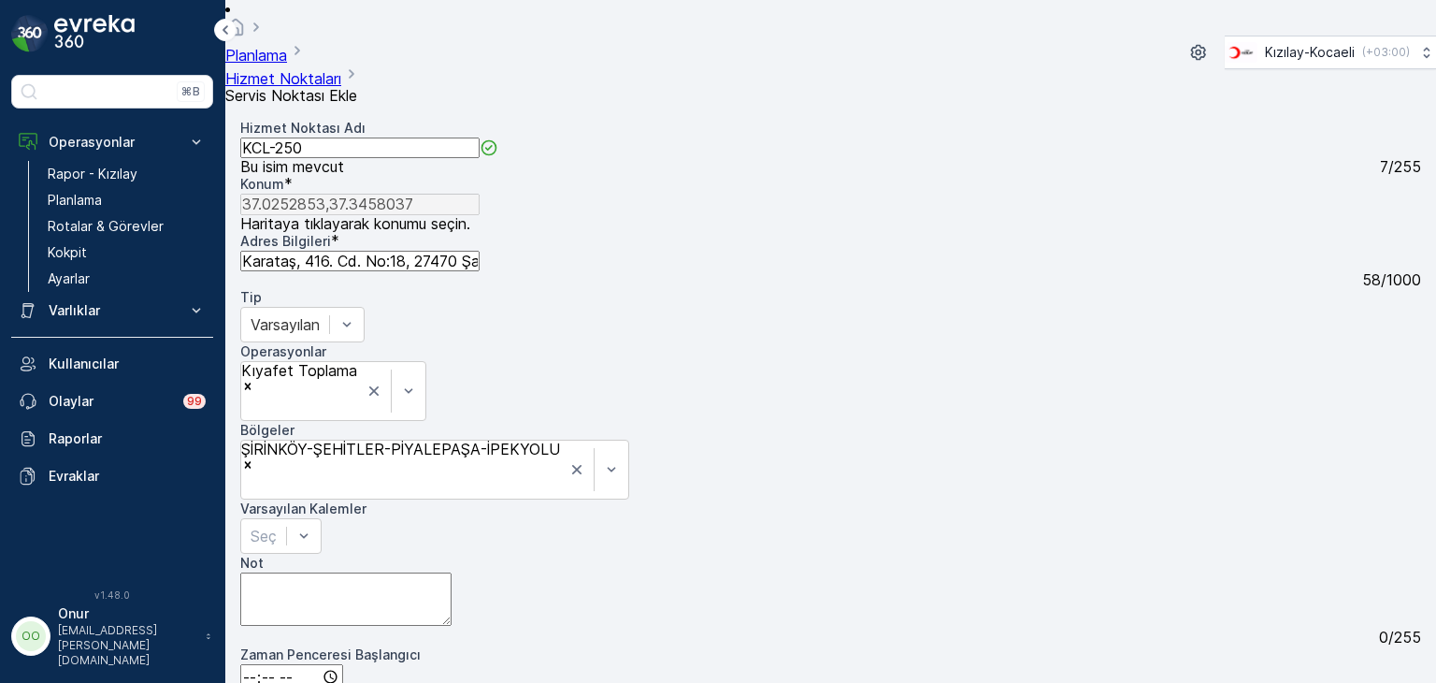
type input "40.7086555,29.8304349"
type Bilgileri "Piyalepaşa, Meriç Cd. No:18, 41650 Gölcük/Kocaeli, Türkiye"
drag, startPoint x: 1227, startPoint y: 456, endPoint x: 1044, endPoint y: 423, distance: 186.4
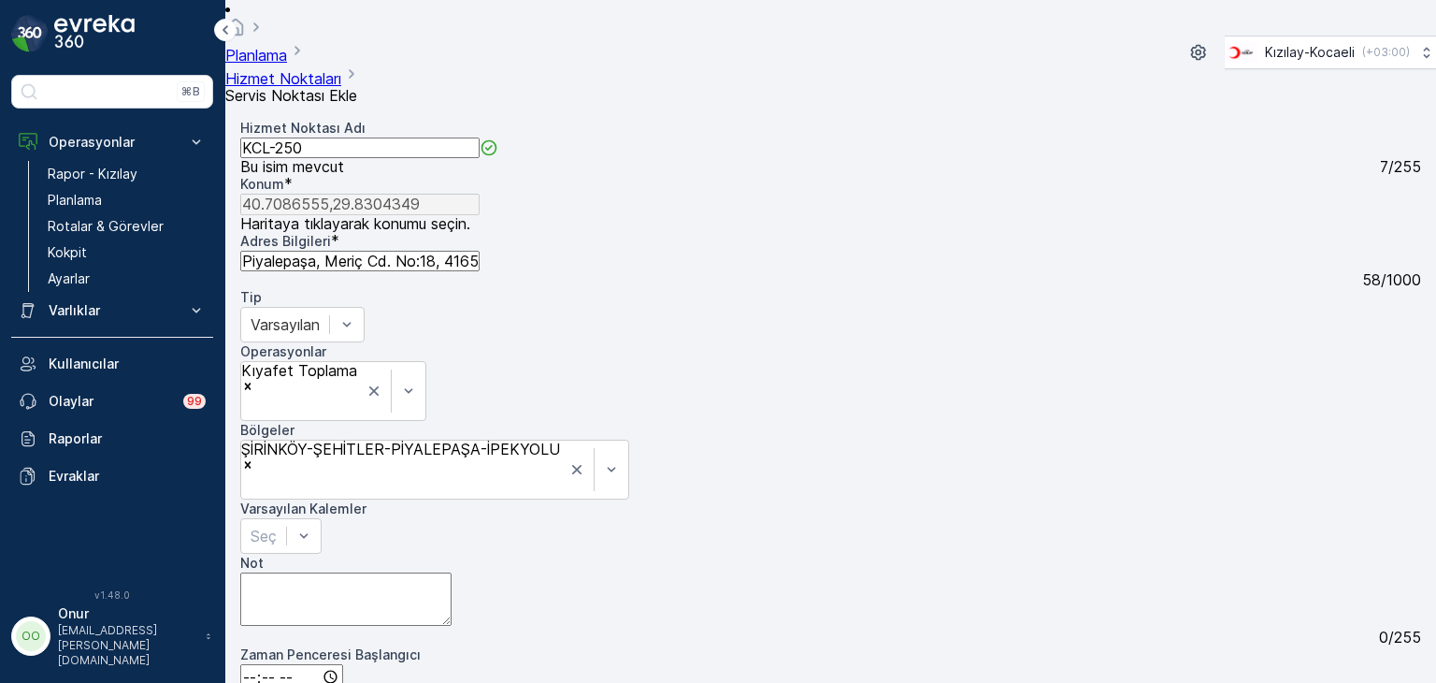
type input "40.70840828013168,29.830927544531406"
type Bilgileri "Piyalepaşa, Meriç Cd. No:23, 41650 Gölcük/Kocaeli, Türkiye"
drag, startPoint x: 266, startPoint y: 232, endPoint x: 464, endPoint y: 257, distance: 199.9
click at [464, 257] on div "Adres Bilgileri * Piyalepaşa, Meriç Cd. No:23, 41650 Gölcük/Kocaeli, Türkiye 58…" at bounding box center [830, 260] width 1181 height 56
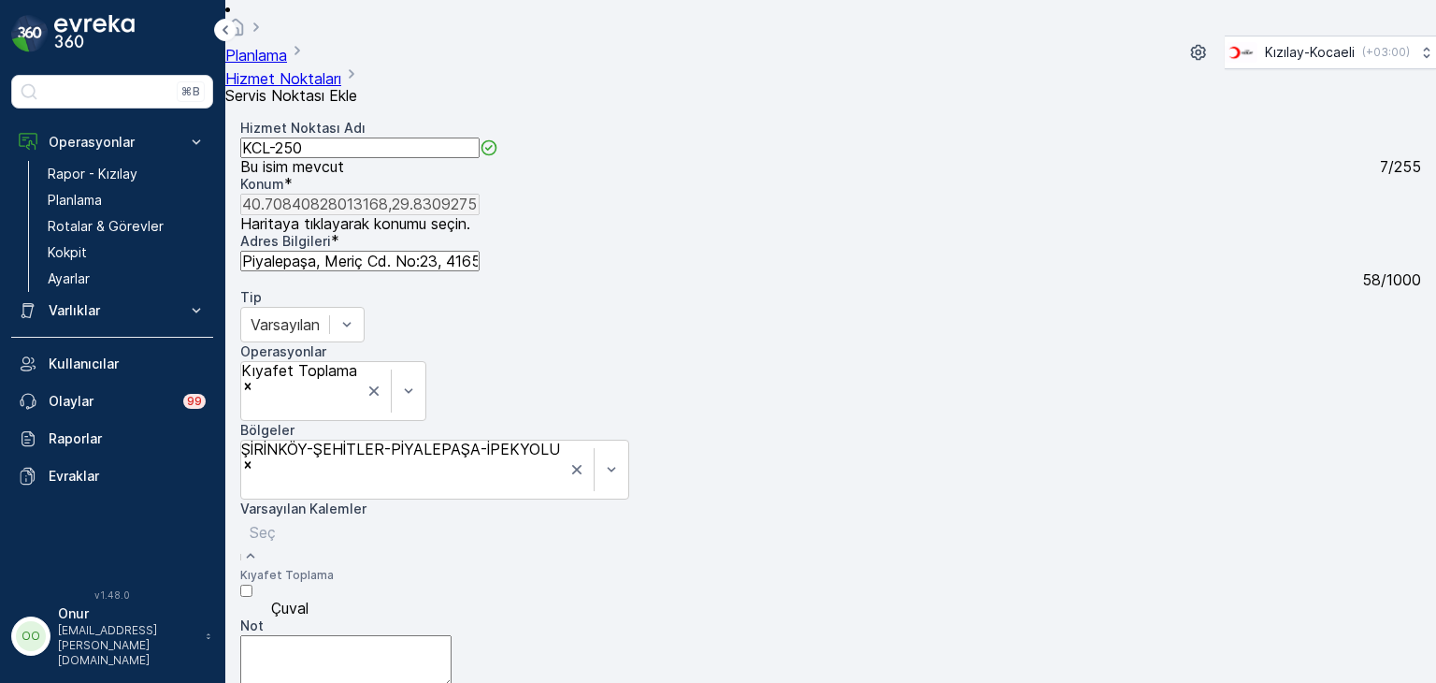
click at [334, 583] on div "Çuval" at bounding box center [287, 600] width 94 height 34
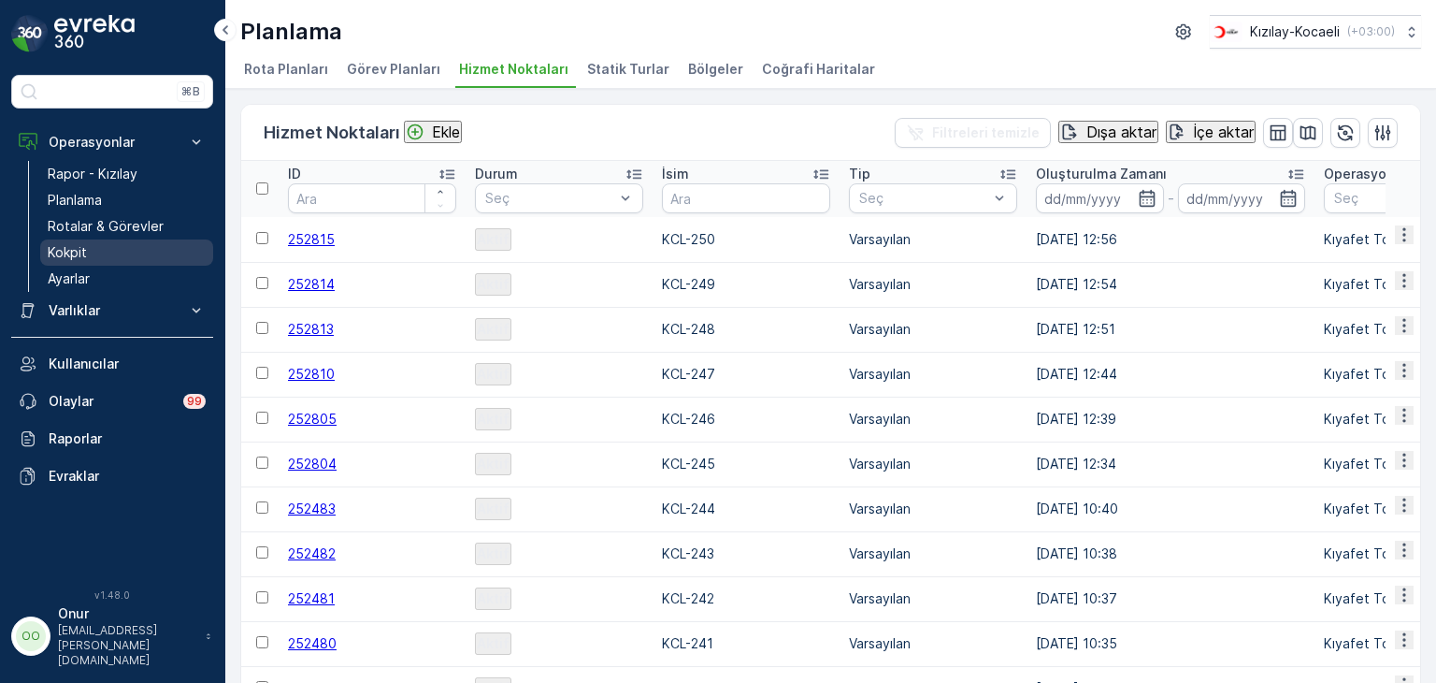
click at [76, 257] on p "Kokpit" at bounding box center [67, 252] width 39 height 19
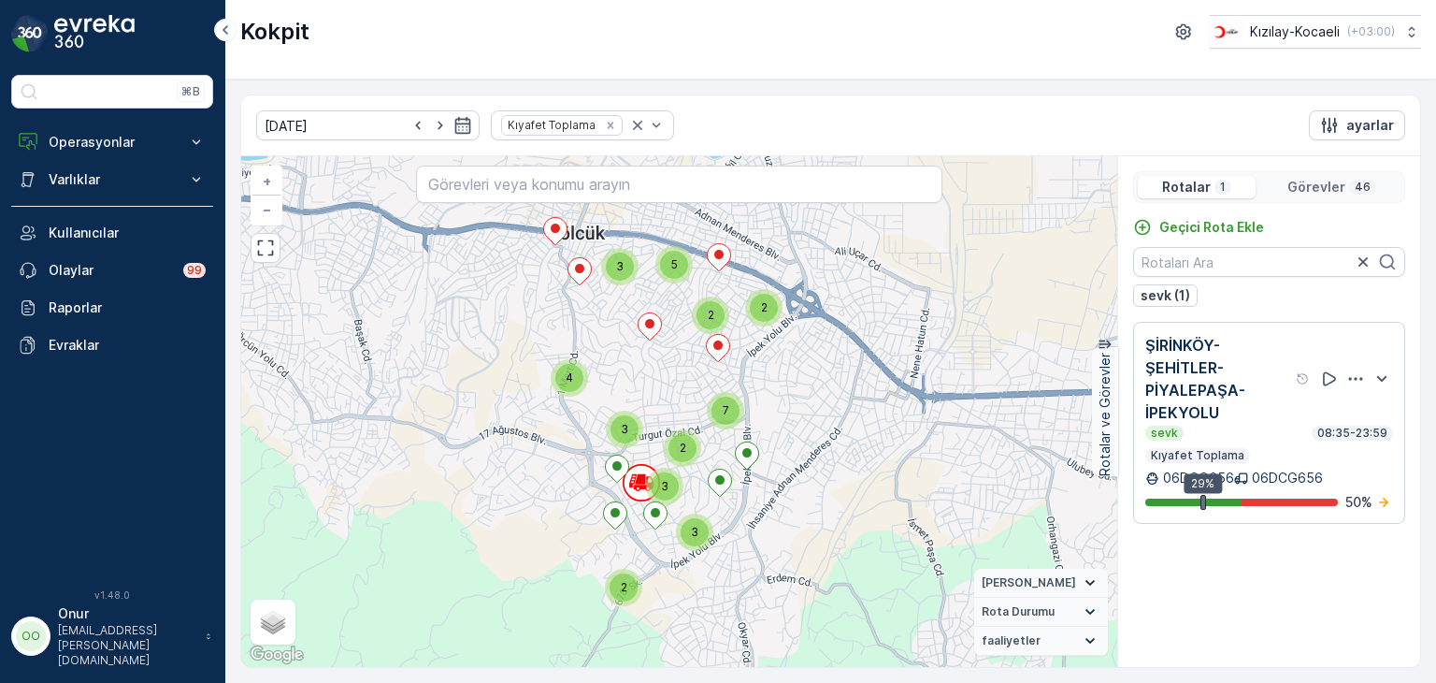
click at [1348, 187] on div "Görevler 46" at bounding box center [1331, 187] width 137 height 22
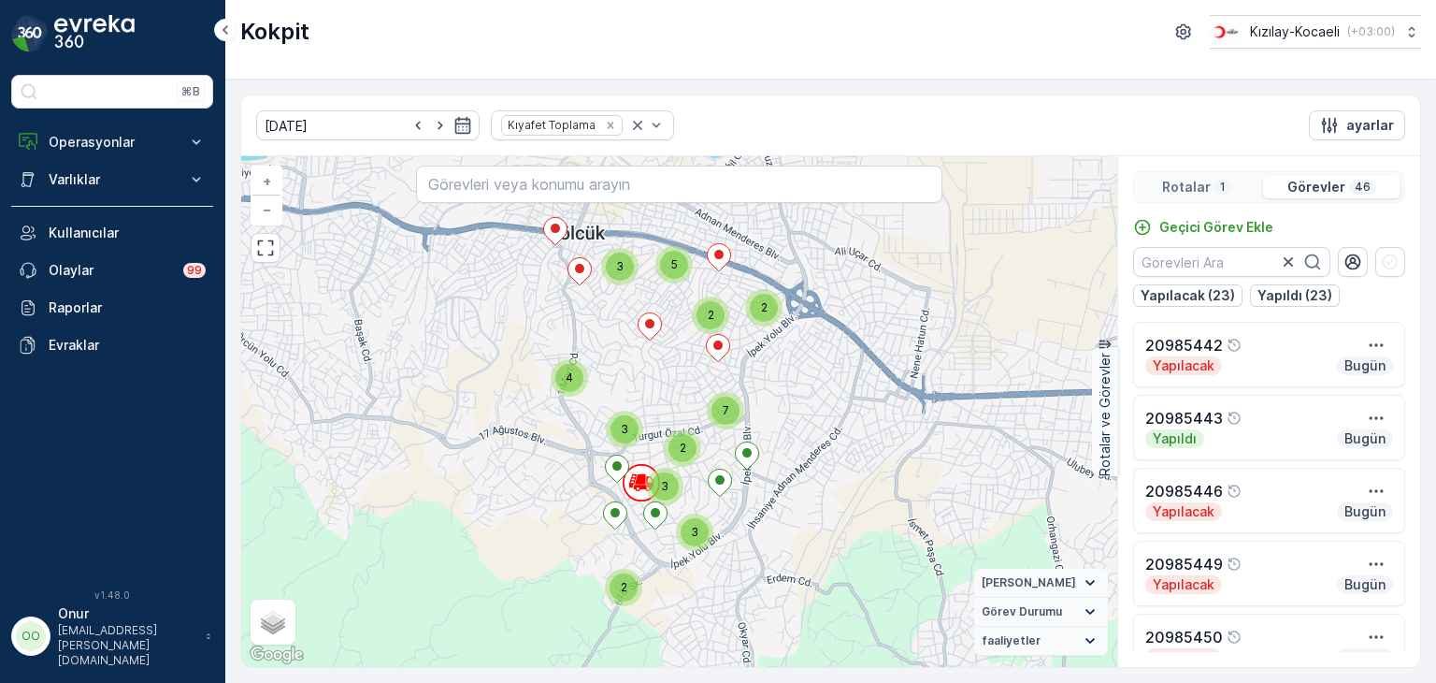
click at [1219, 196] on div "Rotalar 1" at bounding box center [1197, 187] width 118 height 22
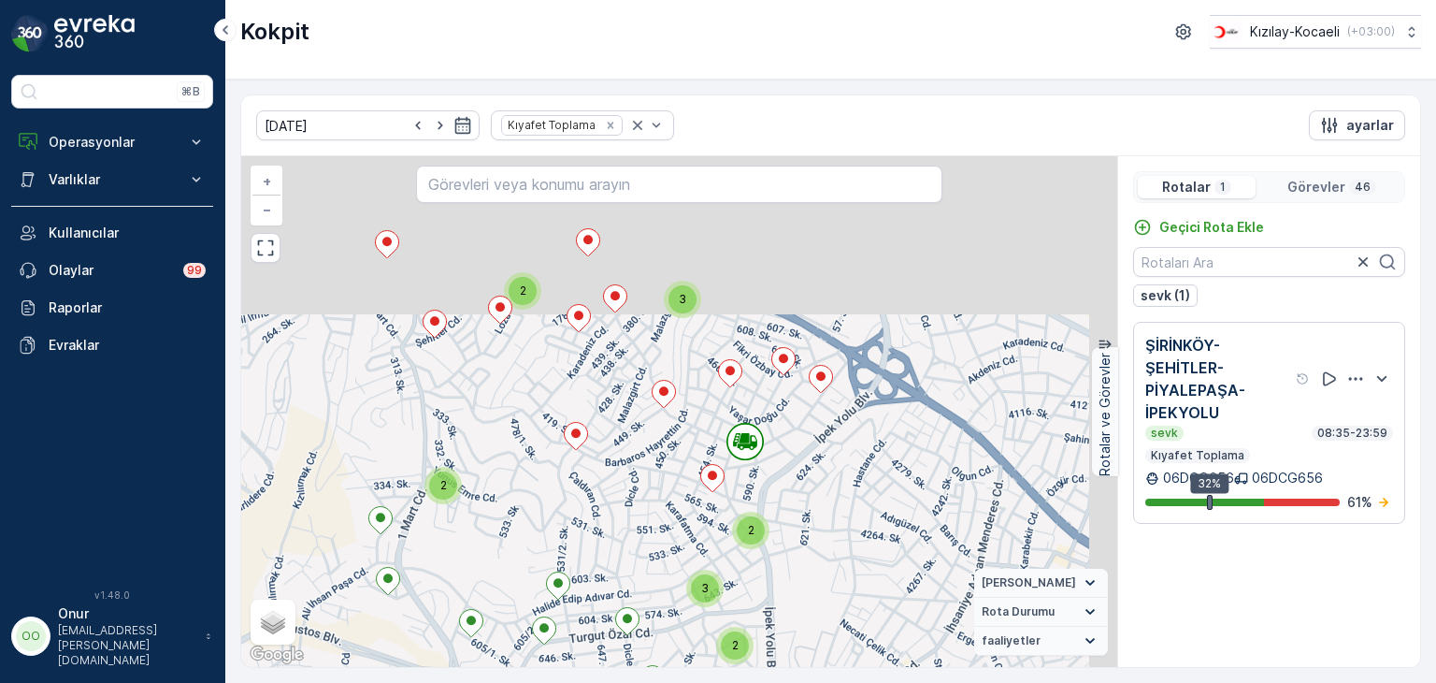
drag, startPoint x: 699, startPoint y: 296, endPoint x: 670, endPoint y: 487, distance: 193.9
click at [670, 487] on div "2 2 3 2 2 2 2 3 + − Uydu Yol haritası Arazi Karışık Leaflet Klavye kısayolları …" at bounding box center [679, 411] width 876 height 511
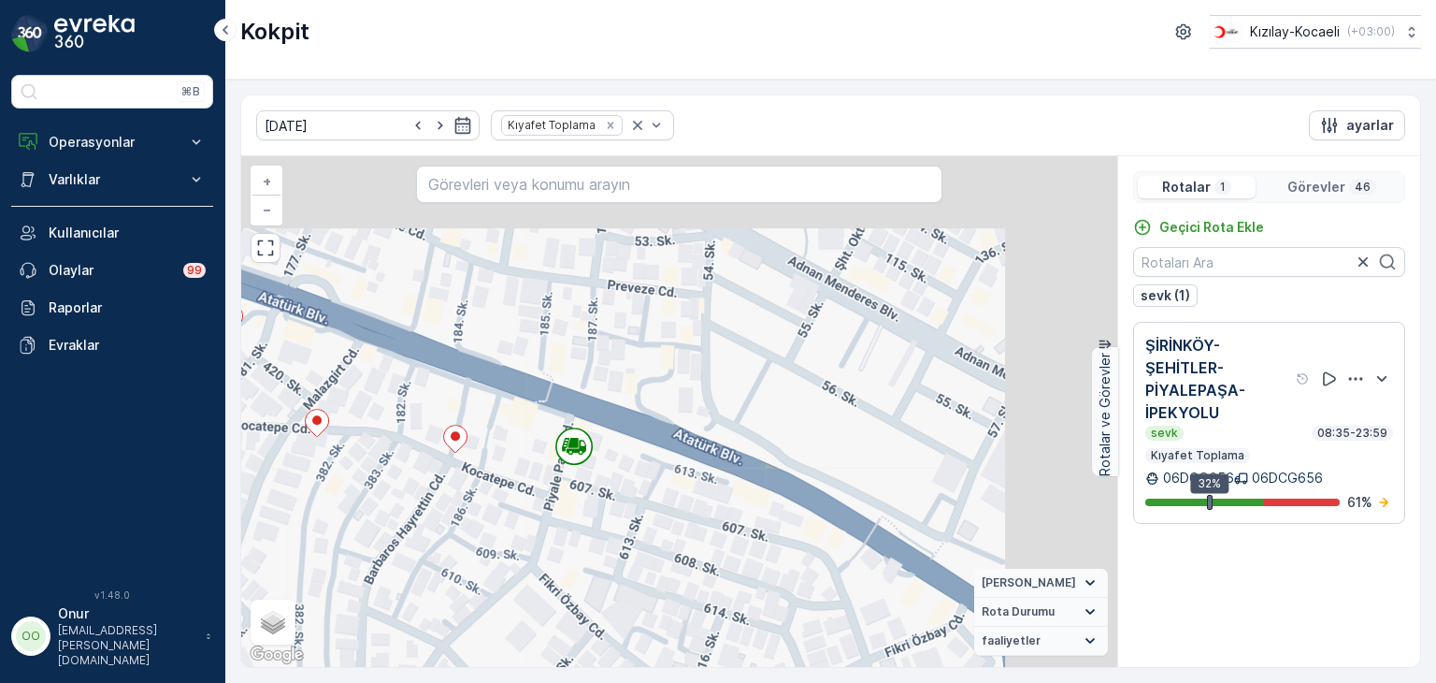
drag, startPoint x: 693, startPoint y: 416, endPoint x: 557, endPoint y: 548, distance: 189.1
click at [557, 548] on div "+ − Uydu Yol haritası Arazi Karışık Leaflet Klavye kısayolları Harita Verileri …" at bounding box center [679, 411] width 876 height 511
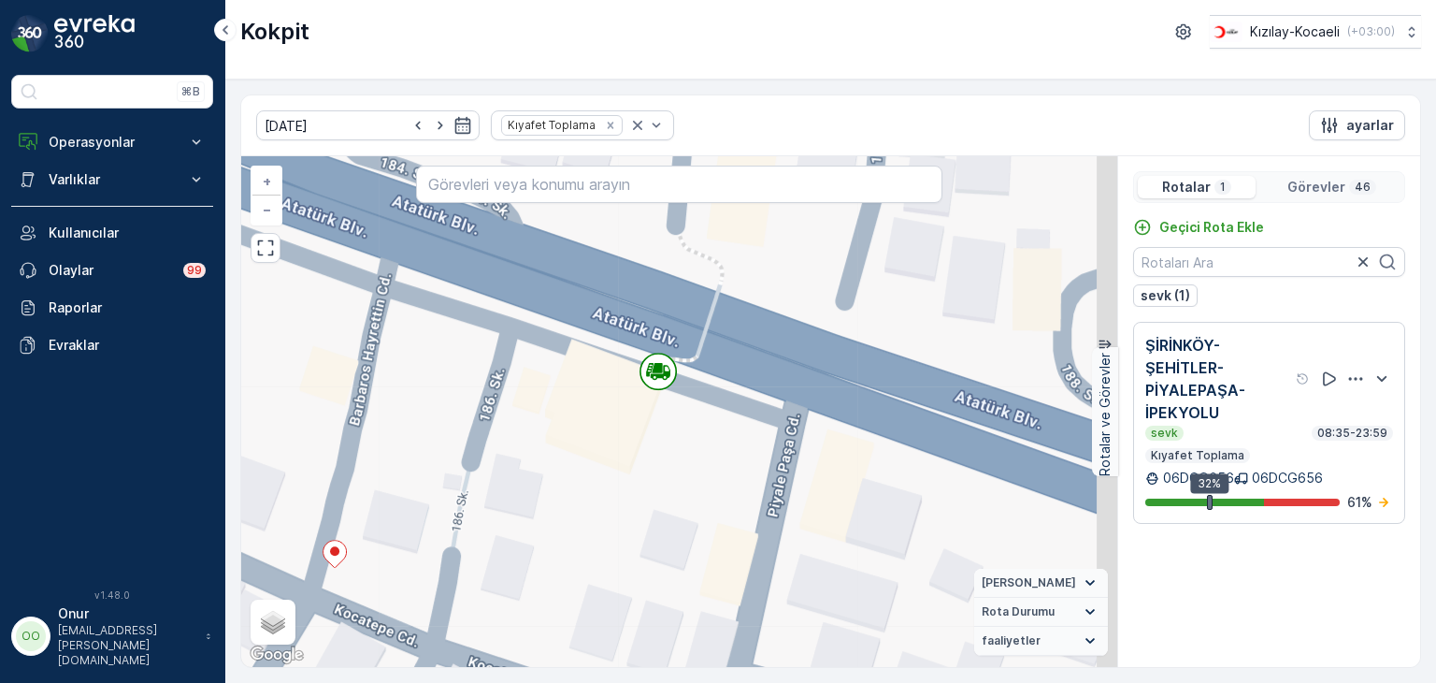
drag, startPoint x: 570, startPoint y: 334, endPoint x: 541, endPoint y: 521, distance: 189.3
click at [541, 521] on div "+ − Uydu Yol haritası Arazi Karışık Leaflet Klavye kısayolları Harita Verileri …" at bounding box center [679, 411] width 876 height 511
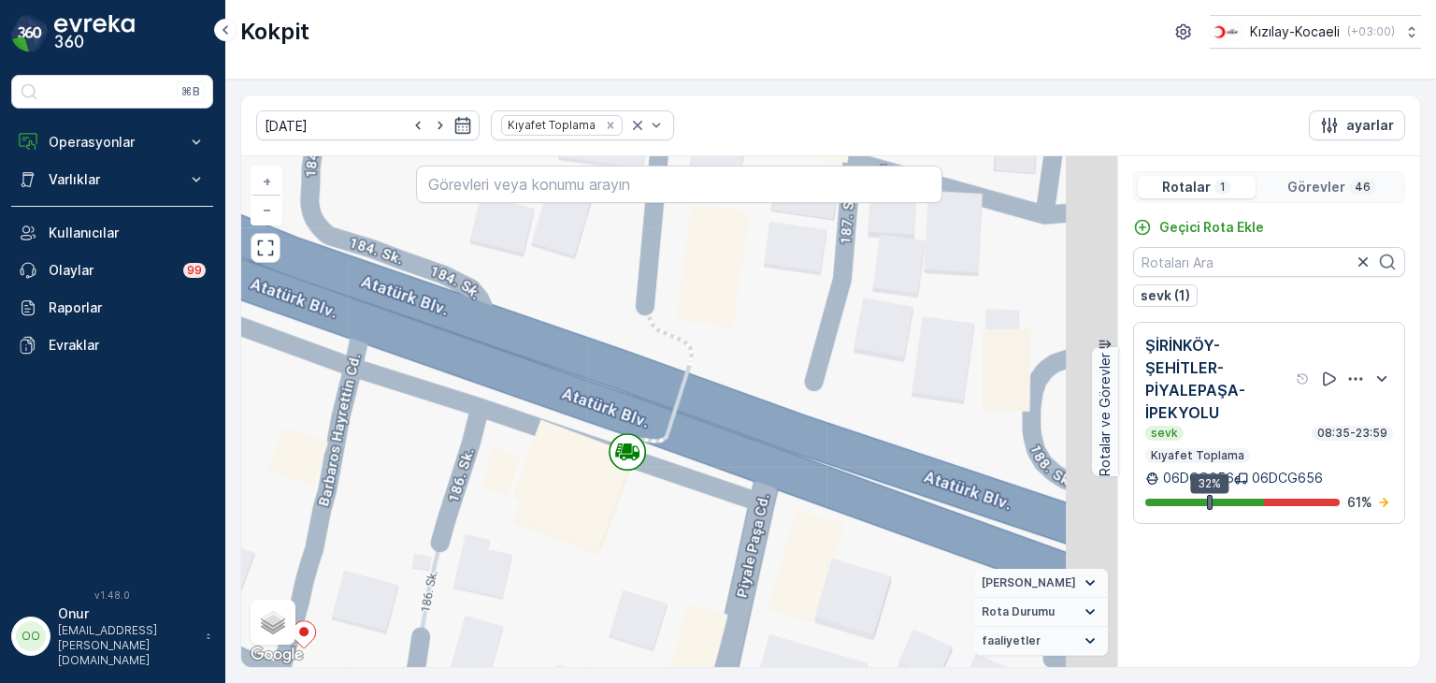
drag, startPoint x: 772, startPoint y: 514, endPoint x: 576, endPoint y: 542, distance: 197.5
click at [576, 542] on div "+ − Uydu Yol haritası Arazi Karışık Leaflet Klavye kısayolları Harita Verileri …" at bounding box center [679, 411] width 876 height 511
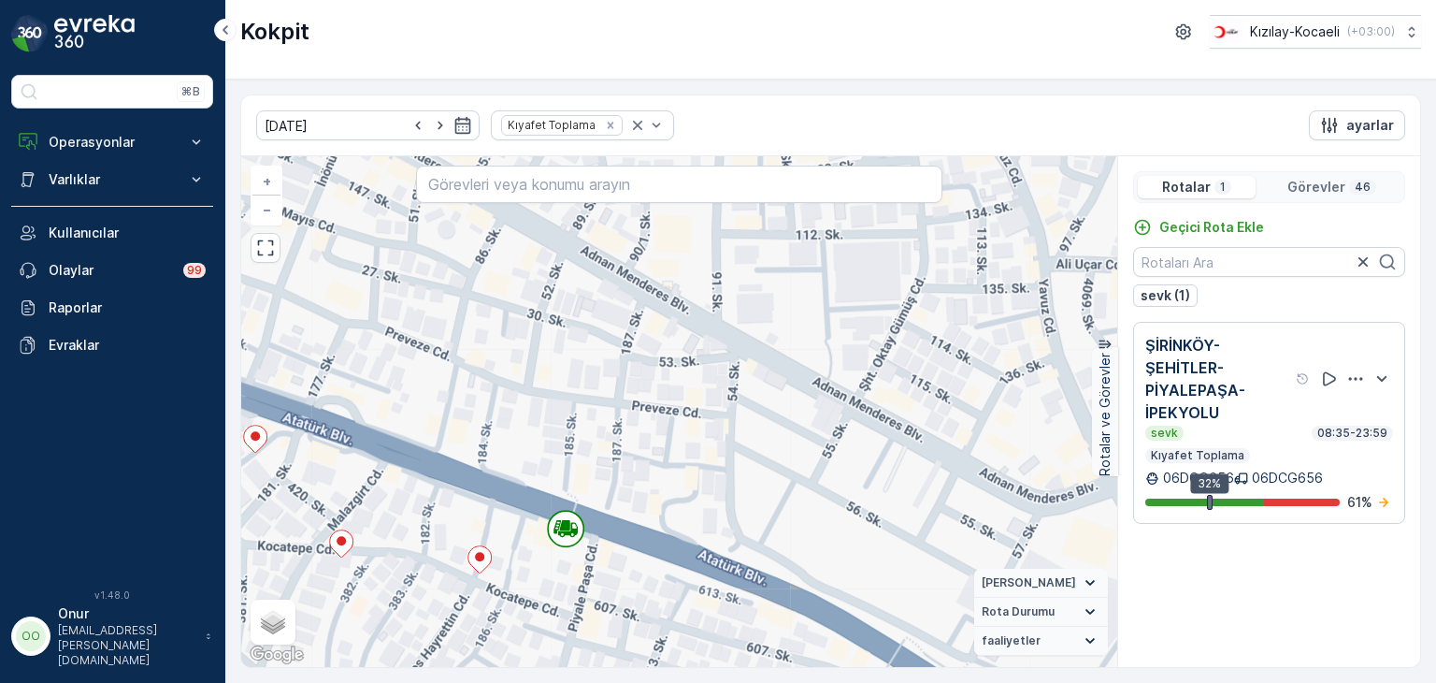
click at [1320, 189] on p "Görevler" at bounding box center [1317, 187] width 58 height 19
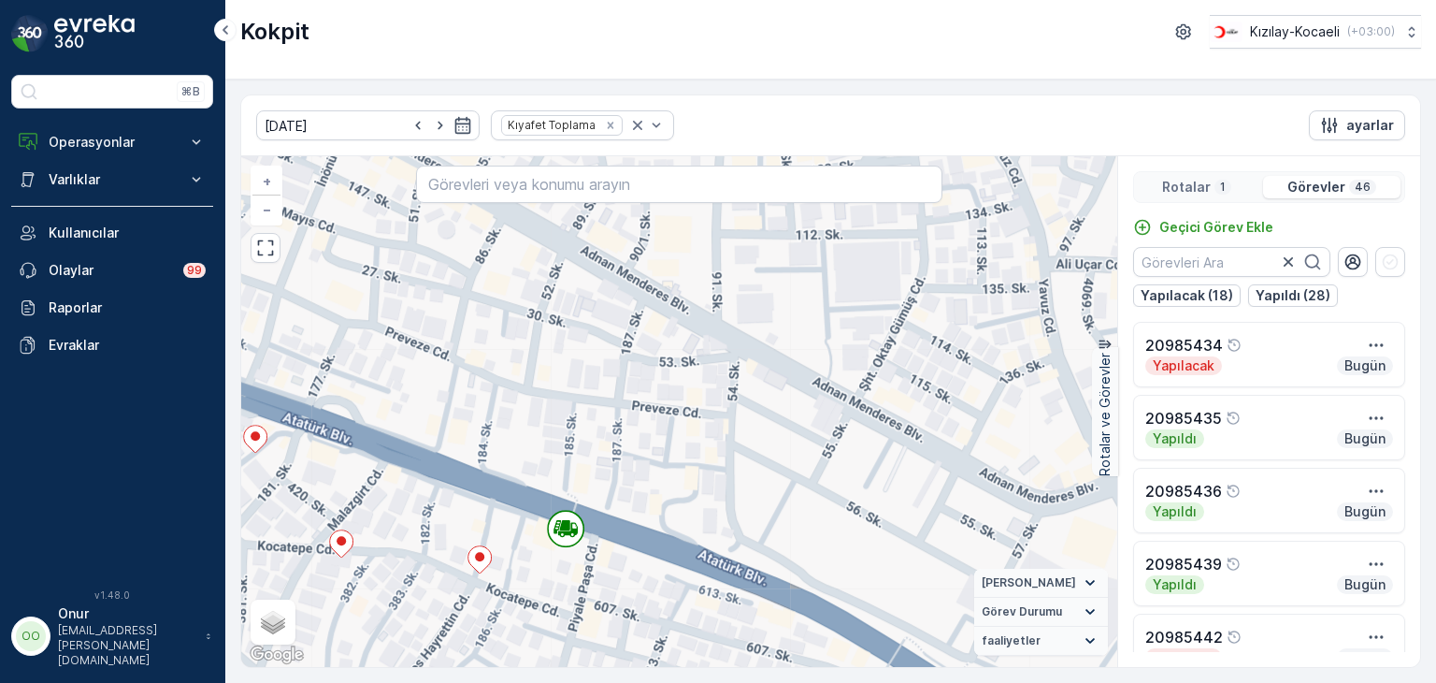
click at [1197, 182] on p "Rotalar" at bounding box center [1186, 187] width 49 height 19
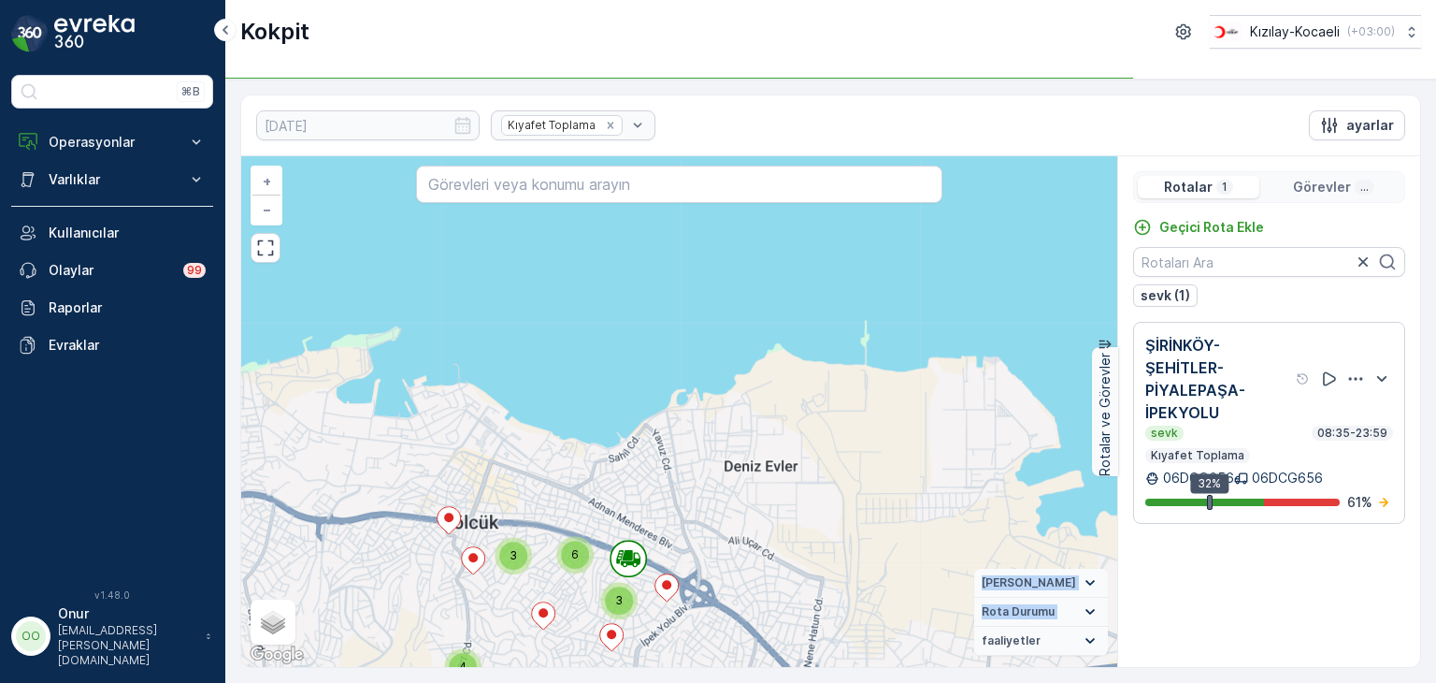
drag, startPoint x: 666, startPoint y: 670, endPoint x: 568, endPoint y: 500, distance: 195.7
click at [569, 504] on div "[DATE] Kıyafet Toplama ayarlar 2 4 6 3 3 3 4 2 3 7 + − Uydu Yol haritası Arazi …" at bounding box center [830, 380] width 1211 height 603
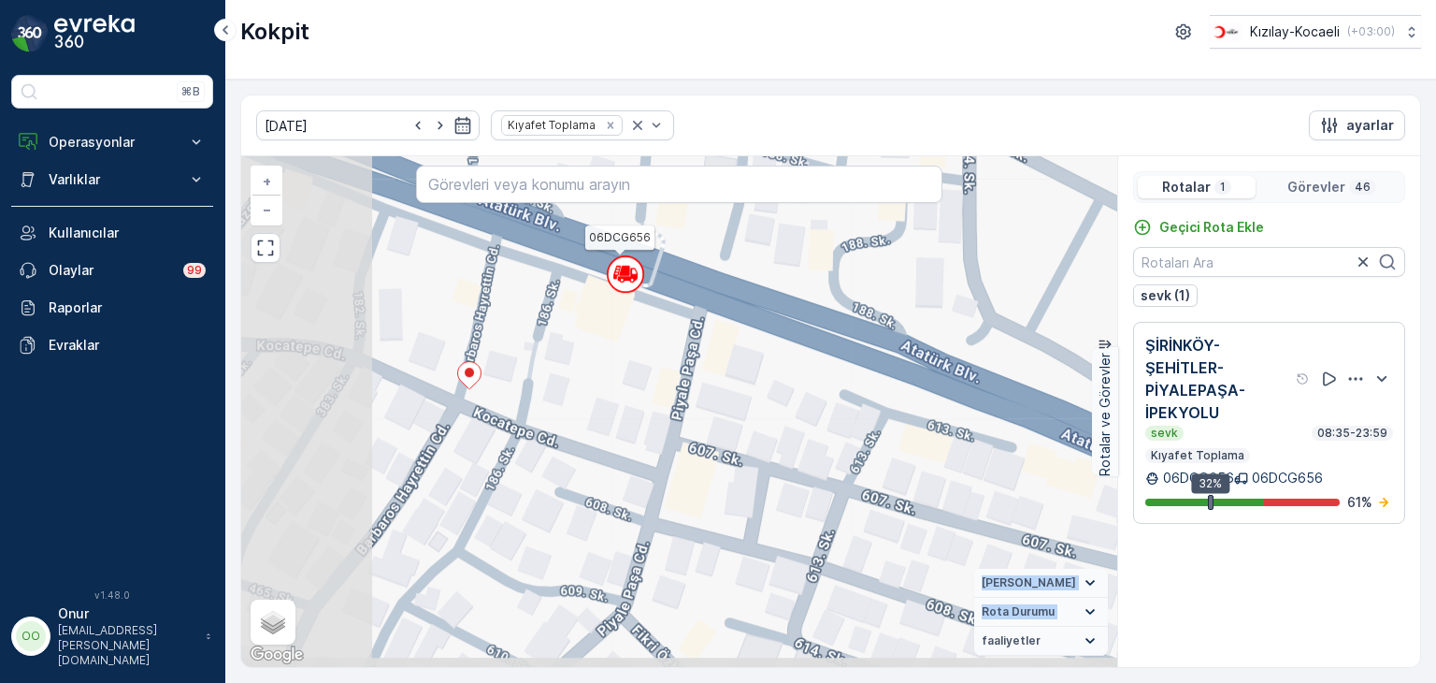
drag, startPoint x: 370, startPoint y: 449, endPoint x: 652, endPoint y: 367, distance: 293.3
click at [652, 367] on div "06DCG656 + − Uydu Yol haritası Arazi Karışık Leaflet Klavye kısayolları Harita …" at bounding box center [679, 411] width 876 height 511
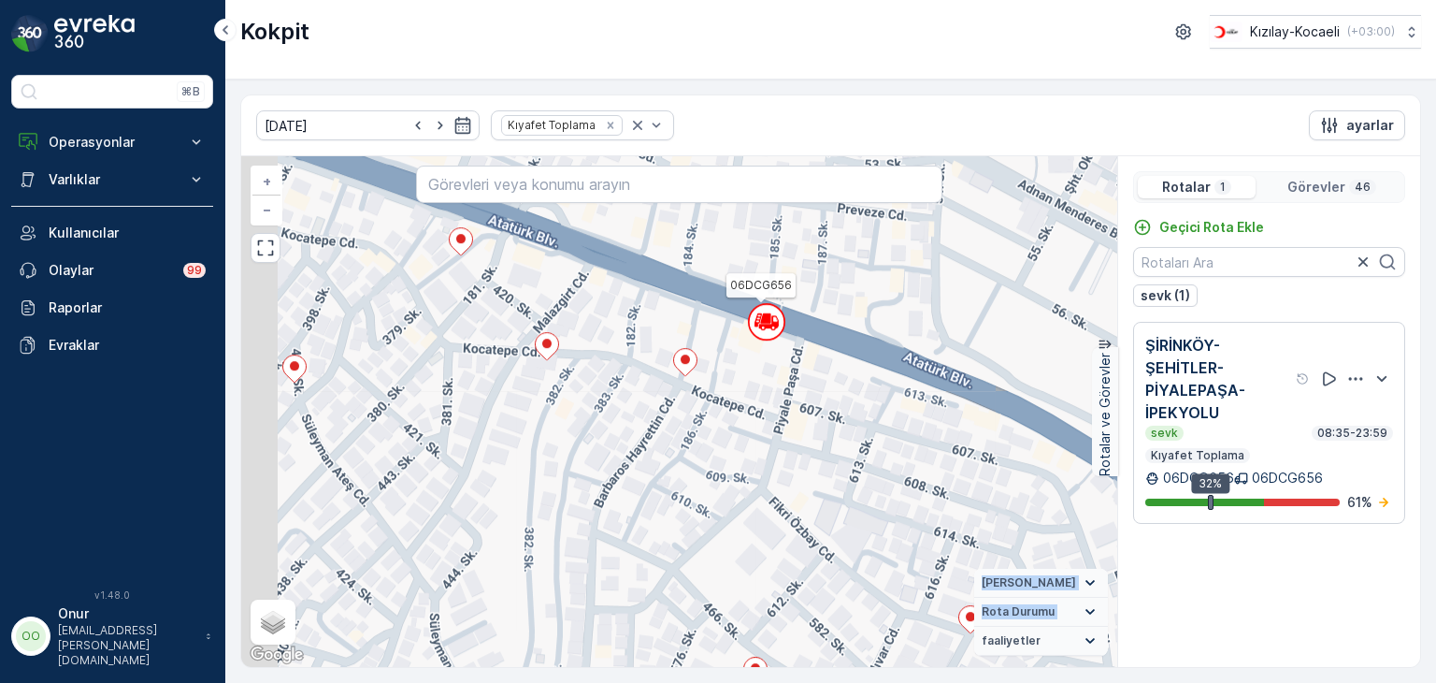
drag, startPoint x: 484, startPoint y: 435, endPoint x: 642, endPoint y: 421, distance: 158.7
click at [653, 422] on div "06DCG656 + − Uydu Yol haritası Arazi Karışık Leaflet Klavye kısayolları Harita …" at bounding box center [679, 411] width 876 height 511
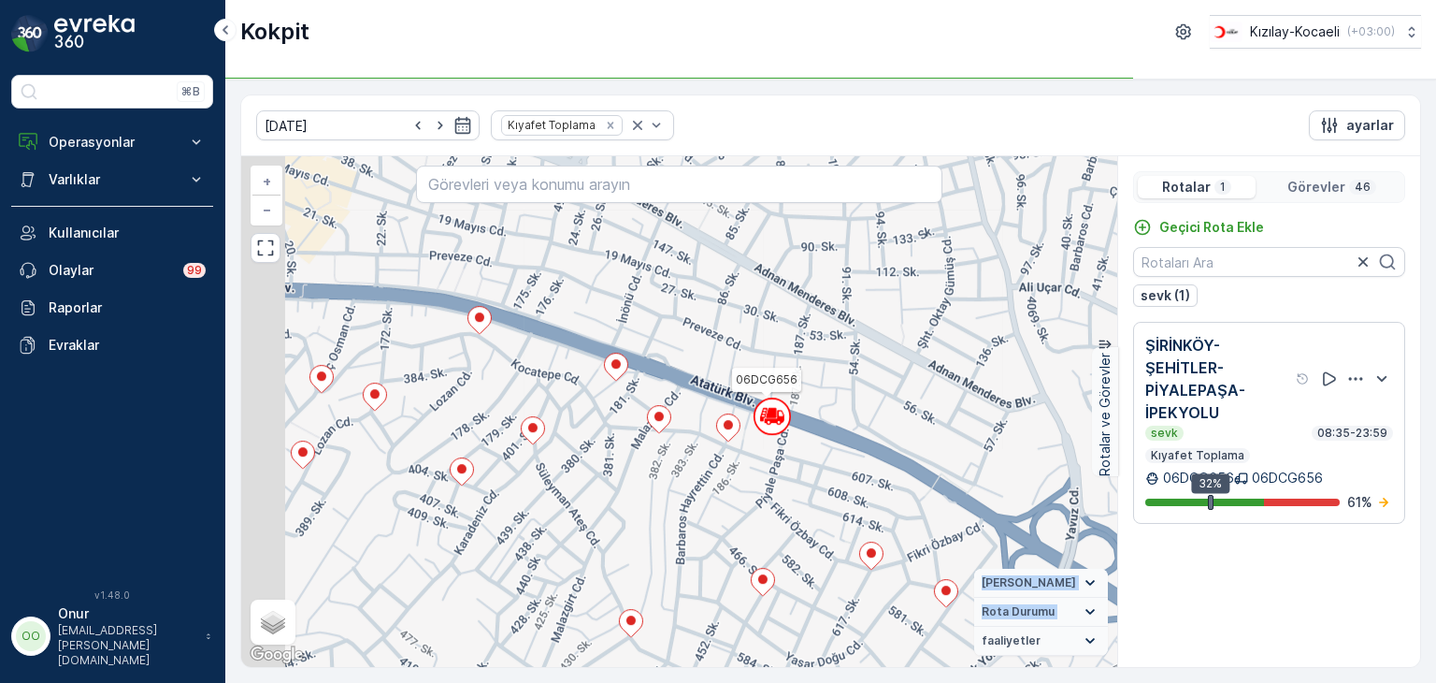
drag, startPoint x: 524, startPoint y: 364, endPoint x: 670, endPoint y: 252, distance: 184.1
click at [670, 252] on div "06DCG656 + − Uydu Yol haritası Arazi Karışık Leaflet Klavye kısayolları Harita …" at bounding box center [679, 411] width 876 height 511
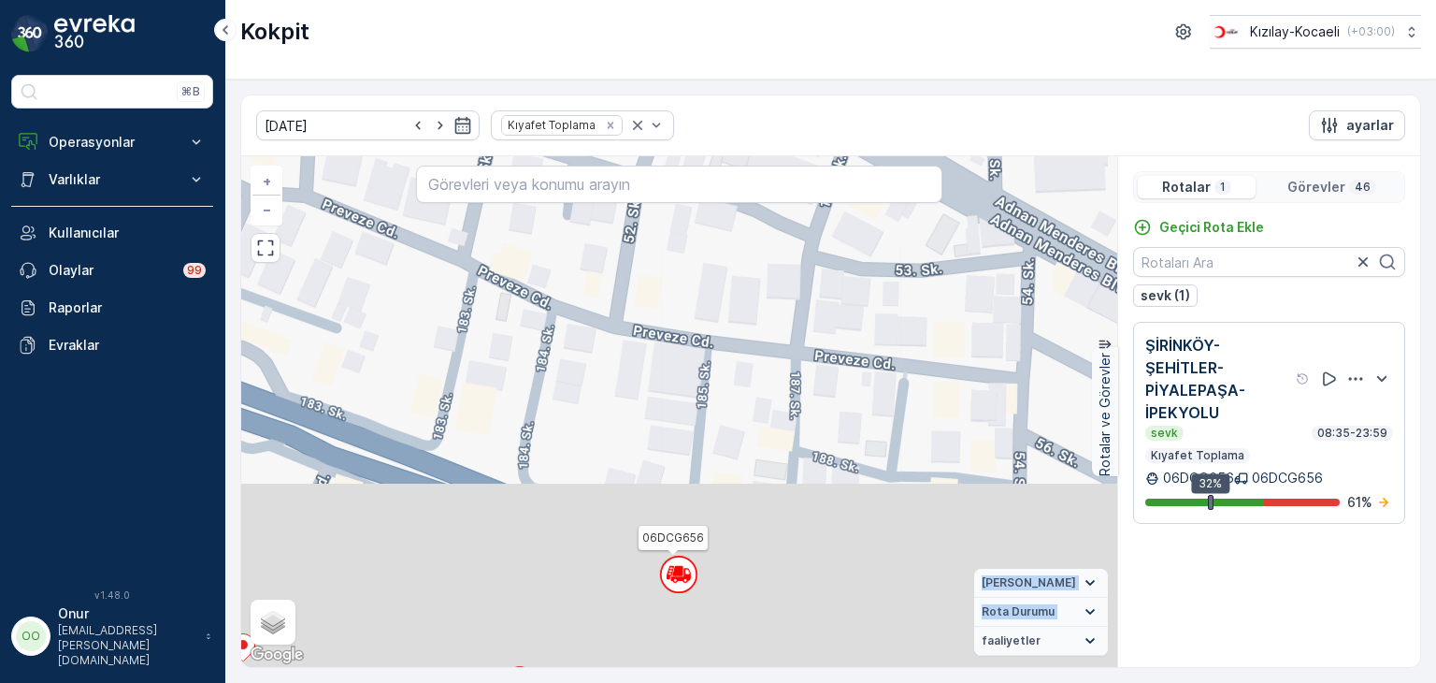
drag, startPoint x: 661, startPoint y: 484, endPoint x: 718, endPoint y: 217, distance: 273.5
click at [718, 217] on div "06DCG656 + − Uydu Yol haritası Arazi Karışık Leaflet Klavye kısayolları Harita …" at bounding box center [679, 411] width 876 height 511
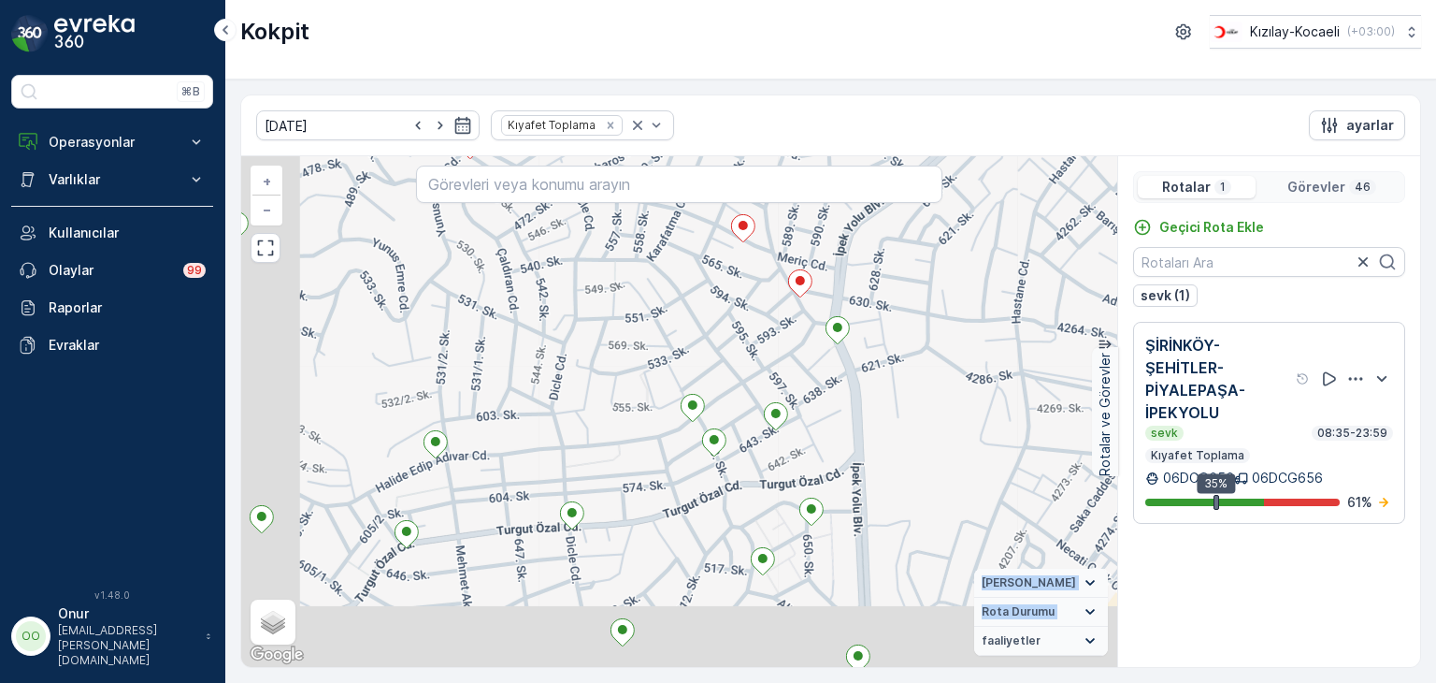
drag, startPoint x: 580, startPoint y: 571, endPoint x: 707, endPoint y: 378, distance: 231.6
click at [701, 379] on div "+ − Uydu Yol haritası Arazi Karışık Leaflet Klavye kısayolları Harita Verileri …" at bounding box center [679, 411] width 876 height 511
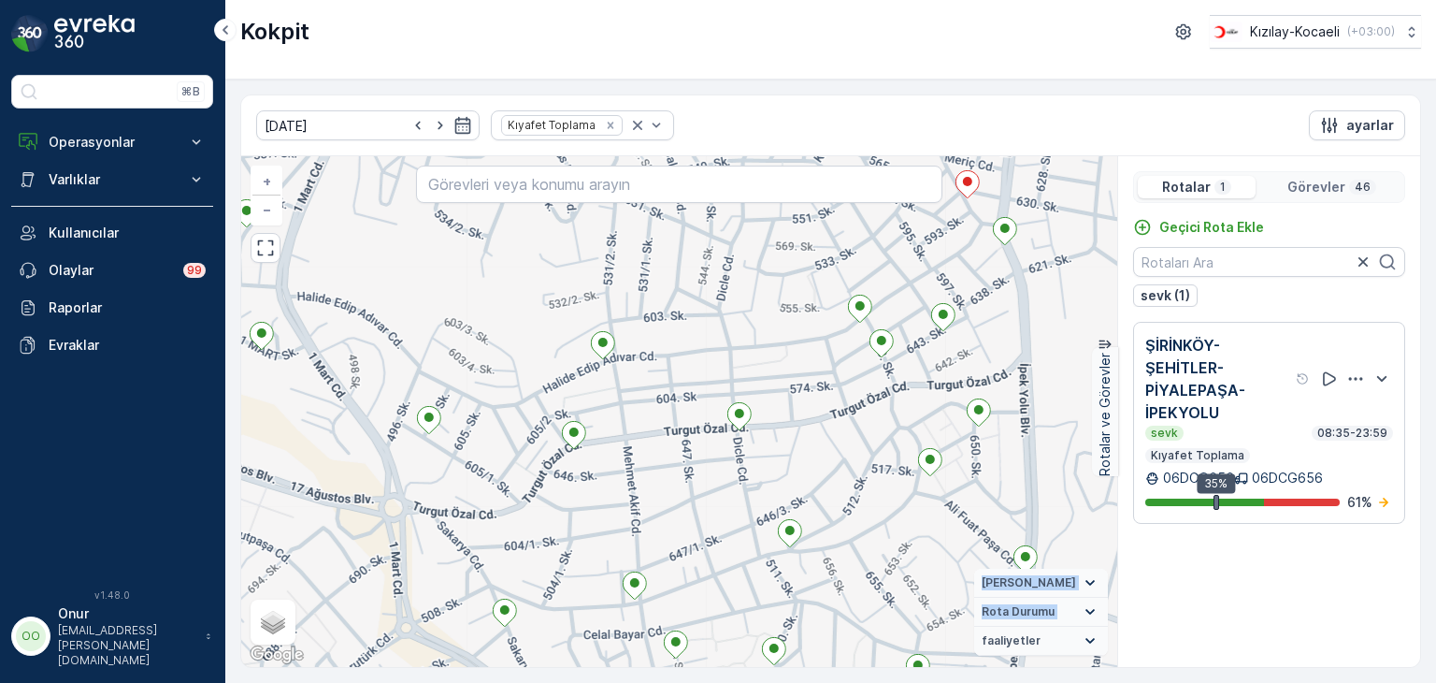
click at [666, 322] on div "+ − Uydu Yol haritası Arazi Karışık Leaflet Klavye kısayolları Harita Verileri …" at bounding box center [679, 411] width 876 height 511
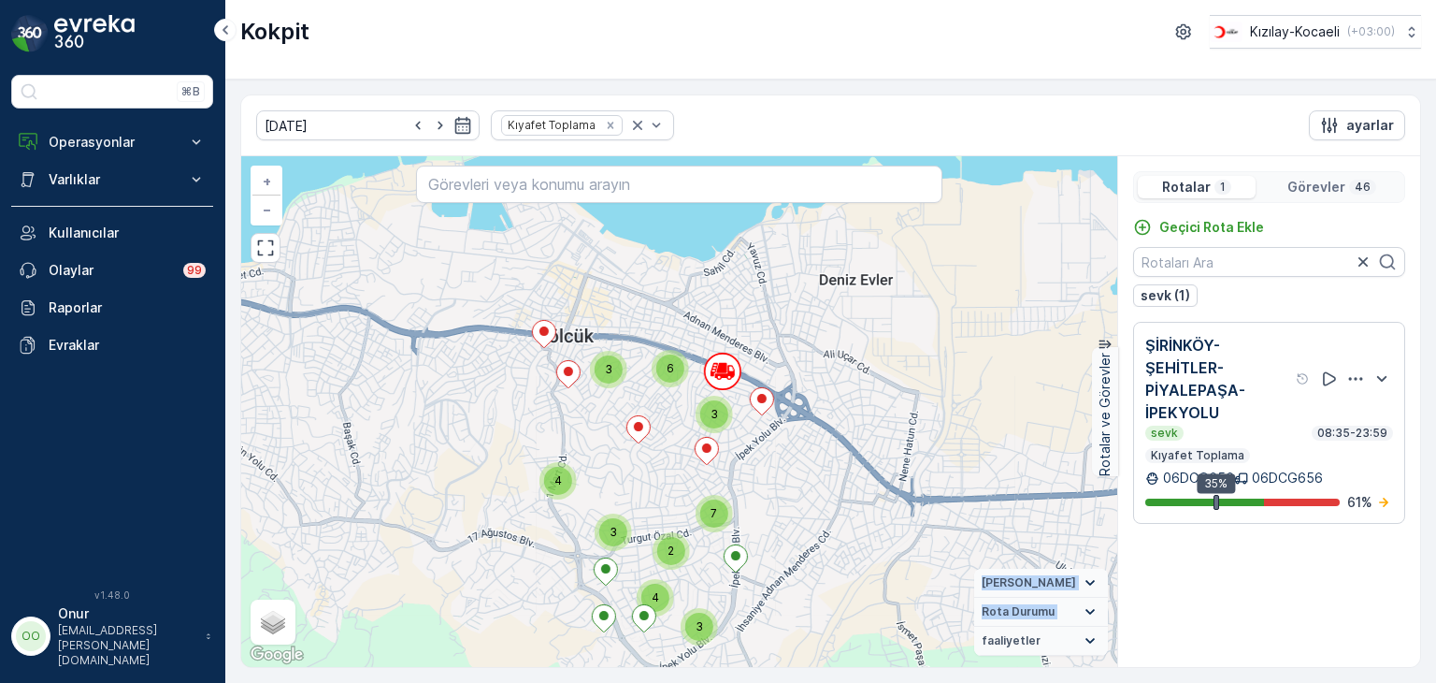
drag, startPoint x: 707, startPoint y: 282, endPoint x: 668, endPoint y: 496, distance: 216.8
click at [668, 496] on div "2 4 6 3 3 3 4 2 3 7 + − Uydu Yol haritası Arazi Karışık Leaflet Klavye kısayoll…" at bounding box center [679, 411] width 876 height 511
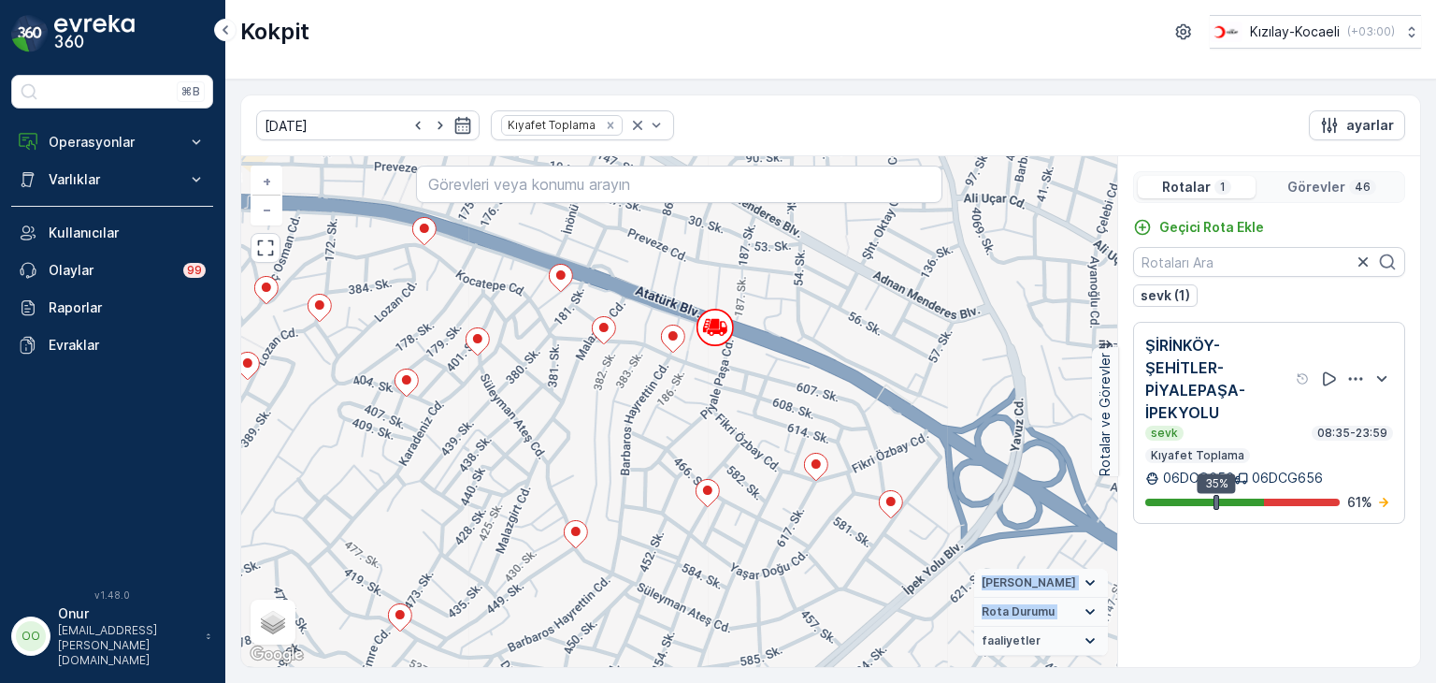
click at [1361, 180] on p "46" at bounding box center [1363, 187] width 20 height 15
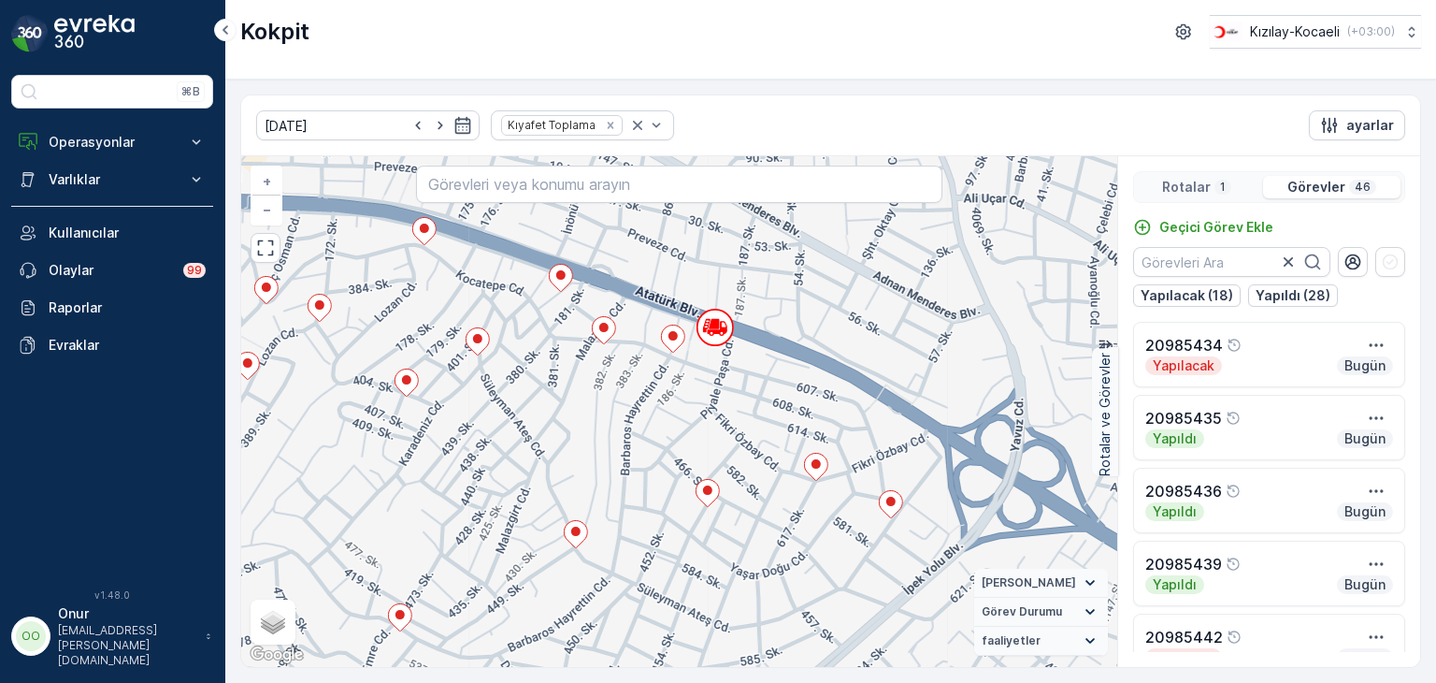
click at [1212, 173] on div "Rotalar 1 Görevler 46" at bounding box center [1269, 187] width 272 height 32
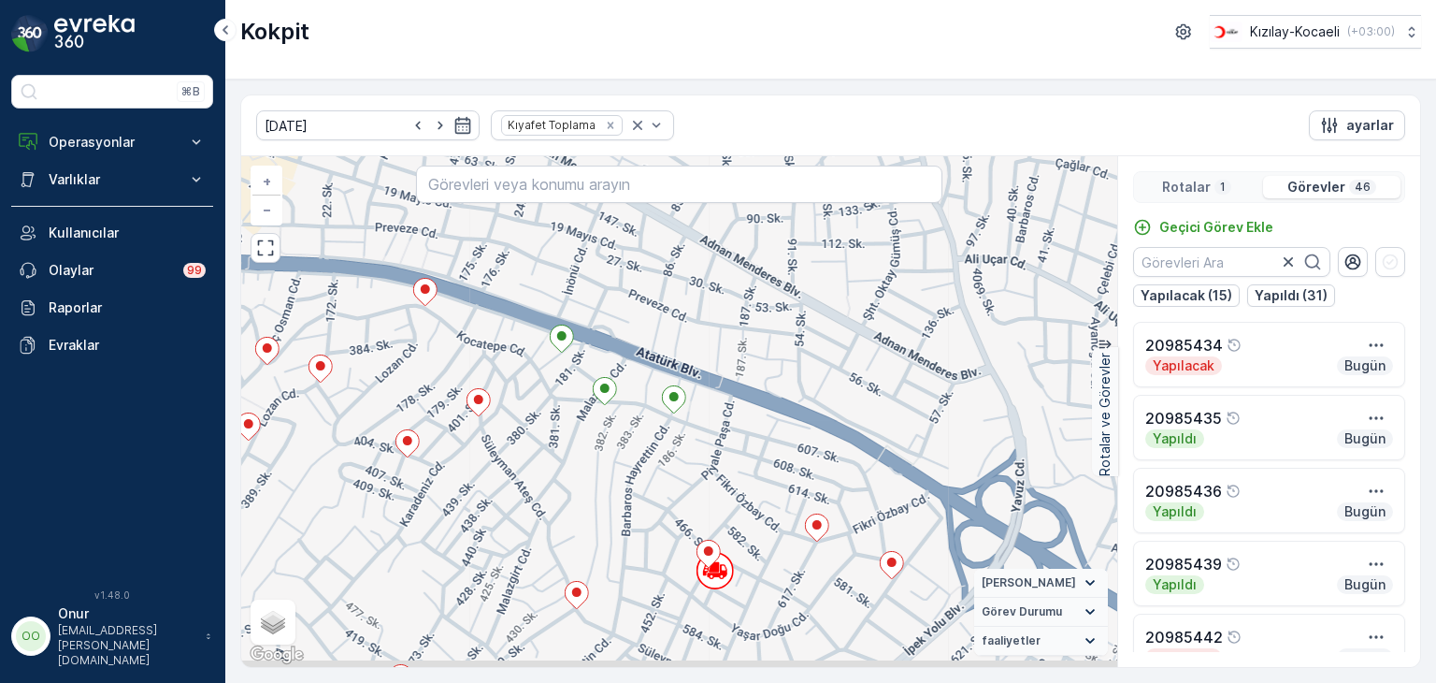
drag, startPoint x: 480, startPoint y: 489, endPoint x: 615, endPoint y: 434, distance: 146.4
click at [615, 434] on div "+ − Uydu Yol haritası Arazi Karışık Leaflet Klavye kısayolları Harita Verileri …" at bounding box center [679, 411] width 876 height 511
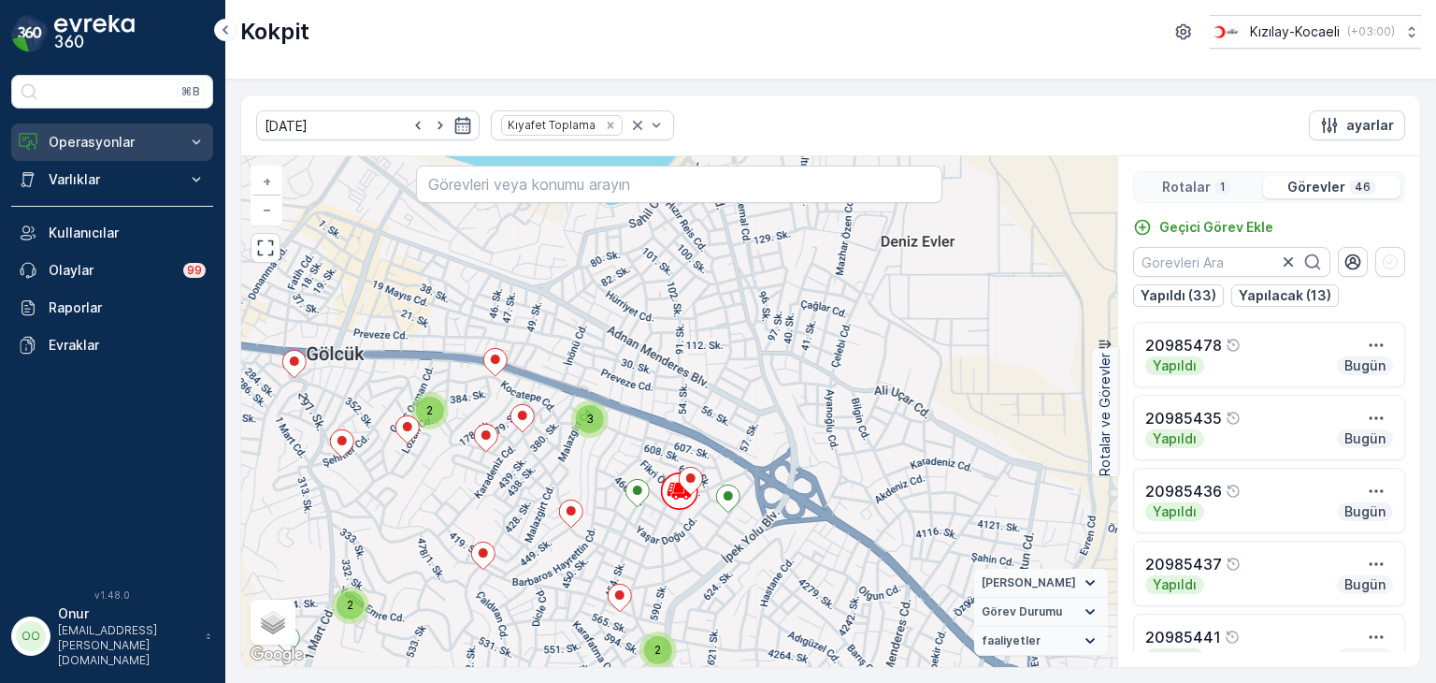
click at [127, 136] on p "Operasyonlar" at bounding box center [112, 142] width 127 height 19
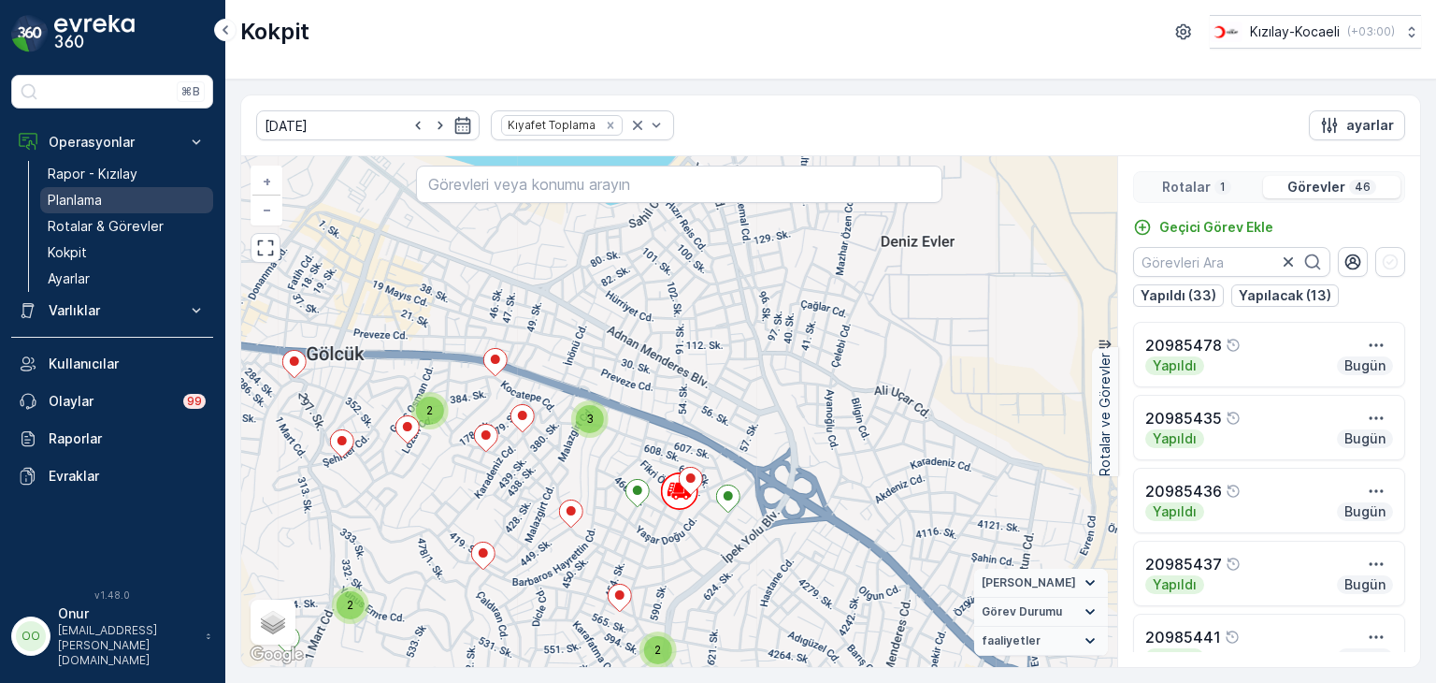
click at [101, 202] on p "Planlama" at bounding box center [75, 200] width 54 height 19
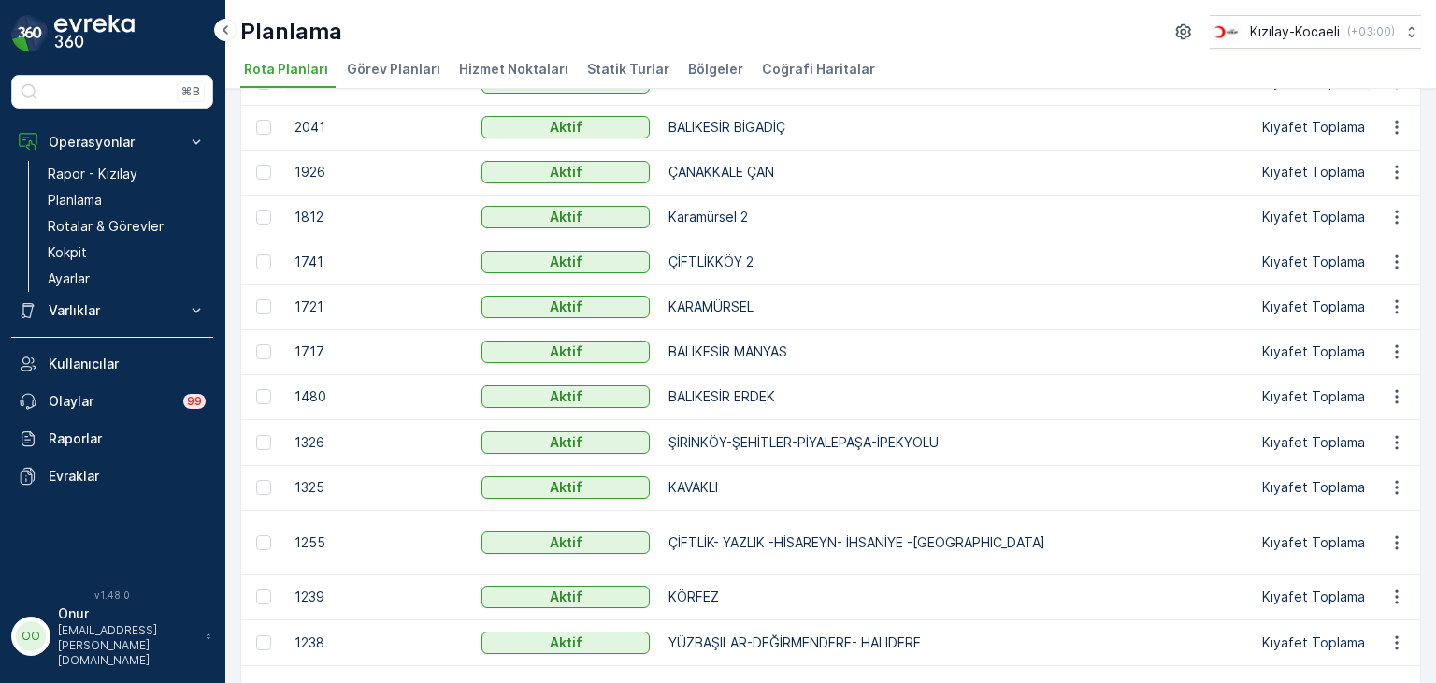
scroll to position [243, 0]
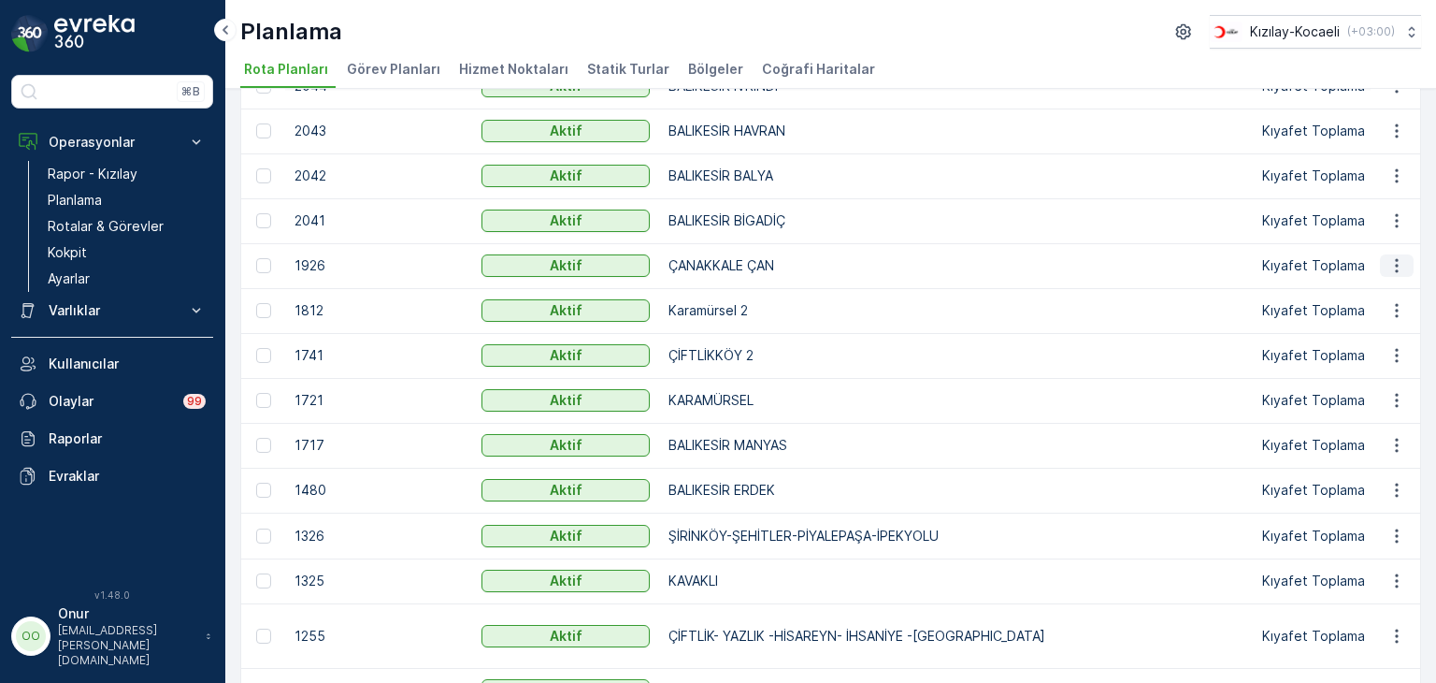
click at [1390, 268] on icon "button" at bounding box center [1397, 265] width 19 height 19
click at [1358, 301] on div "Rota Planını Düzenle" at bounding box center [1362, 292] width 143 height 26
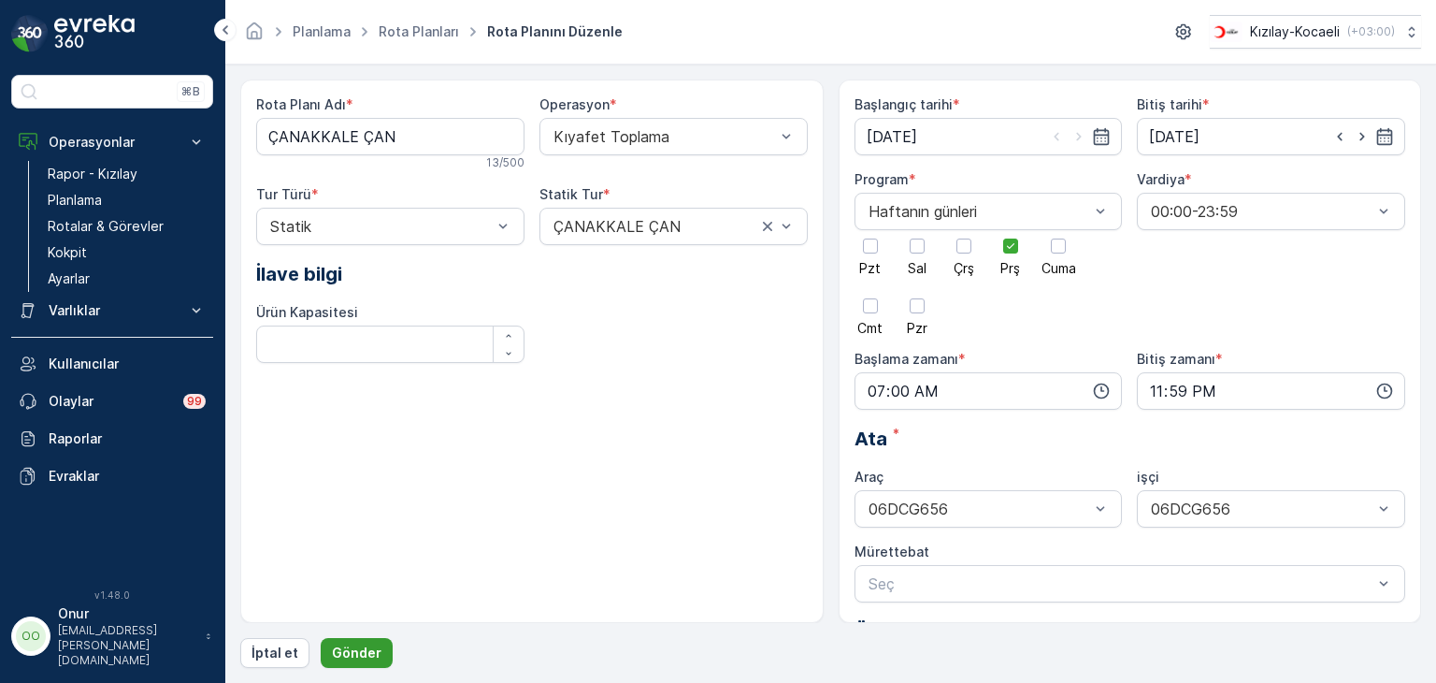
click at [368, 652] on p "Gönder" at bounding box center [357, 652] width 50 height 19
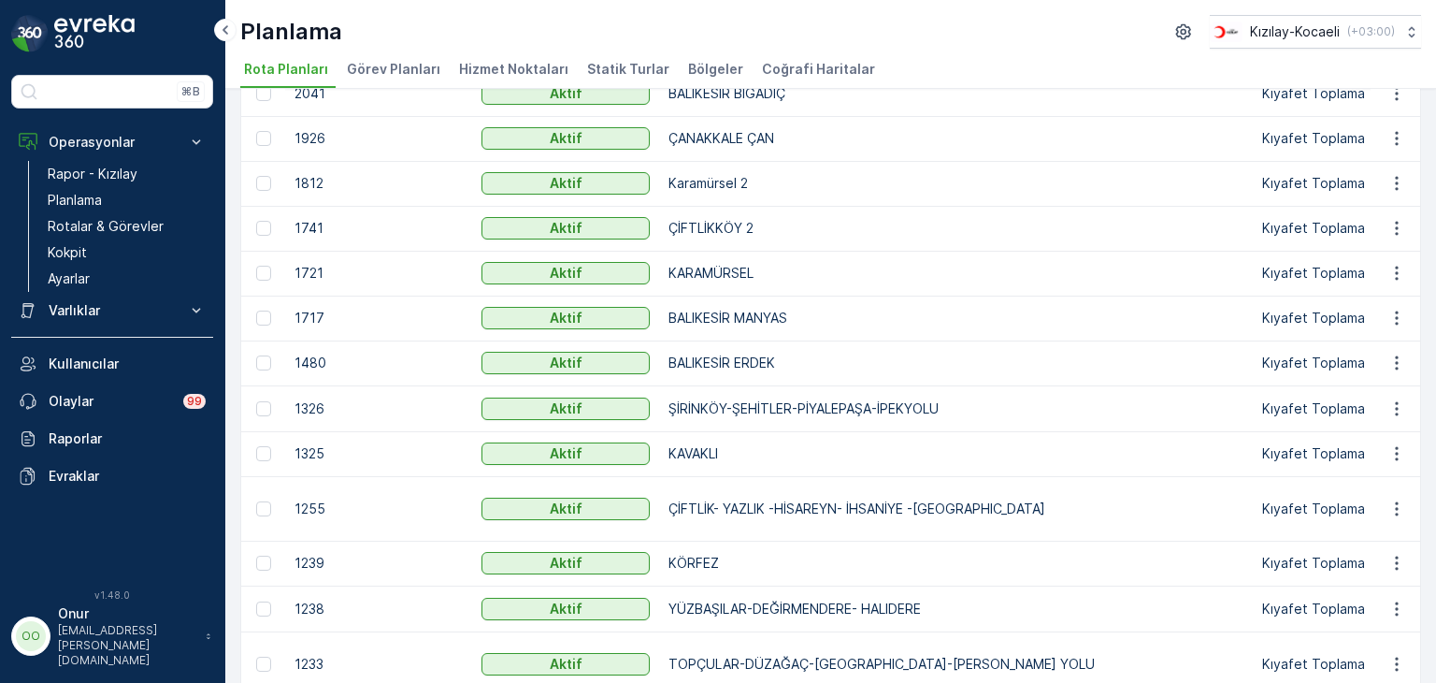
scroll to position [374, 0]
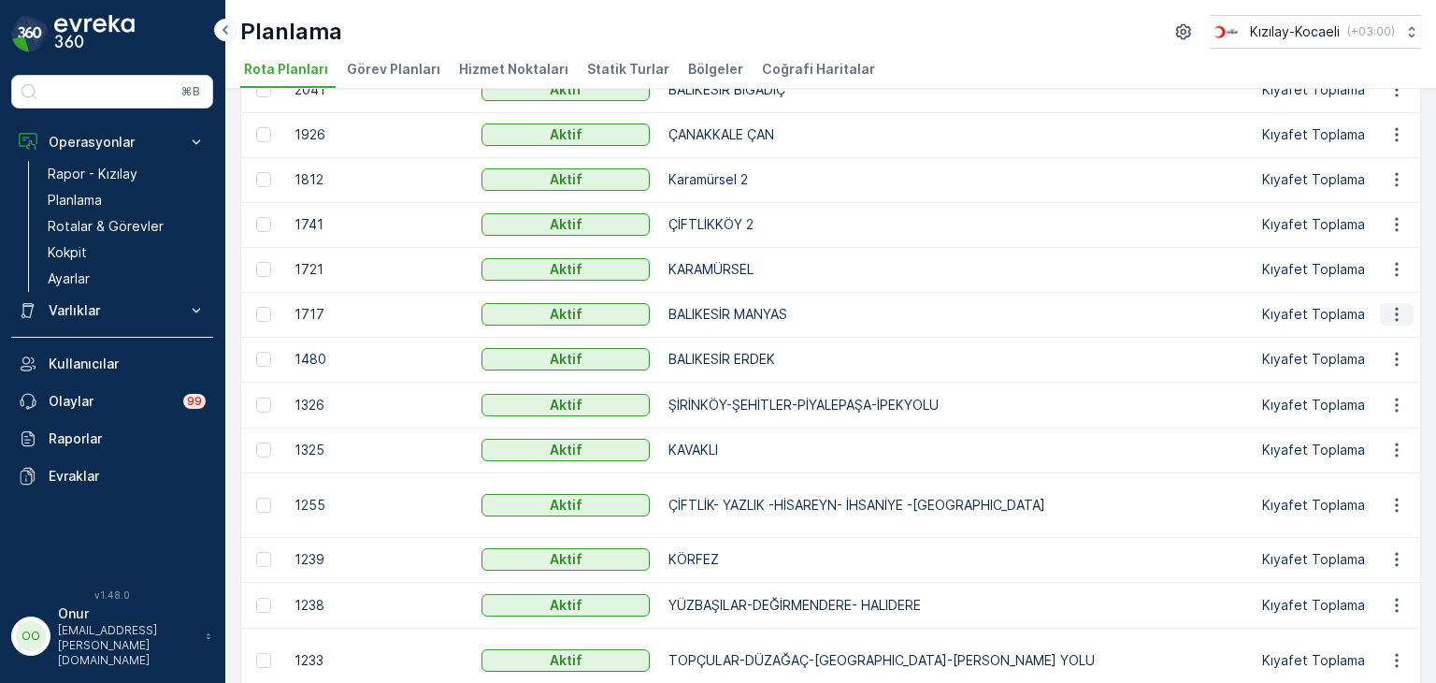
click at [1391, 311] on icon "button" at bounding box center [1397, 314] width 19 height 19
click at [1373, 335] on span "Rota Planını Düzenle" at bounding box center [1363, 341] width 128 height 19
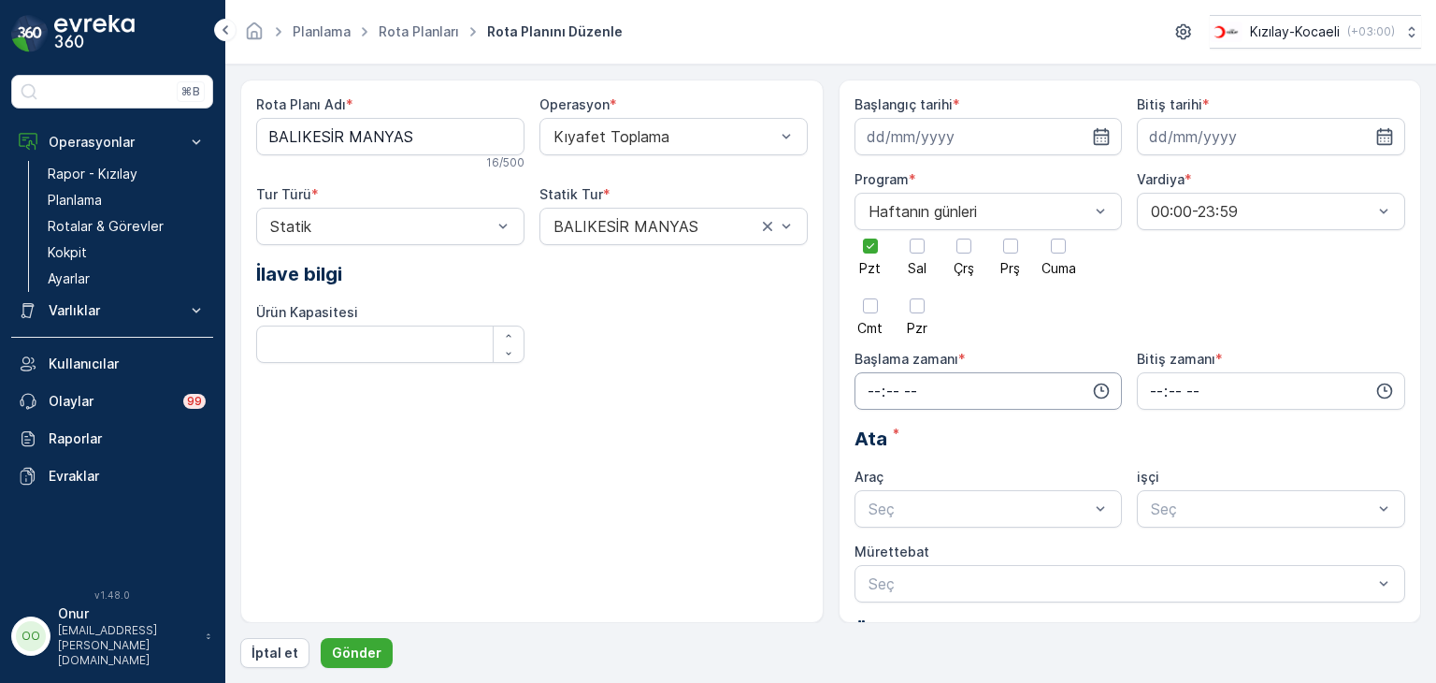
type input "[DATE]"
type input "07:00"
type input "23:59"
drag, startPoint x: 1018, startPoint y: 252, endPoint x: 958, endPoint y: 252, distance: 60.8
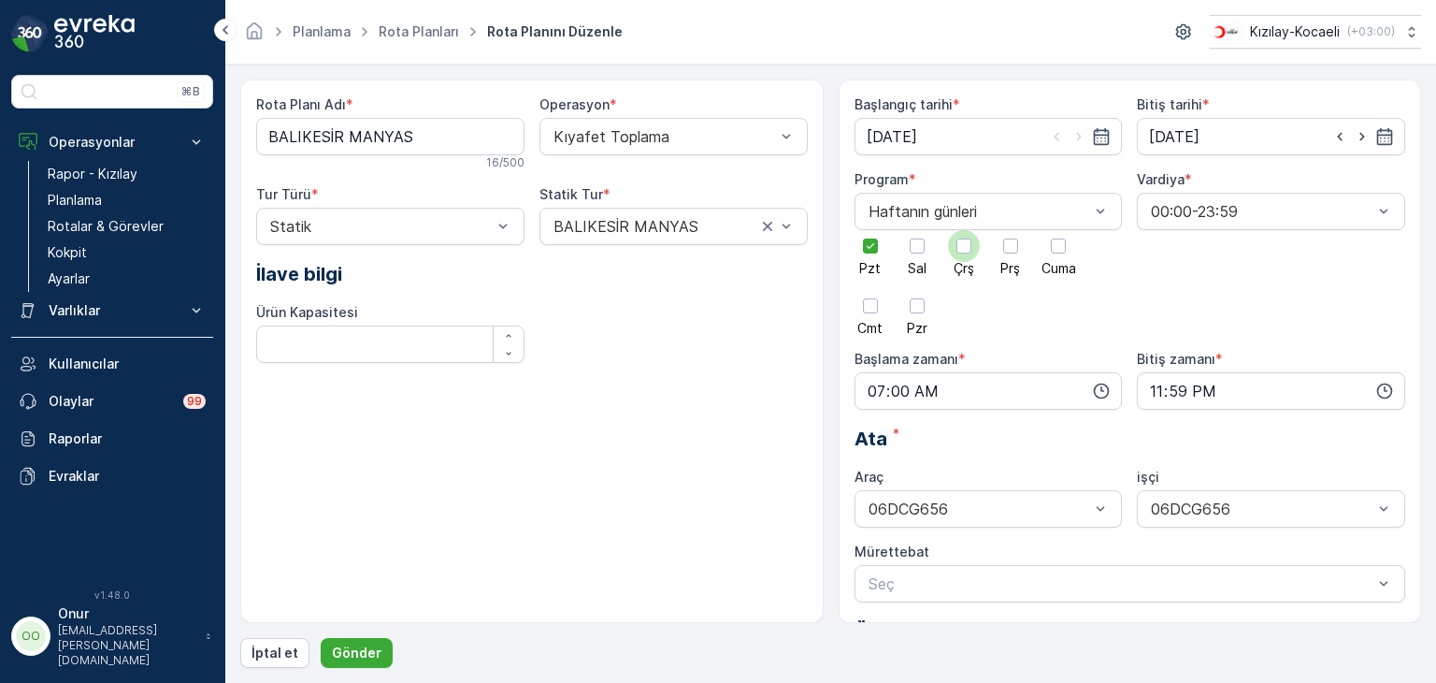
click at [1017, 252] on div at bounding box center [1011, 246] width 32 height 32
click at [1011, 230] on input "Prş" at bounding box center [1011, 230] width 0 height 0
click at [864, 244] on icon at bounding box center [870, 245] width 13 height 13
click at [871, 230] on input "Pzt" at bounding box center [871, 230] width 0 height 0
click at [373, 648] on p "Gönder" at bounding box center [357, 652] width 50 height 19
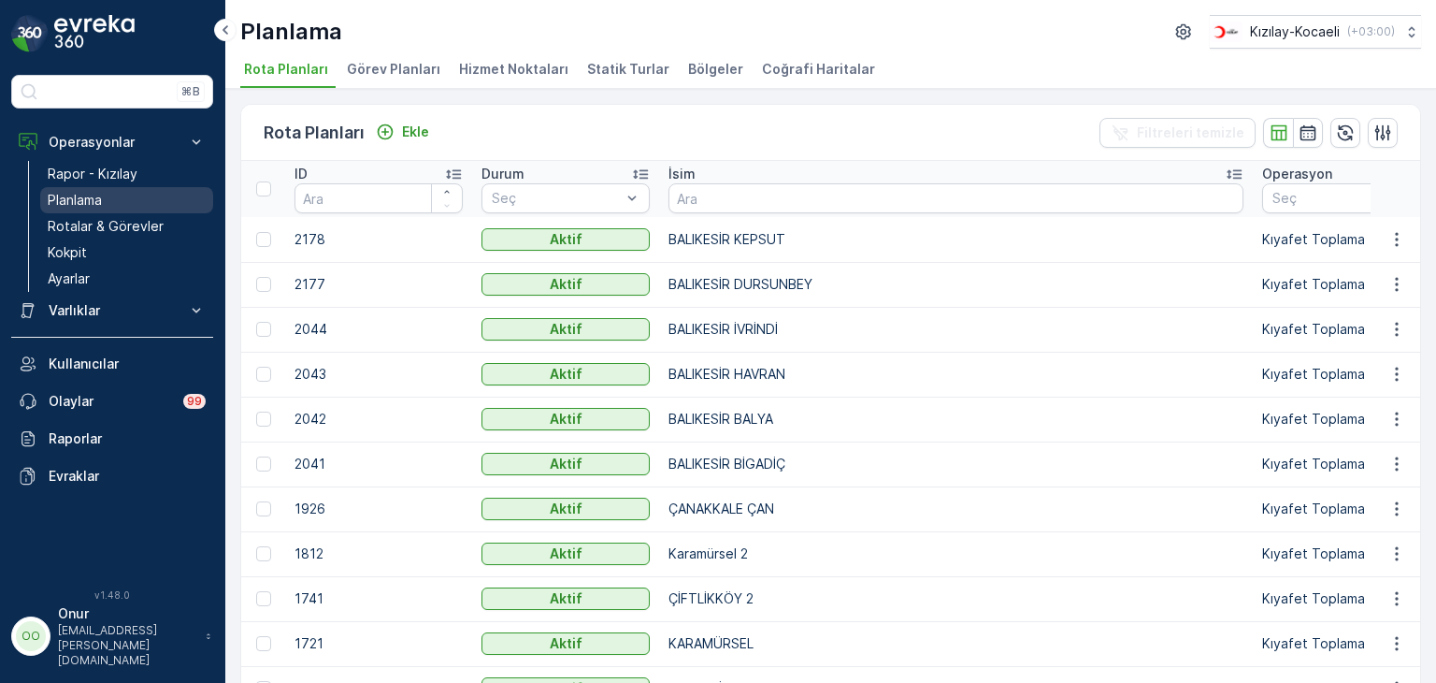
click at [87, 195] on p "Planlama" at bounding box center [75, 200] width 54 height 19
click at [70, 243] on p "Kokpit" at bounding box center [67, 252] width 39 height 19
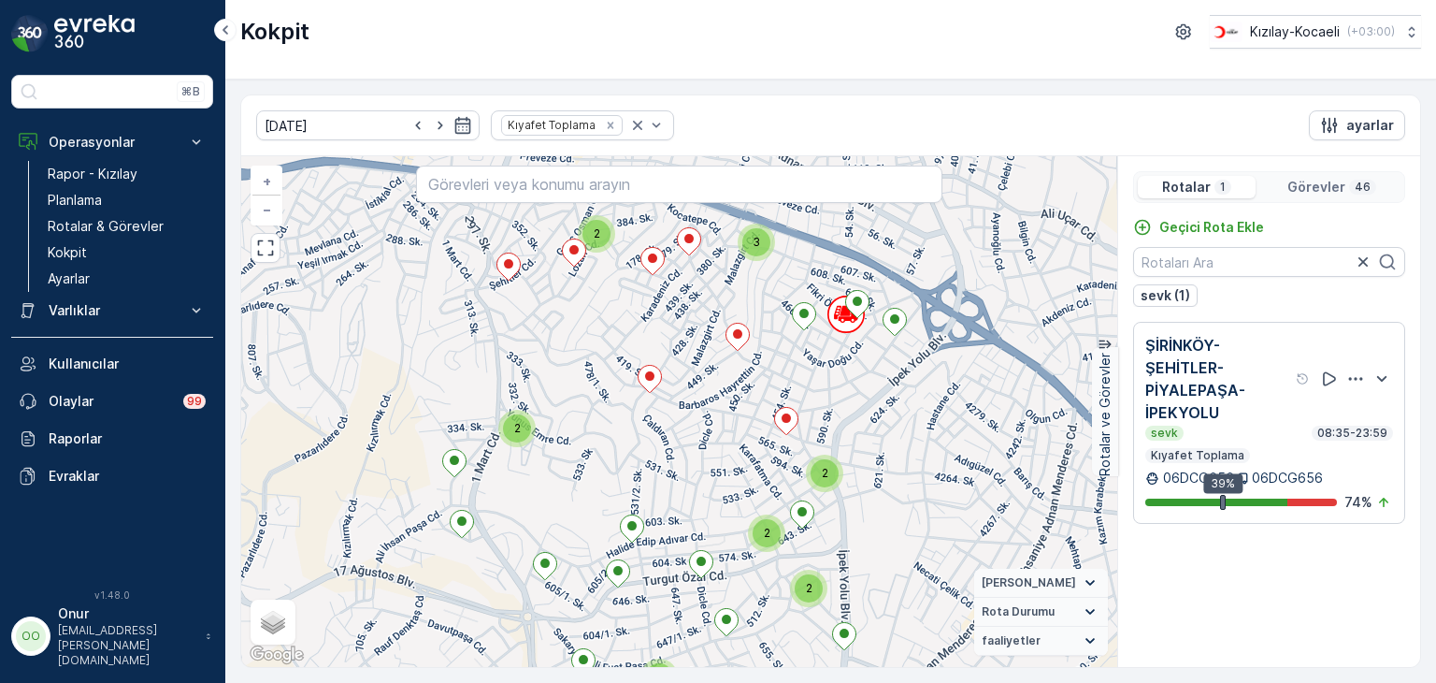
click at [1335, 173] on div "Rotalar 1 Görevler 46" at bounding box center [1269, 187] width 272 height 32
click at [1318, 188] on p "Görevler" at bounding box center [1317, 187] width 58 height 19
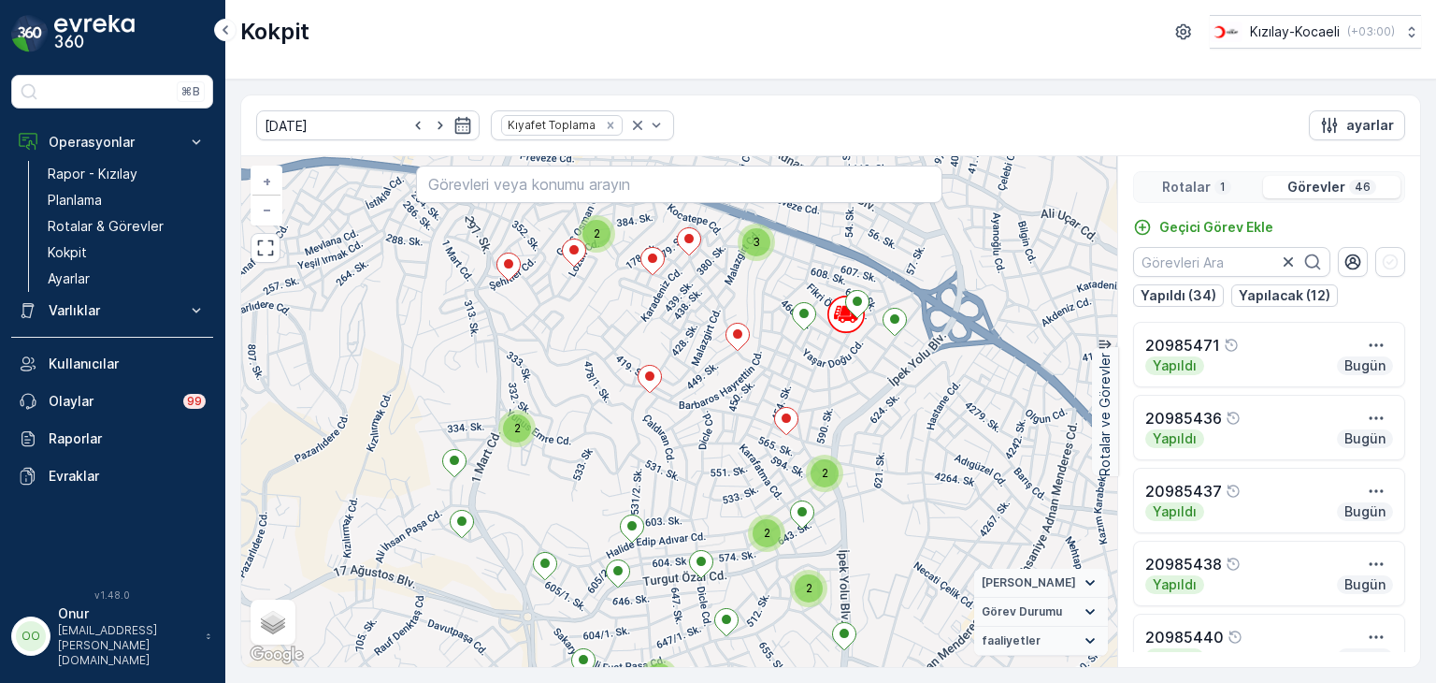
click at [1182, 191] on p "Rotalar" at bounding box center [1186, 187] width 49 height 19
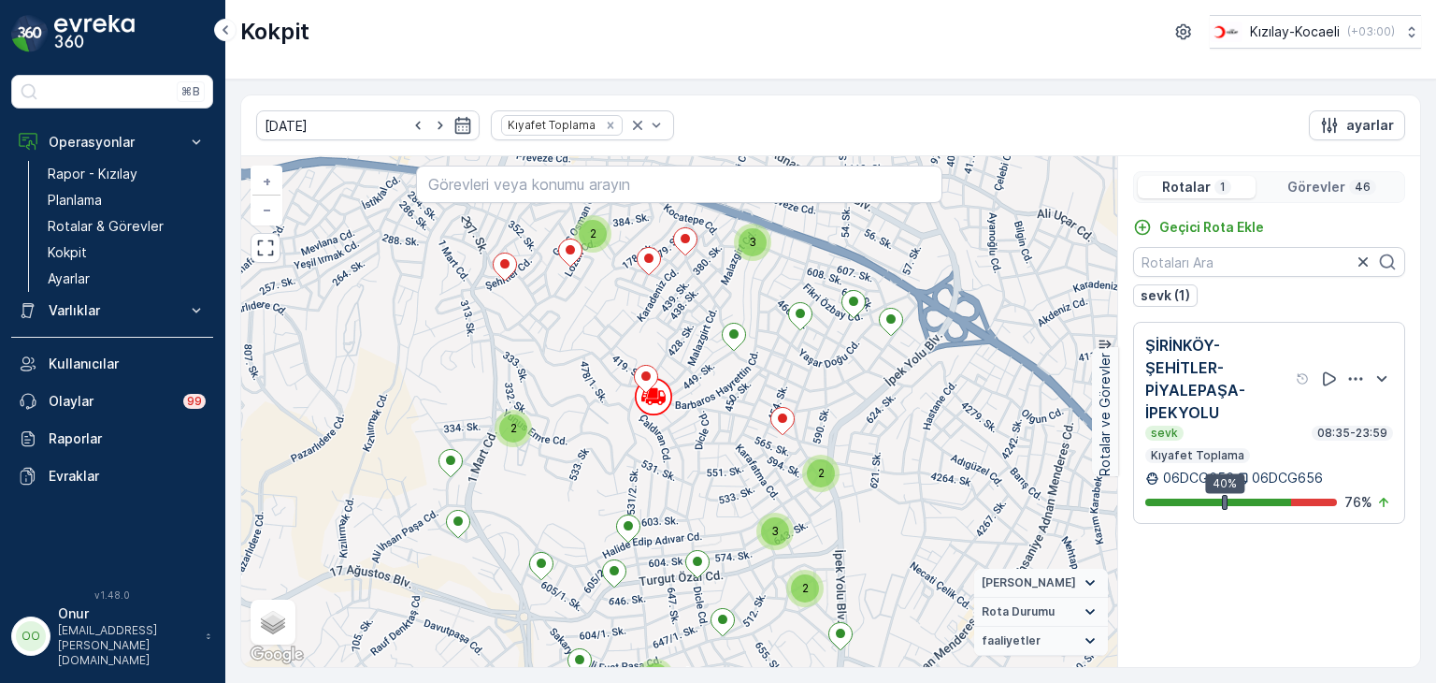
click at [1331, 176] on div "Görevler 46" at bounding box center [1331, 187] width 137 height 22
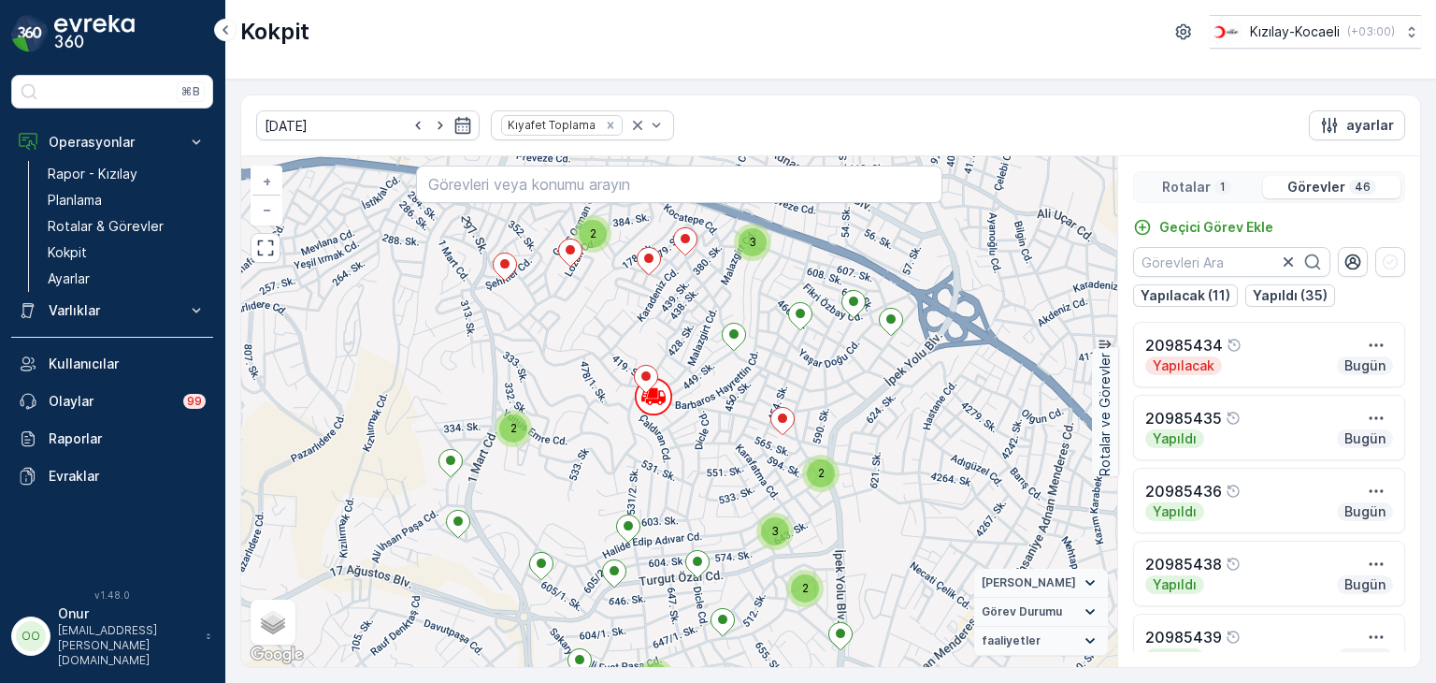
click at [1204, 198] on div "Rotalar 1 Görevler 46" at bounding box center [1269, 187] width 272 height 32
click at [1188, 192] on p "Rotalar" at bounding box center [1186, 187] width 49 height 19
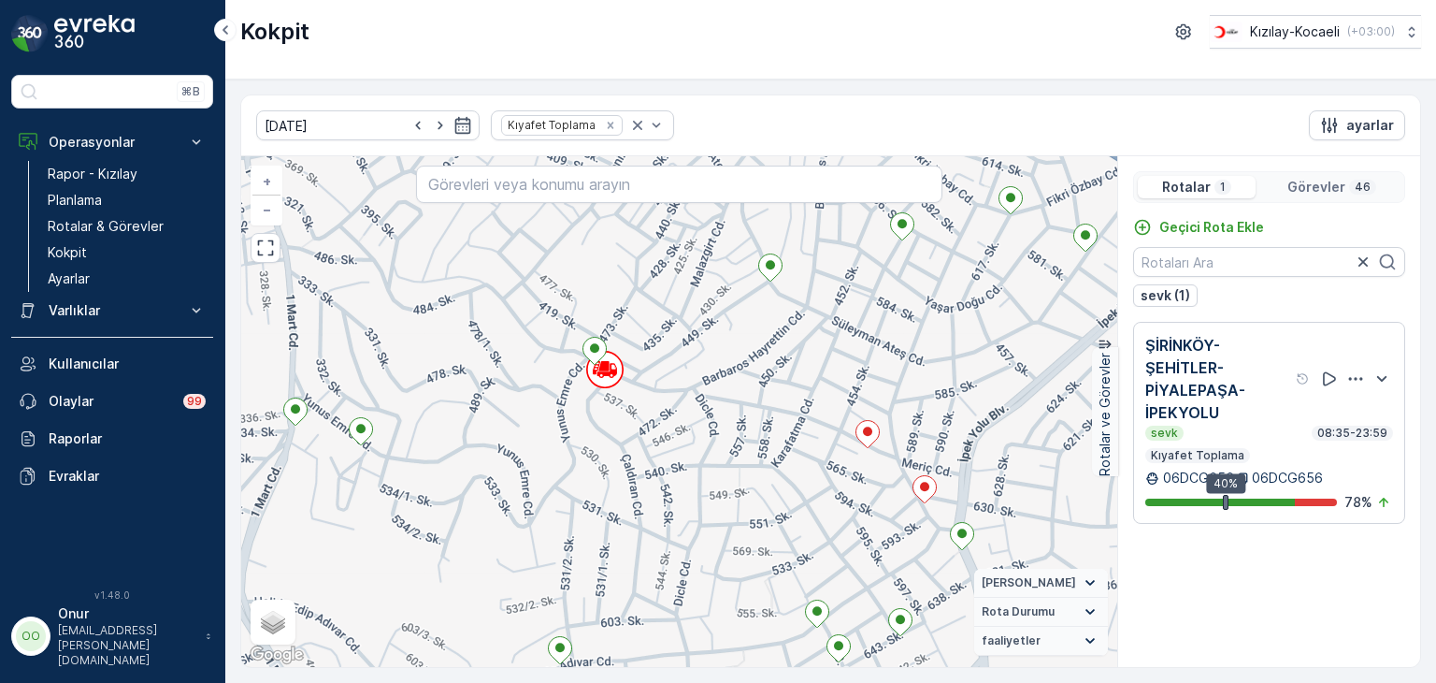
drag, startPoint x: 620, startPoint y: 504, endPoint x: 577, endPoint y: 621, distance: 124.6
click at [577, 621] on div "+ − Uydu Yol haritası Arazi Karışık Leaflet Klavye kısayolları Harita Verileri …" at bounding box center [679, 411] width 876 height 511
click at [1334, 185] on p "Görevler" at bounding box center [1317, 187] width 58 height 19
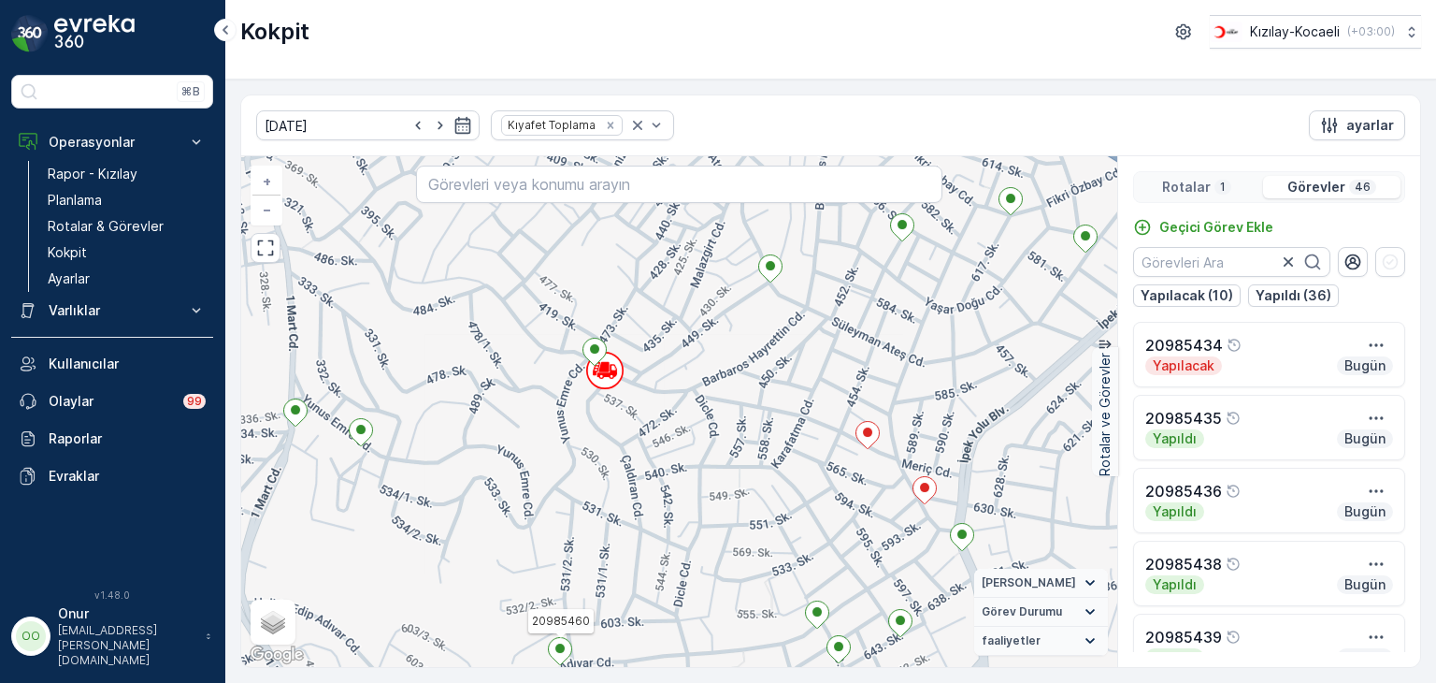
click at [1205, 190] on p "Rotalar" at bounding box center [1186, 187] width 49 height 19
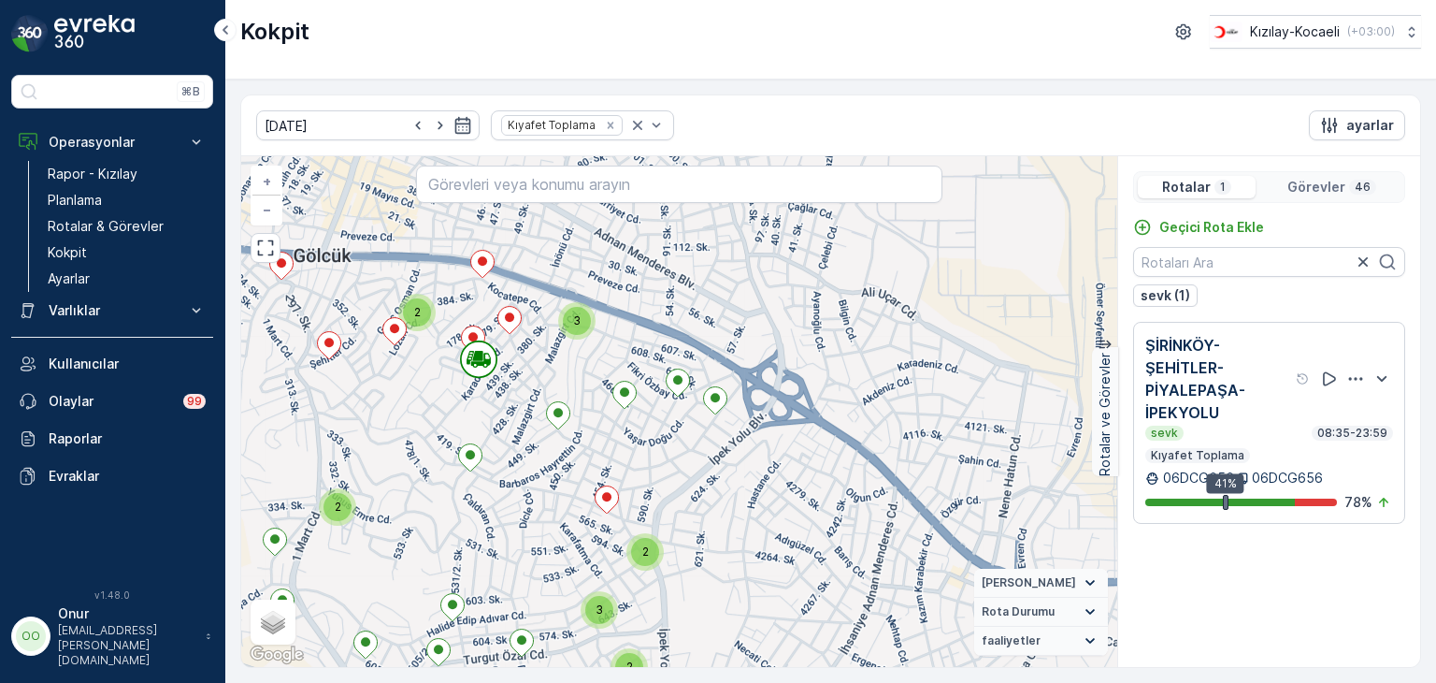
drag, startPoint x: 580, startPoint y: 394, endPoint x: 550, endPoint y: 506, distance: 116.1
click at [550, 505] on div "2 2 3 2 2 2 2 3 + − Uydu Yol haritası Arazi Karışık Leaflet Klavye kısayolları …" at bounding box center [679, 411] width 876 height 511
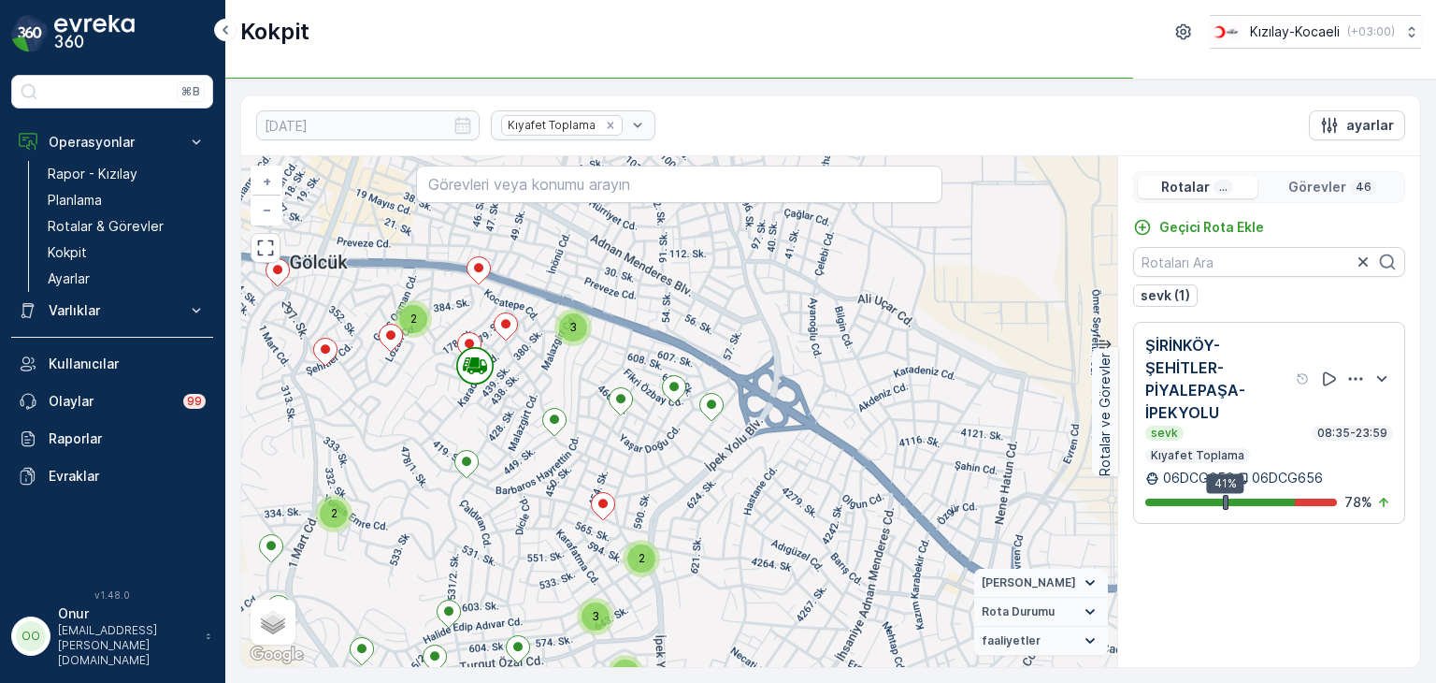
drag, startPoint x: 1332, startPoint y: 180, endPoint x: 1263, endPoint y: 184, distance: 68.4
click at [1331, 180] on p "Görevler" at bounding box center [1318, 187] width 58 height 19
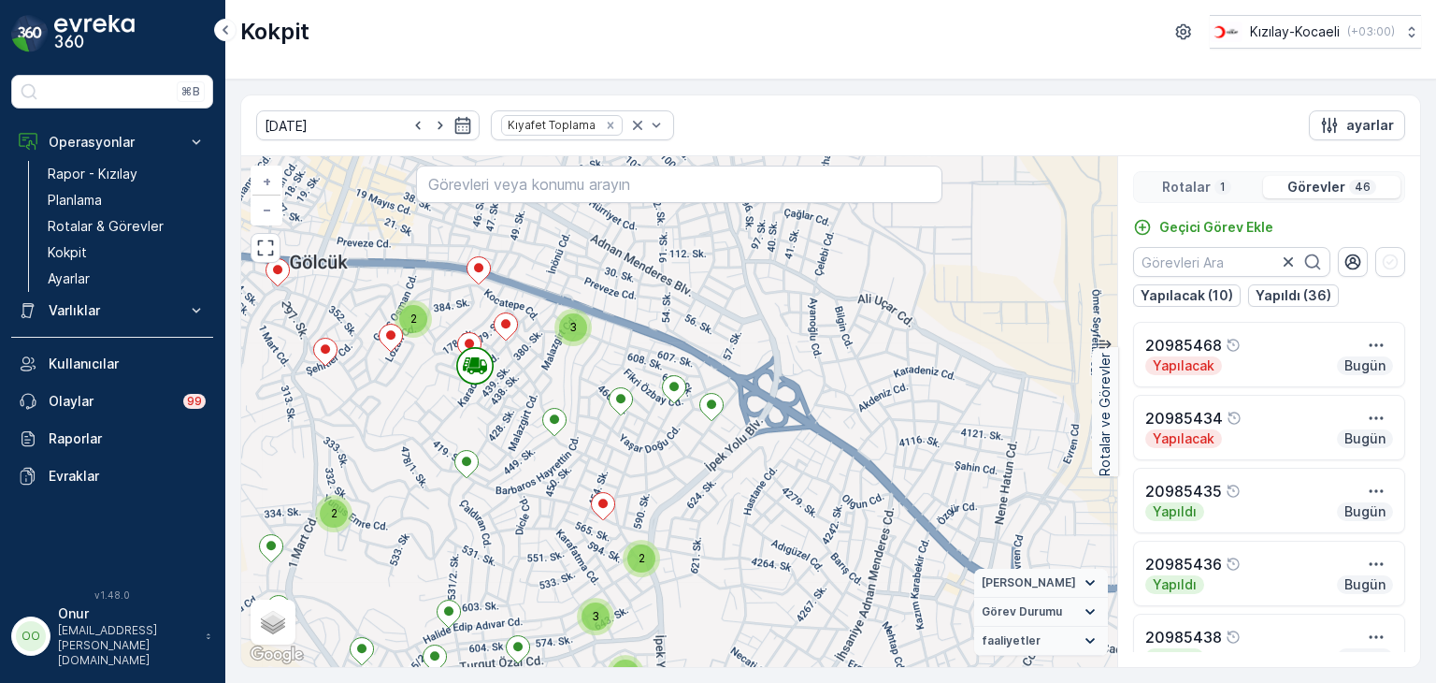
click at [1219, 188] on p "1" at bounding box center [1223, 187] width 9 height 15
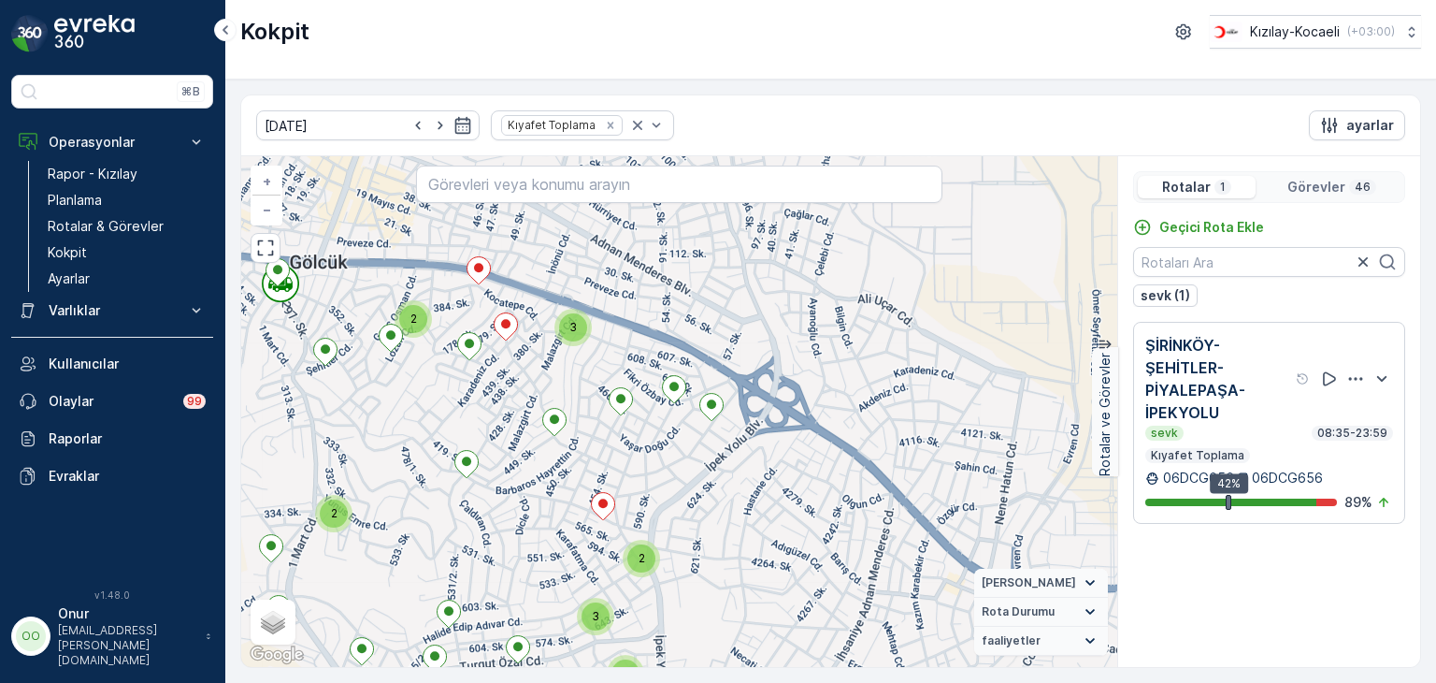
click at [1328, 178] on p "Görevler" at bounding box center [1317, 187] width 58 height 19
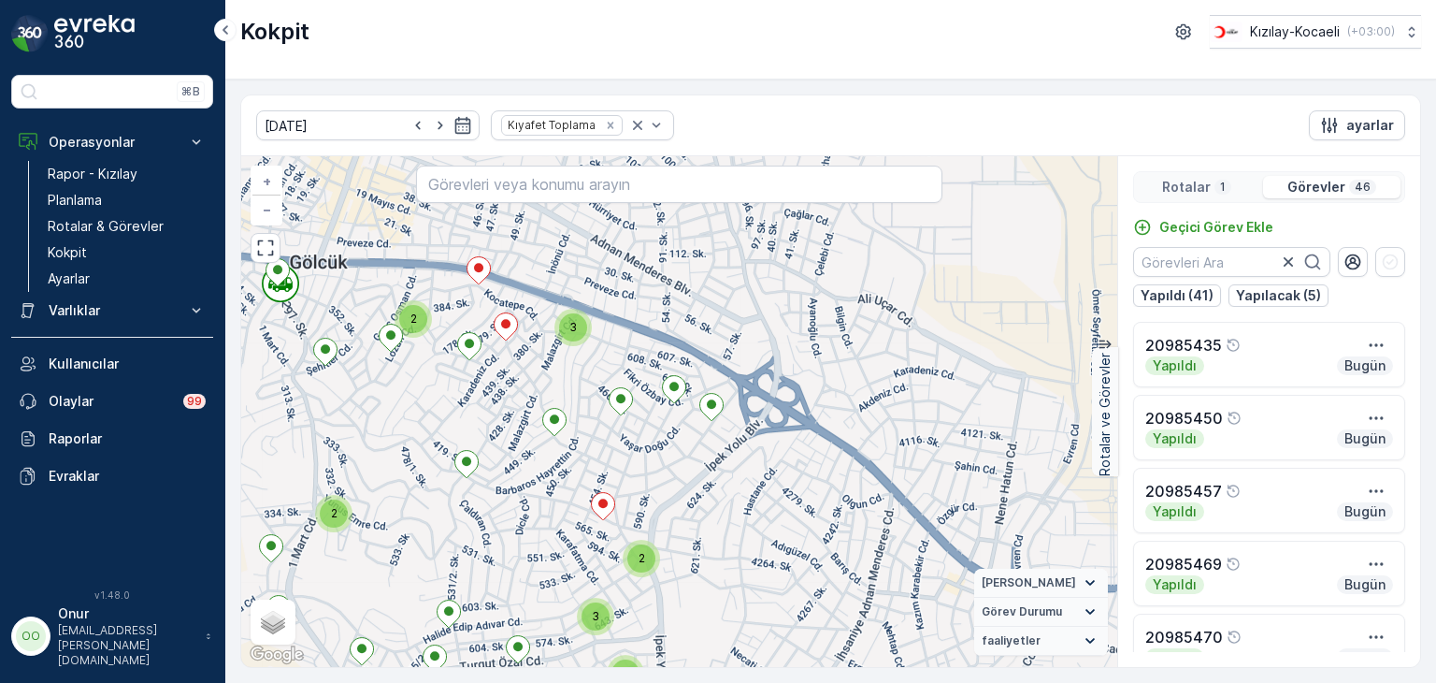
click at [1193, 188] on p "Rotalar" at bounding box center [1186, 187] width 49 height 19
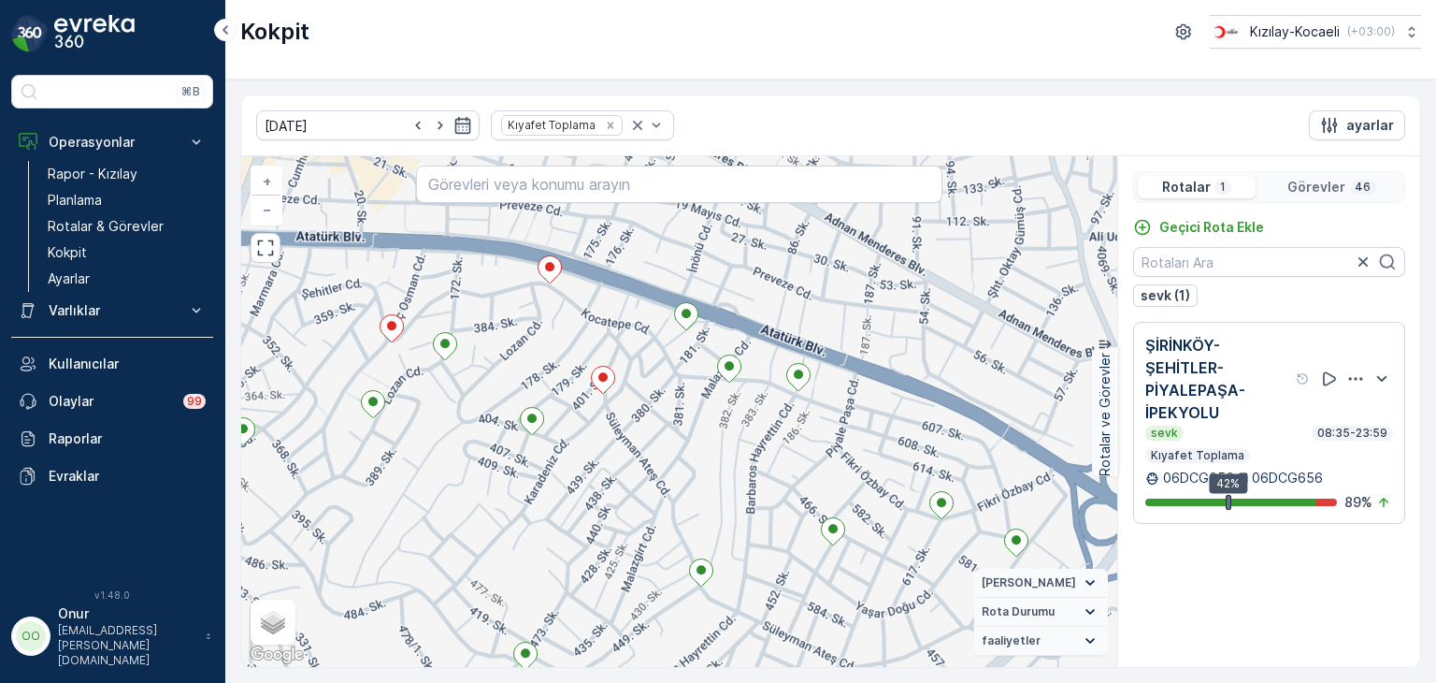
click at [1324, 178] on p "Görevler" at bounding box center [1317, 187] width 58 height 19
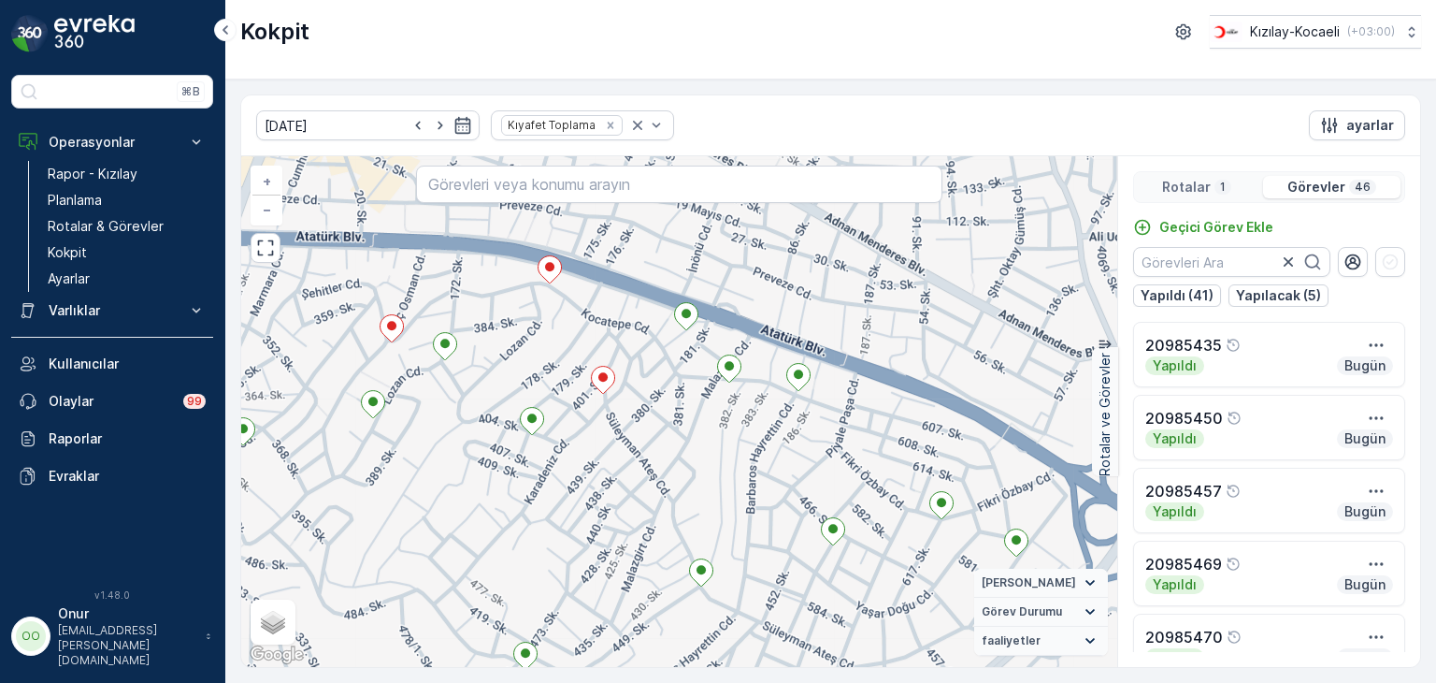
click at [1190, 192] on p "Rotalar" at bounding box center [1186, 187] width 49 height 19
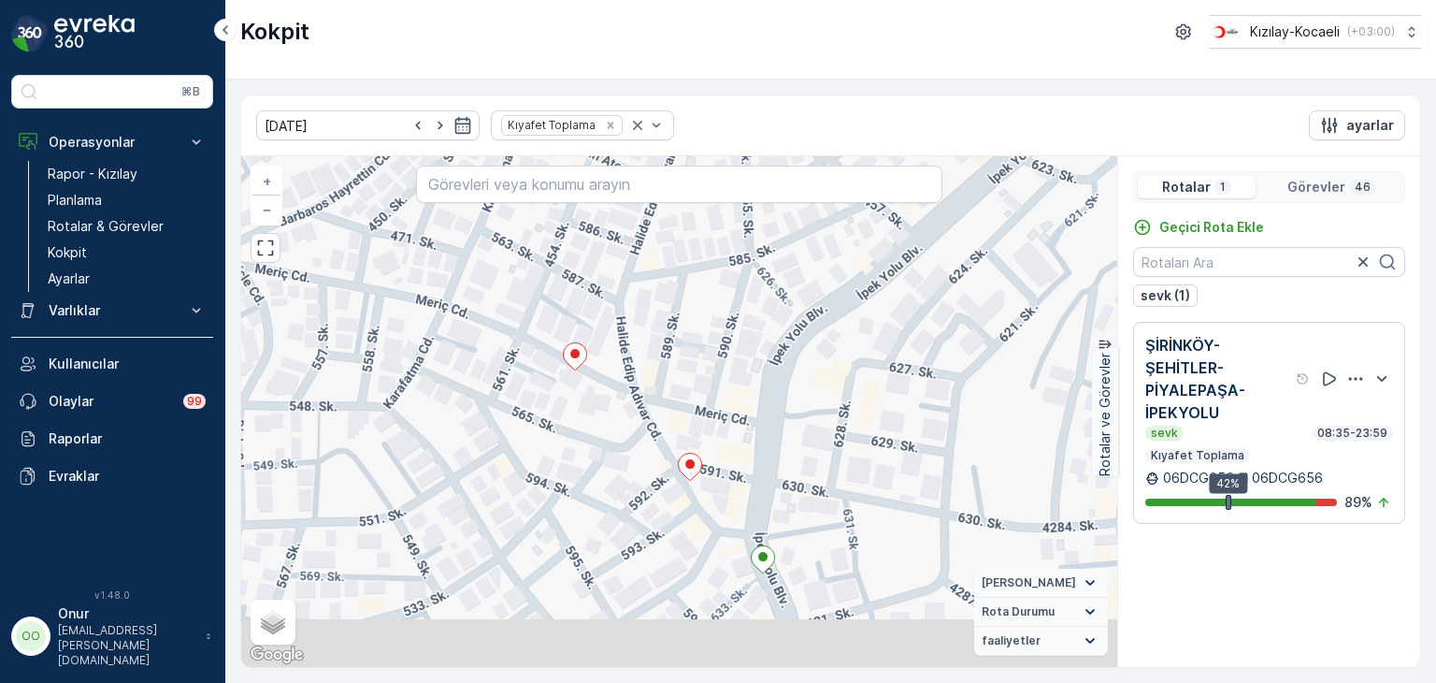
drag, startPoint x: 563, startPoint y: 558, endPoint x: 440, endPoint y: 401, distance: 199.8
click at [441, 407] on div "+ − Uydu Yol haritası Arazi Karışık Leaflet Klavye kısayolları Harita Verileri …" at bounding box center [679, 411] width 876 height 511
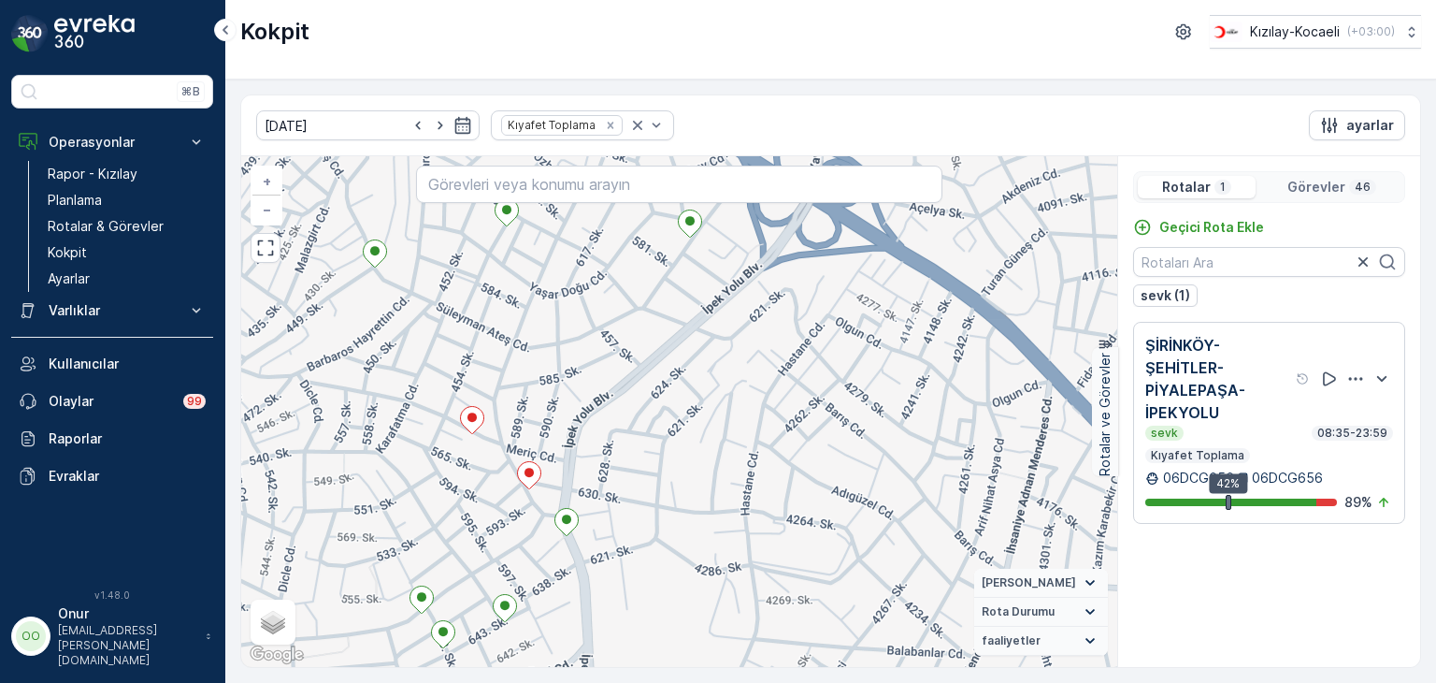
drag, startPoint x: 456, startPoint y: 434, endPoint x: 436, endPoint y: 506, distance: 74.9
click at [436, 506] on div "+ − Uydu Yol haritası Arazi Karışık Leaflet Klavye kısayolları Harita Verileri …" at bounding box center [679, 411] width 876 height 511
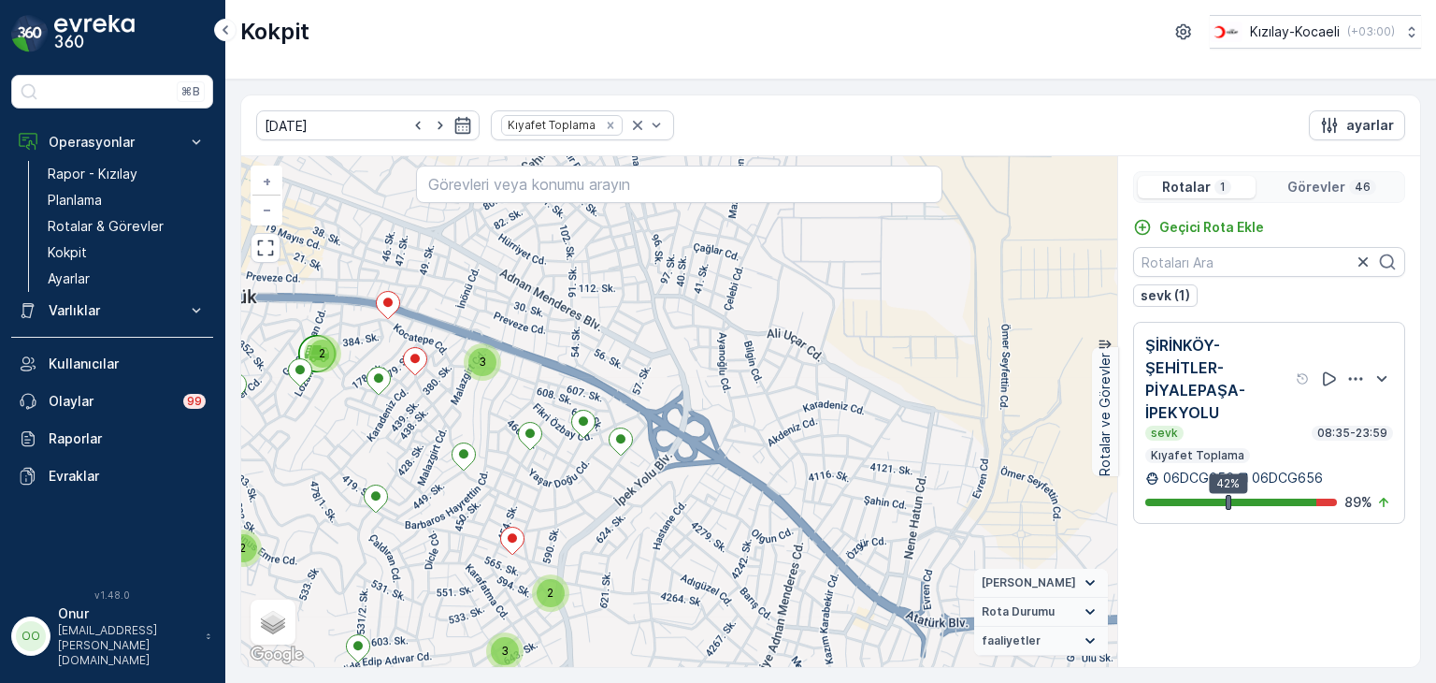
drag, startPoint x: 411, startPoint y: 363, endPoint x: 466, endPoint y: 497, distance: 144.7
click at [466, 497] on div "2 2 3 2 2 2 2 3 + − Uydu Yol haritası Arazi Karışık Leaflet Klavye kısayolları …" at bounding box center [679, 411] width 876 height 511
click at [1354, 180] on p "46" at bounding box center [1363, 187] width 20 height 15
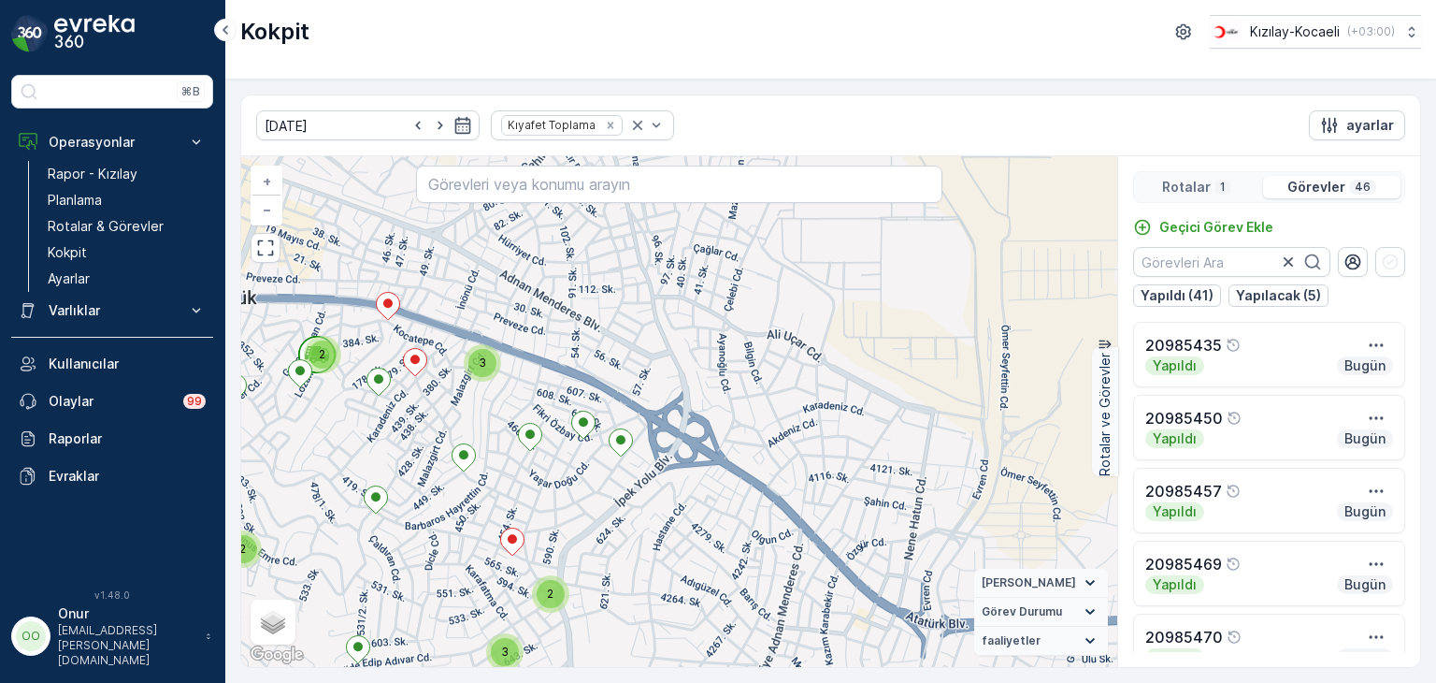
click at [1219, 176] on div "Rotalar 1" at bounding box center [1197, 187] width 118 height 22
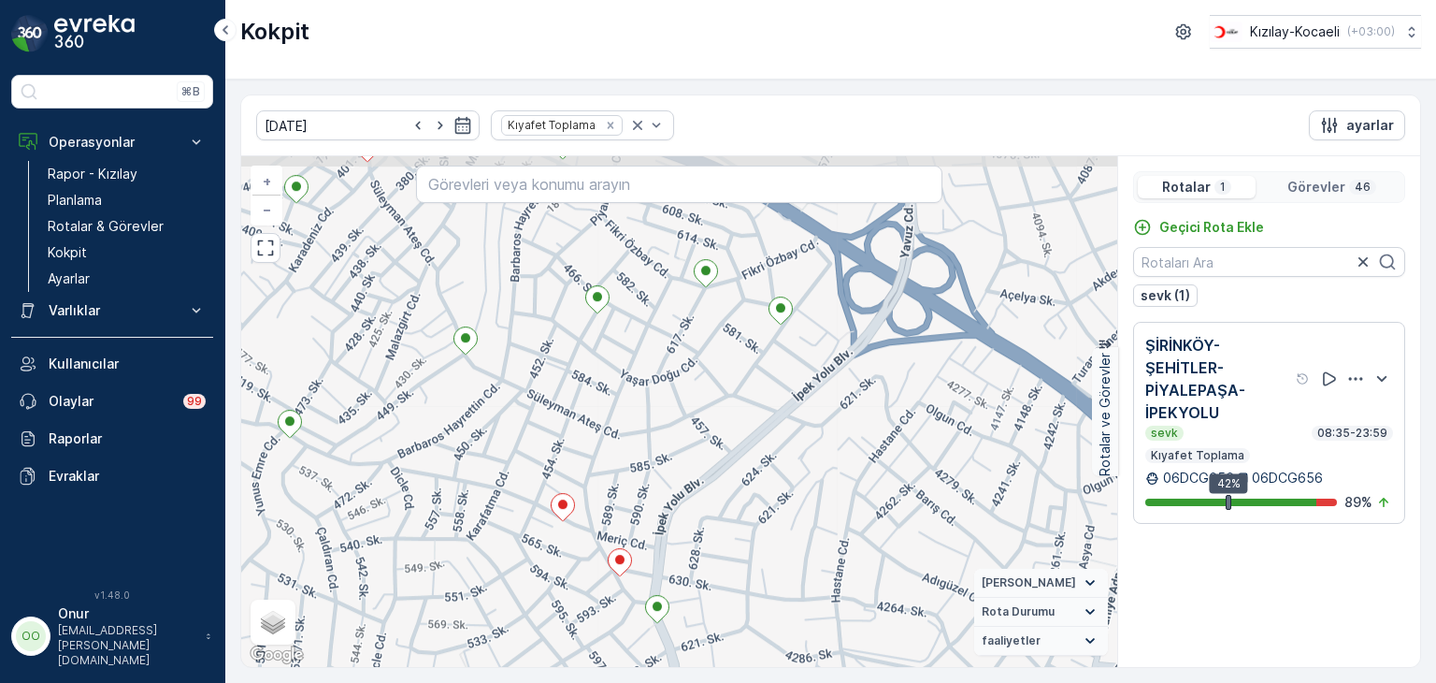
drag, startPoint x: 494, startPoint y: 498, endPoint x: 575, endPoint y: 618, distance: 144.7
click at [575, 618] on div "+ − Uydu Yol haritası Arazi Karışık Leaflet Klavye kısayolları Harita Verileri …" at bounding box center [679, 411] width 876 height 511
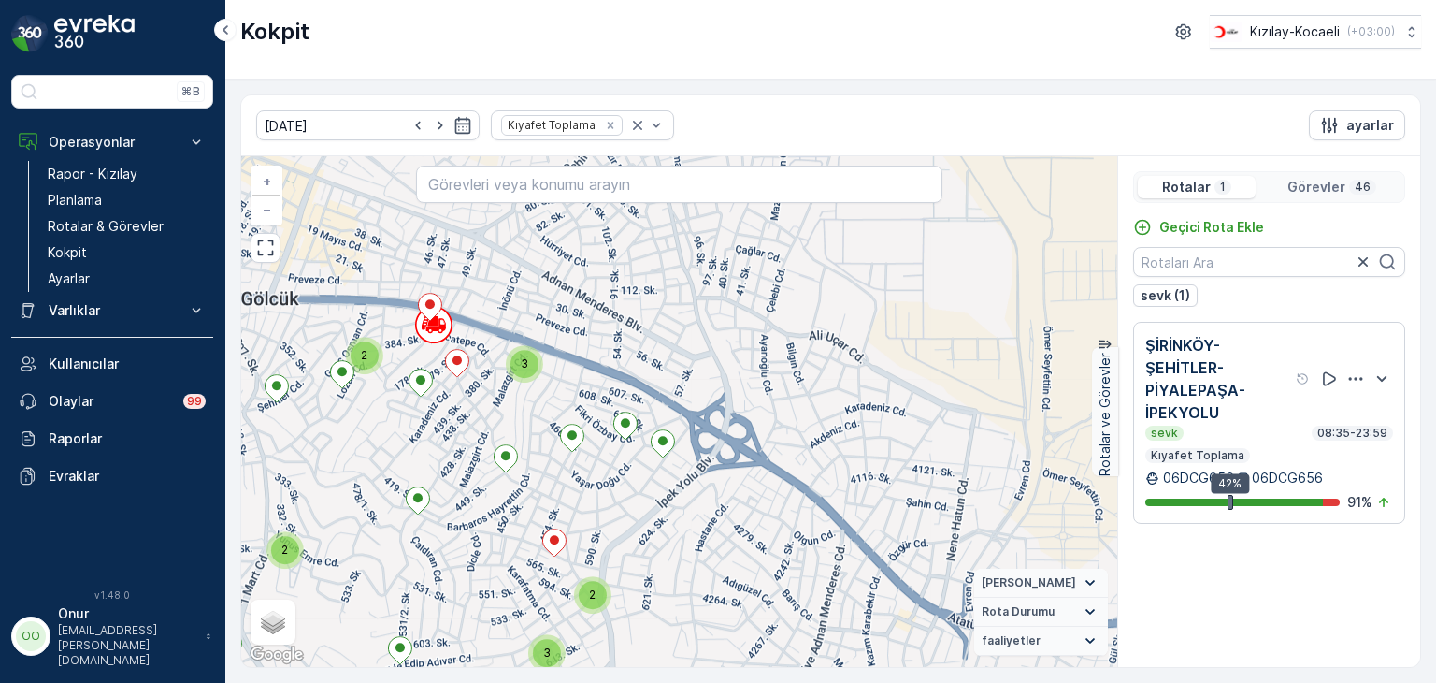
click at [1334, 180] on p "Görevler" at bounding box center [1317, 187] width 58 height 19
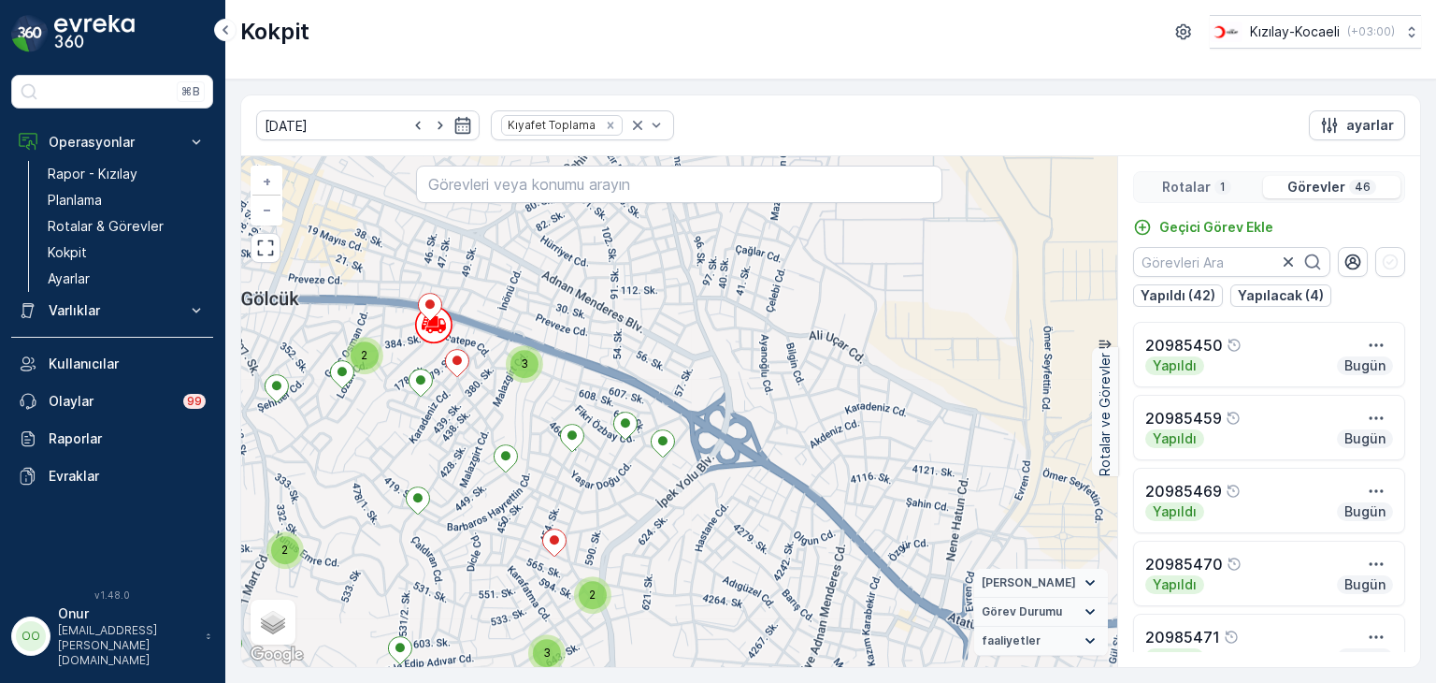
click at [1197, 195] on div "Rotalar 1" at bounding box center [1197, 187] width 118 height 22
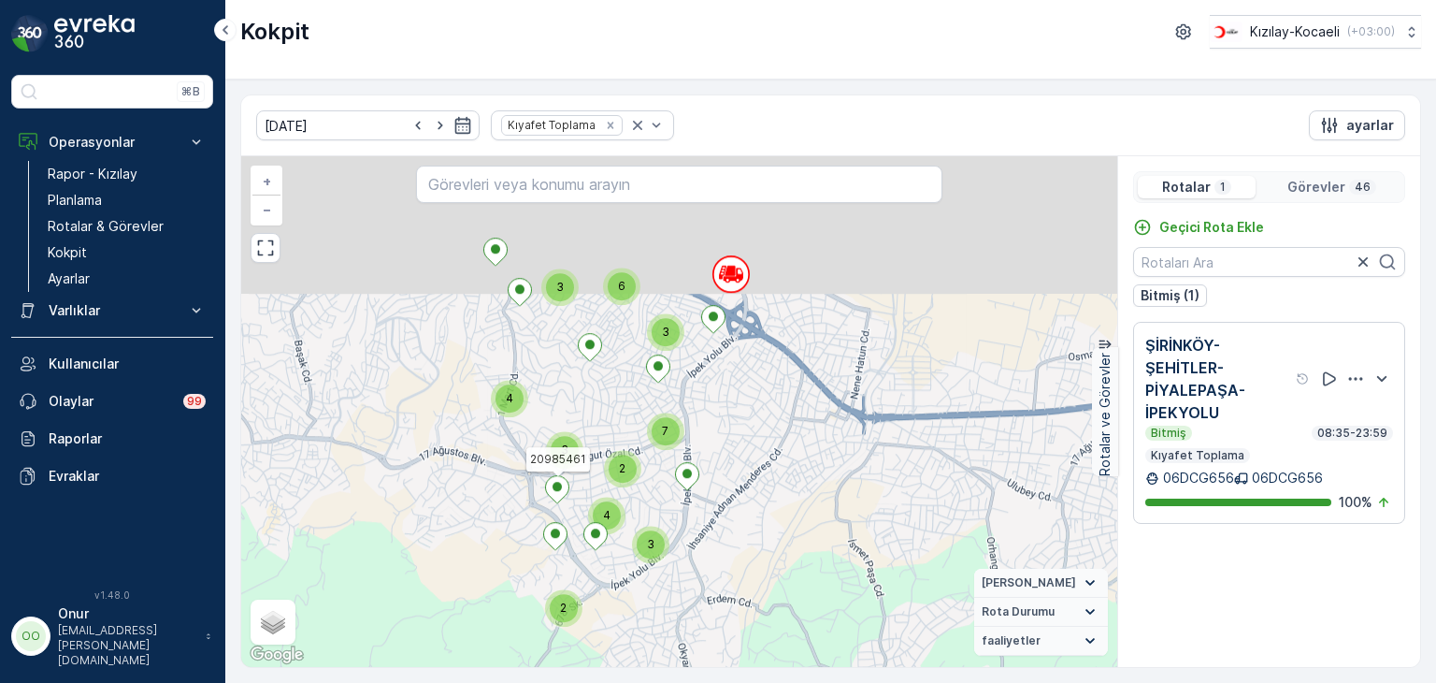
drag, startPoint x: 627, startPoint y: 325, endPoint x: 543, endPoint y: 543, distance: 233.6
click at [543, 543] on div "2 4 6 3 3 3 4 2 3 7 20985471 20985461 + − Uydu Yol haritası Arazi Karışık Leafl…" at bounding box center [679, 411] width 876 height 511
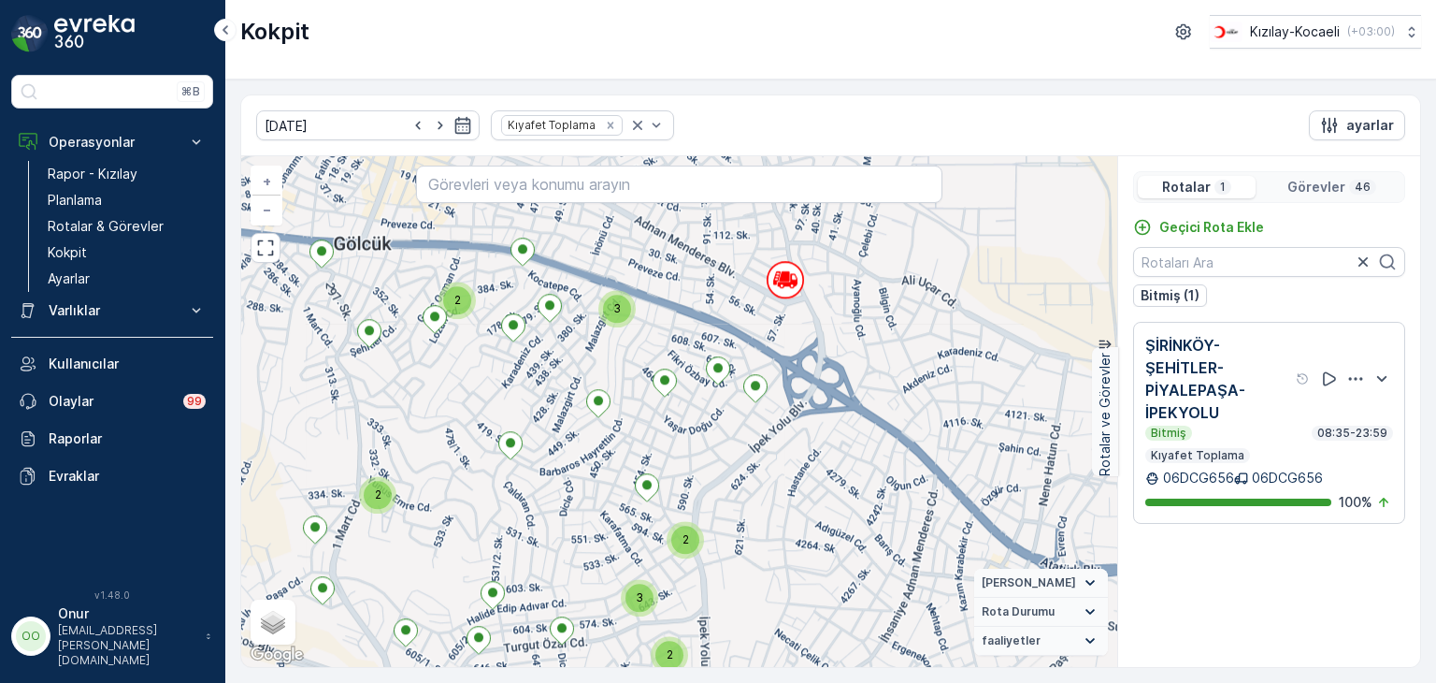
drag, startPoint x: 653, startPoint y: 413, endPoint x: 536, endPoint y: 640, distance: 254.7
click at [536, 640] on div "2 2 3 2 2 2 2 3 20985471 + − Uydu Yol haritası Arazi Karışık Leaflet Klavye kıs…" at bounding box center [679, 411] width 876 height 511
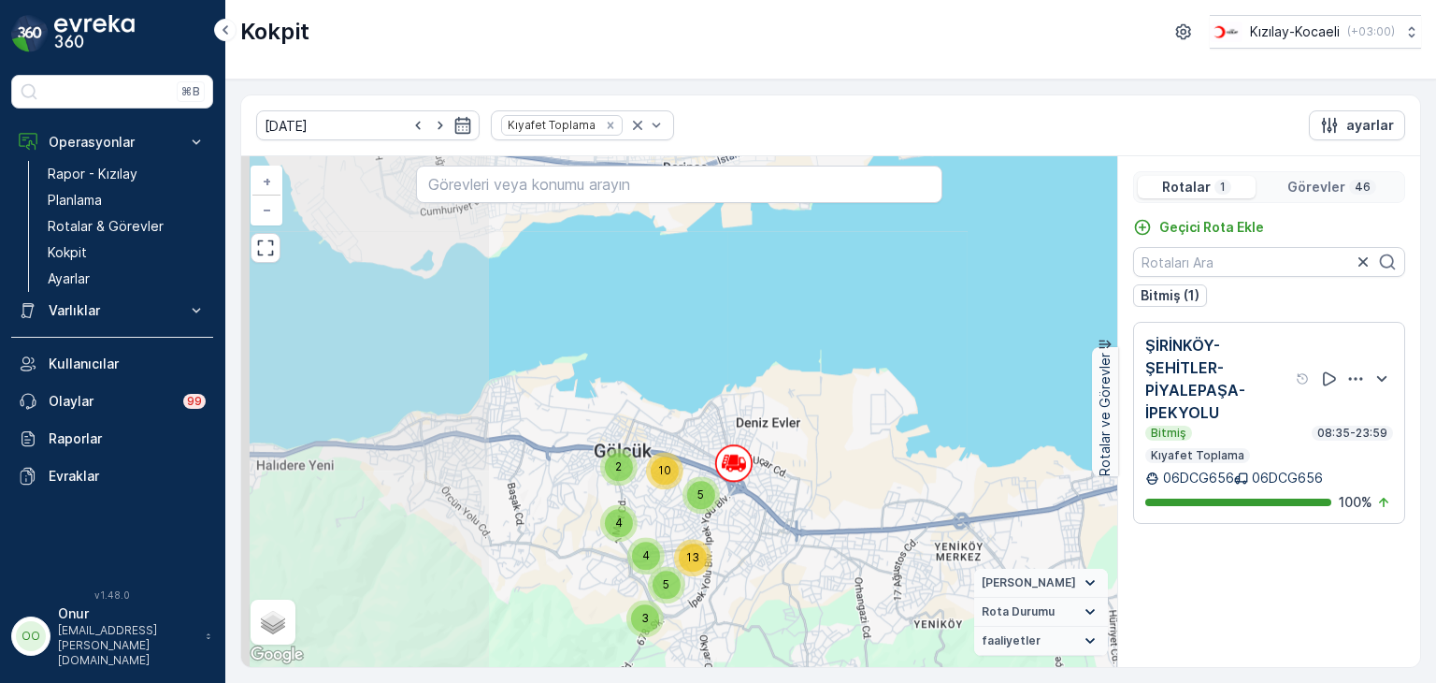
drag, startPoint x: 386, startPoint y: 412, endPoint x: 638, endPoint y: 383, distance: 253.2
click at [638, 383] on div "3 4 2 10 5 4 5 13 + − Uydu Yol haritası Arazi Karışık Leaflet Klavye kısayollar…" at bounding box center [679, 411] width 876 height 511
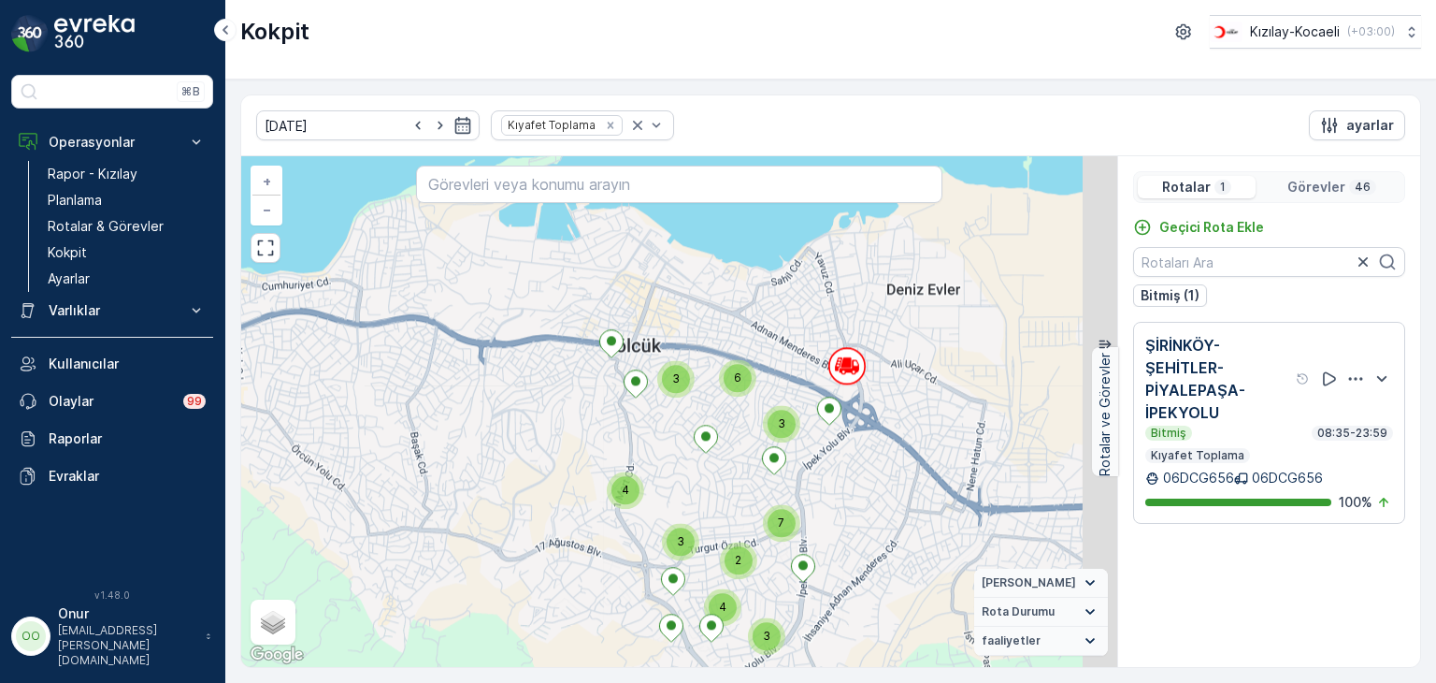
drag, startPoint x: 752, startPoint y: 299, endPoint x: 689, endPoint y: 495, distance: 205.2
click at [694, 453] on icon at bounding box center [705, 439] width 23 height 27
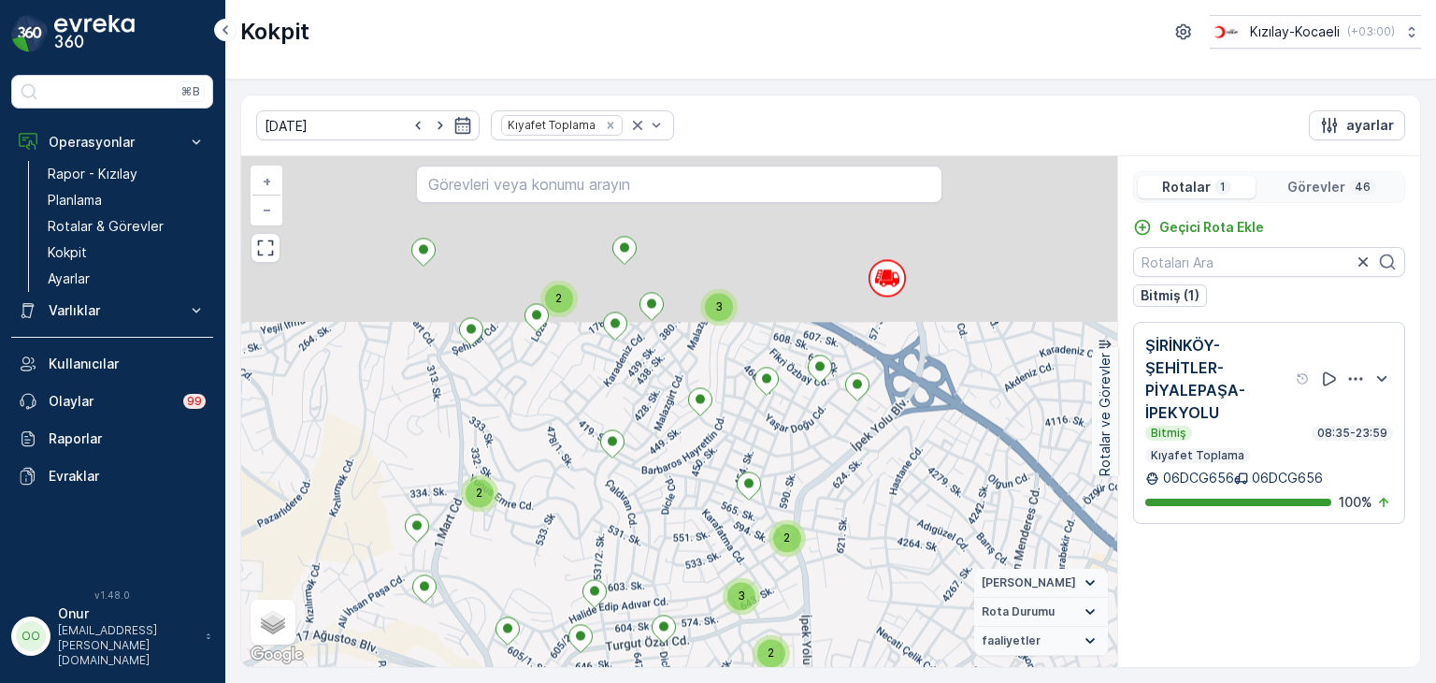
drag, startPoint x: 722, startPoint y: 300, endPoint x: 674, endPoint y: 498, distance: 203.0
click at [674, 498] on div "2 2 3 2 2 2 2 3 + − Uydu Yol haritası Arazi Karışık Leaflet Klavye kısayolları …" at bounding box center [679, 411] width 876 height 511
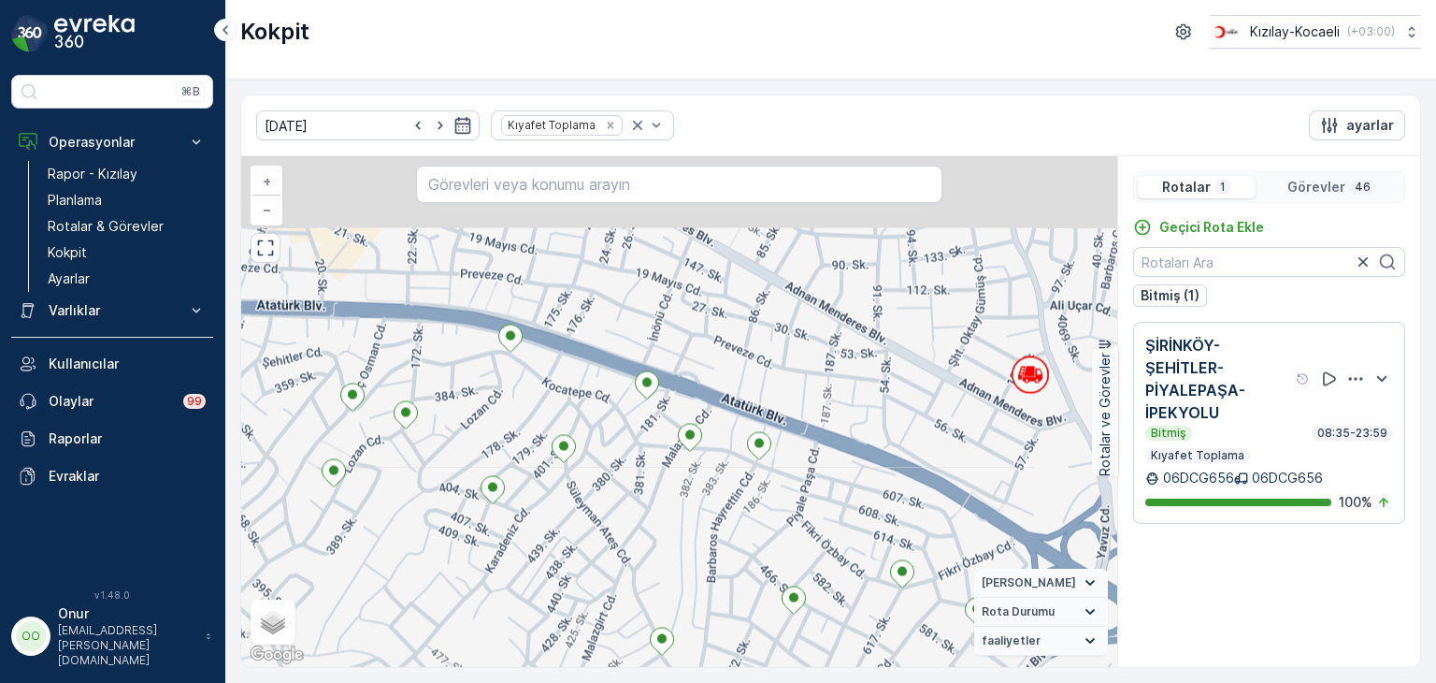
drag, startPoint x: 700, startPoint y: 327, endPoint x: 642, endPoint y: 534, distance: 214.9
click at [642, 534] on div "+ − Uydu Yol haritası Arazi Karışık Leaflet Klavye kısayolları Harita Verileri …" at bounding box center [679, 411] width 876 height 511
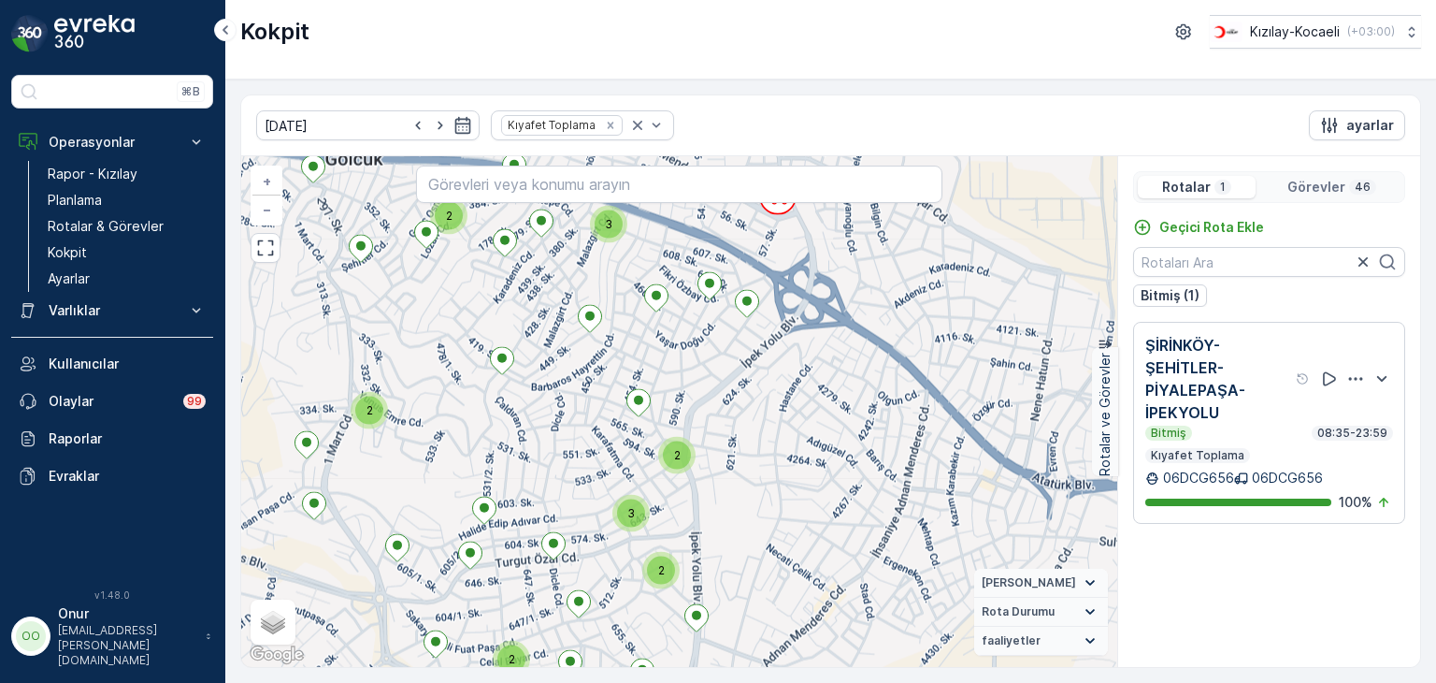
click at [1292, 180] on p "Görevler" at bounding box center [1317, 187] width 58 height 19
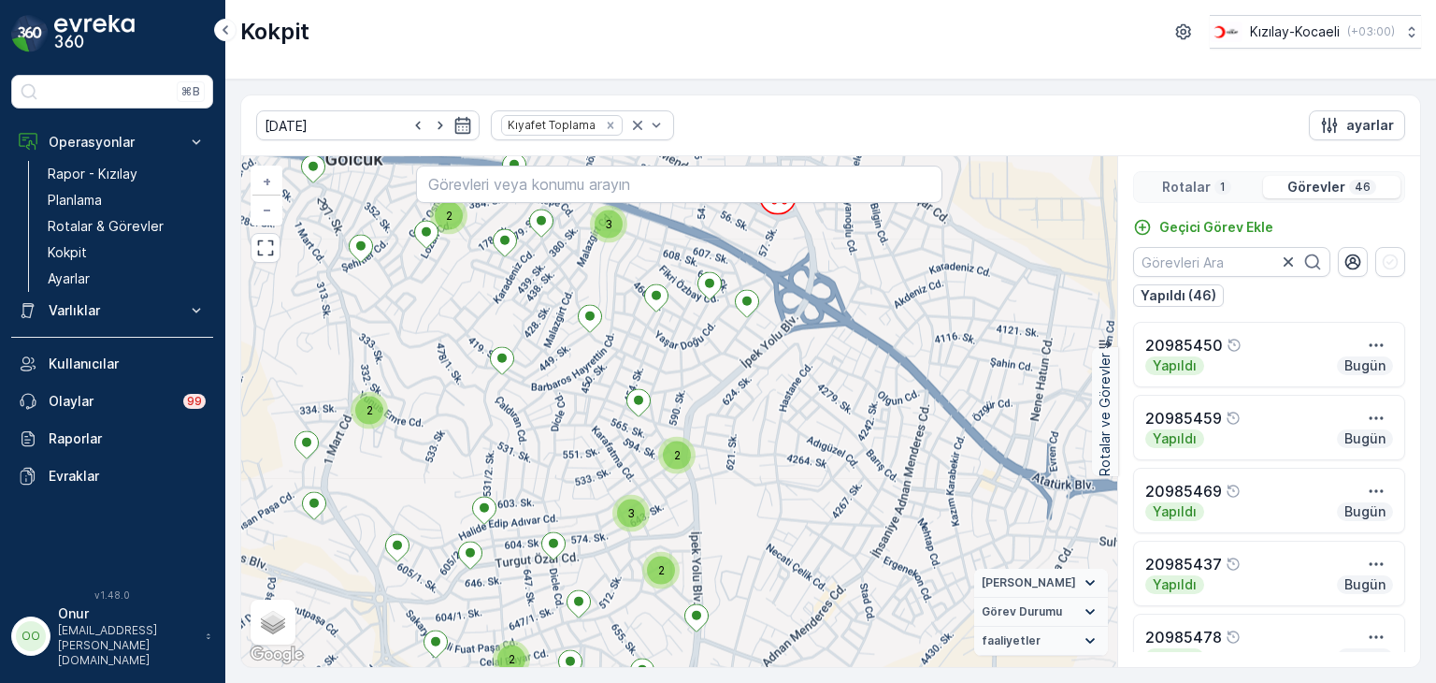
drag, startPoint x: 1230, startPoint y: 179, endPoint x: 1160, endPoint y: 129, distance: 85.9
click at [1227, 179] on div "Rotalar 1" at bounding box center [1197, 187] width 118 height 22
